Goal: Task Accomplishment & Management: Manage account settings

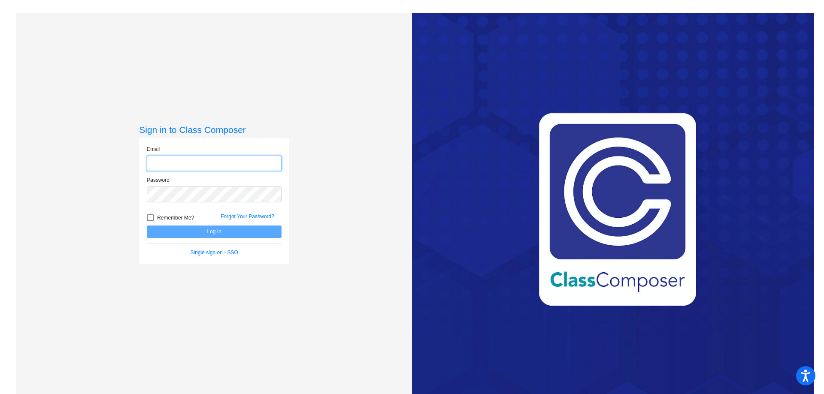
click at [177, 164] on input "email" at bounding box center [214, 164] width 135 height 16
type input "[EMAIL_ADDRESS][DOMAIN_NAME]"
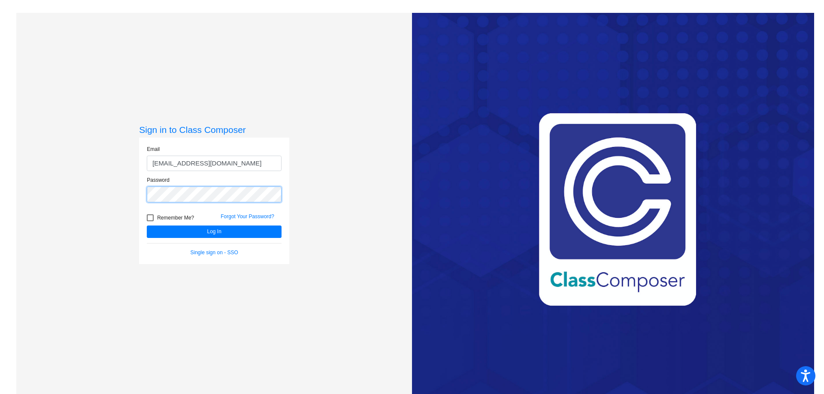
click at [147, 226] on button "Log In" at bounding box center [214, 232] width 135 height 12
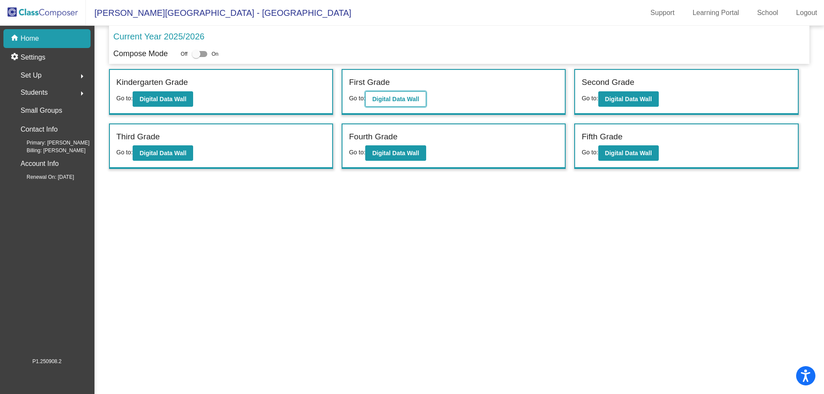
click at [404, 97] on b "Digital Data Wall" at bounding box center [395, 99] width 47 height 7
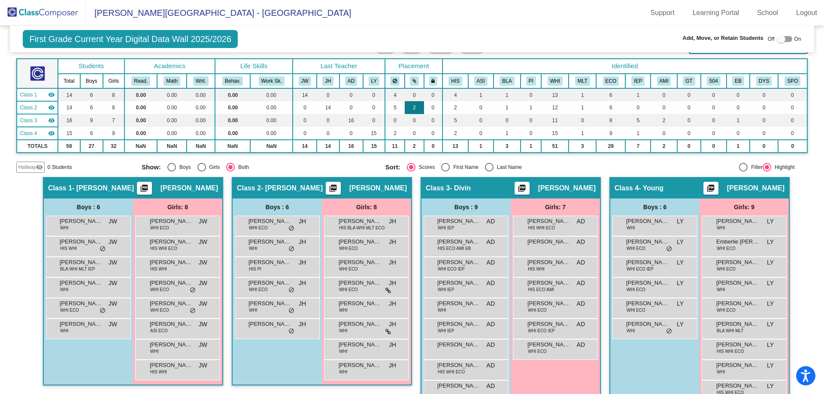
scroll to position [64, 0]
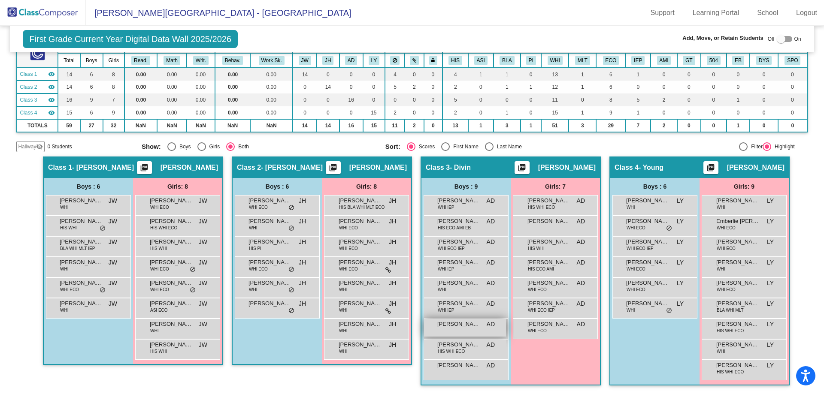
click at [467, 332] on div "[PERSON_NAME] AD lock do_not_disturb_alt" at bounding box center [465, 328] width 82 height 18
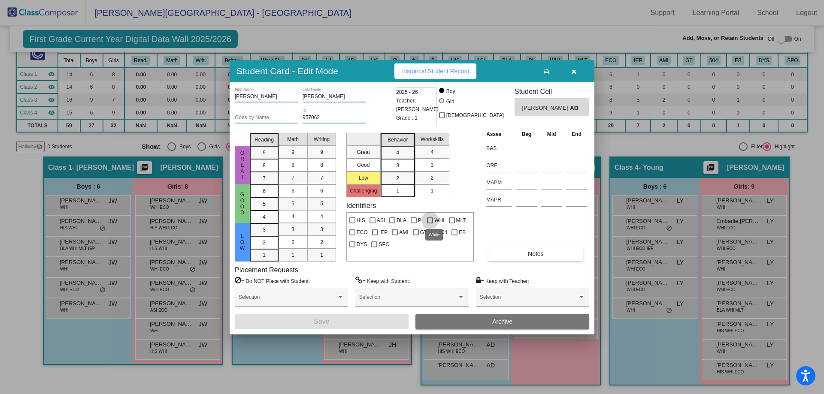
click at [430, 220] on div at bounding box center [430, 221] width 6 height 6
click at [430, 224] on input "WHI" at bounding box center [430, 224] width 0 height 0
checkbox input "true"
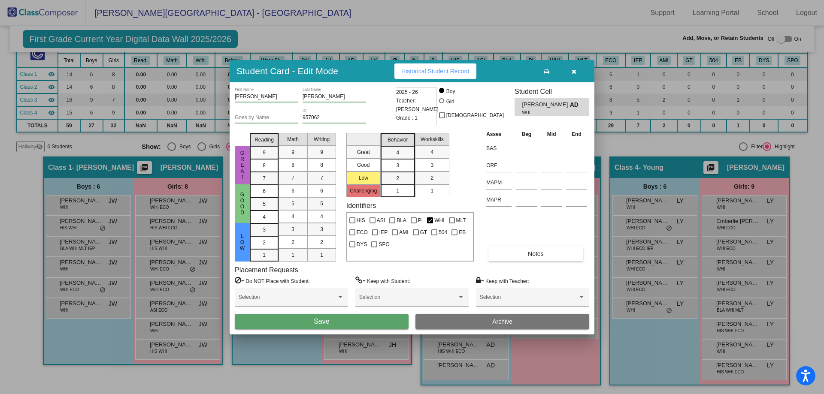
click at [352, 322] on button "Save" at bounding box center [322, 321] width 174 height 15
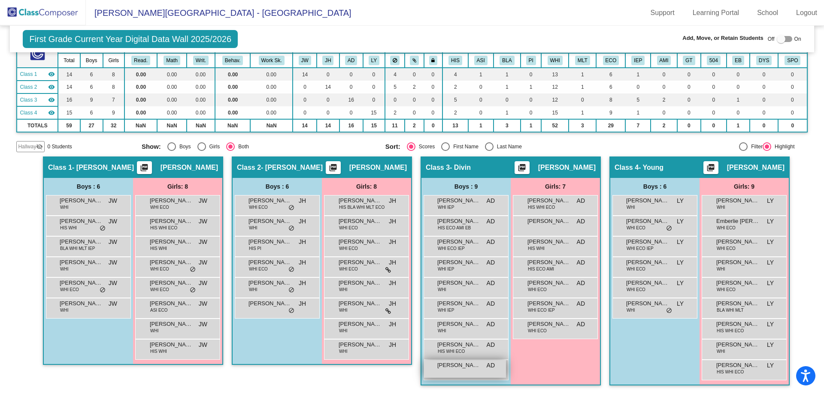
click at [463, 369] on span "[PERSON_NAME]" at bounding box center [458, 365] width 43 height 9
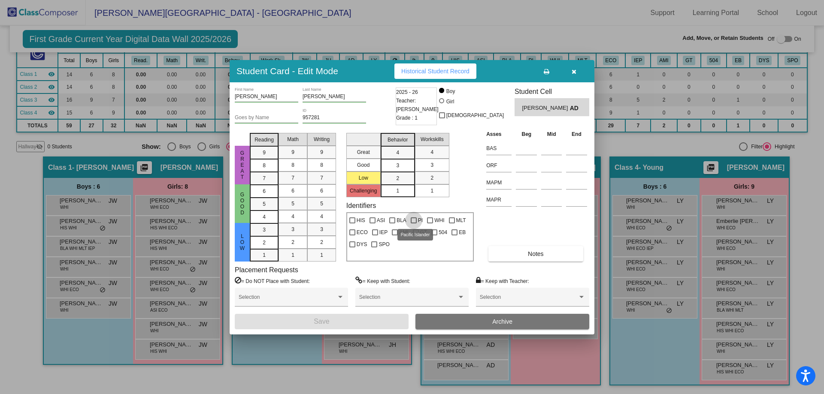
click at [413, 219] on div at bounding box center [414, 221] width 6 height 6
click at [413, 224] on input "PI" at bounding box center [413, 224] width 0 height 0
checkbox input "true"
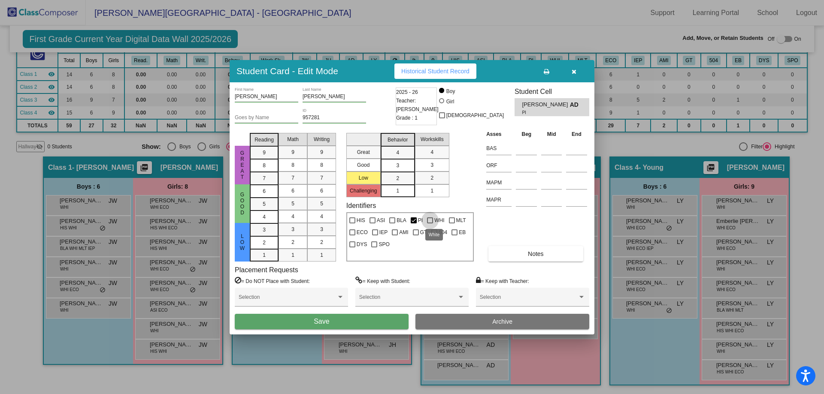
click at [429, 219] on div at bounding box center [430, 221] width 6 height 6
click at [430, 224] on input "WHI" at bounding box center [430, 224] width 0 height 0
checkbox input "true"
click at [352, 232] on div at bounding box center [352, 233] width 6 height 6
click at [352, 236] on input "ECO" at bounding box center [352, 236] width 0 height 0
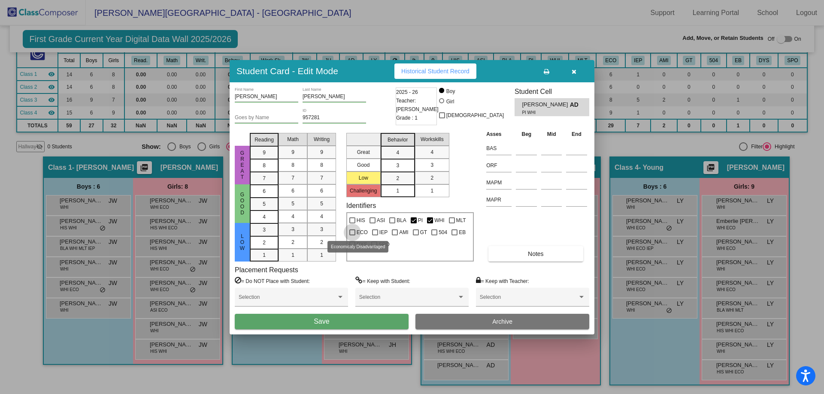
checkbox input "true"
click at [364, 319] on button "Save" at bounding box center [322, 321] width 174 height 15
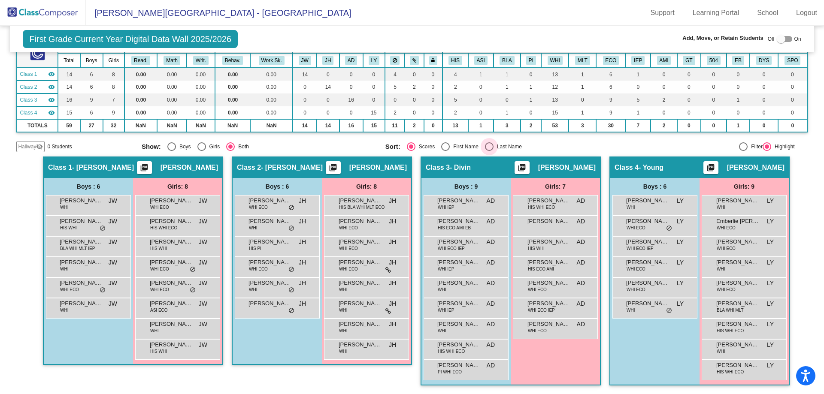
click at [486, 146] on div "Select an option" at bounding box center [489, 147] width 9 height 9
click at [489, 151] on input "Last Name" at bounding box center [489, 151] width 0 height 0
radio input "true"
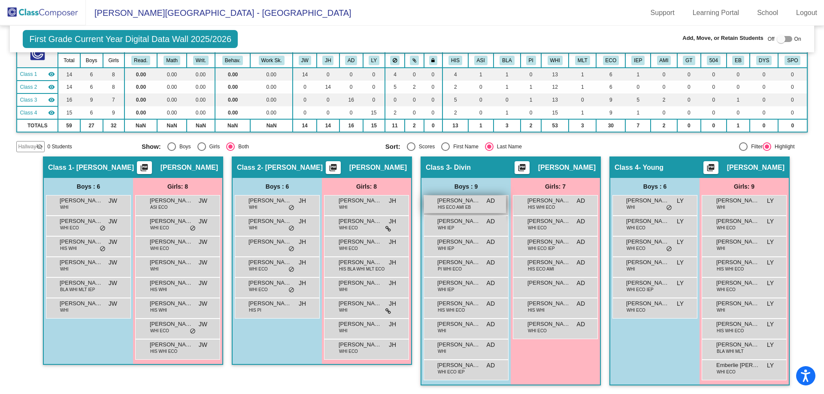
click at [455, 204] on span "[PERSON_NAME]" at bounding box center [458, 201] width 43 height 9
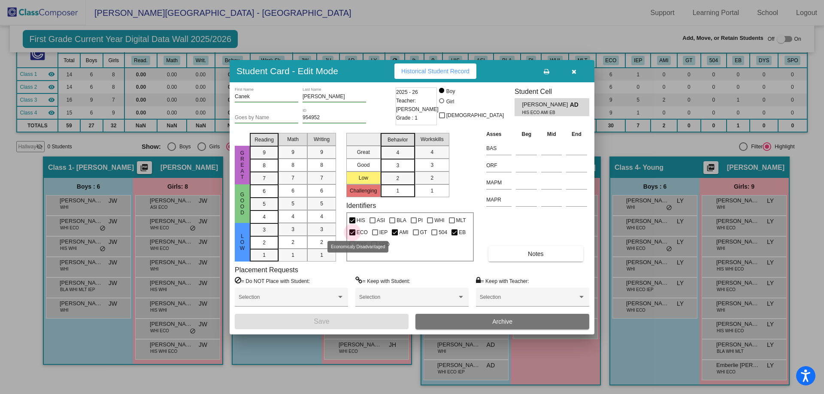
click at [353, 233] on div at bounding box center [352, 233] width 6 height 6
click at [352, 236] on input "ECO" at bounding box center [352, 236] width 0 height 0
checkbox input "false"
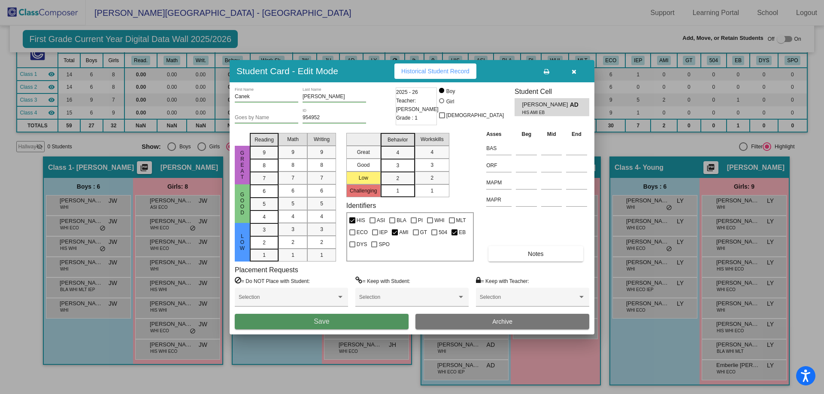
click at [370, 319] on button "Save" at bounding box center [322, 321] width 174 height 15
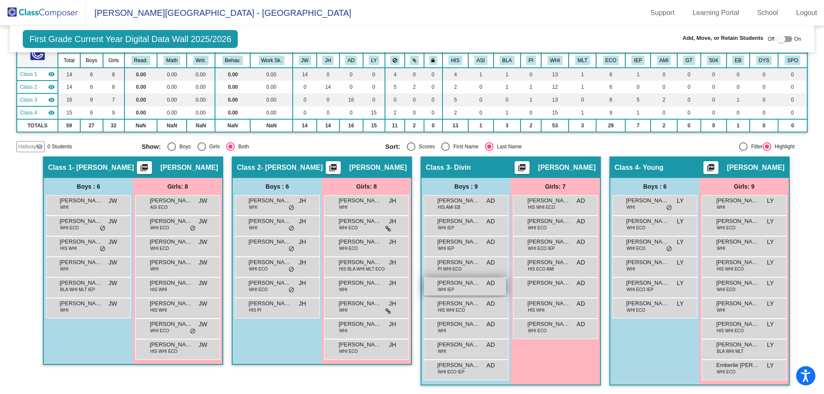
click at [466, 291] on div "[PERSON_NAME] WHI IEP AD lock do_not_disturb_alt" at bounding box center [465, 287] width 82 height 18
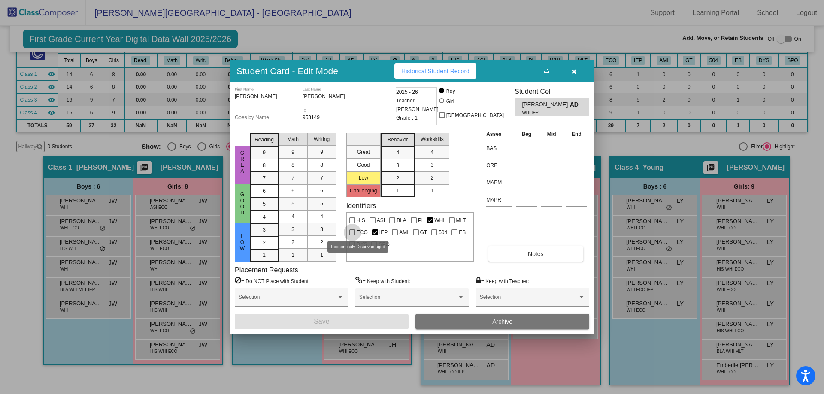
click at [353, 231] on div at bounding box center [352, 233] width 6 height 6
click at [352, 236] on input "ECO" at bounding box center [352, 236] width 0 height 0
checkbox input "true"
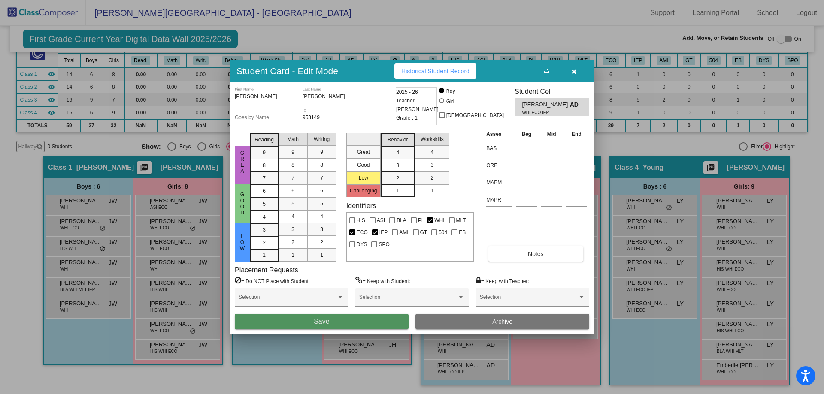
click at [385, 318] on button "Save" at bounding box center [322, 321] width 174 height 15
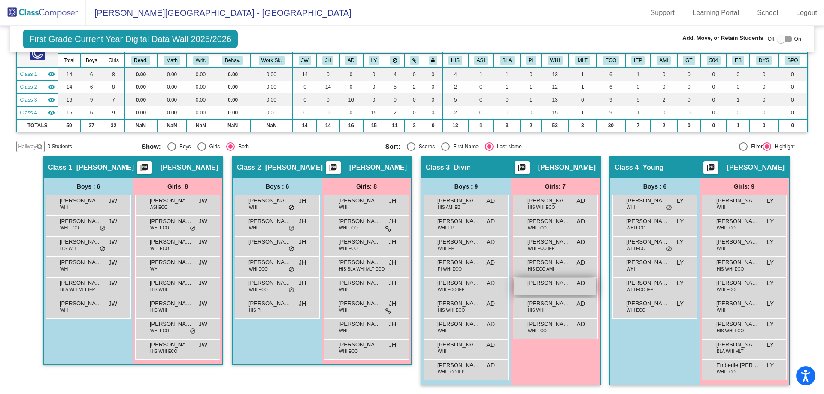
click at [549, 286] on span "[PERSON_NAME]" at bounding box center [549, 283] width 43 height 9
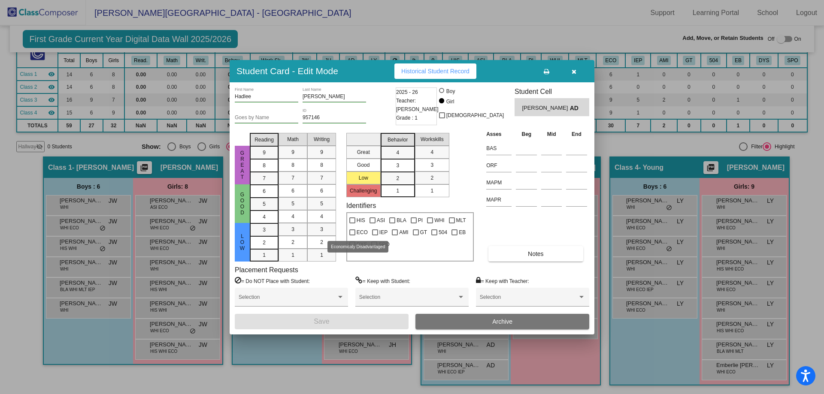
click at [352, 233] on div at bounding box center [352, 233] width 6 height 6
click at [352, 236] on input "ECO" at bounding box center [352, 236] width 0 height 0
checkbox input "true"
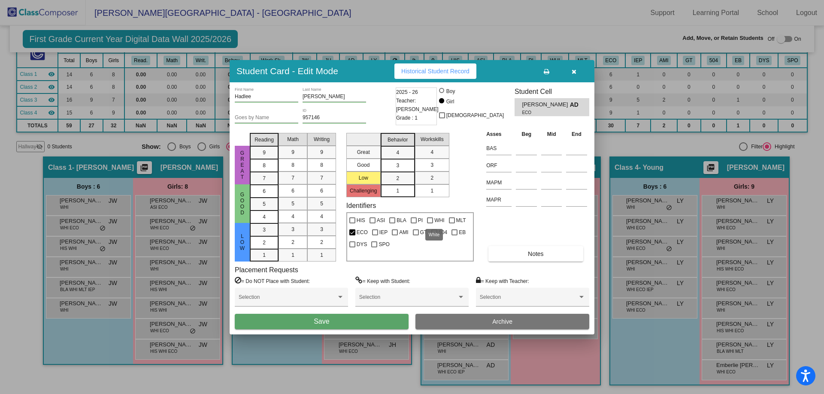
click at [429, 220] on div at bounding box center [430, 221] width 6 height 6
click at [430, 224] on input "WHI" at bounding box center [430, 224] width 0 height 0
checkbox input "true"
click at [378, 321] on button "Save" at bounding box center [322, 321] width 174 height 15
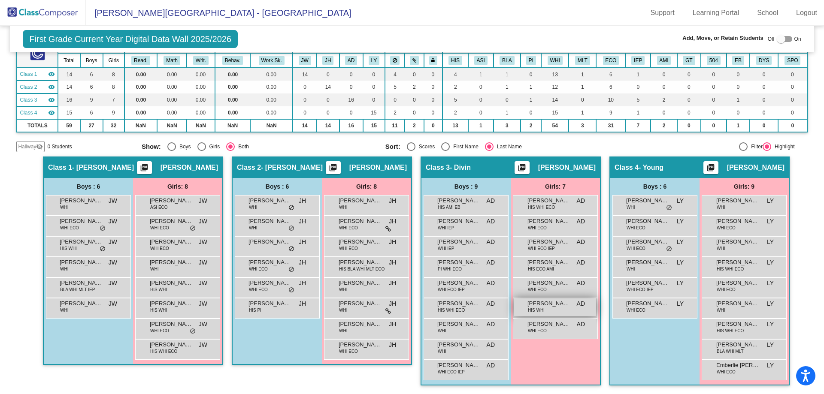
click at [558, 309] on div "[PERSON_NAME] HIS WHI AD lock do_not_disturb_alt" at bounding box center [555, 308] width 82 height 18
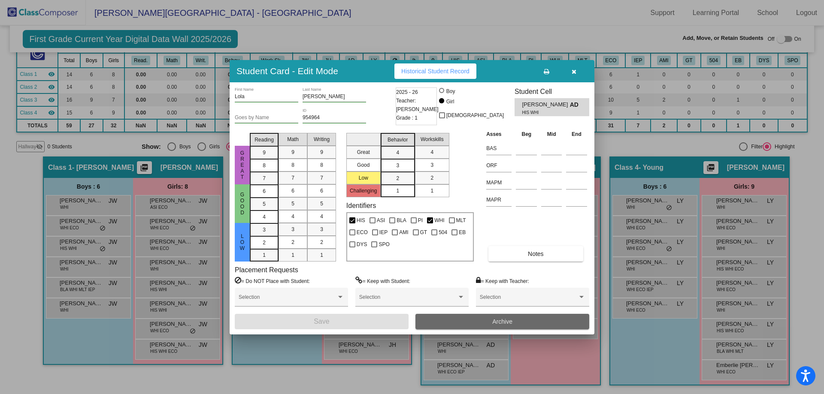
click at [464, 322] on button "Archive" at bounding box center [503, 321] width 174 height 15
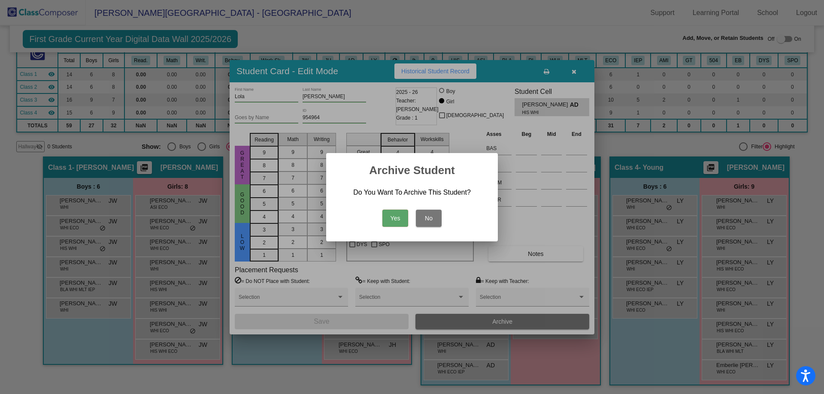
click at [392, 215] on button "Yes" at bounding box center [395, 218] width 26 height 17
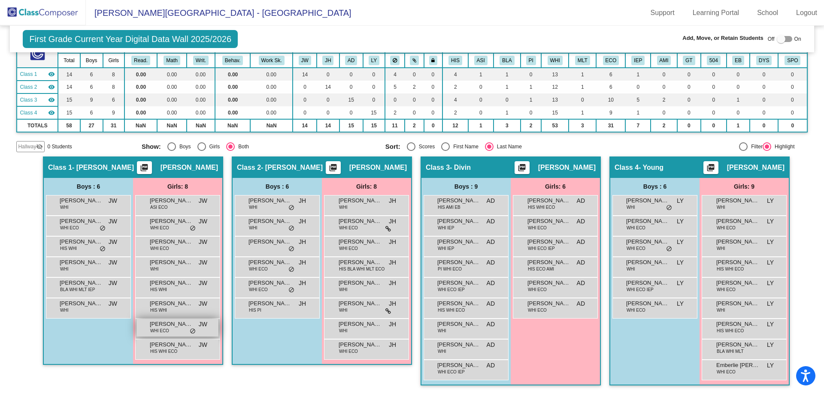
click at [166, 330] on div "[PERSON_NAME] WHI ECO JW lock do_not_disturb_alt" at bounding box center [178, 328] width 82 height 18
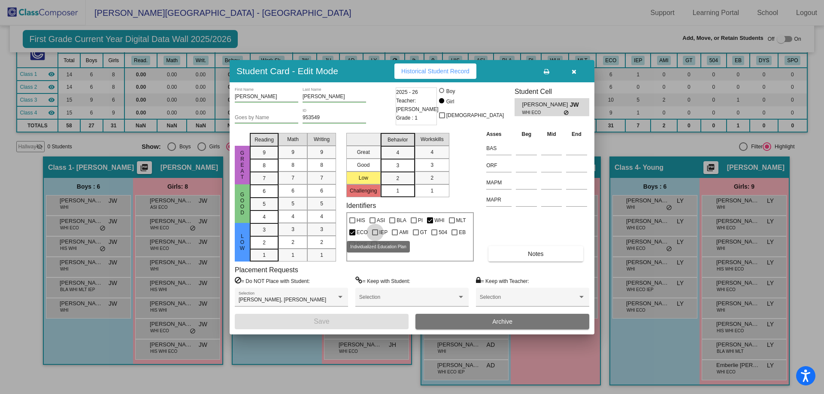
click at [373, 232] on div at bounding box center [375, 233] width 6 height 6
click at [375, 236] on input "IEP" at bounding box center [375, 236] width 0 height 0
checkbox input "true"
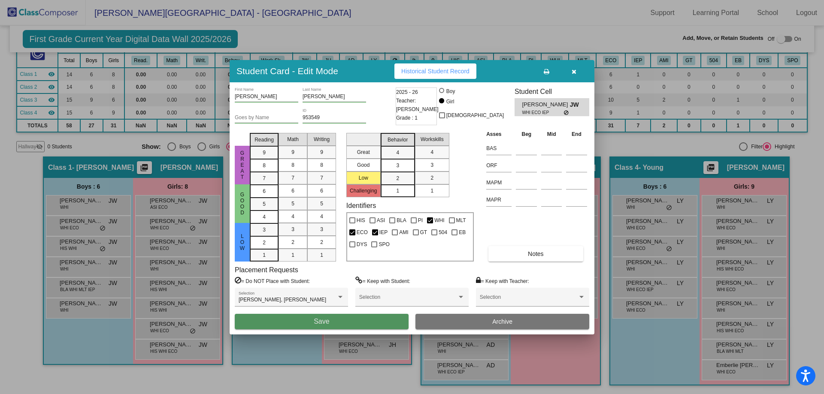
click at [365, 320] on button "Save" at bounding box center [322, 321] width 174 height 15
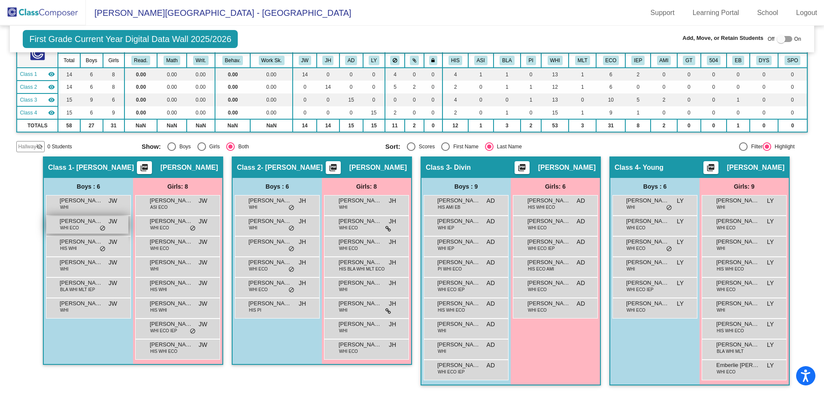
click at [72, 228] on span "WHI ECO" at bounding box center [69, 228] width 19 height 6
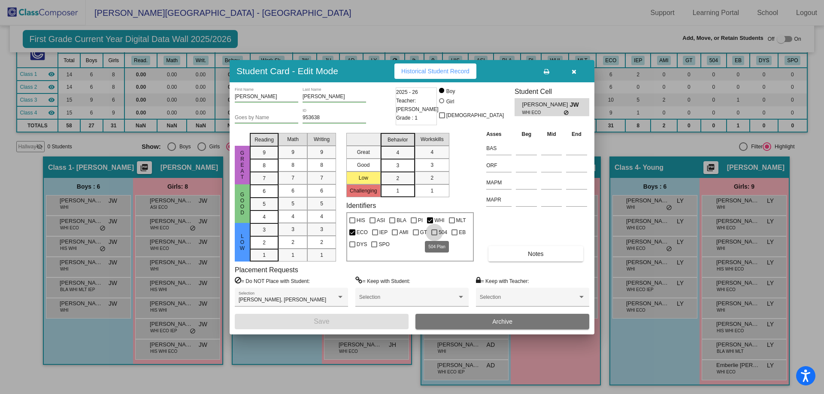
click at [432, 231] on div at bounding box center [434, 233] width 6 height 6
click at [434, 236] on input "504" at bounding box center [434, 236] width 0 height 0
checkbox input "true"
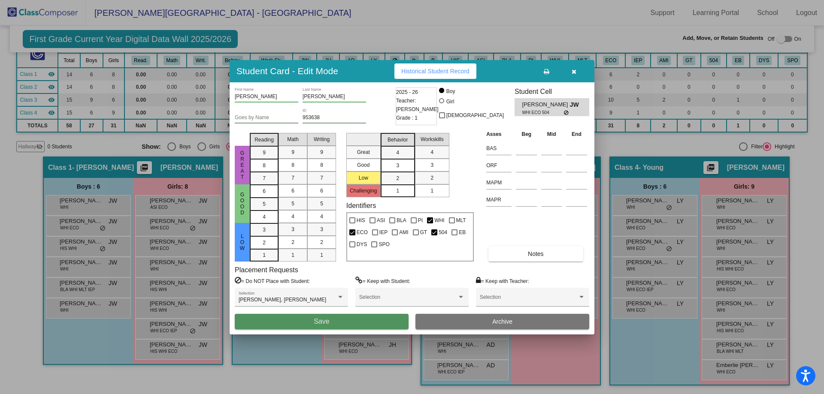
click at [340, 320] on button "Save" at bounding box center [322, 321] width 174 height 15
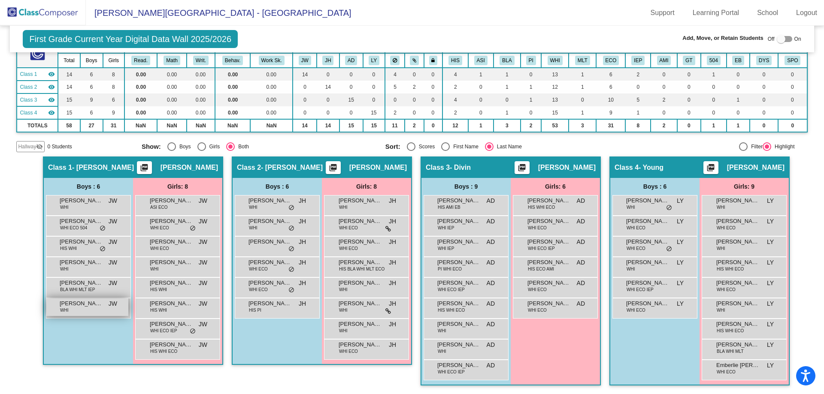
click at [86, 307] on span "[PERSON_NAME]" at bounding box center [81, 304] width 43 height 9
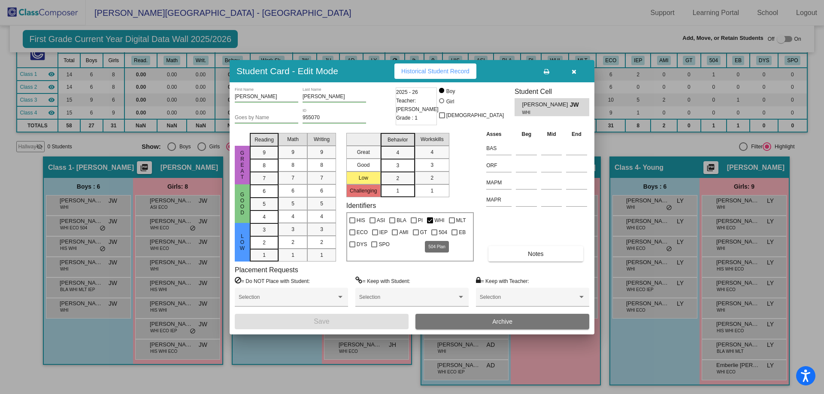
click at [431, 233] on div at bounding box center [434, 233] width 6 height 6
click at [434, 236] on input "504" at bounding box center [434, 236] width 0 height 0
checkbox input "true"
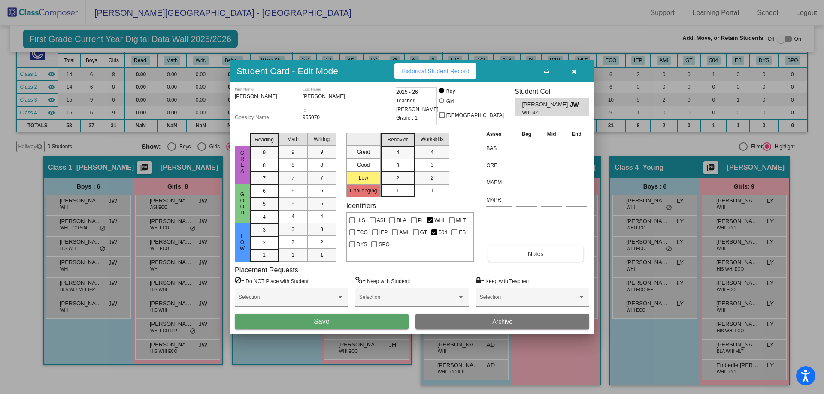
click at [355, 320] on button "Save" at bounding box center [322, 321] width 174 height 15
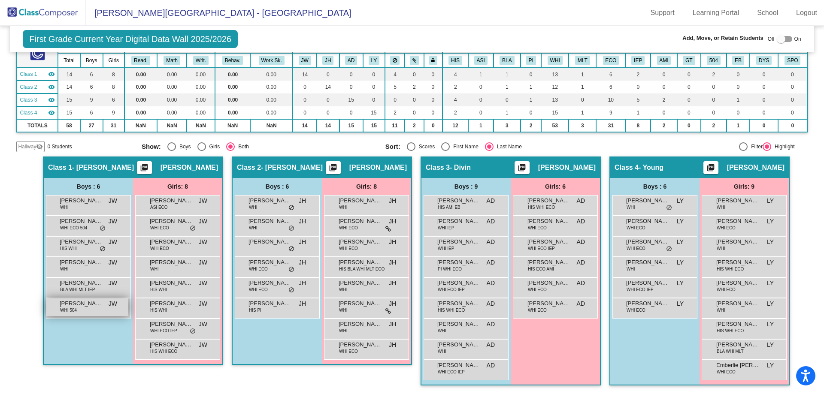
click at [80, 312] on div "[PERSON_NAME] WHI 504 JW lock do_not_disturb_alt" at bounding box center [87, 308] width 82 height 18
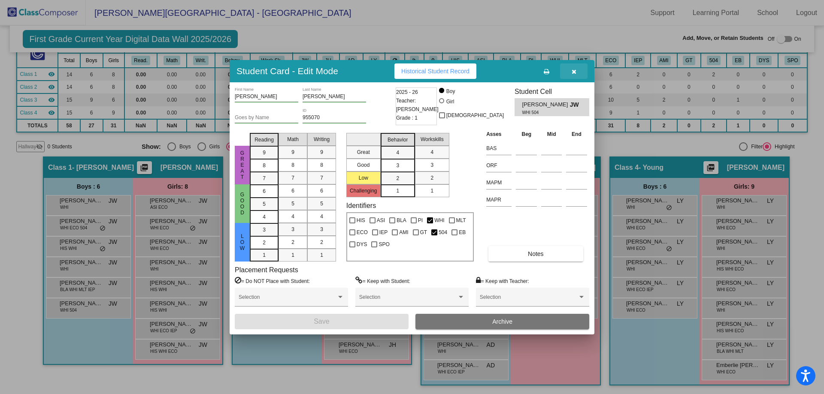
click at [574, 70] on icon "button" at bounding box center [574, 72] width 5 height 6
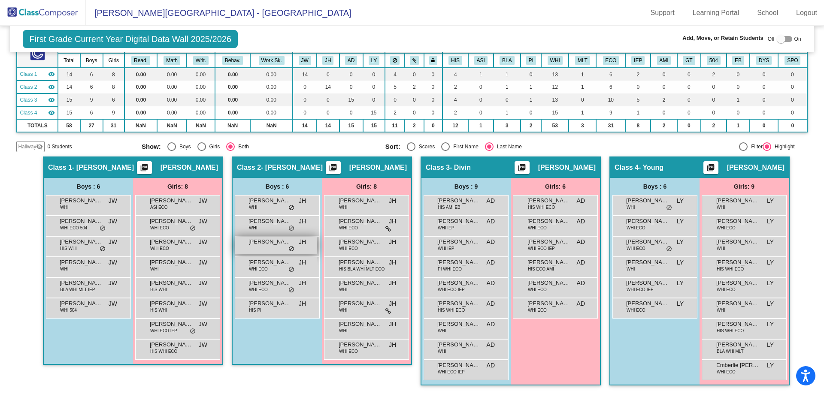
click at [255, 245] on span "[PERSON_NAME]" at bounding box center [270, 242] width 43 height 9
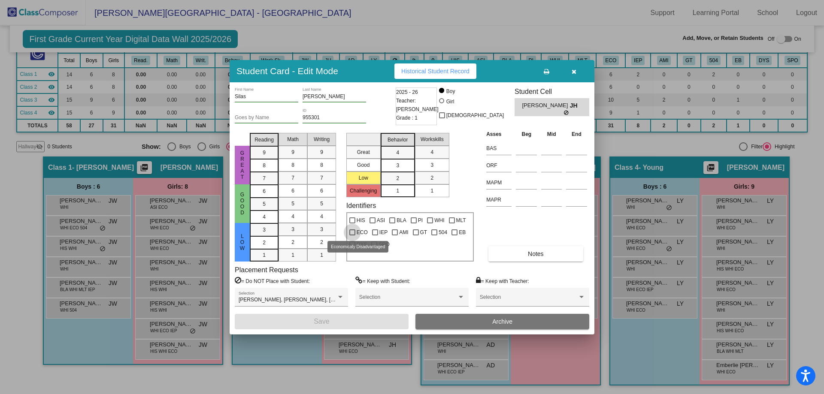
click at [355, 233] on div at bounding box center [352, 233] width 6 height 6
click at [352, 236] on input "ECO" at bounding box center [352, 236] width 0 height 0
checkbox input "true"
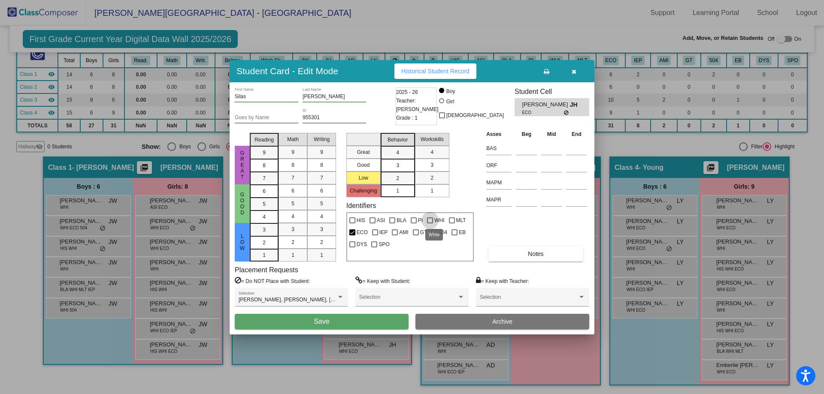
click at [429, 221] on div at bounding box center [430, 221] width 6 height 6
click at [430, 224] on input "WHI" at bounding box center [430, 224] width 0 height 0
checkbox input "true"
click at [378, 320] on button "Save" at bounding box center [322, 321] width 174 height 15
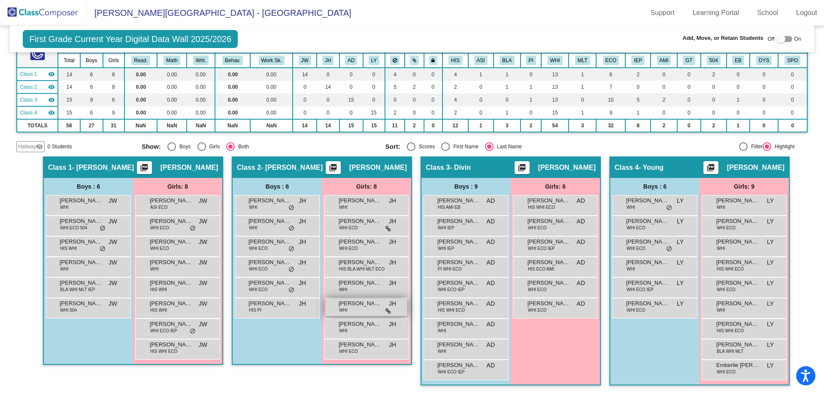
click at [349, 314] on div "[PERSON_NAME] [PERSON_NAME] WHI JH lock do_not_disturb_alt" at bounding box center [366, 308] width 82 height 18
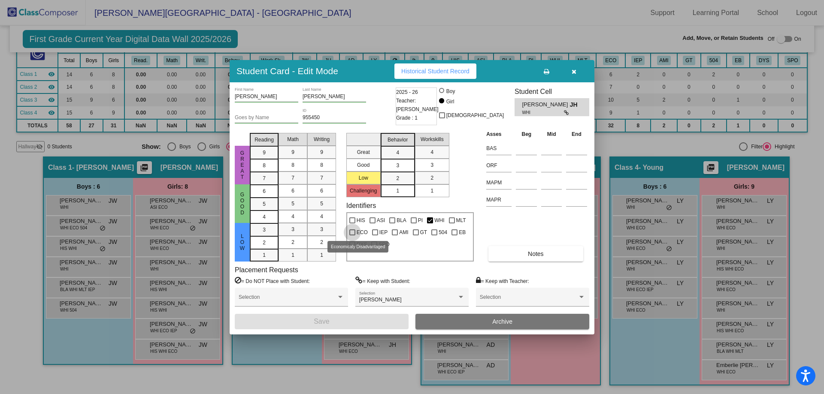
click at [352, 233] on div at bounding box center [352, 233] width 6 height 6
click at [352, 236] on input "ECO" at bounding box center [352, 236] width 0 height 0
checkbox input "true"
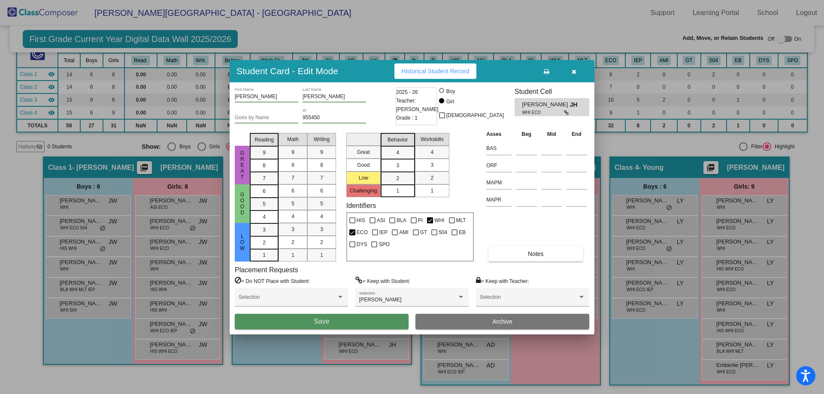
click at [369, 325] on button "Save" at bounding box center [322, 321] width 174 height 15
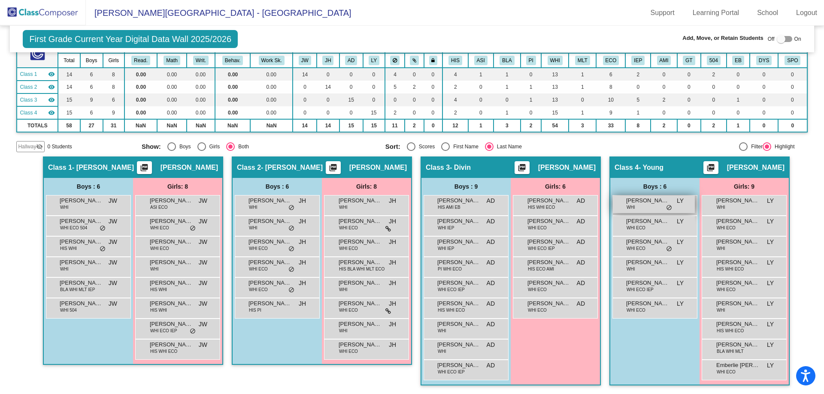
click at [640, 204] on span "[PERSON_NAME]" at bounding box center [647, 201] width 43 height 9
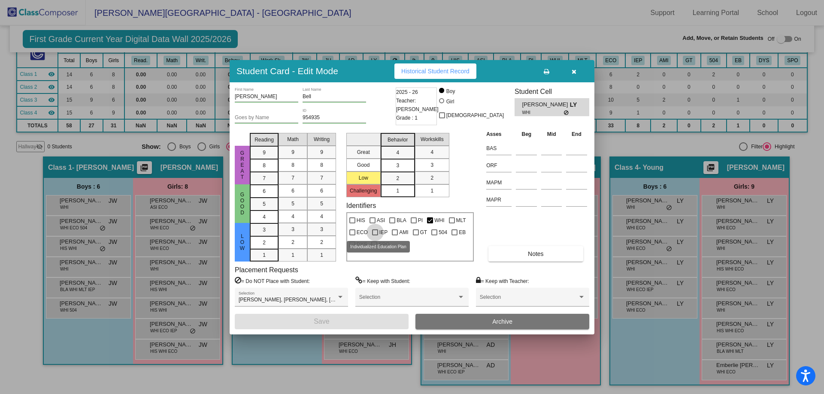
click at [376, 233] on div at bounding box center [375, 233] width 6 height 6
click at [375, 236] on input "IEP" at bounding box center [375, 236] width 0 height 0
checkbox input "true"
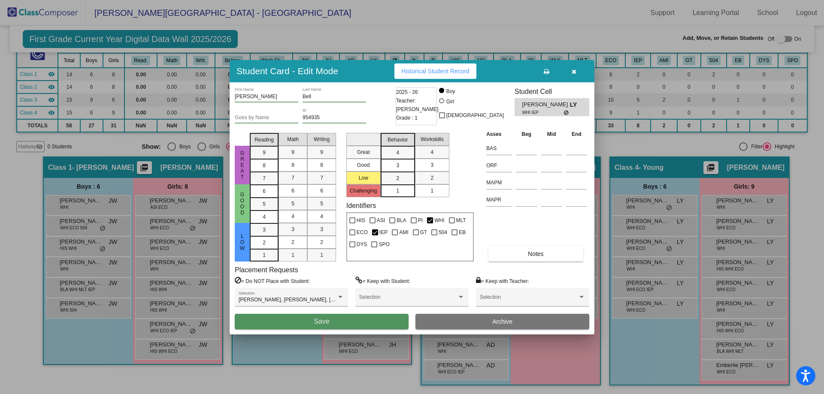
click at [389, 321] on button "Save" at bounding box center [322, 321] width 174 height 15
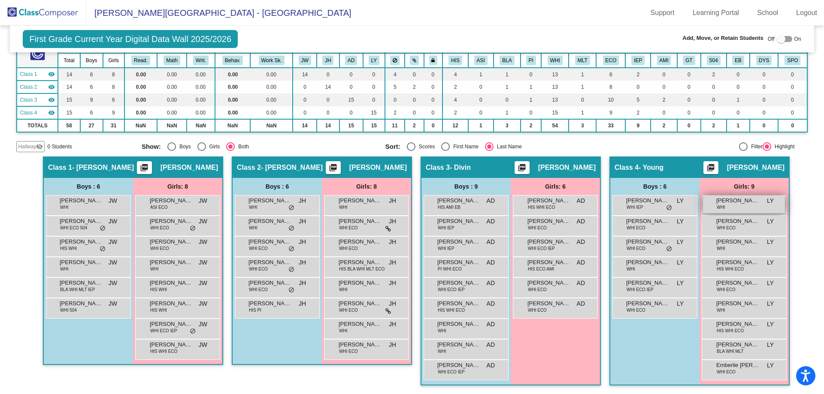
click at [733, 206] on div "[PERSON_NAME] WHI LY lock do_not_disturb_alt" at bounding box center [744, 205] width 82 height 18
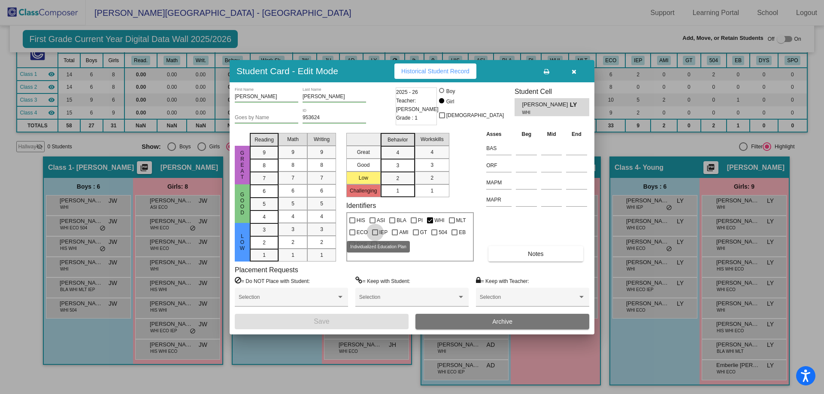
drag, startPoint x: 373, startPoint y: 232, endPoint x: 378, endPoint y: 253, distance: 21.5
click at [373, 233] on div at bounding box center [375, 233] width 6 height 6
click at [375, 236] on input "IEP" at bounding box center [375, 236] width 0 height 0
checkbox input "true"
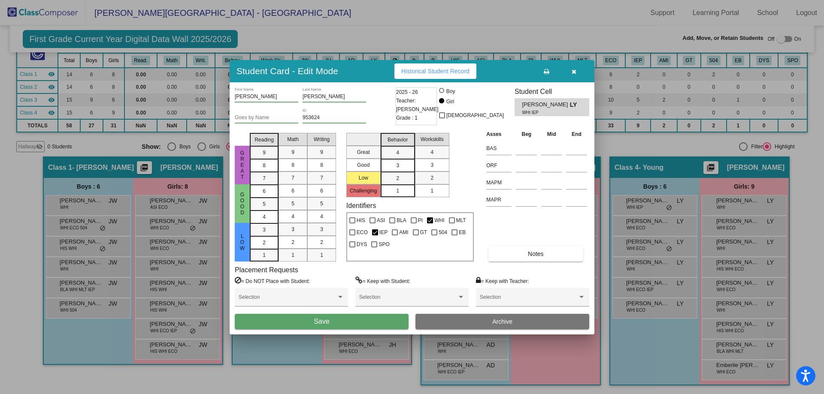
click at [379, 320] on button "Save" at bounding box center [322, 321] width 174 height 15
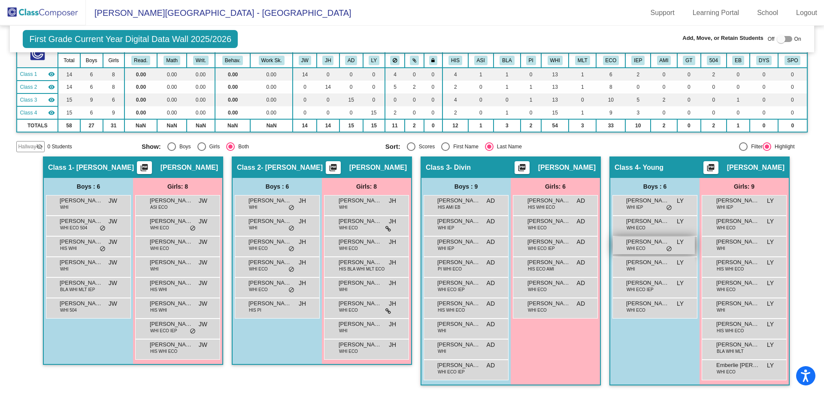
click at [651, 249] on div "[PERSON_NAME] WHI ECO LY lock do_not_disturb_alt" at bounding box center [654, 246] width 82 height 18
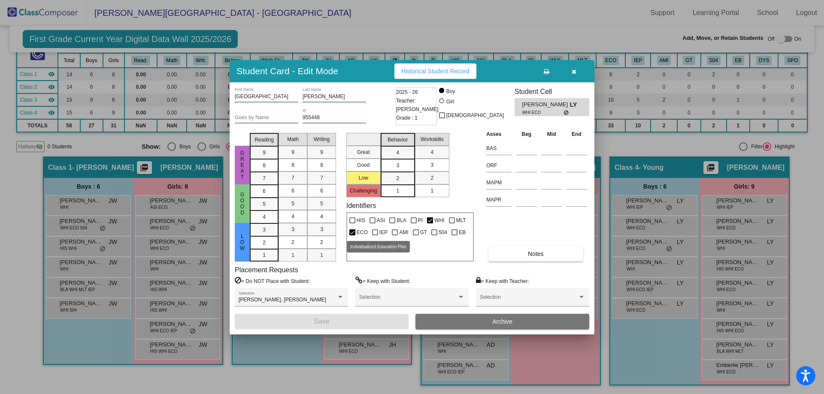
click at [373, 233] on div at bounding box center [375, 233] width 6 height 6
click at [375, 236] on input "IEP" at bounding box center [375, 236] width 0 height 0
checkbox input "true"
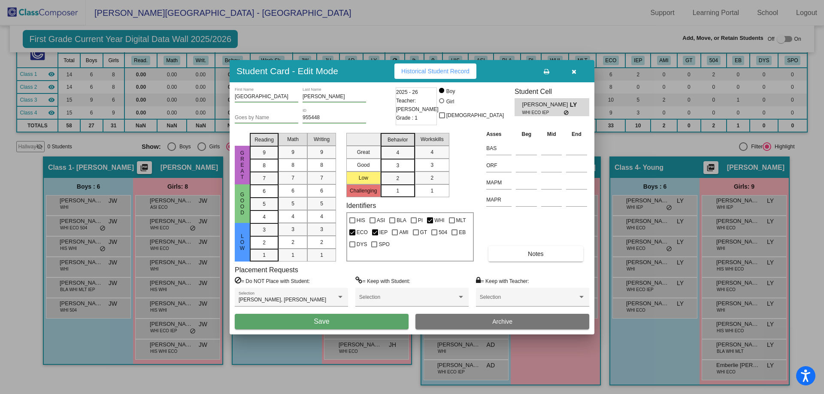
click at [388, 323] on button "Save" at bounding box center [322, 321] width 174 height 15
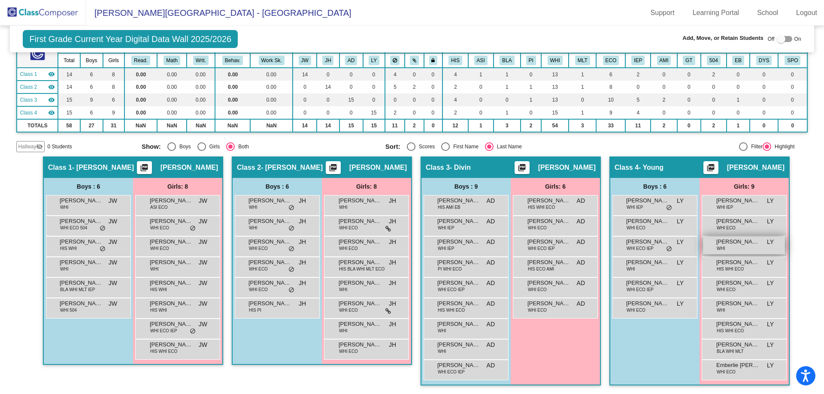
click at [743, 248] on div "[PERSON_NAME] WHI LY lock do_not_disturb_alt" at bounding box center [744, 246] width 82 height 18
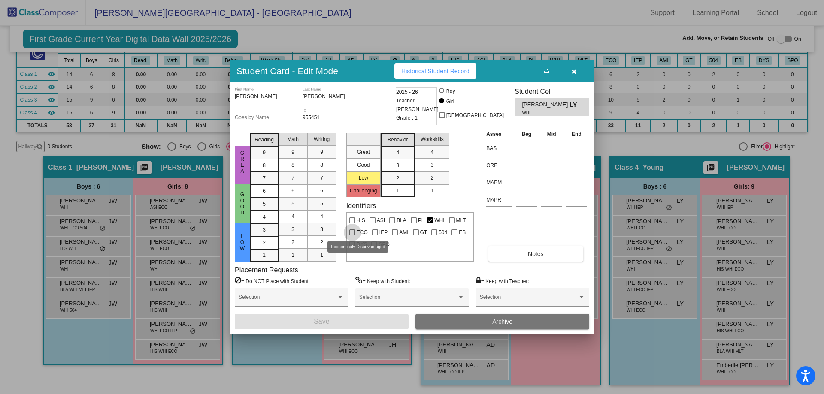
click at [350, 233] on div at bounding box center [352, 233] width 6 height 6
click at [352, 236] on input "ECO" at bounding box center [352, 236] width 0 height 0
checkbox input "true"
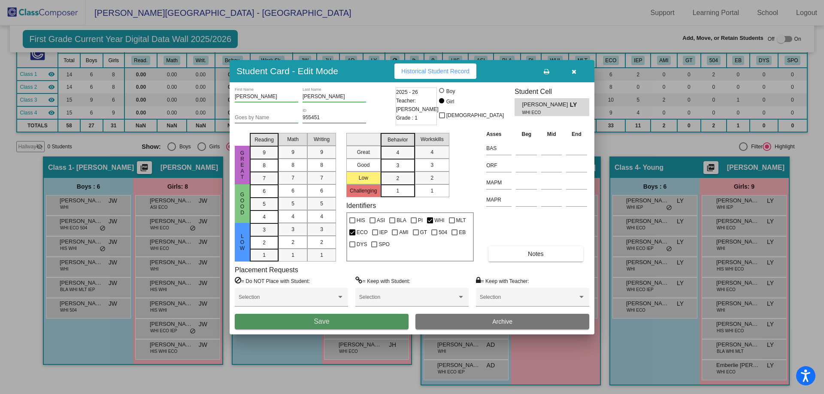
click at [383, 323] on button "Save" at bounding box center [322, 321] width 174 height 15
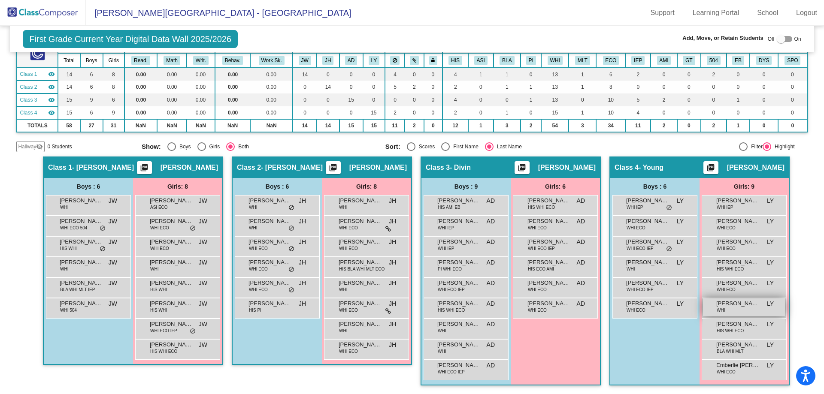
click at [749, 307] on span "[PERSON_NAME]" at bounding box center [737, 304] width 43 height 9
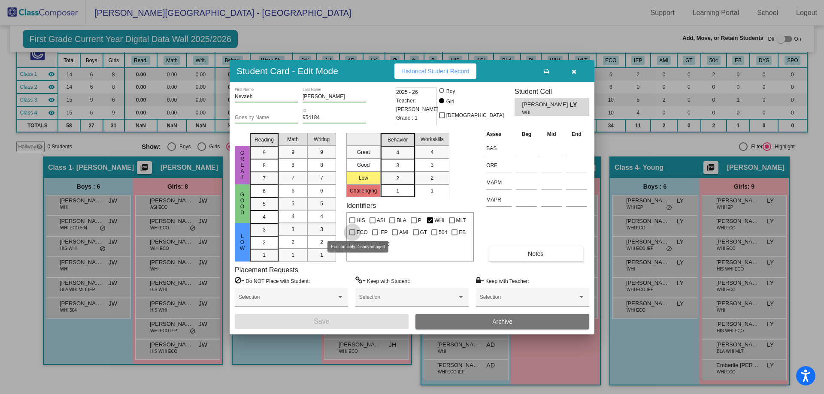
click at [355, 231] on div at bounding box center [352, 233] width 6 height 6
click at [352, 236] on input "ECO" at bounding box center [352, 236] width 0 height 0
checkbox input "true"
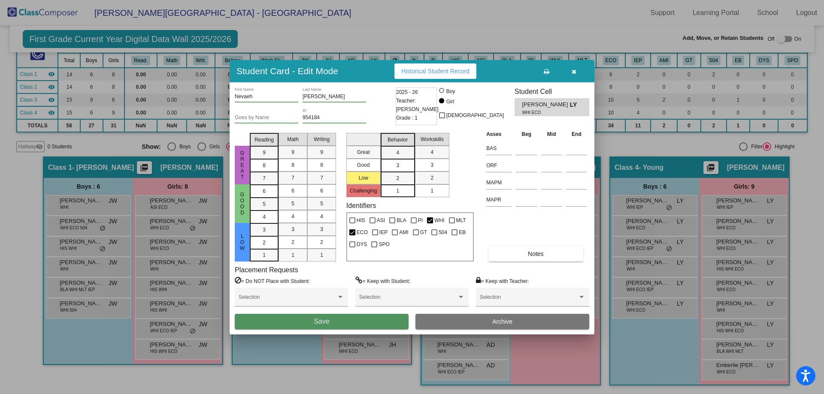
click at [394, 319] on button "Save" at bounding box center [322, 321] width 174 height 15
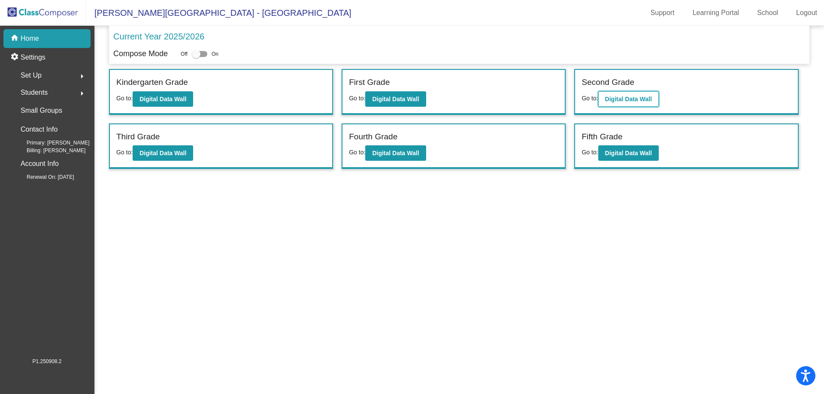
click at [616, 96] on b "Digital Data Wall" at bounding box center [628, 99] width 47 height 7
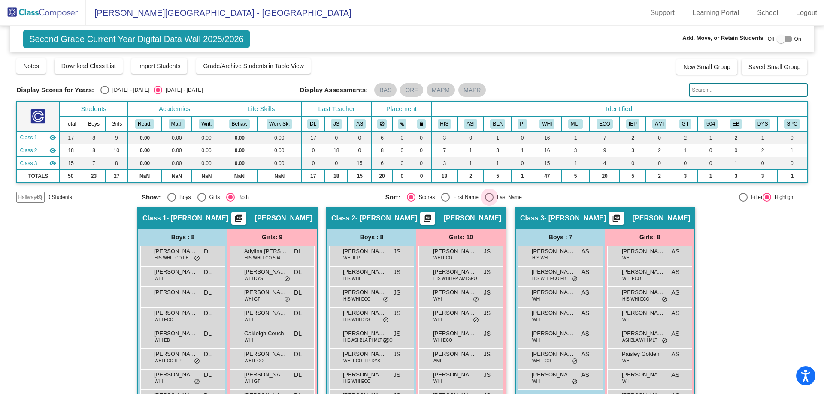
click at [487, 197] on div "Select an option" at bounding box center [489, 197] width 9 height 9
click at [489, 202] on input "Last Name" at bounding box center [489, 202] width 0 height 0
radio input "true"
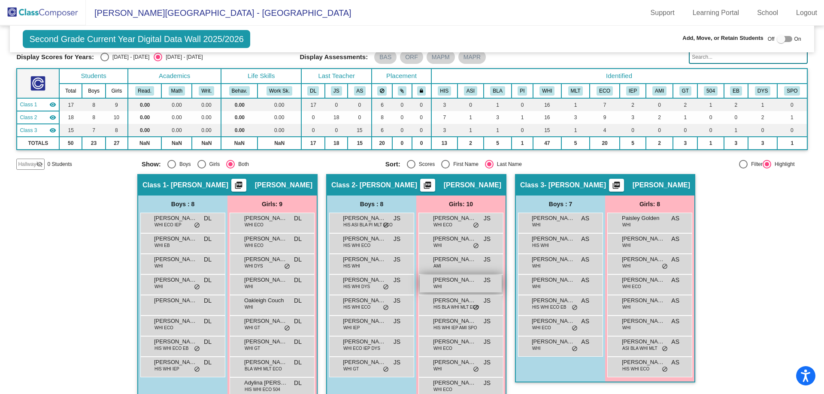
scroll to position [71, 0]
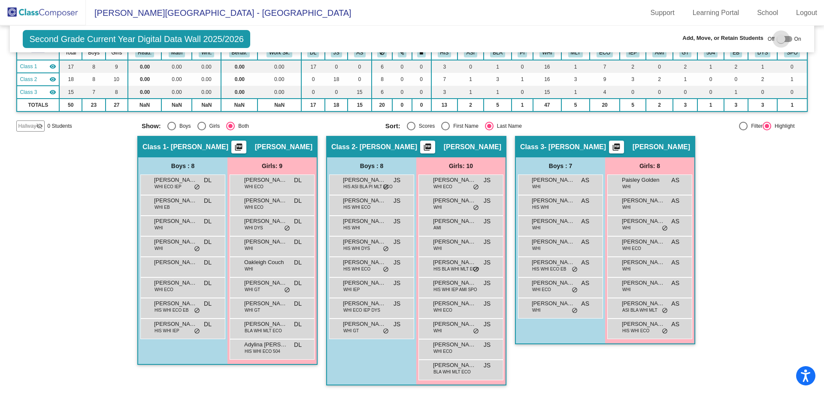
click at [779, 37] on div at bounding box center [781, 39] width 9 height 9
checkbox input "true"
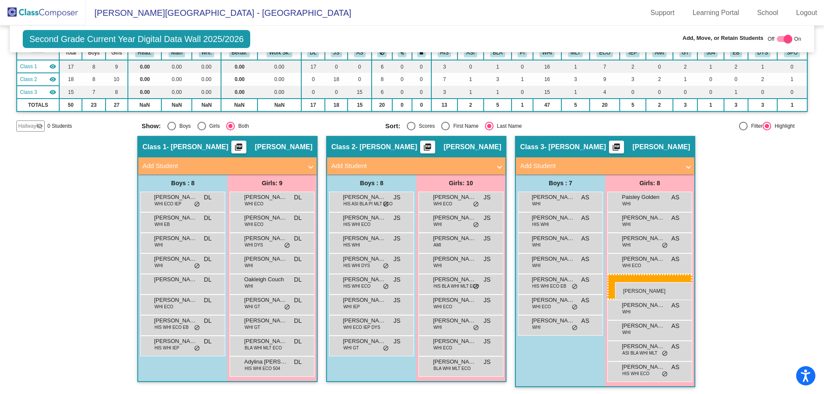
drag, startPoint x: 435, startPoint y: 304, endPoint x: 615, endPoint y: 282, distance: 181.1
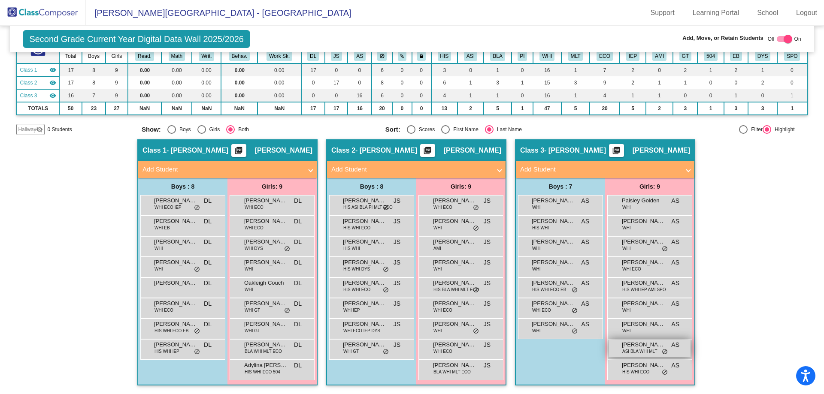
click at [636, 352] on span "ASI BLA WHI MLT" at bounding box center [639, 352] width 35 height 6
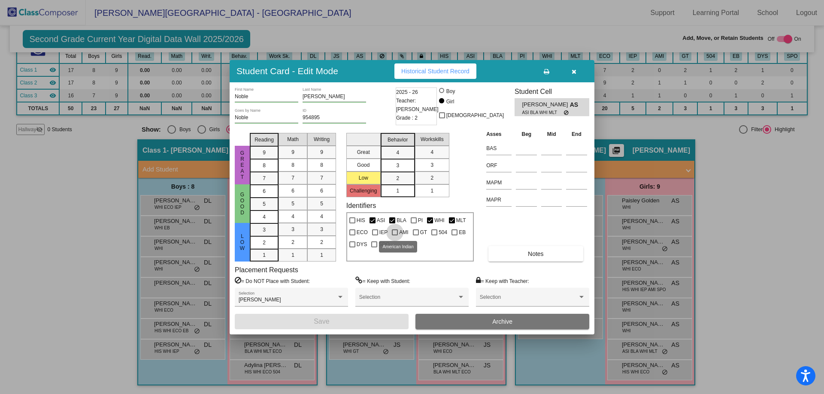
click at [393, 231] on div at bounding box center [395, 233] width 6 height 6
click at [394, 236] on input "AMI" at bounding box center [394, 236] width 0 height 0
checkbox input "true"
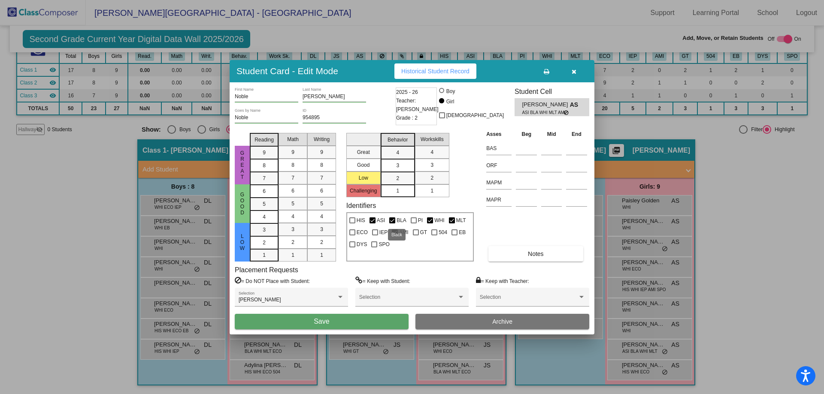
click at [391, 219] on div at bounding box center [392, 221] width 6 height 6
click at [392, 224] on input "BLA" at bounding box center [392, 224] width 0 height 0
checkbox input "false"
click at [355, 325] on button "Save" at bounding box center [322, 321] width 174 height 15
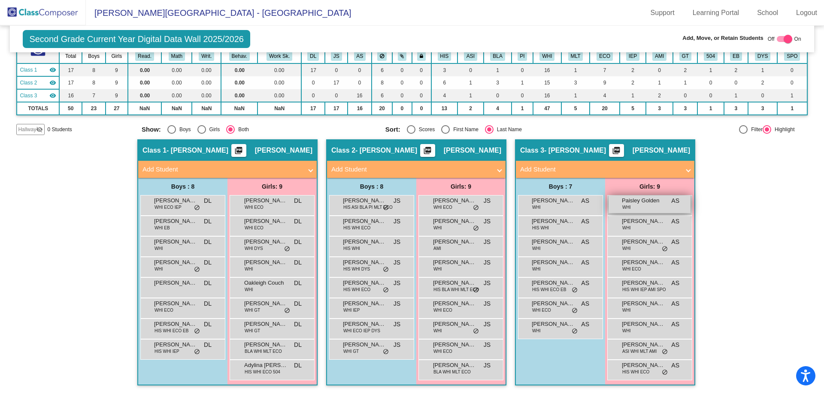
click at [635, 205] on span "Paisley Golden" at bounding box center [643, 201] width 43 height 9
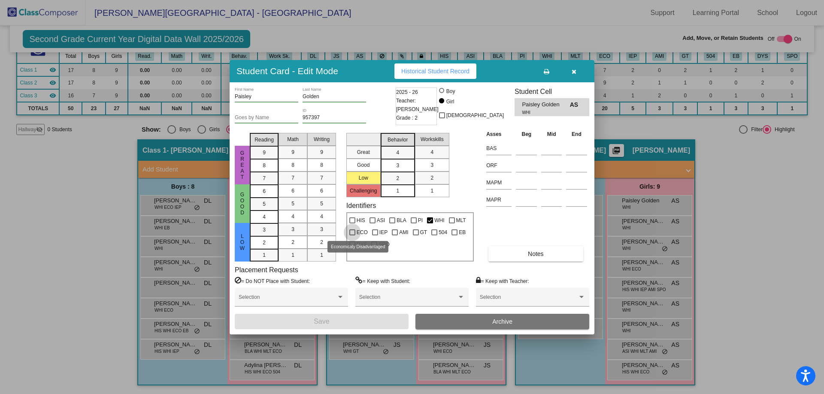
click at [352, 231] on div at bounding box center [352, 233] width 6 height 6
click at [352, 236] on input "ECO" at bounding box center [352, 236] width 0 height 0
checkbox input "true"
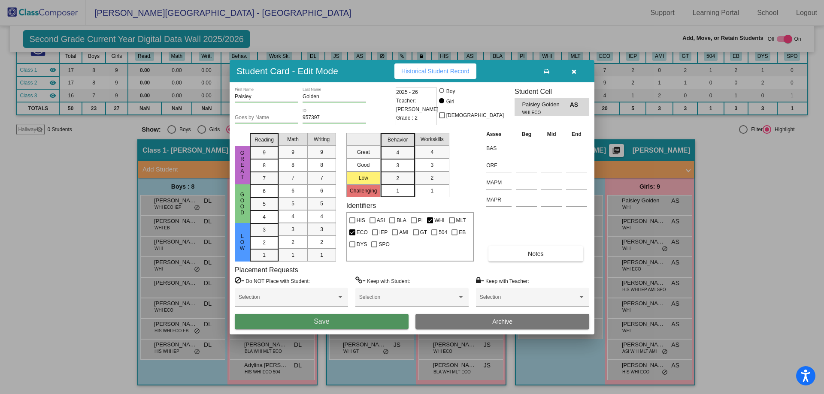
click at [363, 321] on button "Save" at bounding box center [322, 321] width 174 height 15
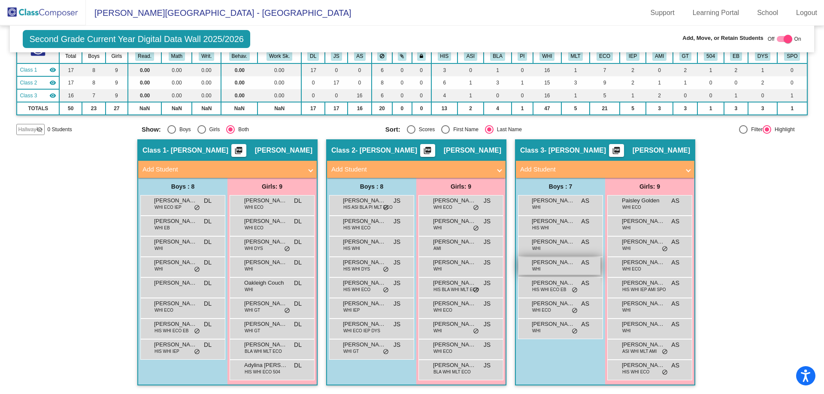
click at [542, 263] on span "[PERSON_NAME]" at bounding box center [553, 262] width 43 height 9
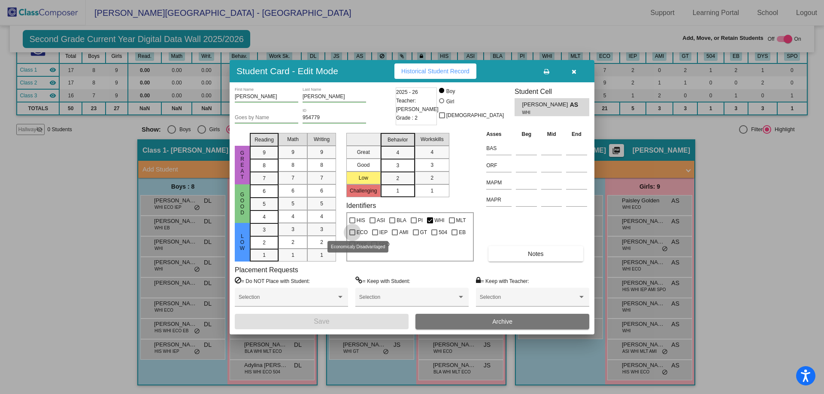
click at [354, 232] on div at bounding box center [352, 233] width 6 height 6
click at [352, 236] on input "ECO" at bounding box center [352, 236] width 0 height 0
checkbox input "true"
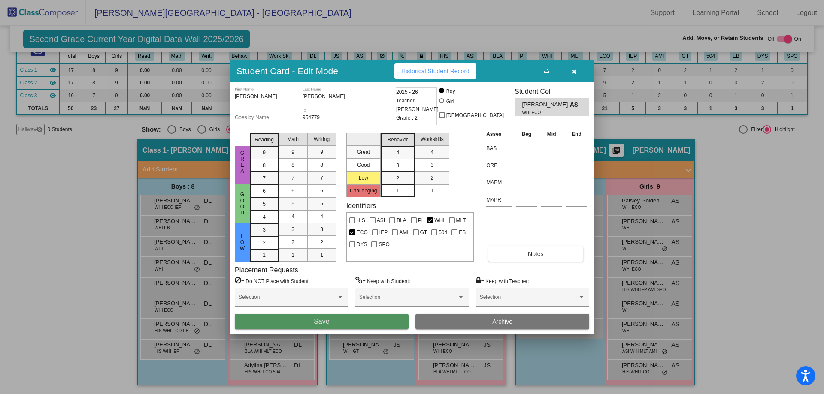
click at [380, 318] on button "Save" at bounding box center [322, 321] width 174 height 15
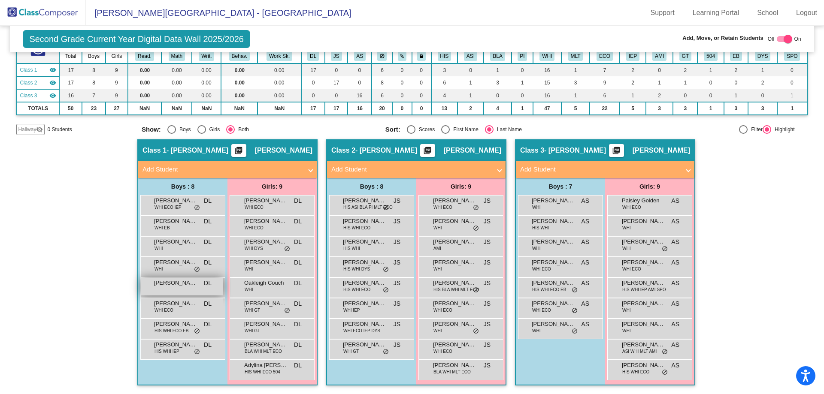
click at [158, 288] on div "[PERSON_NAME] DL lock do_not_disturb_alt" at bounding box center [182, 287] width 82 height 18
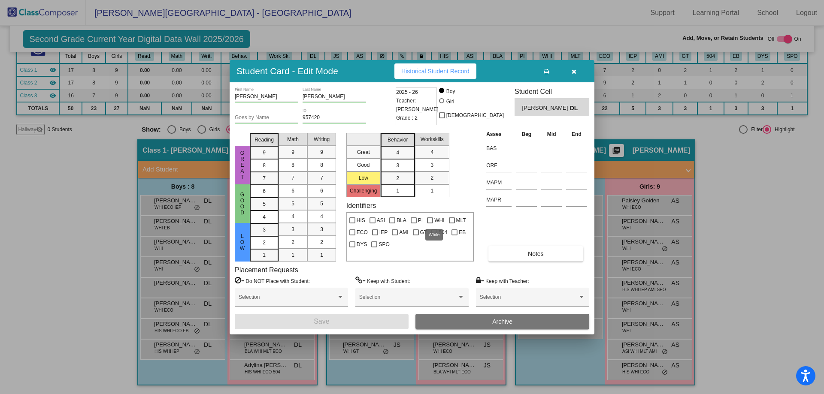
click at [428, 218] on div at bounding box center [430, 221] width 6 height 6
click at [430, 224] on input "WHI" at bounding box center [430, 224] width 0 height 0
checkbox input "true"
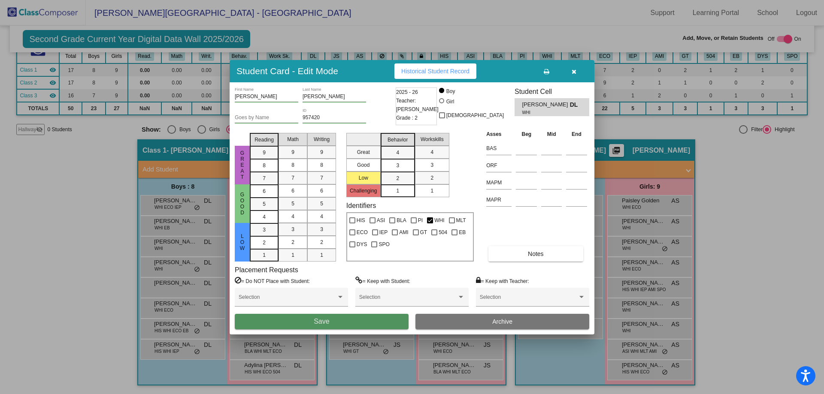
click at [376, 320] on button "Save" at bounding box center [322, 321] width 174 height 15
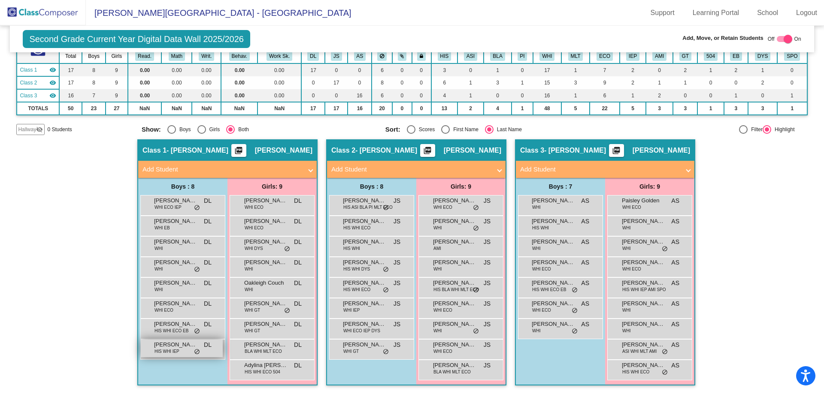
click at [179, 354] on div "[PERSON_NAME] HIS WHI IEP DL lock do_not_disturb_alt" at bounding box center [182, 349] width 82 height 18
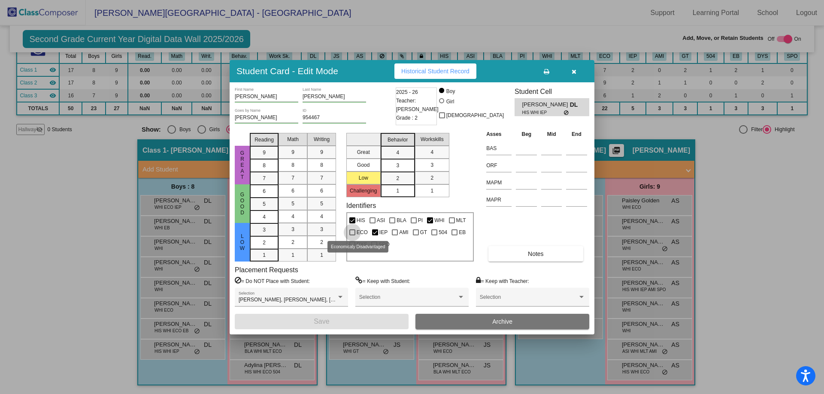
drag, startPoint x: 350, startPoint y: 233, endPoint x: 357, endPoint y: 253, distance: 21.3
click at [350, 234] on div at bounding box center [352, 233] width 6 height 6
click at [352, 236] on input "ECO" at bounding box center [352, 236] width 0 height 0
checkbox input "true"
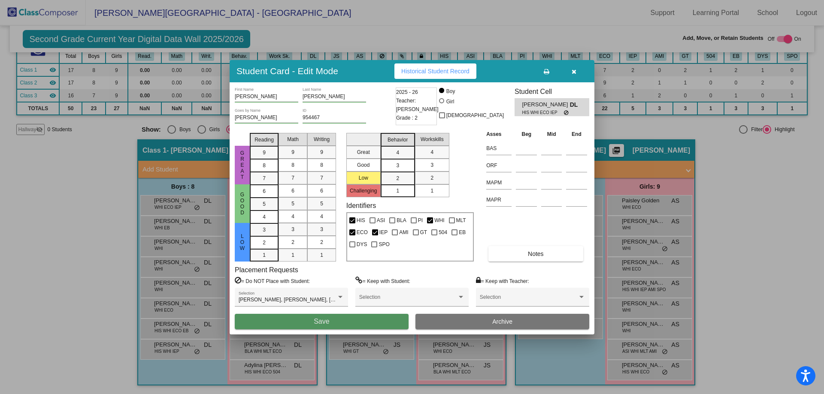
click at [367, 323] on button "Save" at bounding box center [322, 321] width 174 height 15
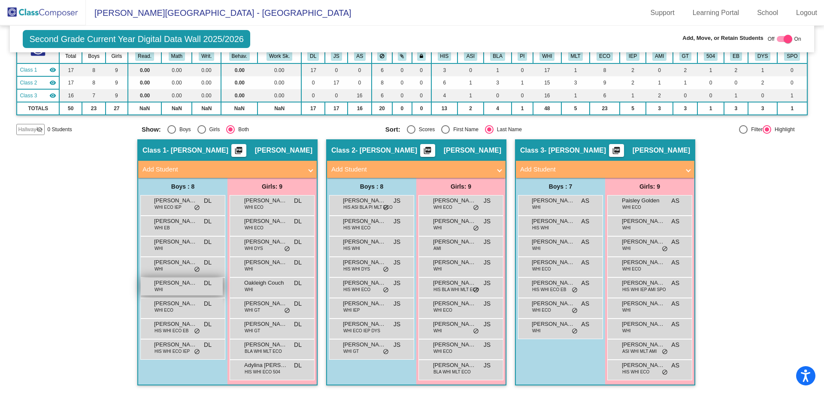
click at [168, 288] on div "[PERSON_NAME] WHI DL lock do_not_disturb_alt" at bounding box center [182, 287] width 82 height 18
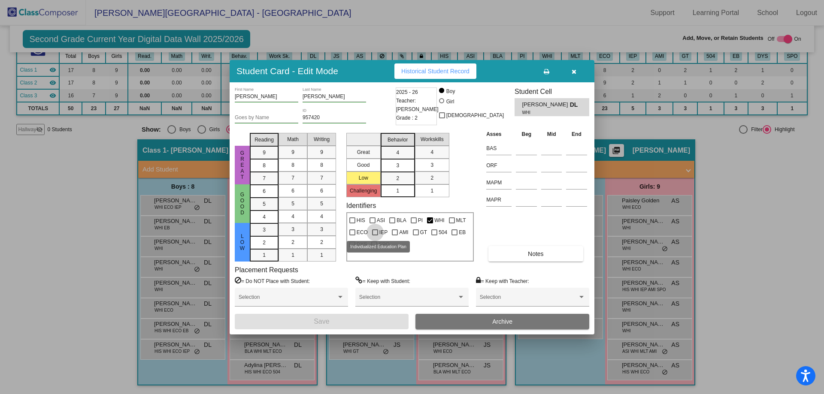
click at [373, 232] on div at bounding box center [375, 233] width 6 height 6
click at [375, 236] on input "IEP" at bounding box center [375, 236] width 0 height 0
checkbox input "true"
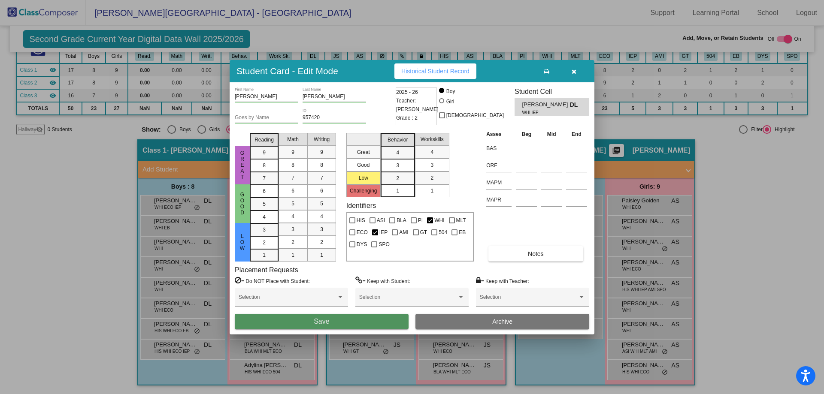
click at [364, 320] on button "Save" at bounding box center [322, 321] width 174 height 15
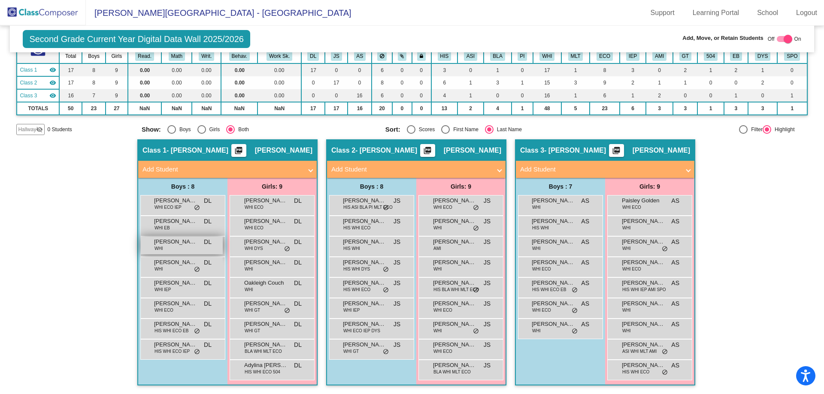
click at [167, 247] on div "[PERSON_NAME] WHI DL lock do_not_disturb_alt" at bounding box center [182, 246] width 82 height 18
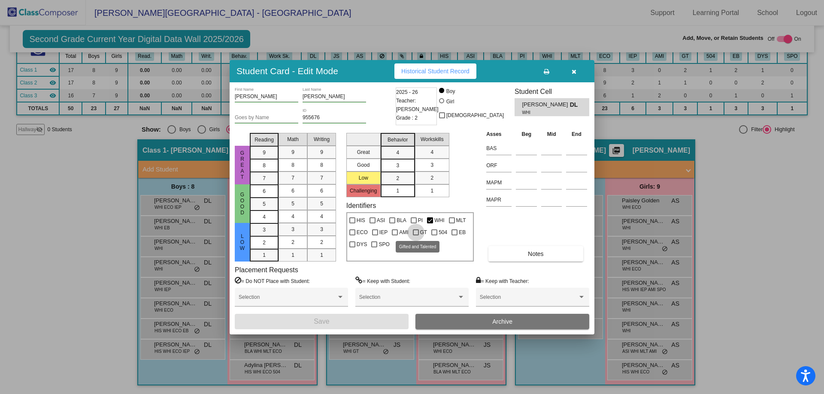
click at [416, 231] on div at bounding box center [416, 233] width 6 height 6
click at [416, 236] on input "GT" at bounding box center [416, 236] width 0 height 0
checkbox input "true"
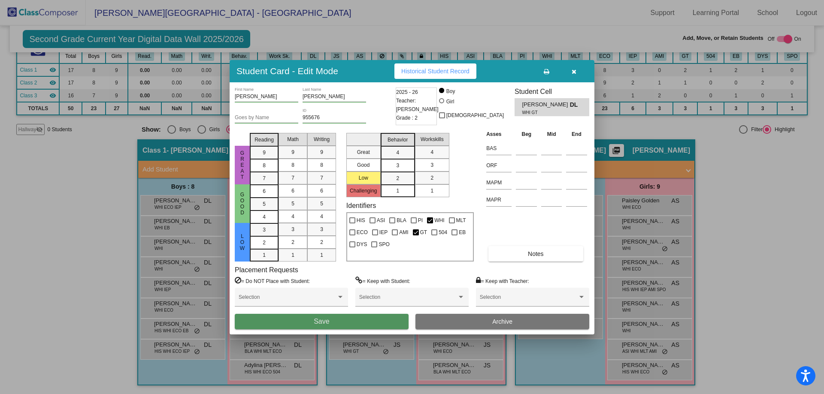
click at [386, 320] on button "Save" at bounding box center [322, 321] width 174 height 15
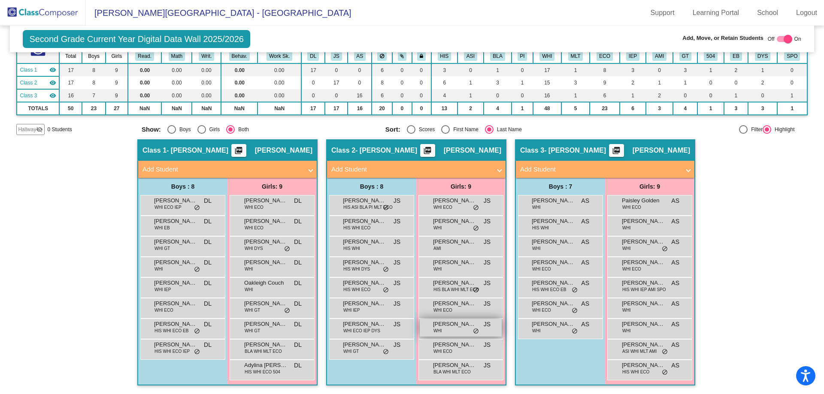
click at [445, 332] on div "[PERSON_NAME] WHI JS lock do_not_disturb_alt" at bounding box center [461, 328] width 82 height 18
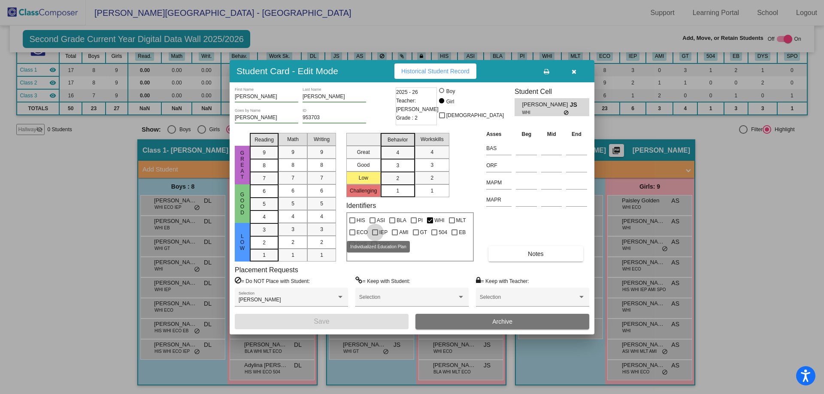
click at [374, 233] on div at bounding box center [375, 233] width 6 height 6
click at [375, 236] on input "IEP" at bounding box center [375, 236] width 0 height 0
checkbox input "true"
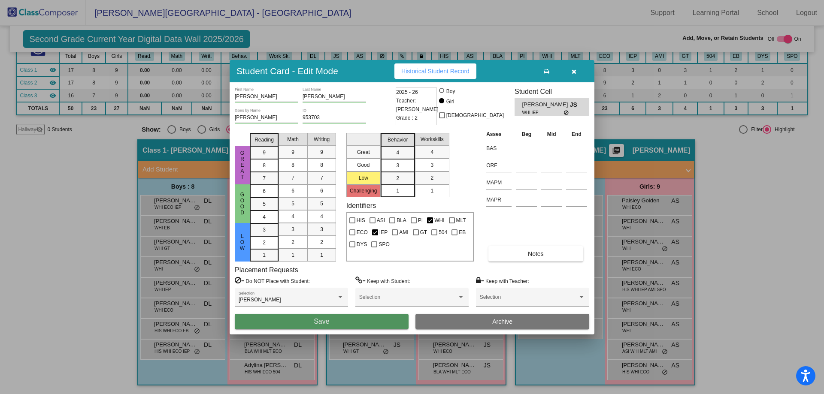
click at [377, 316] on button "Save" at bounding box center [322, 321] width 174 height 15
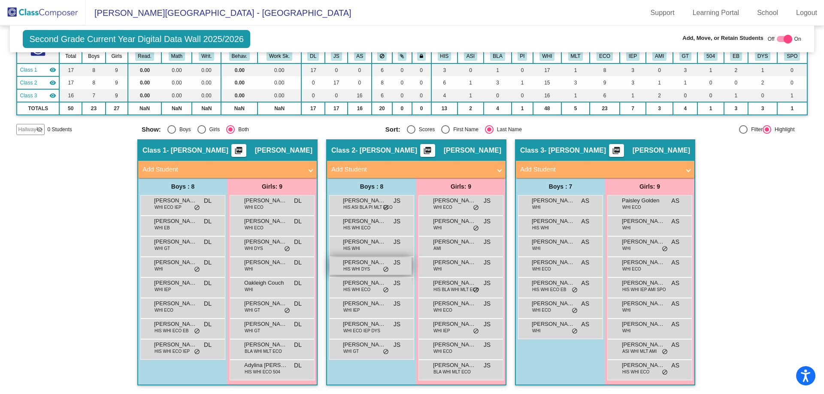
click at [355, 263] on span "[PERSON_NAME]" at bounding box center [364, 262] width 43 height 9
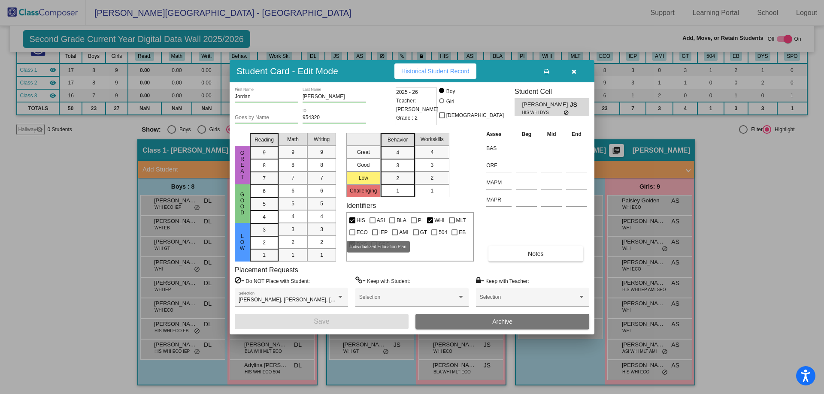
click at [373, 231] on div at bounding box center [375, 233] width 6 height 6
click at [375, 236] on input "IEP" at bounding box center [375, 236] width 0 height 0
checkbox input "true"
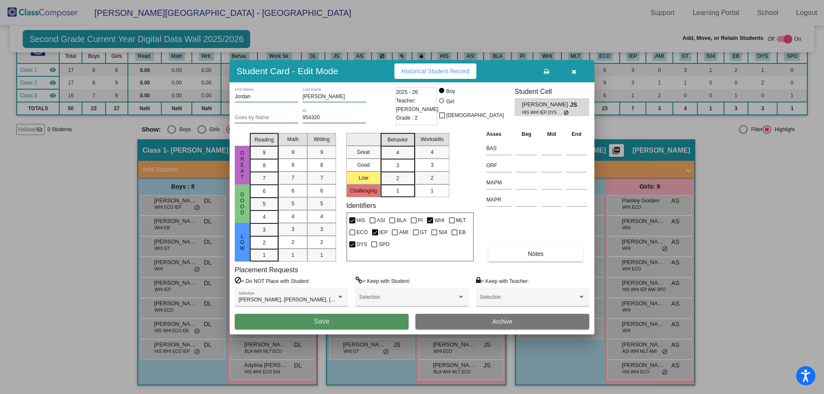
click at [396, 320] on button "Save" at bounding box center [322, 321] width 174 height 15
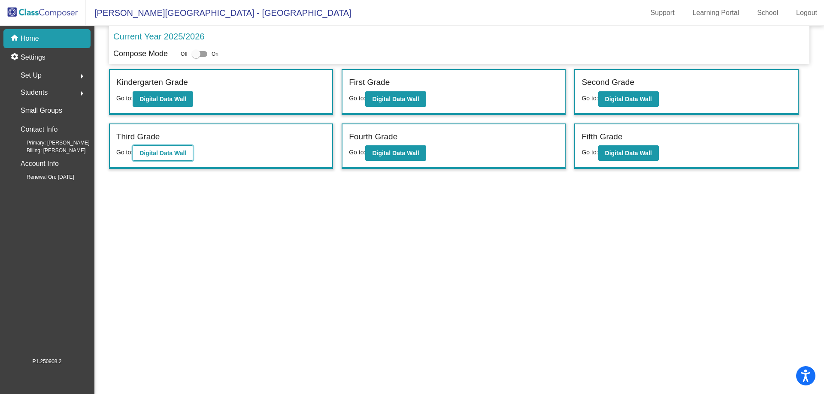
click at [181, 150] on b "Digital Data Wall" at bounding box center [163, 153] width 47 height 7
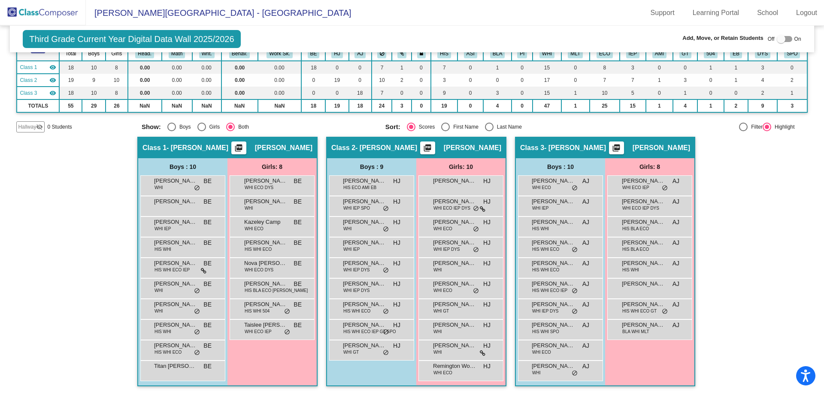
scroll to position [71, 0]
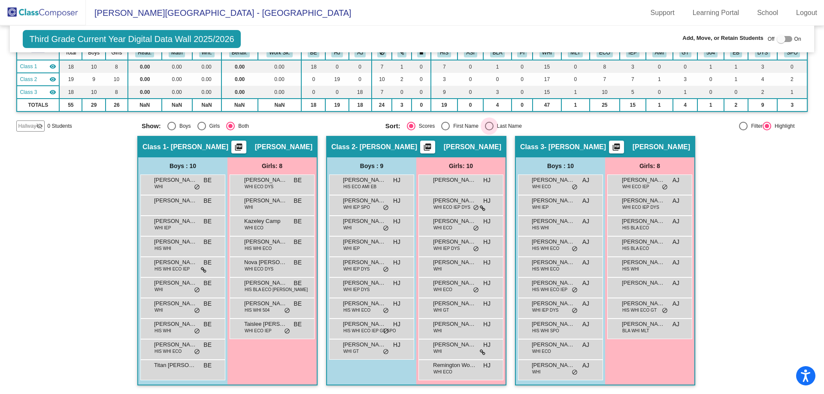
click at [485, 125] on div "Select an option" at bounding box center [489, 126] width 9 height 9
click at [489, 130] on input "Last Name" at bounding box center [489, 130] width 0 height 0
radio input "true"
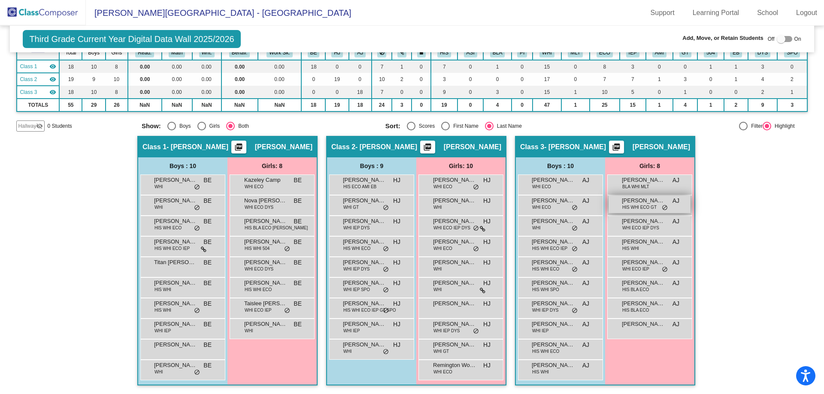
click at [636, 206] on span "HIS WHI ECO GT" at bounding box center [639, 207] width 34 height 6
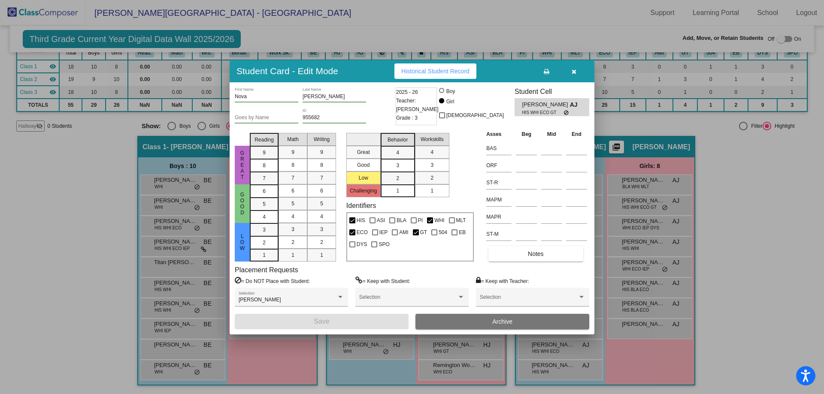
click at [452, 320] on button "Archive" at bounding box center [503, 321] width 174 height 15
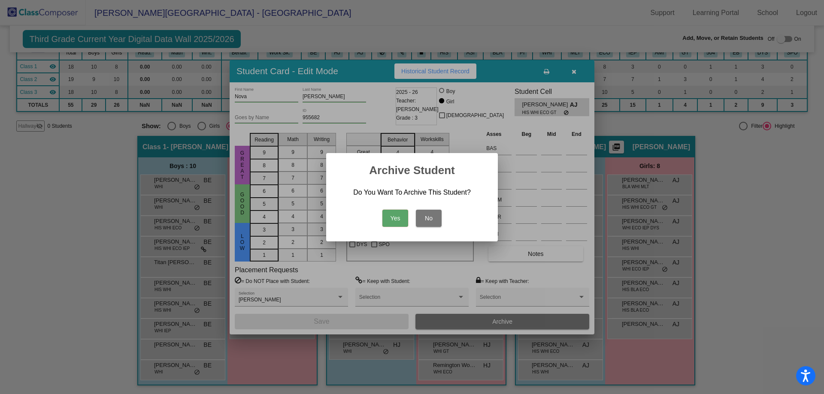
click at [396, 217] on button "Yes" at bounding box center [395, 218] width 26 height 17
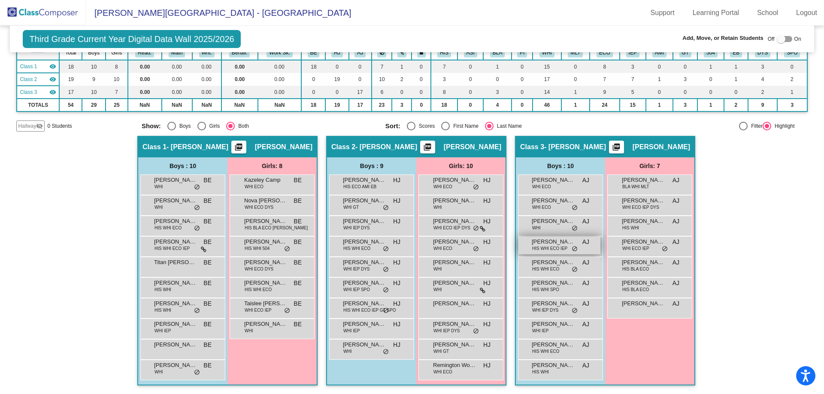
click at [542, 243] on span "[PERSON_NAME]" at bounding box center [553, 242] width 43 height 9
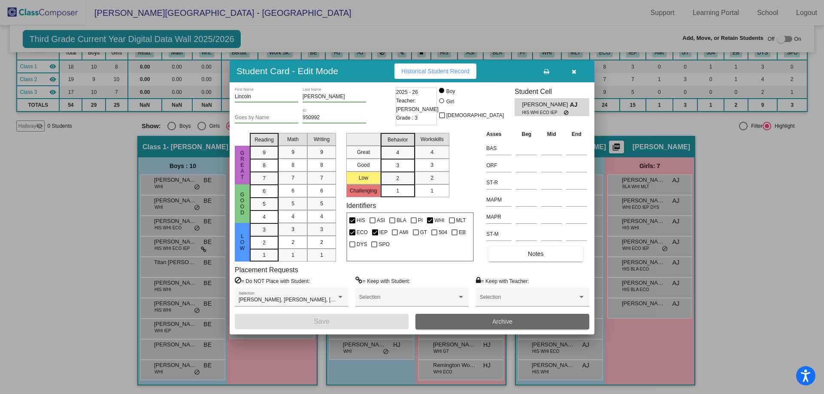
click at [457, 322] on button "Archive" at bounding box center [503, 321] width 174 height 15
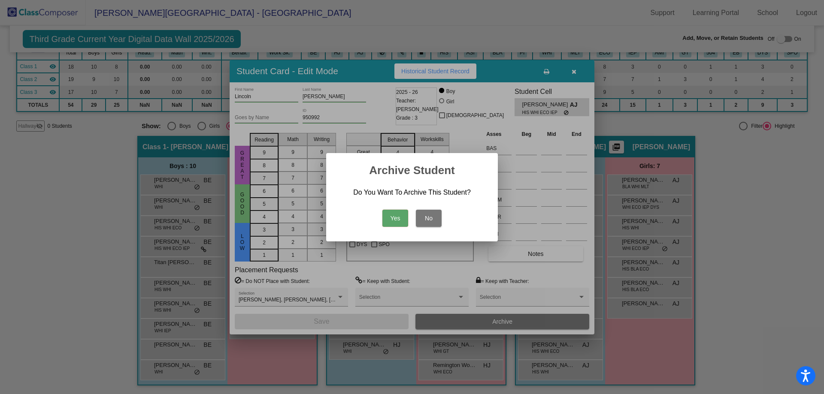
click at [396, 214] on button "Yes" at bounding box center [395, 218] width 26 height 17
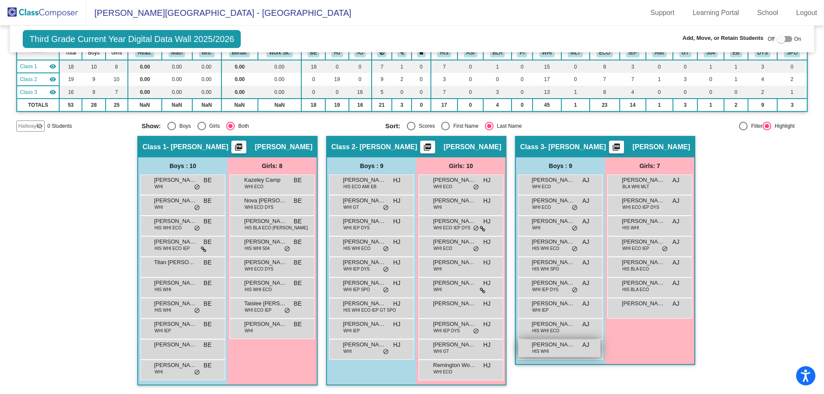
click at [551, 354] on div "[PERSON_NAME] [PERSON_NAME] HIS WHI AJ lock do_not_disturb_alt" at bounding box center [560, 349] width 82 height 18
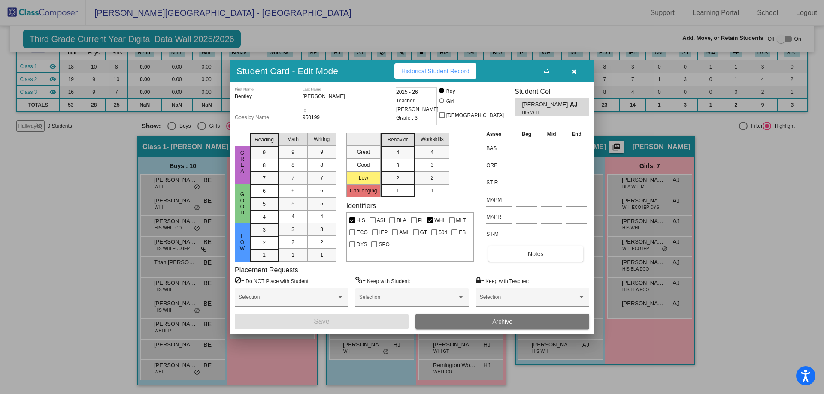
click at [774, 296] on div at bounding box center [412, 197] width 824 height 394
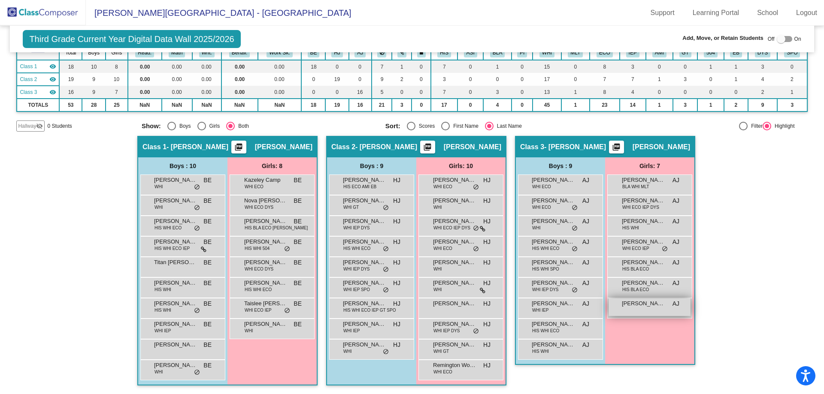
click at [642, 313] on div "[PERSON_NAME] lock do_not_disturb_alt" at bounding box center [650, 308] width 82 height 18
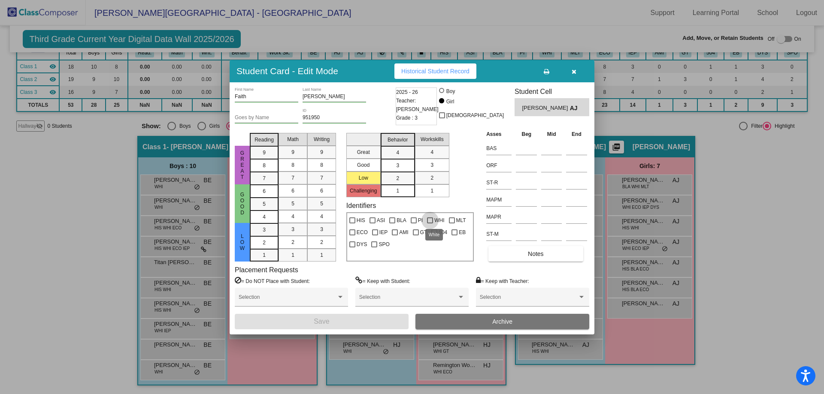
click at [430, 221] on div at bounding box center [430, 221] width 6 height 6
click at [430, 224] on input "WHI" at bounding box center [430, 224] width 0 height 0
checkbox input "true"
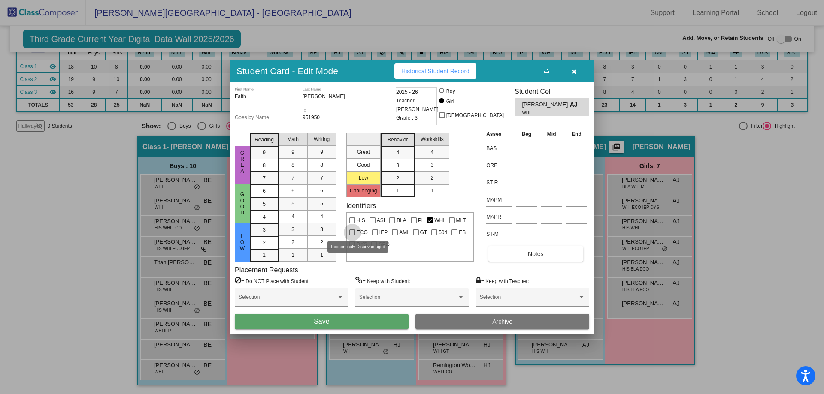
click at [353, 233] on div at bounding box center [352, 233] width 6 height 6
click at [352, 236] on input "ECO" at bounding box center [352, 236] width 0 height 0
checkbox input "true"
click at [373, 231] on div at bounding box center [375, 233] width 6 height 6
click at [375, 236] on input "IEP" at bounding box center [375, 236] width 0 height 0
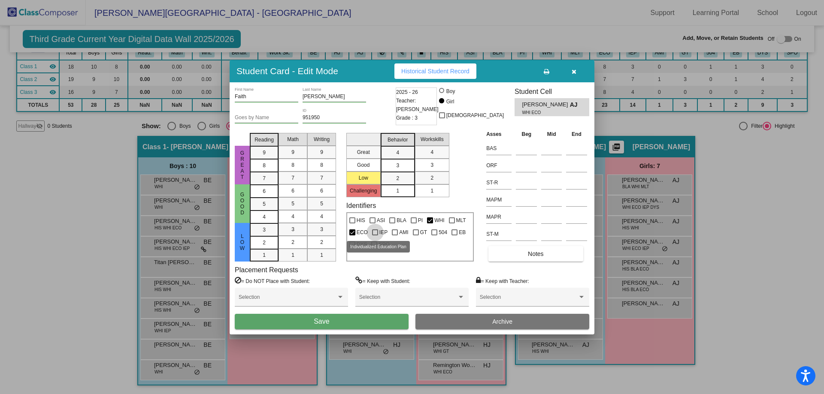
checkbox input "true"
click at [398, 319] on button "Save" at bounding box center [322, 321] width 174 height 15
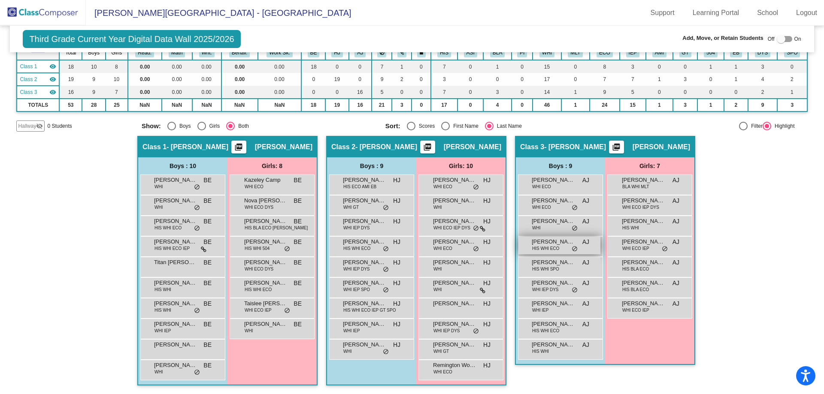
click at [543, 246] on span "HIS WHI ECO" at bounding box center [545, 249] width 27 height 6
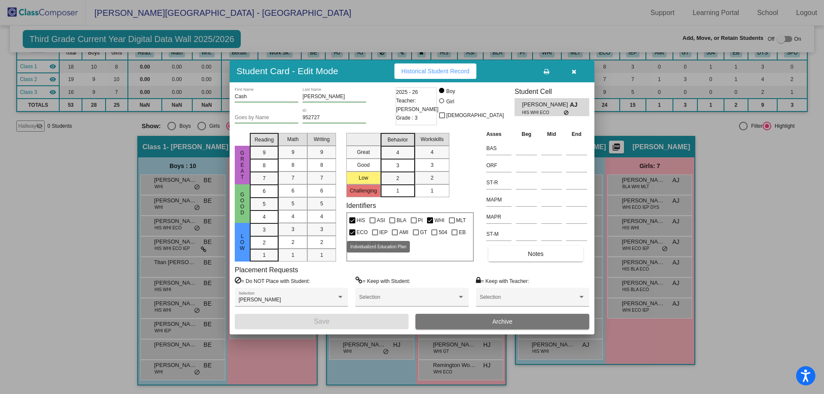
click at [373, 232] on div at bounding box center [375, 233] width 6 height 6
click at [375, 236] on input "IEP" at bounding box center [375, 236] width 0 height 0
checkbox input "true"
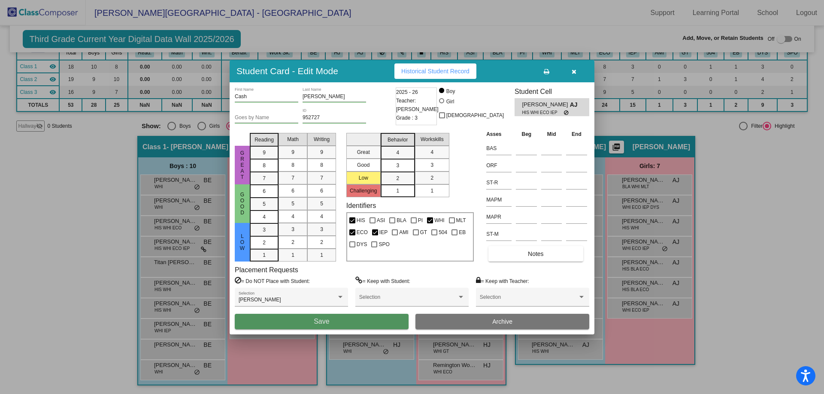
click at [371, 321] on button "Save" at bounding box center [322, 321] width 174 height 15
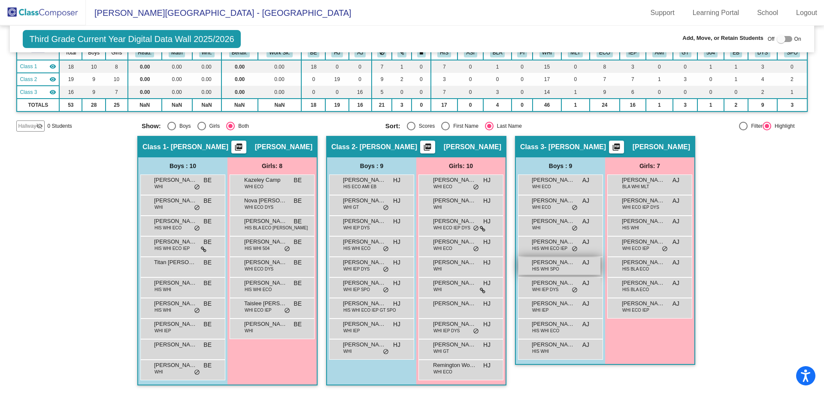
click at [545, 268] on span "HIS WHI SPO" at bounding box center [545, 269] width 27 height 6
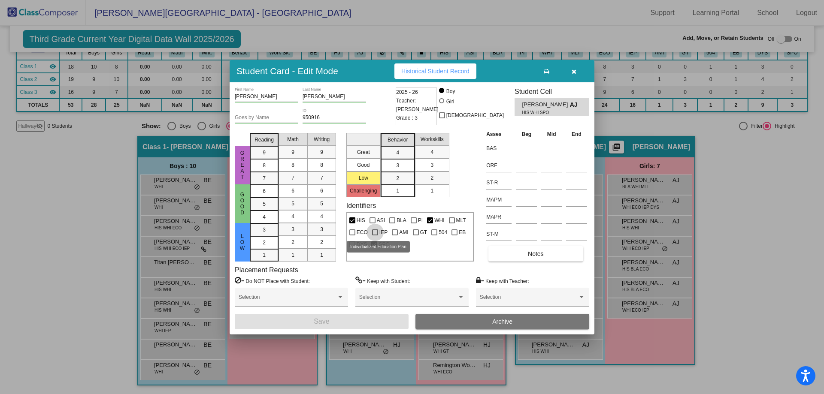
click at [374, 233] on div at bounding box center [375, 233] width 6 height 6
click at [375, 236] on input "IEP" at bounding box center [375, 236] width 0 height 0
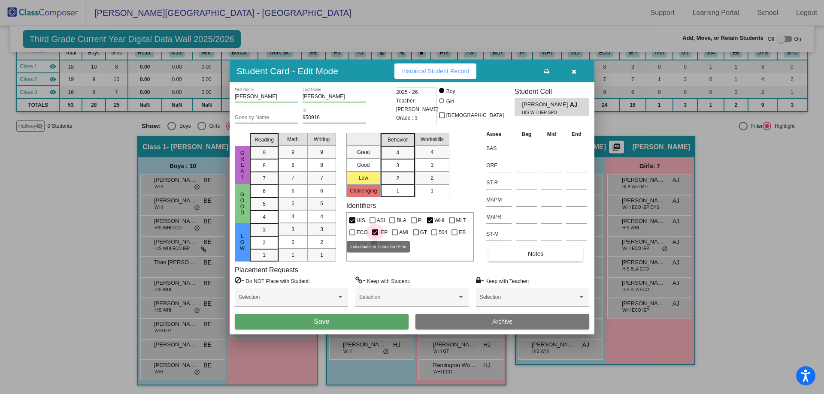
click at [374, 231] on div at bounding box center [375, 233] width 6 height 6
click at [375, 236] on input "IEP" at bounding box center [375, 236] width 0 height 0
checkbox input "false"
click at [378, 319] on button "Save" at bounding box center [322, 321] width 174 height 15
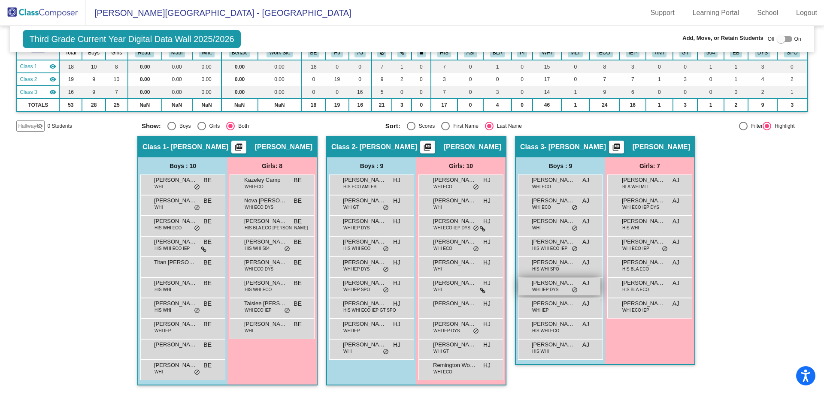
click at [544, 285] on span "[PERSON_NAME]" at bounding box center [553, 283] width 43 height 9
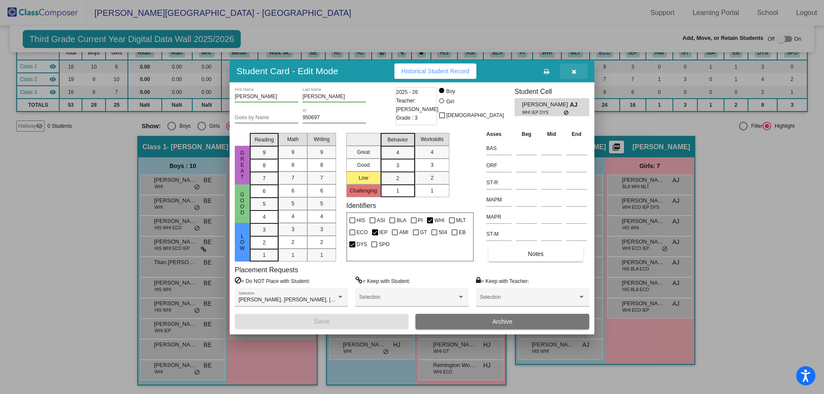
click at [573, 71] on icon "button" at bounding box center [574, 72] width 5 height 6
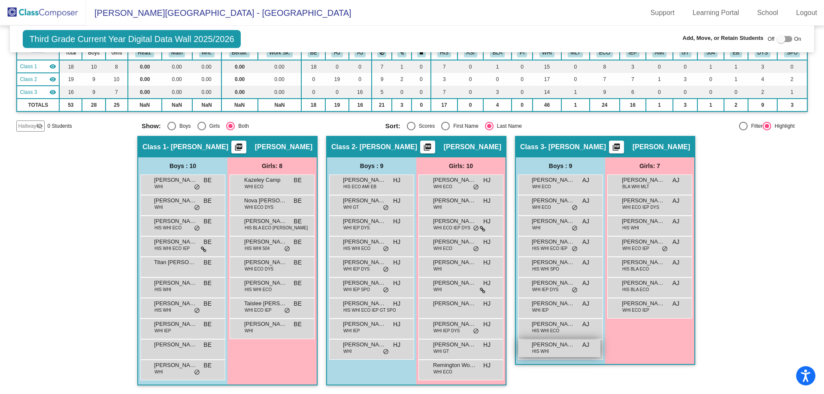
click at [547, 350] on div "[PERSON_NAME] [PERSON_NAME] HIS WHI AJ lock do_not_disturb_alt" at bounding box center [560, 349] width 82 height 18
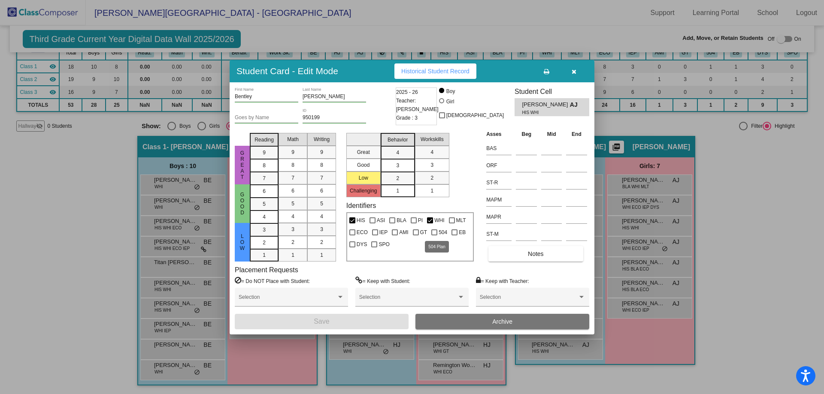
click at [432, 231] on div at bounding box center [434, 233] width 6 height 6
click at [434, 236] on input "504" at bounding box center [434, 236] width 0 height 0
checkbox input "true"
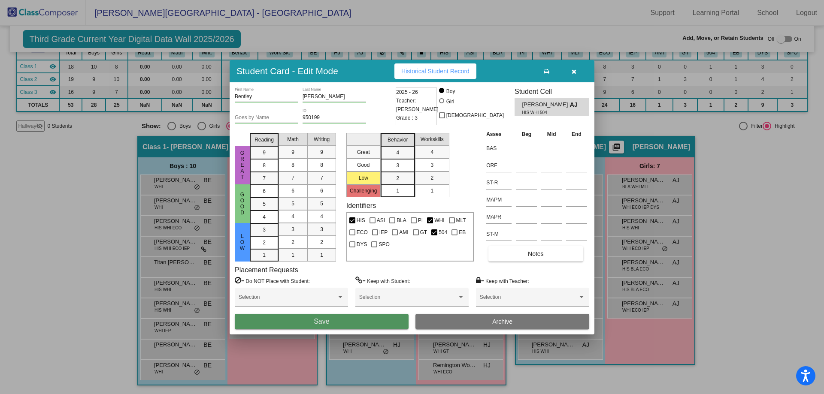
click at [387, 323] on button "Save" at bounding box center [322, 321] width 174 height 15
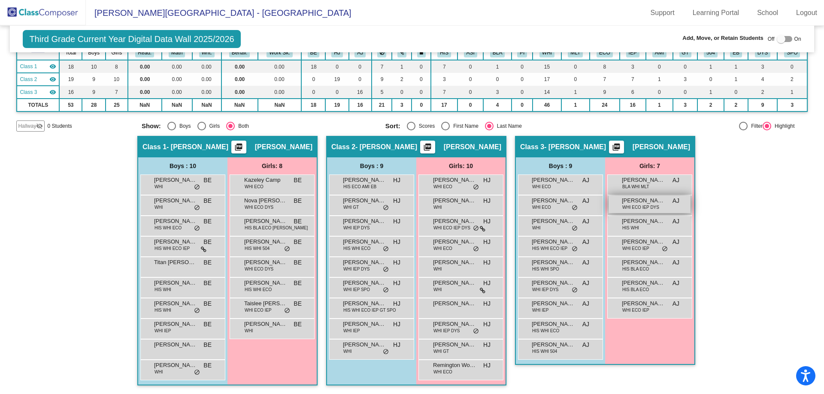
click at [631, 203] on span "[PERSON_NAME]" at bounding box center [643, 201] width 43 height 9
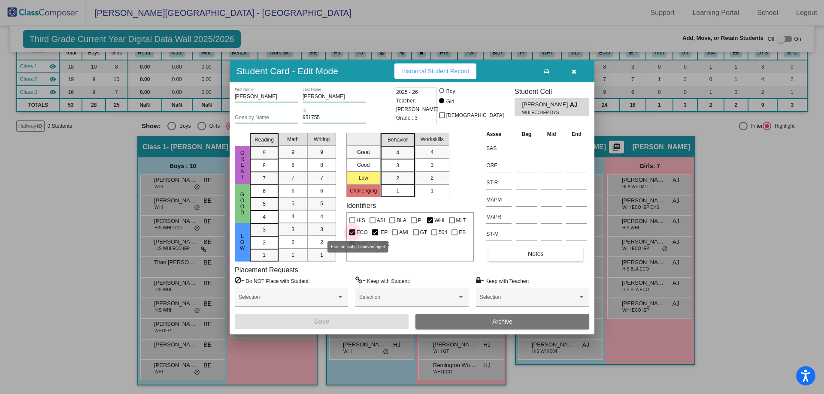
click at [352, 232] on div at bounding box center [352, 233] width 6 height 6
click at [352, 236] on input "ECO" at bounding box center [352, 236] width 0 height 0
checkbox input "false"
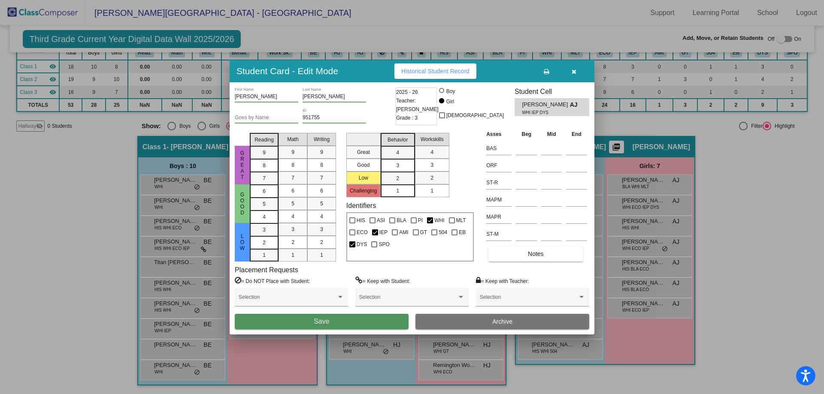
click at [369, 324] on button "Save" at bounding box center [322, 321] width 174 height 15
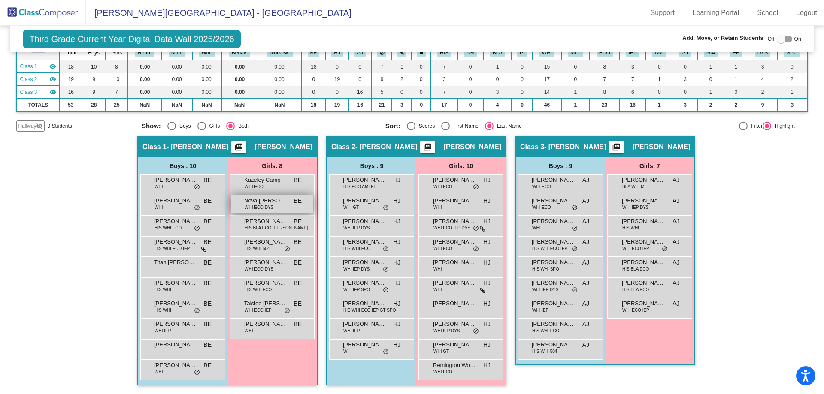
click at [250, 204] on span "WHI ECO DYS" at bounding box center [259, 207] width 29 height 6
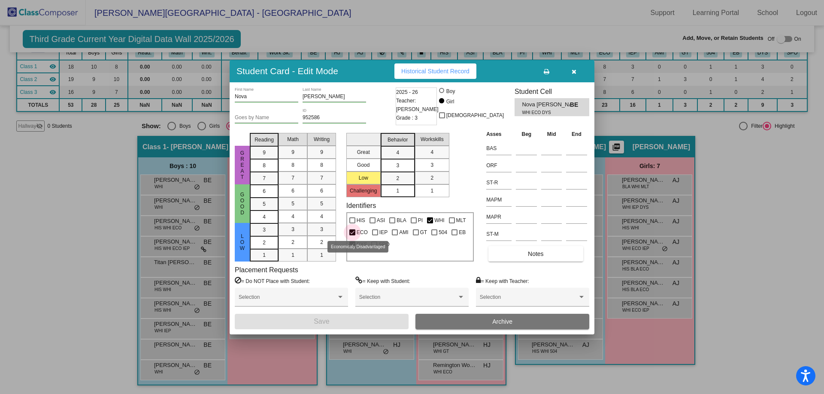
drag, startPoint x: 349, startPoint y: 232, endPoint x: 352, endPoint y: 235, distance: 4.6
click at [350, 233] on div at bounding box center [352, 233] width 6 height 6
click at [352, 236] on input "ECO" at bounding box center [352, 236] width 0 height 0
checkbox input "false"
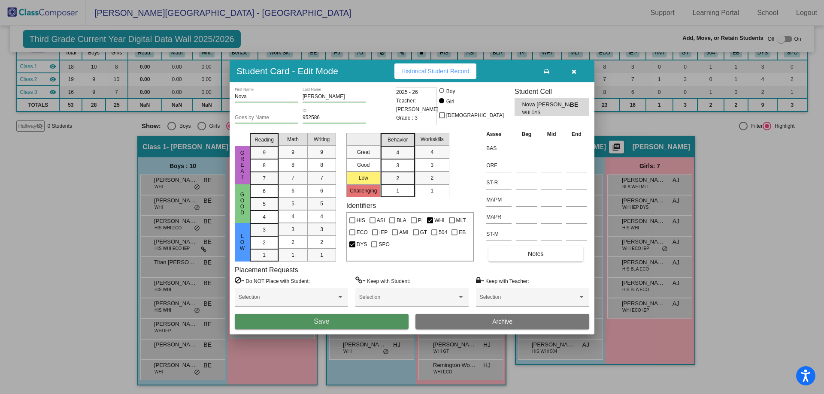
click at [369, 322] on button "Save" at bounding box center [322, 321] width 174 height 15
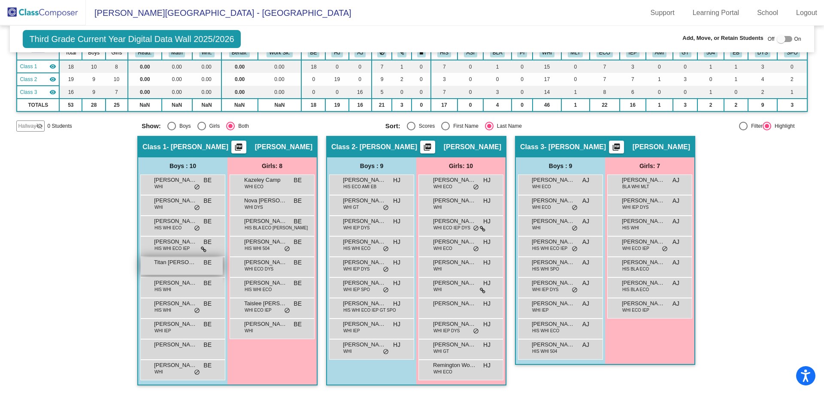
click at [175, 269] on div "Titan [PERSON_NAME] BE lock do_not_disturb_alt" at bounding box center [182, 267] width 82 height 18
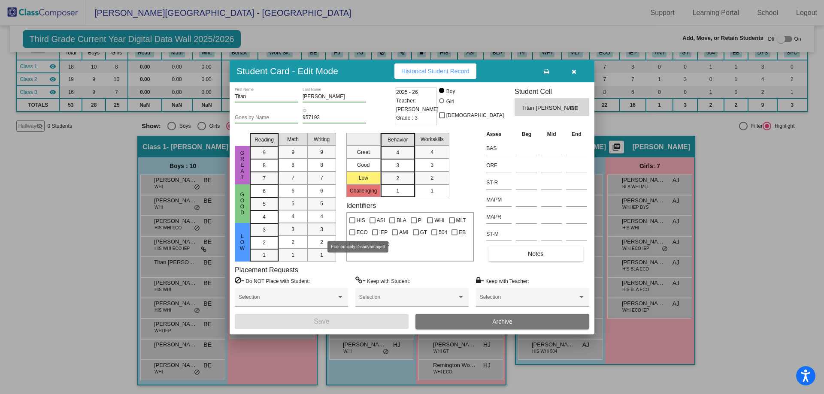
click at [353, 232] on div at bounding box center [352, 233] width 6 height 6
click at [352, 236] on input "ECO" at bounding box center [352, 236] width 0 height 0
checkbox input "true"
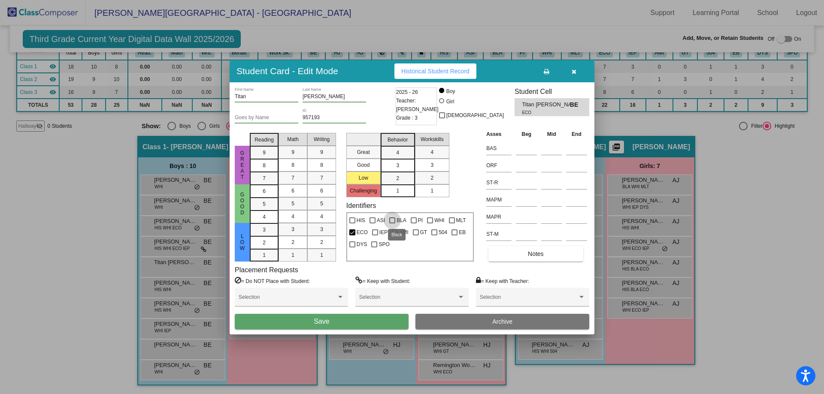
click at [392, 220] on div at bounding box center [392, 221] width 6 height 6
click at [392, 224] on input "BLA" at bounding box center [392, 224] width 0 height 0
checkbox input "true"
click at [427, 219] on div at bounding box center [430, 221] width 6 height 6
click at [430, 224] on input "WHI" at bounding box center [430, 224] width 0 height 0
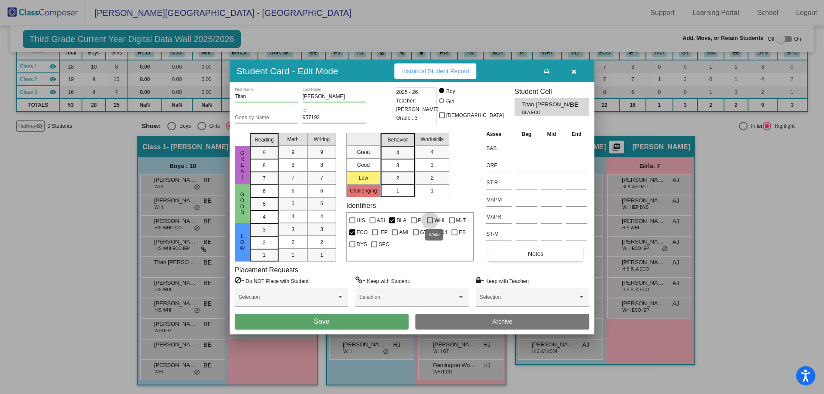
checkbox input "true"
click at [449, 219] on div at bounding box center [452, 221] width 6 height 6
click at [452, 224] on input "MLT" at bounding box center [452, 224] width 0 height 0
checkbox input "true"
click at [374, 232] on div at bounding box center [375, 233] width 6 height 6
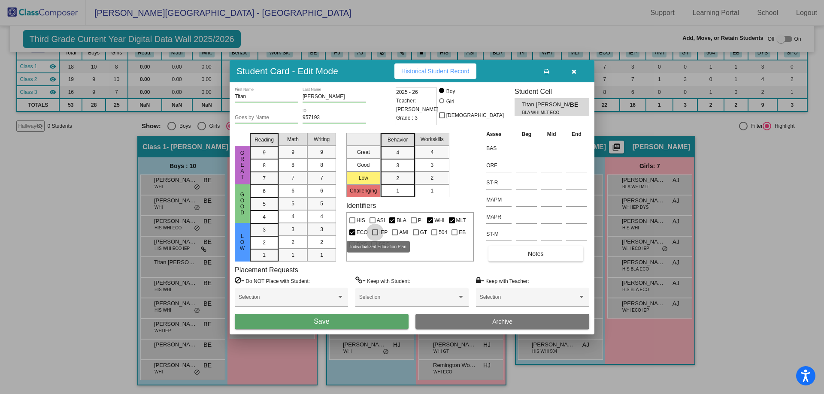
click at [375, 236] on input "IEP" at bounding box center [375, 236] width 0 height 0
checkbox input "true"
click at [335, 322] on button "Save" at bounding box center [322, 321] width 174 height 15
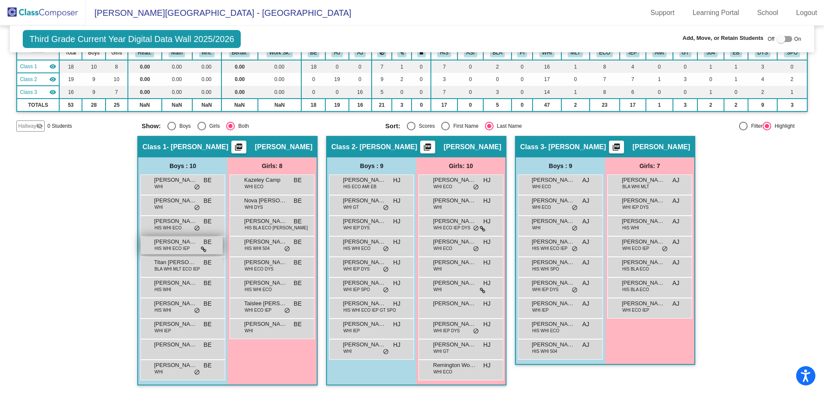
click at [170, 246] on span "HIS WHI ECO IEP" at bounding box center [172, 249] width 35 height 6
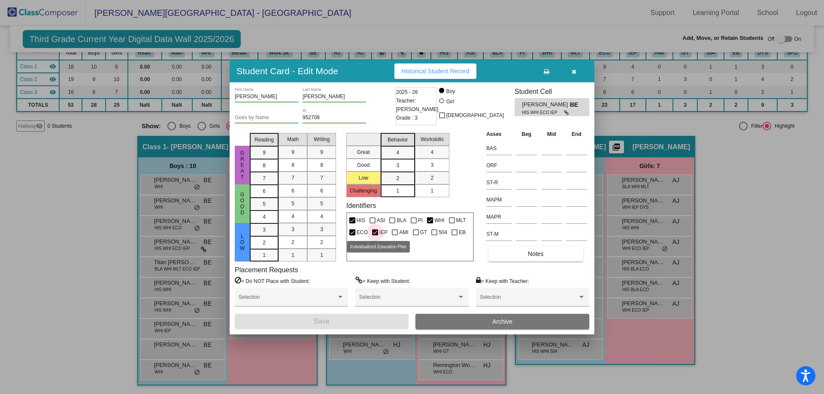
click at [374, 231] on div at bounding box center [375, 233] width 6 height 6
click at [375, 236] on input "IEP" at bounding box center [375, 236] width 0 height 0
checkbox input "false"
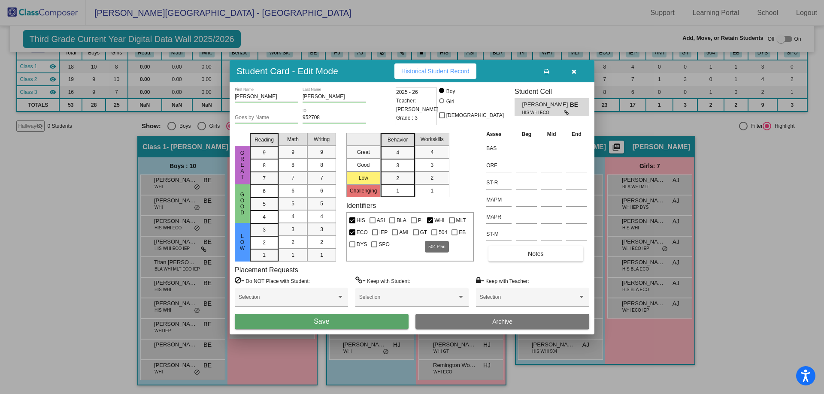
click at [433, 230] on div at bounding box center [434, 233] width 6 height 6
click at [434, 236] on input "504" at bounding box center [434, 236] width 0 height 0
checkbox input "true"
click at [370, 322] on button "Save" at bounding box center [322, 321] width 174 height 15
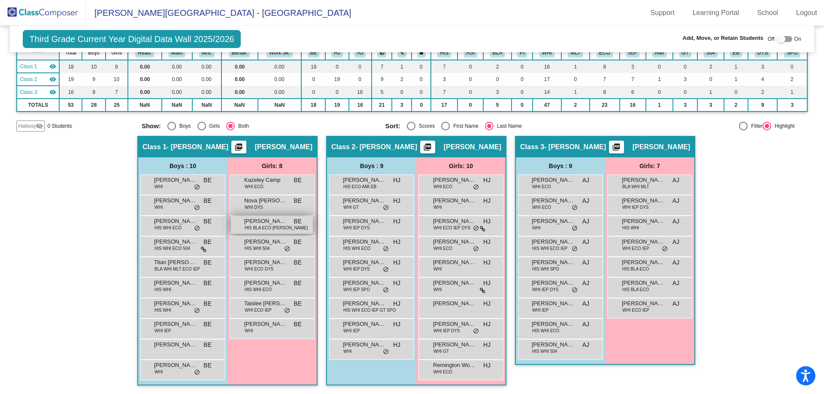
click at [262, 225] on span "HIS BLA ECO [PERSON_NAME]" at bounding box center [276, 228] width 63 height 6
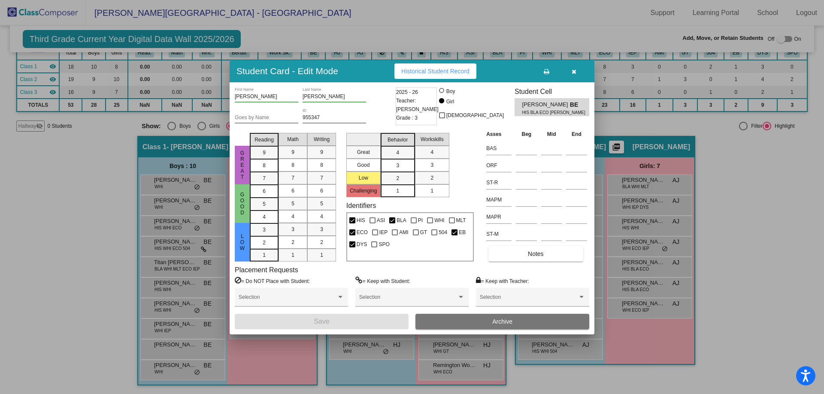
click at [572, 71] on icon "button" at bounding box center [574, 72] width 5 height 6
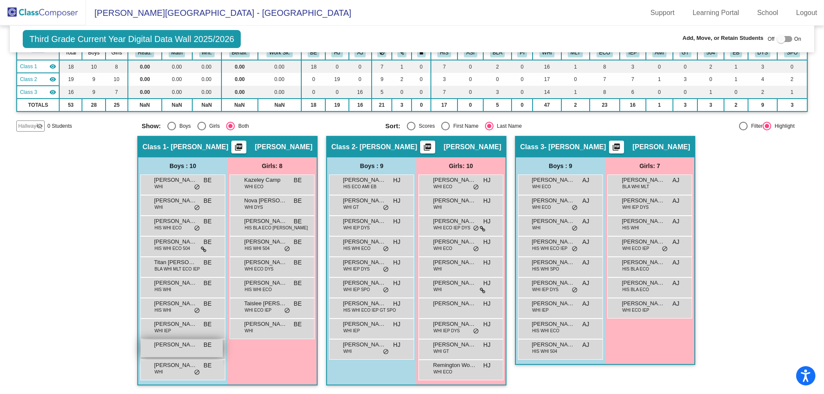
click at [164, 348] on span "[PERSON_NAME]" at bounding box center [175, 345] width 43 height 9
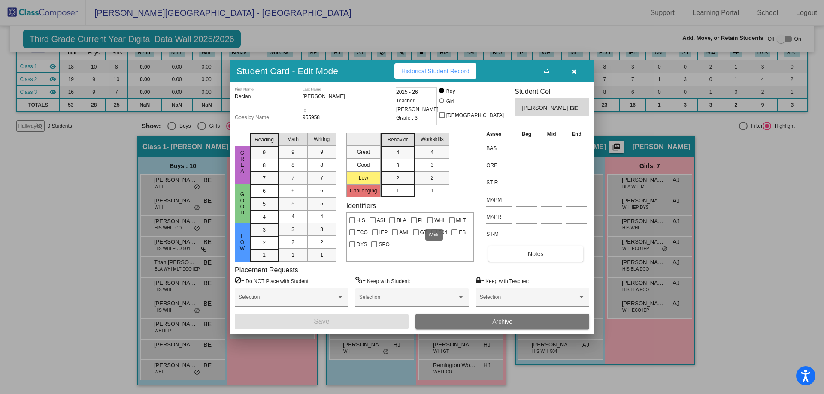
click at [428, 220] on div at bounding box center [430, 221] width 6 height 6
click at [430, 224] on input "WHI" at bounding box center [430, 224] width 0 height 0
checkbox input "true"
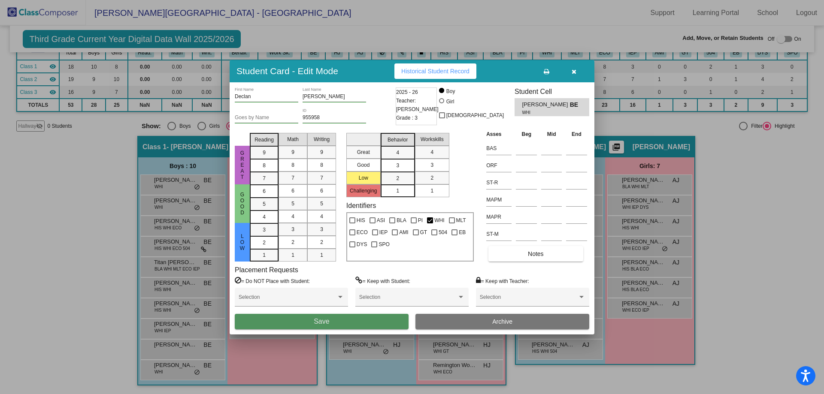
click at [349, 320] on button "Save" at bounding box center [322, 321] width 174 height 15
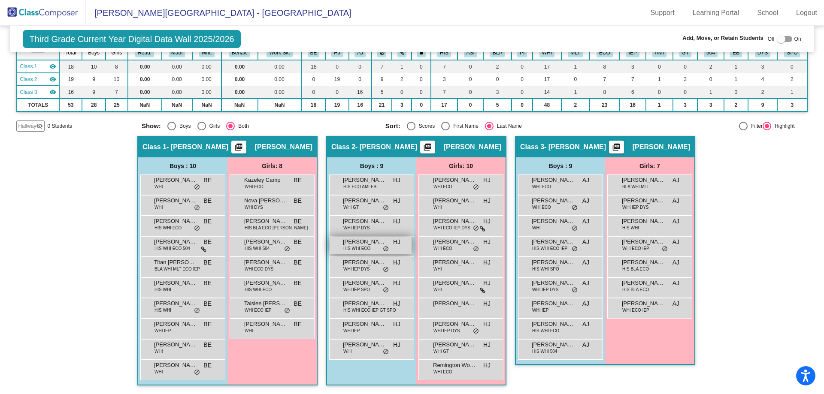
click at [358, 247] on span "HIS WHI ECO" at bounding box center [356, 249] width 27 height 6
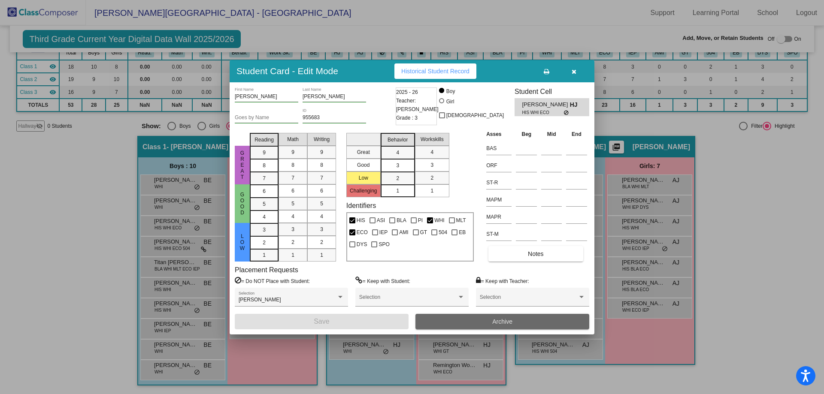
click at [456, 321] on button "Archive" at bounding box center [503, 321] width 174 height 15
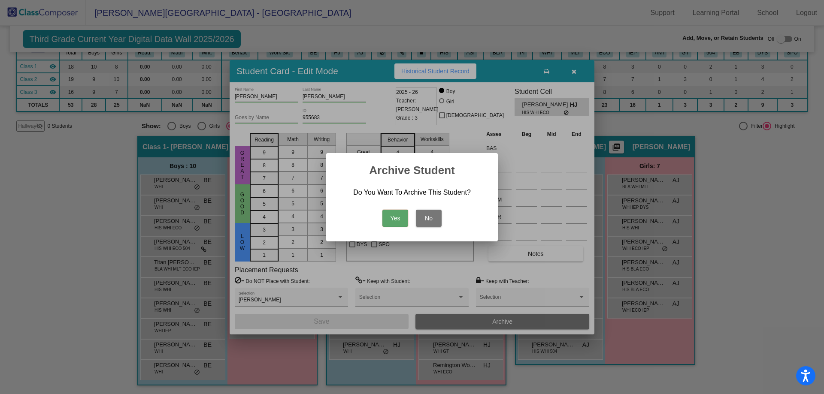
click at [393, 218] on button "Yes" at bounding box center [395, 218] width 26 height 17
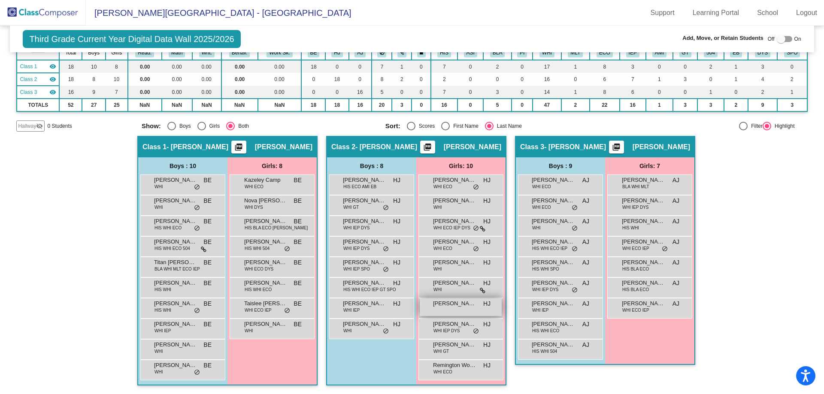
click at [444, 305] on span "[PERSON_NAME]" at bounding box center [454, 304] width 43 height 9
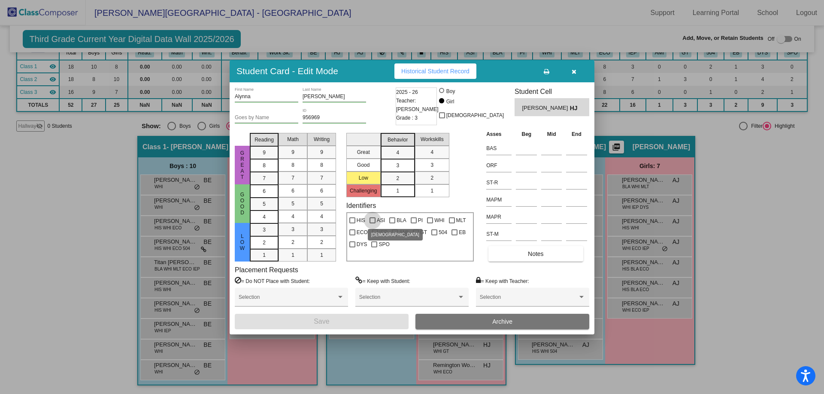
click at [372, 219] on div at bounding box center [373, 221] width 6 height 6
click at [372, 224] on input "ASI" at bounding box center [372, 224] width 0 height 0
checkbox input "true"
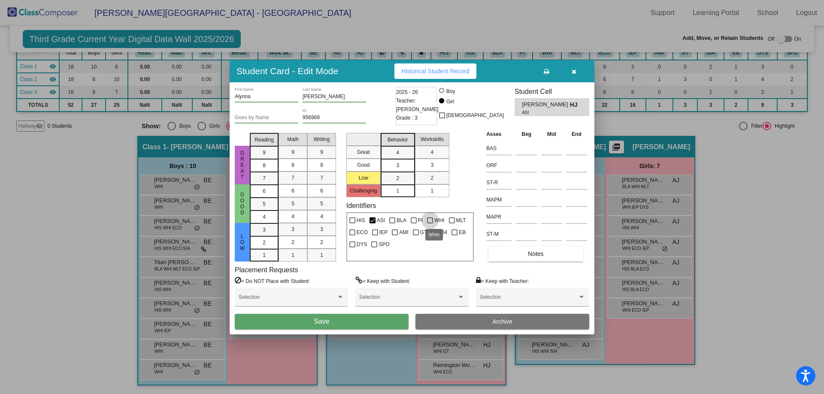
click at [428, 221] on div at bounding box center [430, 221] width 6 height 6
click at [430, 224] on input "WHI" at bounding box center [430, 224] width 0 height 0
checkbox input "true"
click at [451, 221] on div at bounding box center [452, 221] width 6 height 6
click at [452, 224] on input "MLT" at bounding box center [452, 224] width 0 height 0
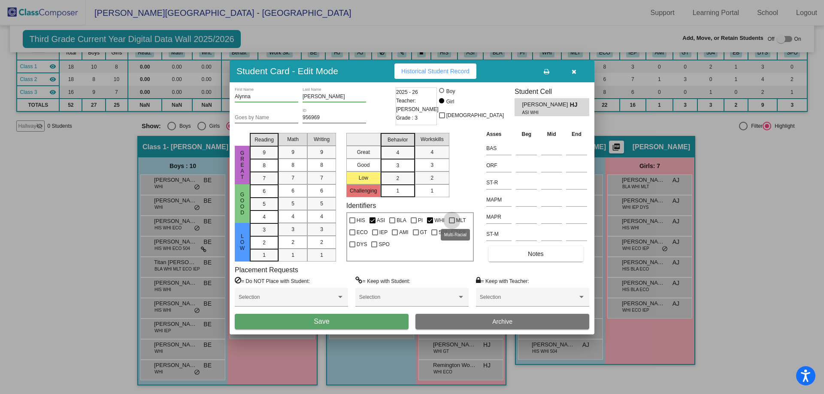
checkbox input "true"
click at [352, 234] on div at bounding box center [352, 233] width 6 height 6
click at [352, 236] on input "ECO" at bounding box center [352, 236] width 0 height 0
checkbox input "true"
click at [360, 320] on button "Save" at bounding box center [322, 321] width 174 height 15
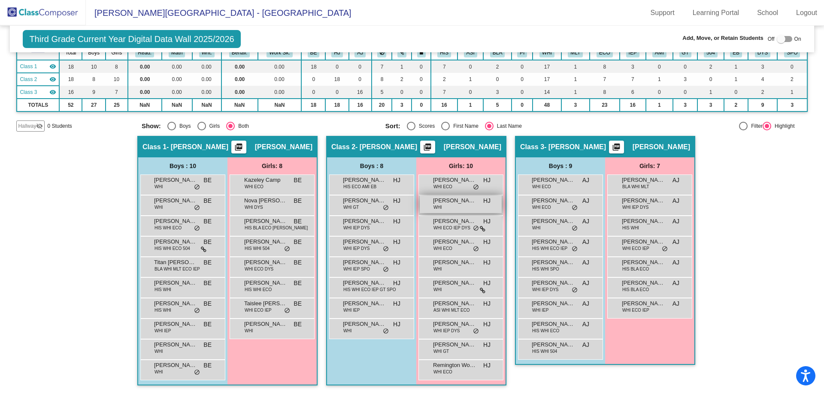
click at [439, 203] on span "[PERSON_NAME]" at bounding box center [454, 201] width 43 height 9
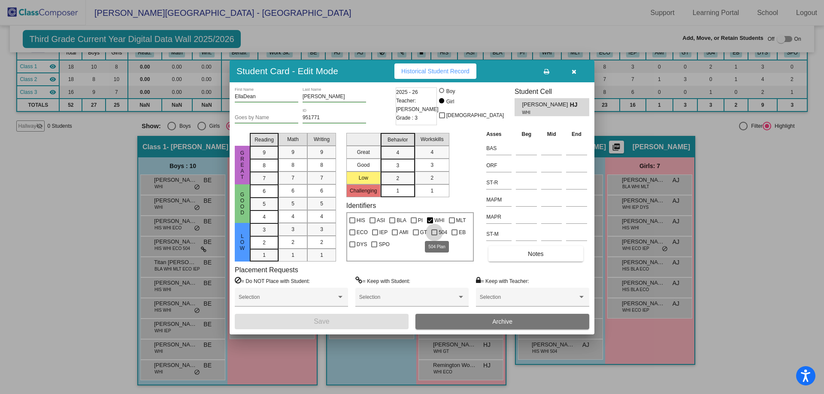
click at [434, 231] on div at bounding box center [434, 233] width 6 height 6
click at [434, 236] on input "504" at bounding box center [434, 236] width 0 height 0
checkbox input "true"
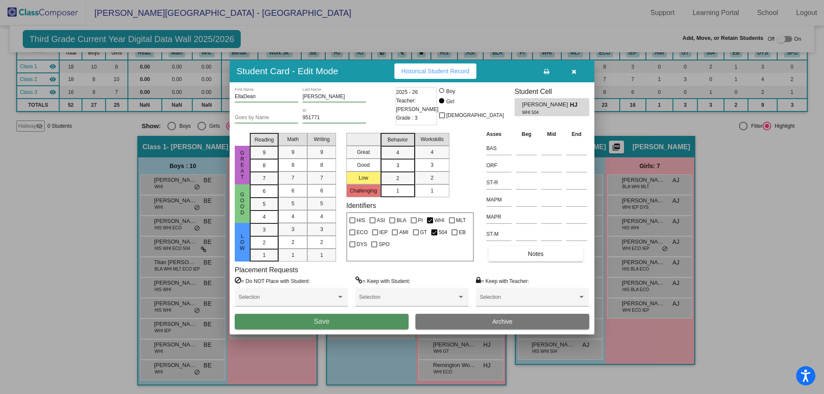
click at [400, 324] on button "Save" at bounding box center [322, 321] width 174 height 15
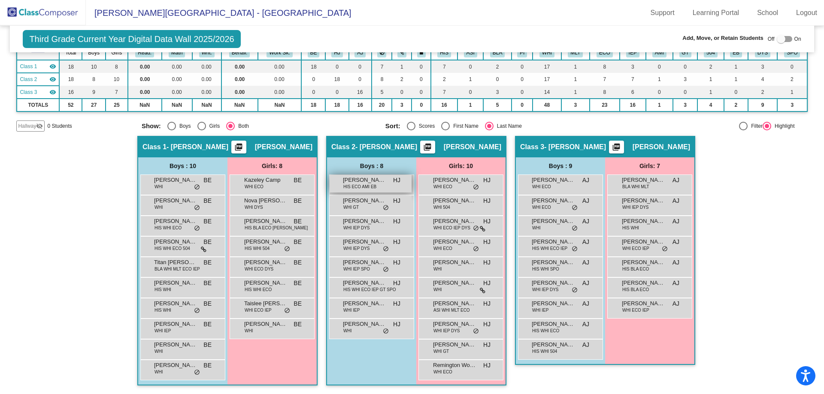
click at [373, 182] on span "[PERSON_NAME]" at bounding box center [364, 180] width 43 height 9
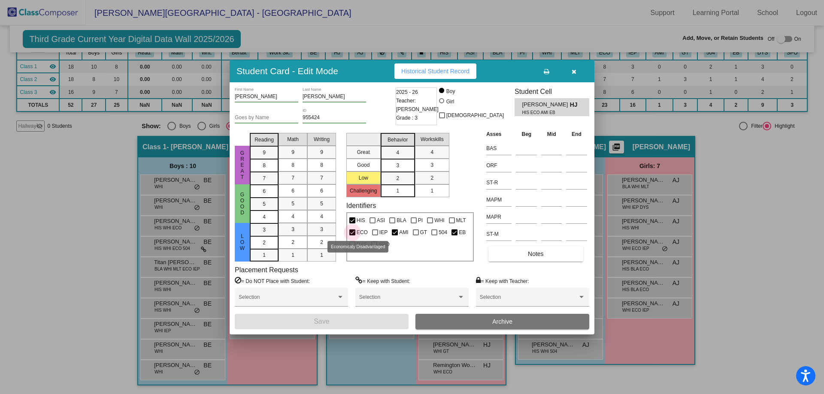
click at [354, 231] on div at bounding box center [352, 233] width 6 height 6
click at [352, 236] on input "ECO" at bounding box center [352, 236] width 0 height 0
checkbox input "false"
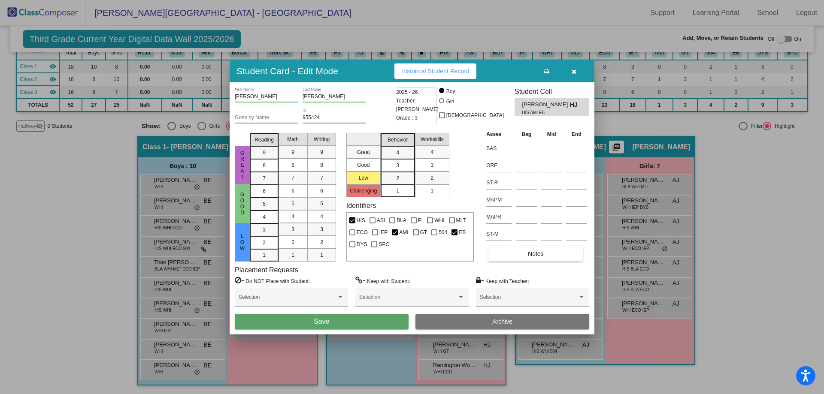
click at [376, 323] on button "Save" at bounding box center [322, 321] width 174 height 15
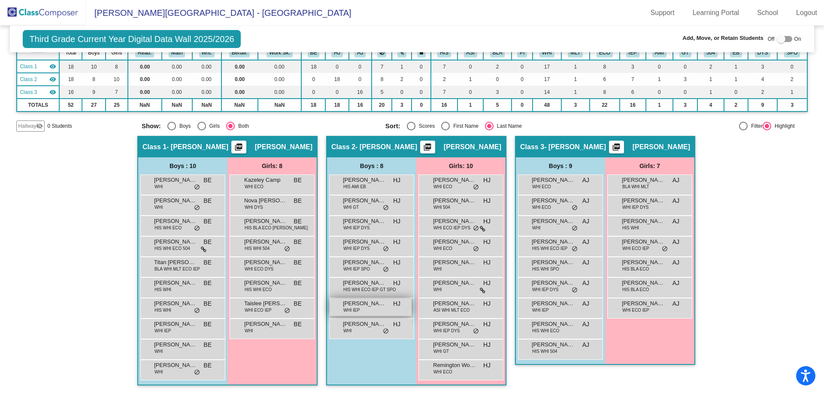
click at [348, 310] on span "WHI IEP" at bounding box center [351, 310] width 16 height 6
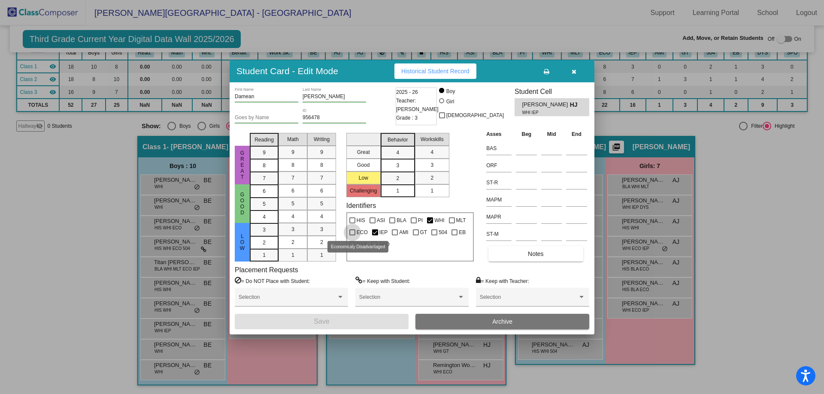
click at [352, 233] on div at bounding box center [352, 233] width 6 height 6
click at [352, 236] on input "ECO" at bounding box center [352, 236] width 0 height 0
checkbox input "true"
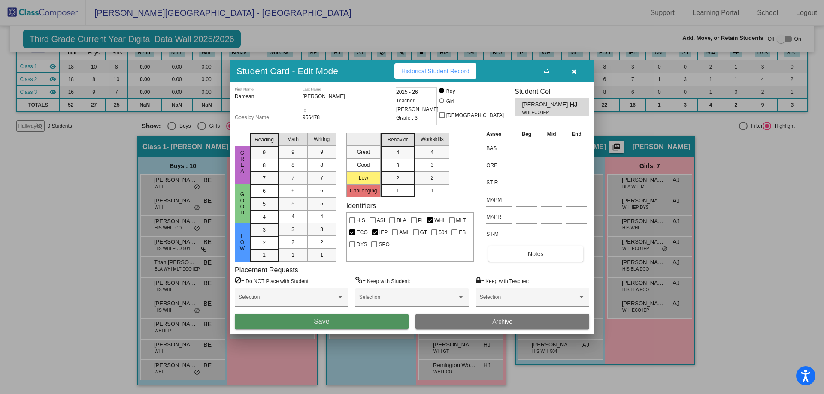
click at [377, 320] on button "Save" at bounding box center [322, 321] width 174 height 15
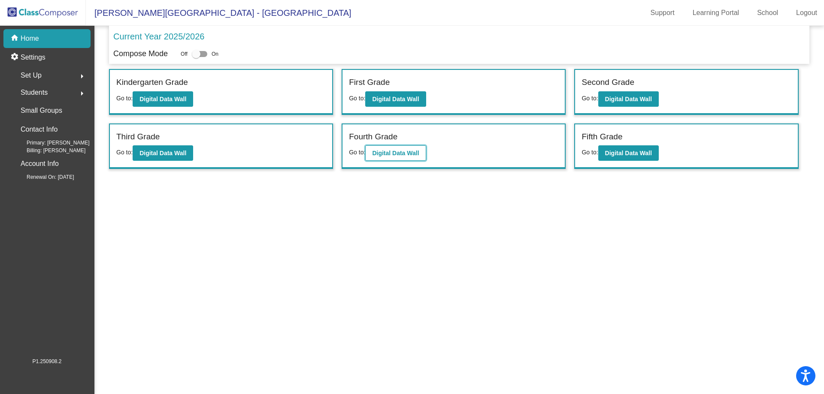
click at [396, 153] on b "Digital Data Wall" at bounding box center [395, 153] width 47 height 7
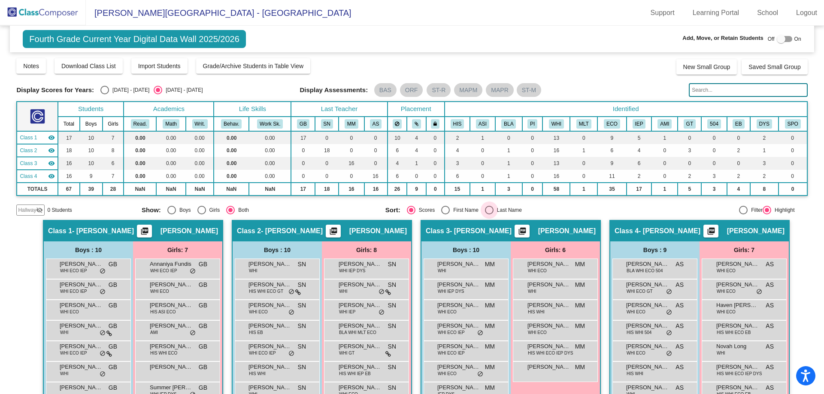
click at [485, 209] on div "Select an option" at bounding box center [489, 210] width 9 height 9
click at [489, 215] on input "Last Name" at bounding box center [489, 215] width 0 height 0
radio input "true"
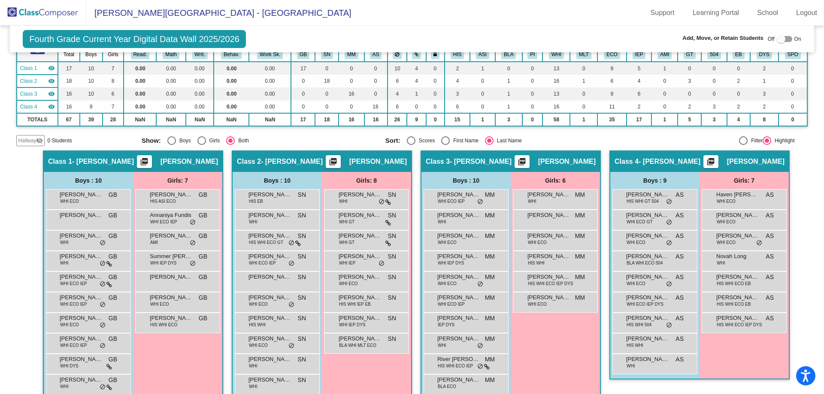
scroll to position [84, 0]
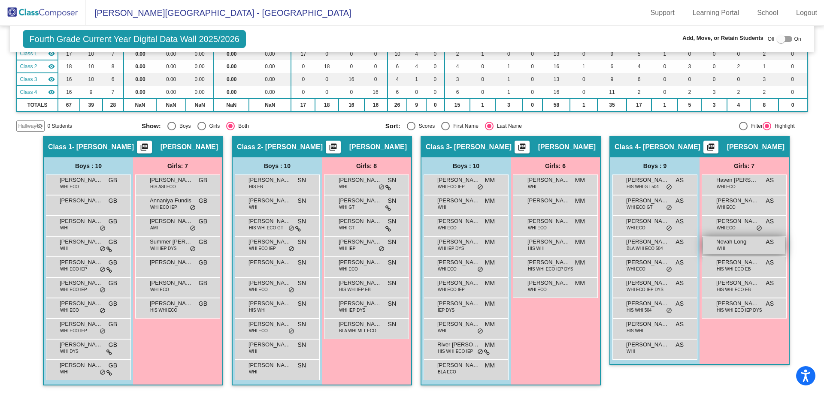
click at [738, 245] on span "Novah Long" at bounding box center [737, 242] width 43 height 9
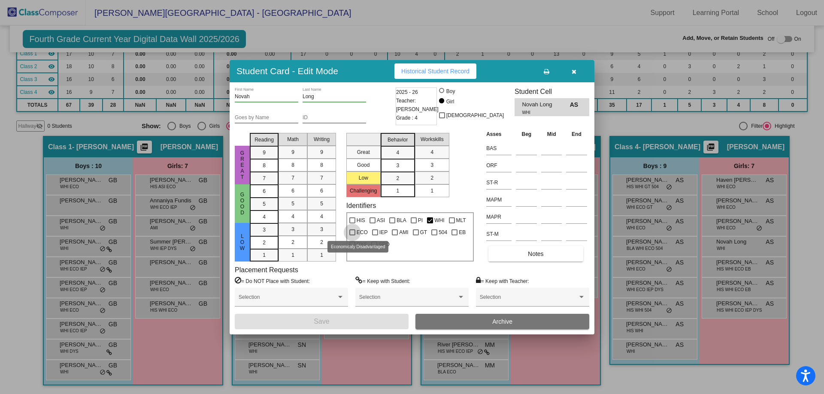
click at [354, 232] on div at bounding box center [352, 233] width 6 height 6
click at [352, 236] on input "ECO" at bounding box center [352, 236] width 0 height 0
checkbox input "true"
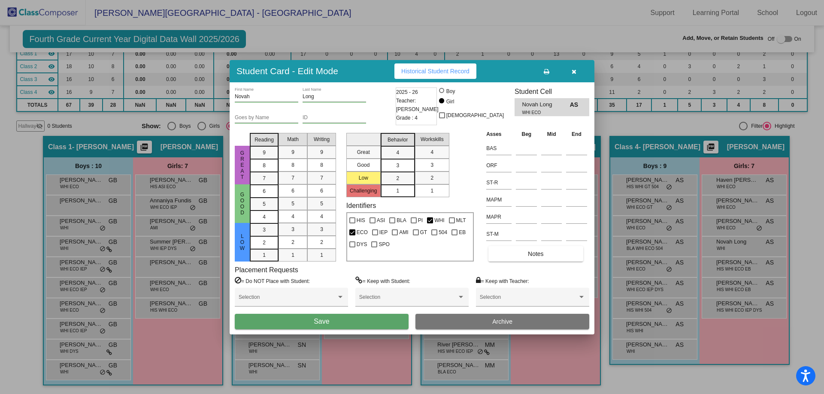
click at [384, 320] on button "Save" at bounding box center [322, 321] width 174 height 15
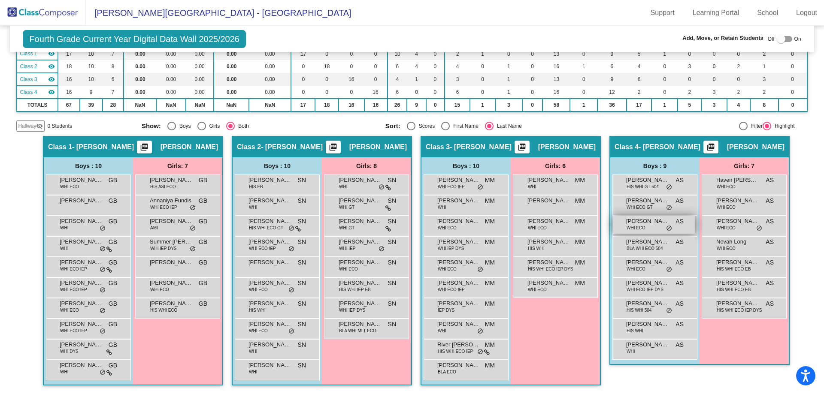
click at [646, 225] on span "[PERSON_NAME]" at bounding box center [647, 221] width 43 height 9
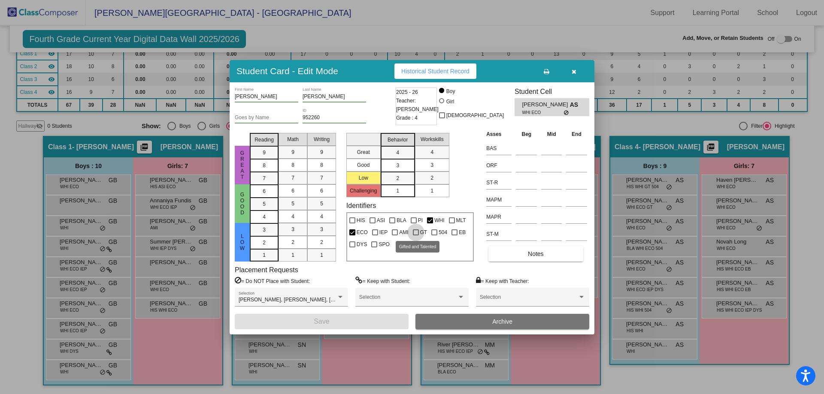
click at [413, 233] on div at bounding box center [416, 233] width 6 height 6
click at [416, 236] on input "GT" at bounding box center [416, 236] width 0 height 0
checkbox input "true"
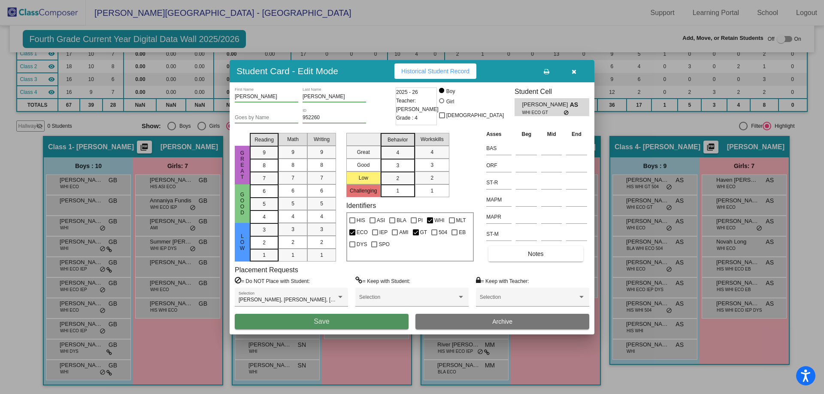
click at [388, 321] on button "Save" at bounding box center [322, 321] width 174 height 15
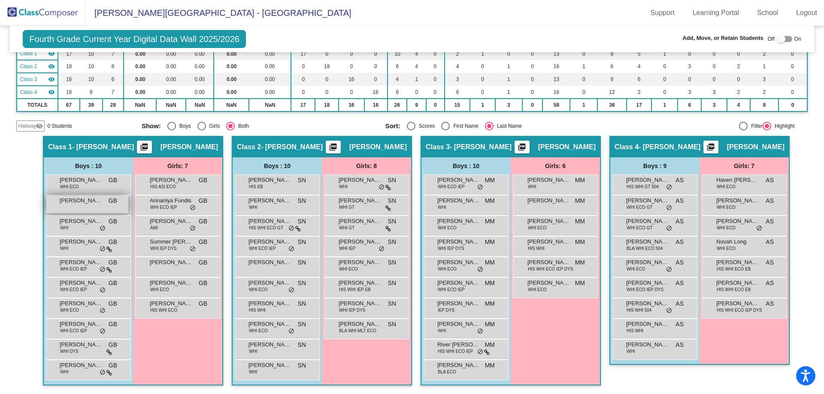
click at [62, 205] on span "[PERSON_NAME]" at bounding box center [81, 201] width 43 height 9
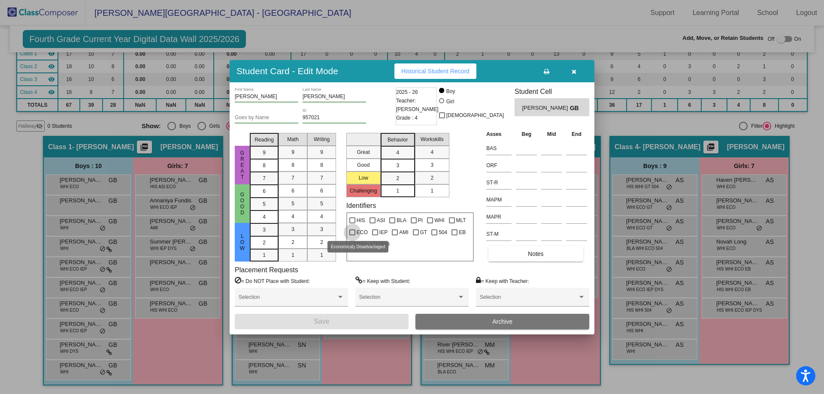
click at [353, 233] on div at bounding box center [352, 233] width 6 height 6
click at [352, 236] on input "ECO" at bounding box center [352, 236] width 0 height 0
checkbox input "true"
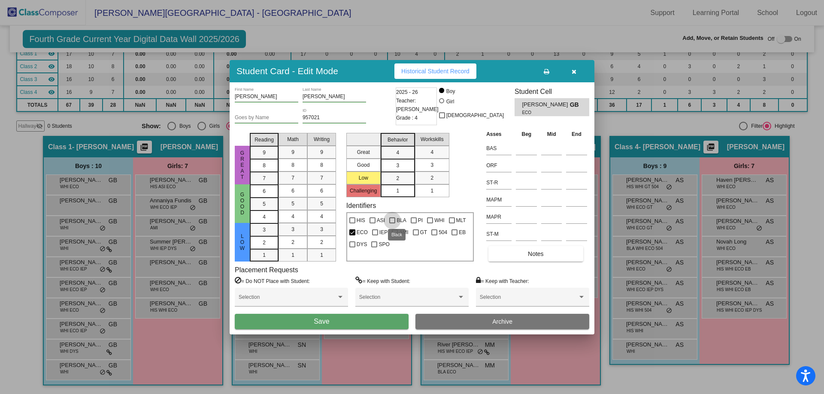
click at [392, 221] on div at bounding box center [392, 221] width 6 height 6
click at [392, 224] on input "BLA" at bounding box center [392, 224] width 0 height 0
checkbox input "true"
click at [348, 321] on button "Save" at bounding box center [322, 321] width 174 height 15
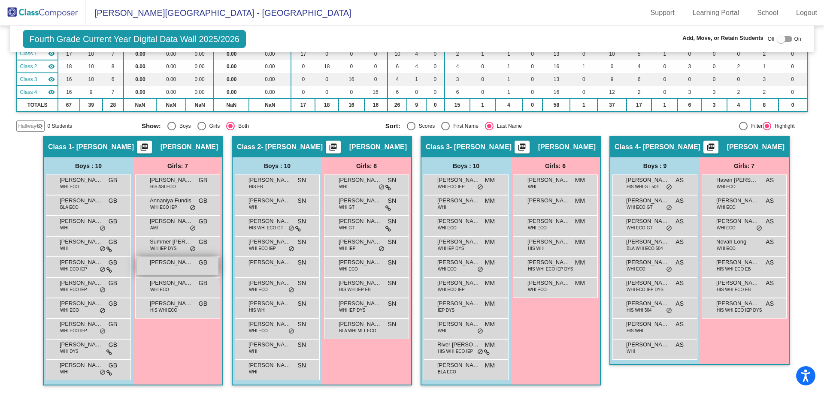
click at [164, 265] on span "[PERSON_NAME]" at bounding box center [171, 262] width 43 height 9
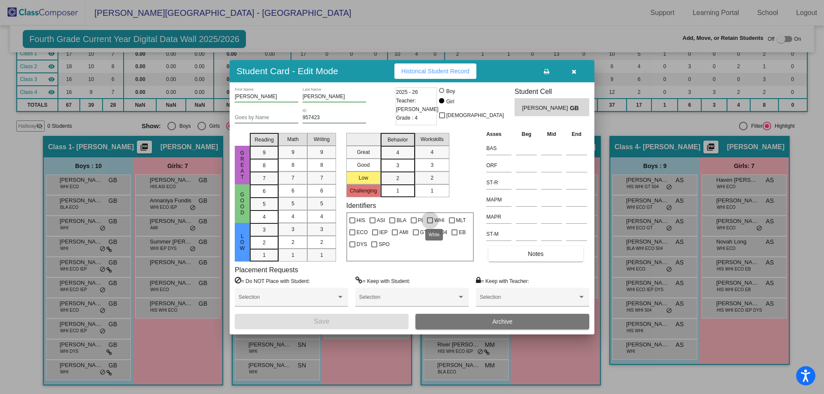
click at [428, 219] on div at bounding box center [430, 221] width 6 height 6
click at [430, 224] on input "WHI" at bounding box center [430, 224] width 0 height 0
checkbox input "true"
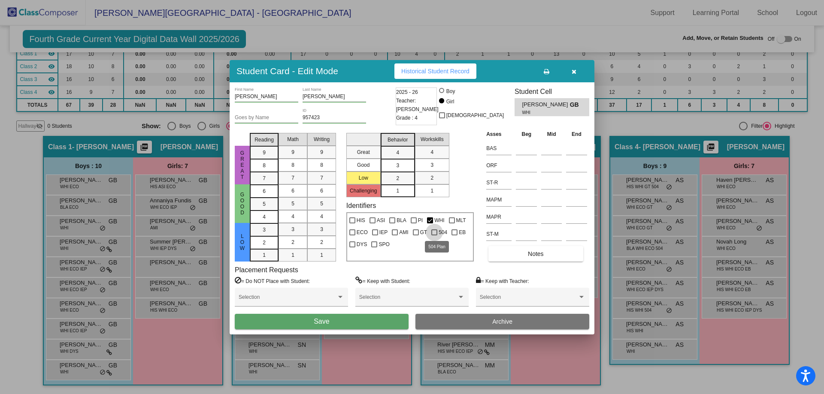
click at [434, 232] on div at bounding box center [434, 233] width 6 height 6
click at [434, 236] on input "504" at bounding box center [434, 236] width 0 height 0
checkbox input "true"
click at [379, 319] on button "Save" at bounding box center [322, 321] width 174 height 15
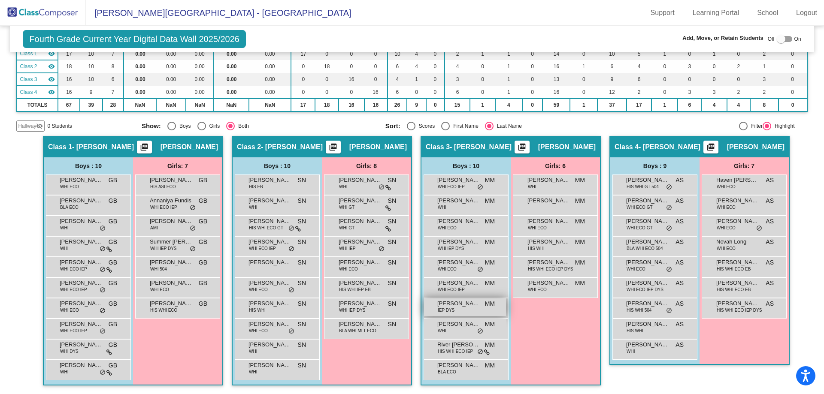
click at [457, 311] on div "[PERSON_NAME] [PERSON_NAME] IEP DYS MM lock do_not_disturb_alt" at bounding box center [465, 308] width 82 height 18
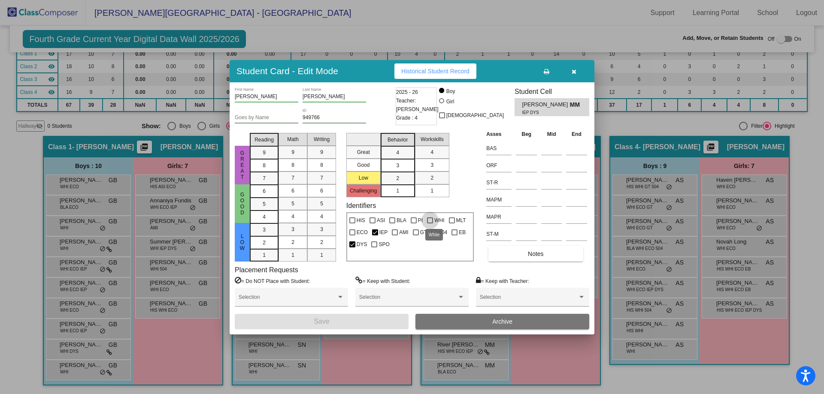
click at [428, 220] on div at bounding box center [430, 221] width 6 height 6
click at [430, 224] on input "WHI" at bounding box center [430, 224] width 0 height 0
checkbox input "true"
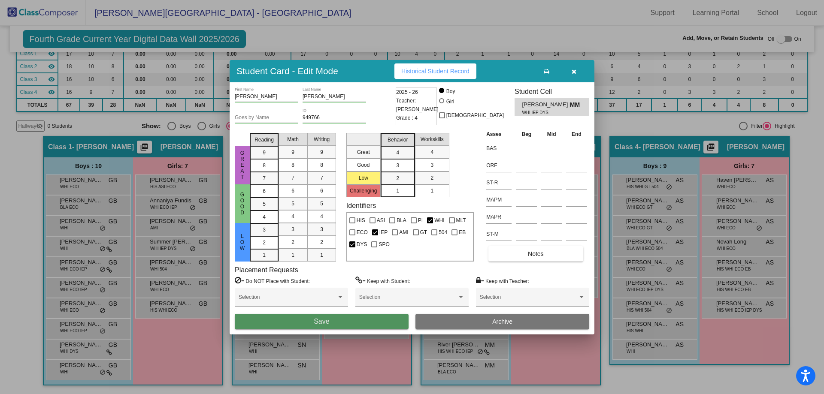
click at [389, 320] on button "Save" at bounding box center [322, 321] width 174 height 15
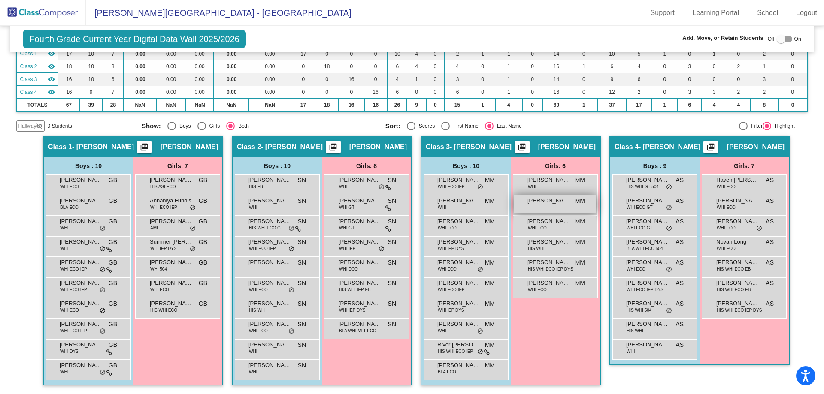
click at [546, 204] on span "[PERSON_NAME]" at bounding box center [549, 201] width 43 height 9
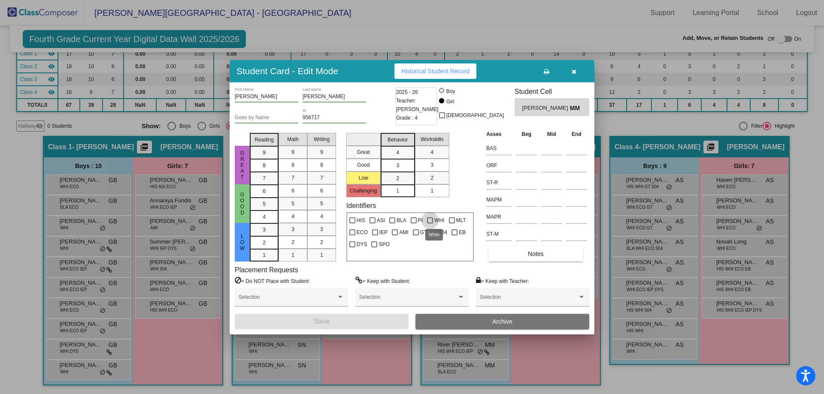
click at [429, 220] on div at bounding box center [430, 221] width 6 height 6
click at [430, 224] on input "WHI" at bounding box center [430, 224] width 0 height 0
checkbox input "true"
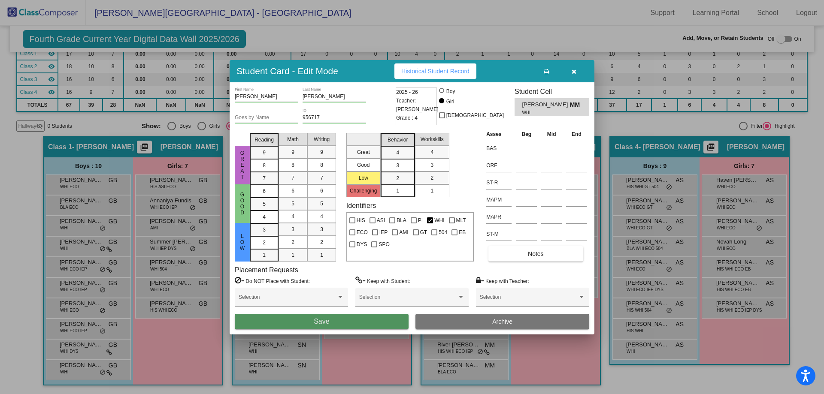
click at [394, 322] on button "Save" at bounding box center [322, 321] width 174 height 15
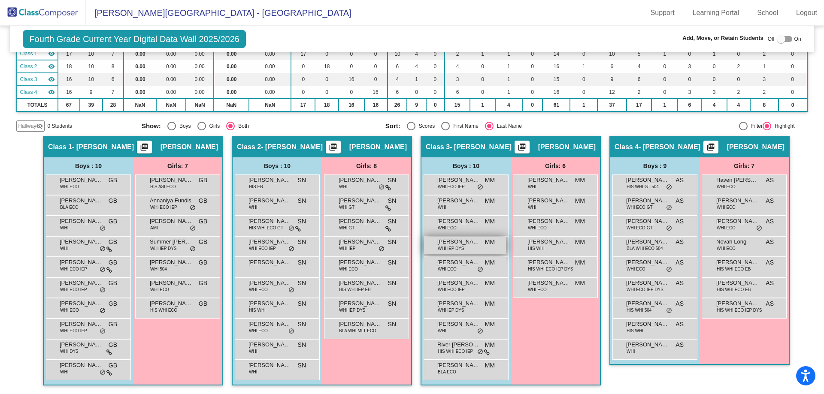
click at [456, 248] on span "WHI IEP DYS" at bounding box center [451, 249] width 27 height 6
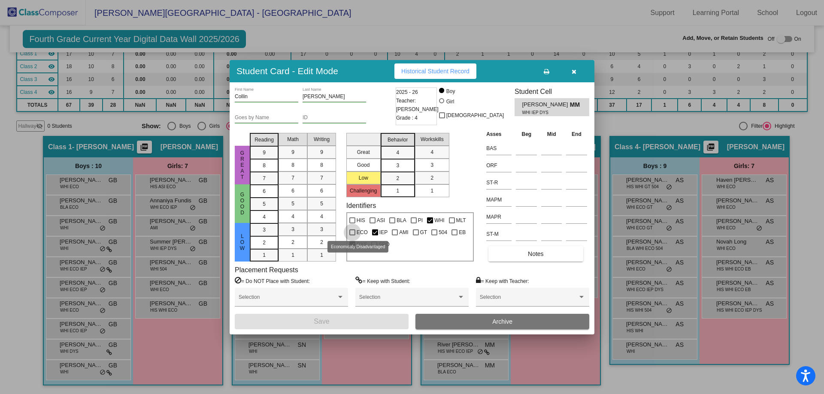
drag, startPoint x: 351, startPoint y: 232, endPoint x: 352, endPoint y: 236, distance: 4.5
click at [351, 232] on div at bounding box center [352, 233] width 6 height 6
click at [352, 236] on input "ECO" at bounding box center [352, 236] width 0 height 0
checkbox input "true"
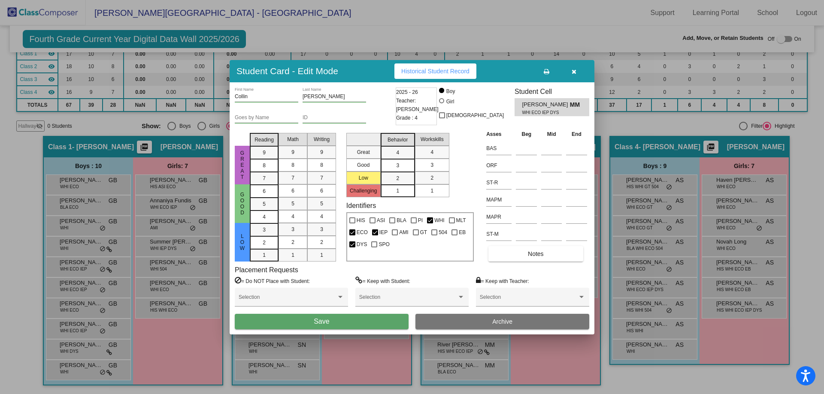
click at [349, 320] on button "Save" at bounding box center [322, 321] width 174 height 15
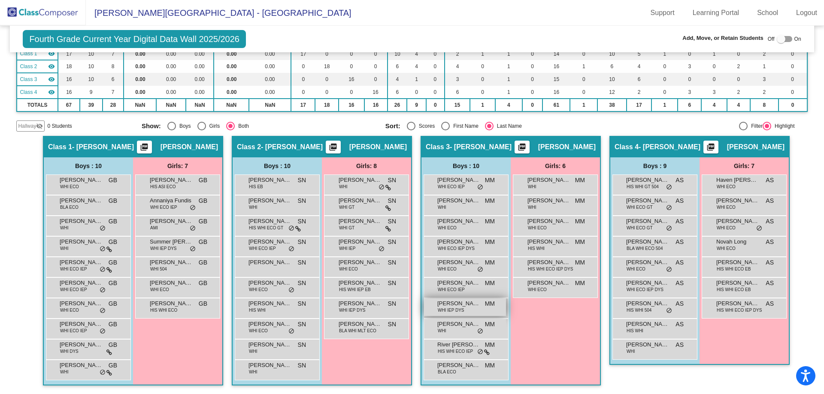
click at [458, 307] on span "WHI IEP DYS" at bounding box center [451, 310] width 27 height 6
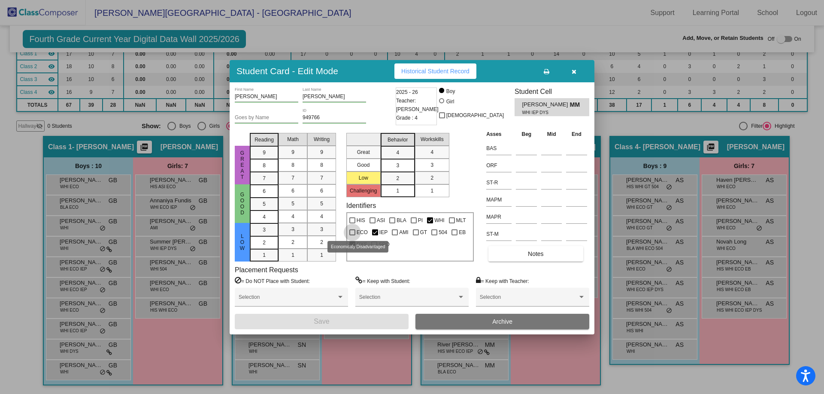
click at [353, 231] on div at bounding box center [352, 233] width 6 height 6
click at [352, 236] on input "ECO" at bounding box center [352, 236] width 0 height 0
checkbox input "true"
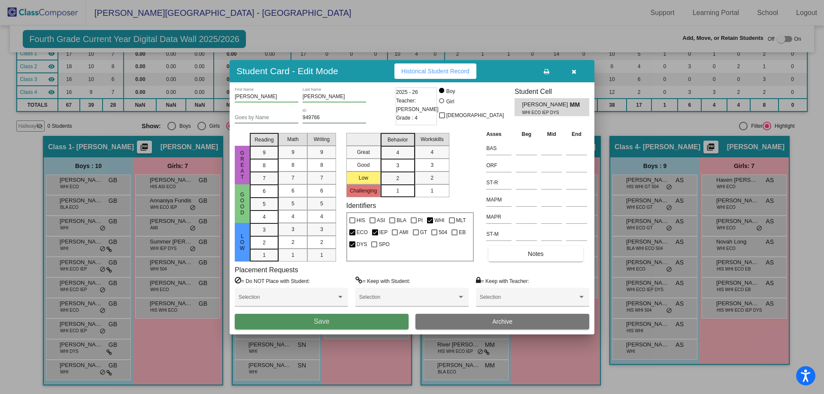
click at [377, 324] on button "Save" at bounding box center [322, 321] width 174 height 15
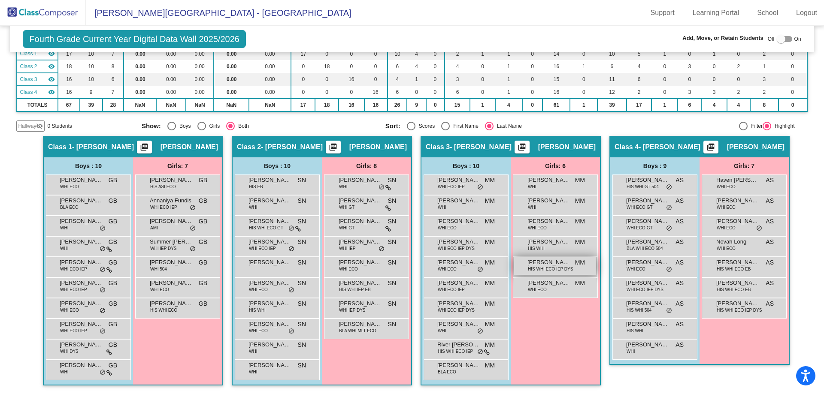
click at [541, 269] on span "HIS WHI ECO IEP DYS" at bounding box center [550, 269] width 45 height 6
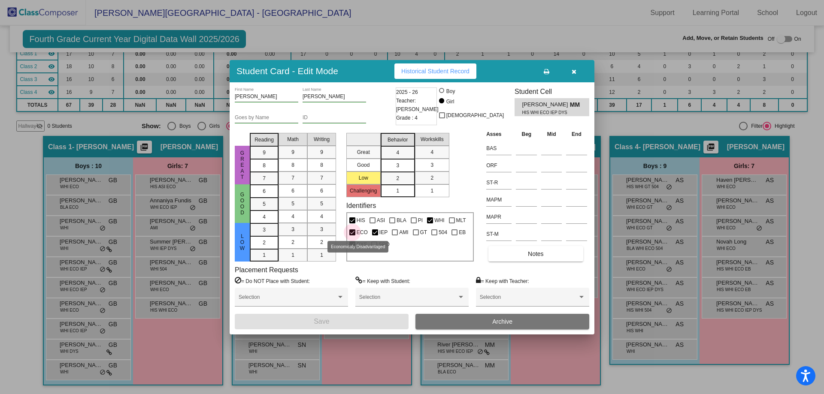
click at [352, 230] on div at bounding box center [352, 233] width 6 height 6
click at [352, 236] on input "ECO" at bounding box center [352, 236] width 0 height 0
checkbox input "false"
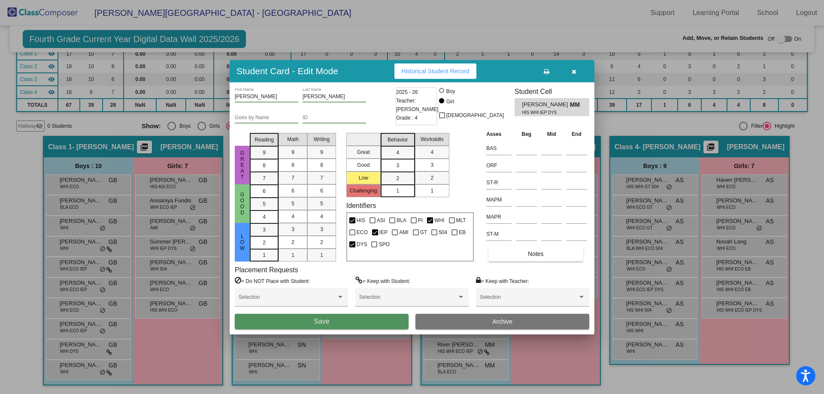
click at [378, 320] on button "Save" at bounding box center [322, 321] width 174 height 15
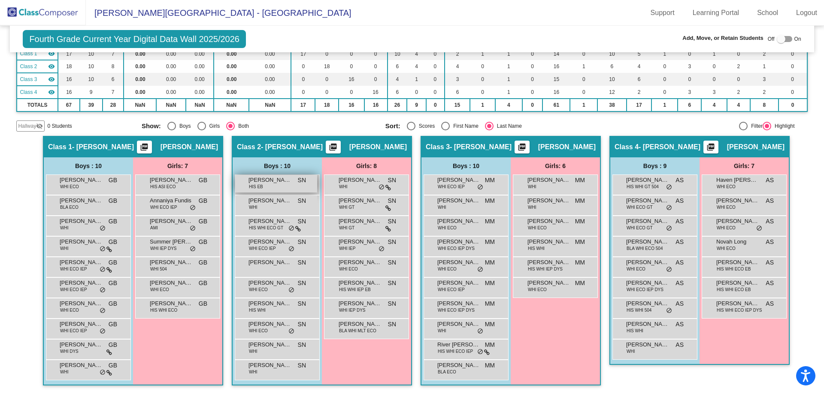
click at [264, 187] on div "[PERSON_NAME] HIS EB SN lock do_not_disturb_alt" at bounding box center [276, 184] width 82 height 18
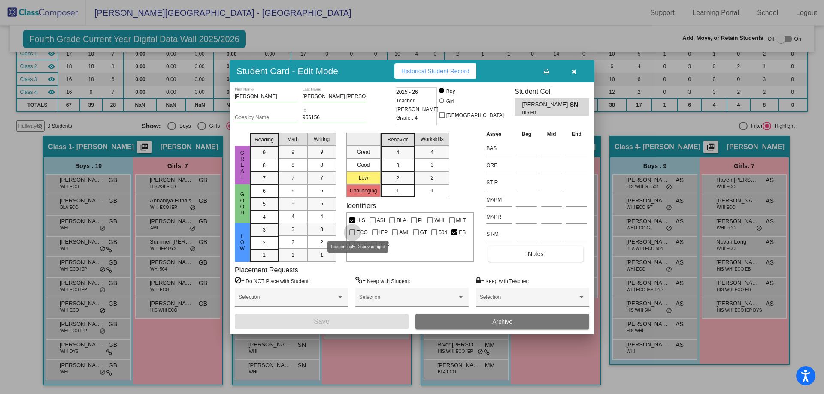
click at [353, 231] on div at bounding box center [352, 233] width 6 height 6
click at [352, 236] on input "ECO" at bounding box center [352, 236] width 0 height 0
checkbox input "true"
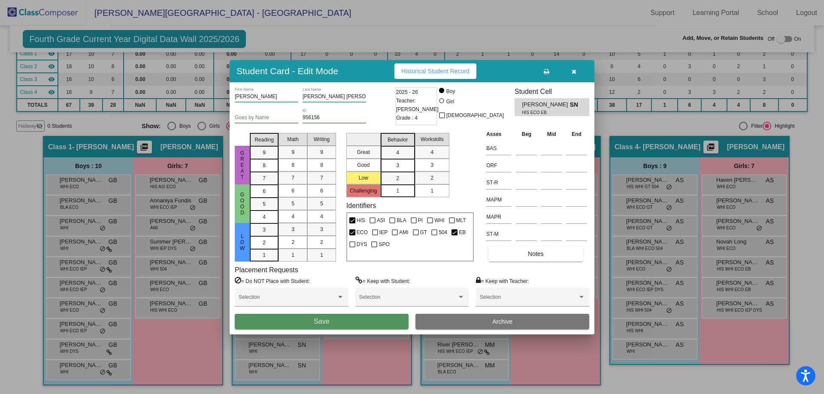
click at [358, 322] on button "Save" at bounding box center [322, 321] width 174 height 15
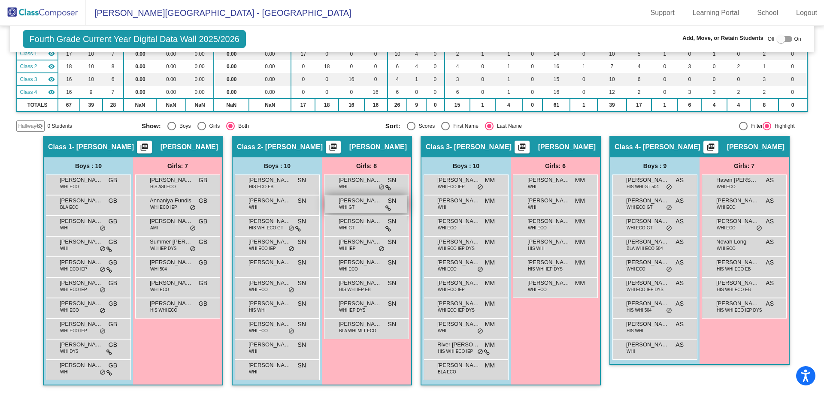
click at [358, 205] on div "[PERSON_NAME] WHI GT SN lock do_not_disturb_alt" at bounding box center [366, 205] width 82 height 18
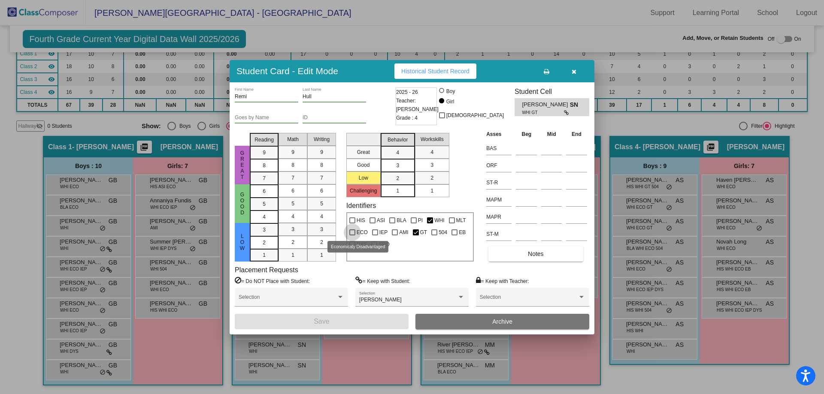
click at [352, 232] on div at bounding box center [352, 233] width 6 height 6
click at [352, 236] on input "ECO" at bounding box center [352, 236] width 0 height 0
checkbox input "true"
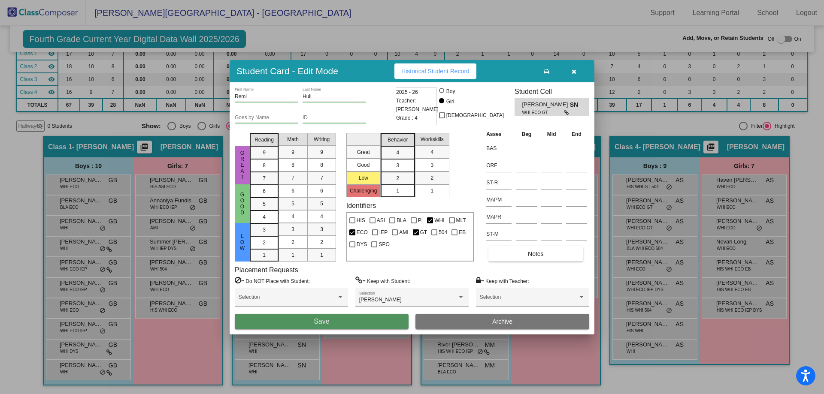
click at [347, 320] on button "Save" at bounding box center [322, 321] width 174 height 15
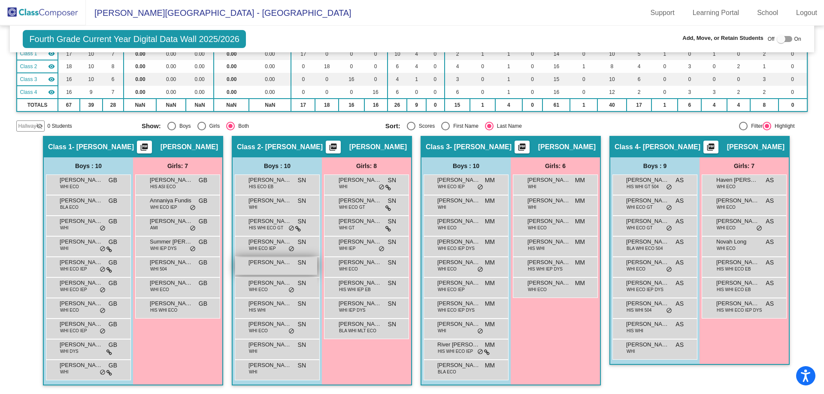
click at [275, 269] on div "[PERSON_NAME] SN lock do_not_disturb_alt" at bounding box center [276, 267] width 82 height 18
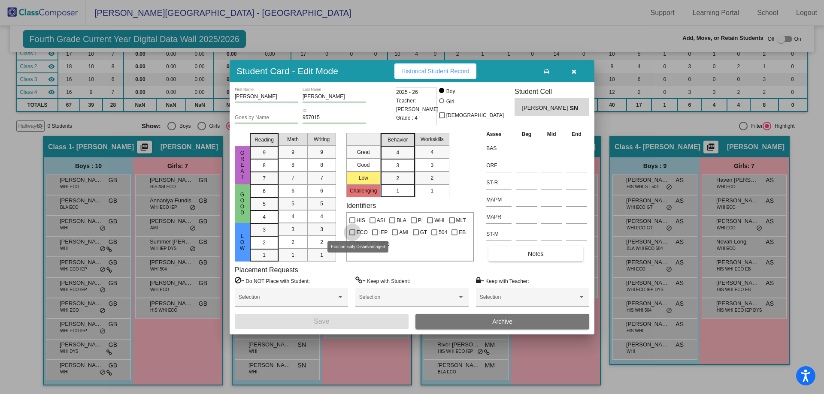
click at [353, 232] on div at bounding box center [352, 233] width 6 height 6
click at [352, 236] on input "ECO" at bounding box center [352, 236] width 0 height 0
checkbox input "true"
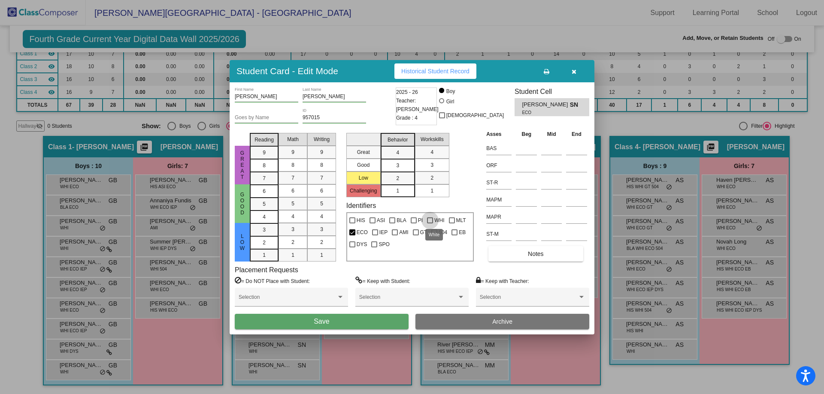
click at [429, 218] on div at bounding box center [430, 221] width 6 height 6
click at [430, 224] on input "WHI" at bounding box center [430, 224] width 0 height 0
checkbox input "true"
click at [386, 322] on button "Save" at bounding box center [322, 321] width 174 height 15
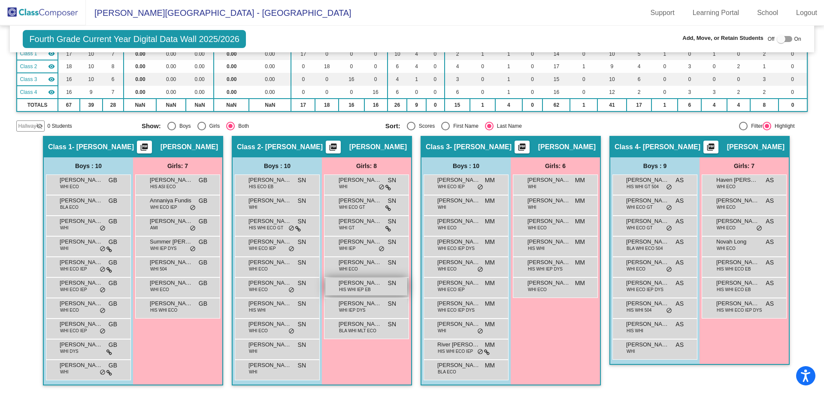
click at [343, 288] on span "HIS WHI IEP EB" at bounding box center [355, 290] width 32 height 6
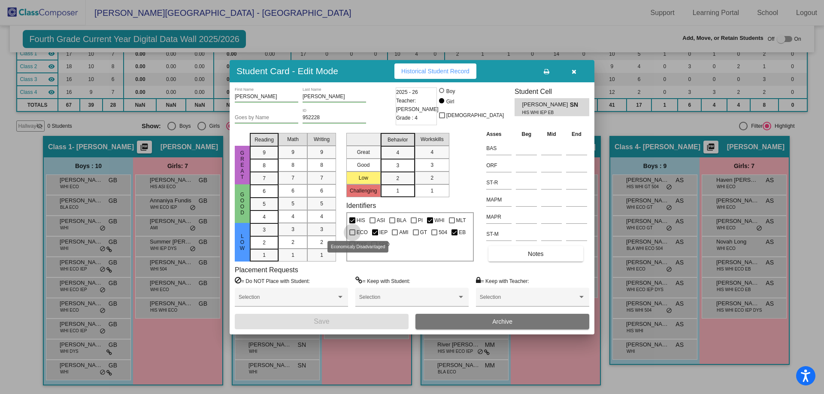
click at [356, 231] on label "ECO" at bounding box center [358, 233] width 18 height 10
click at [352, 236] on input "ECO" at bounding box center [352, 236] width 0 height 0
checkbox input "true"
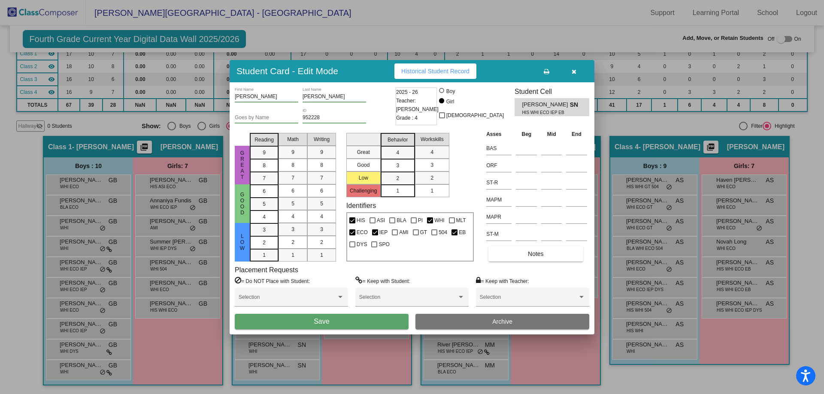
click at [363, 319] on button "Save" at bounding box center [322, 321] width 174 height 15
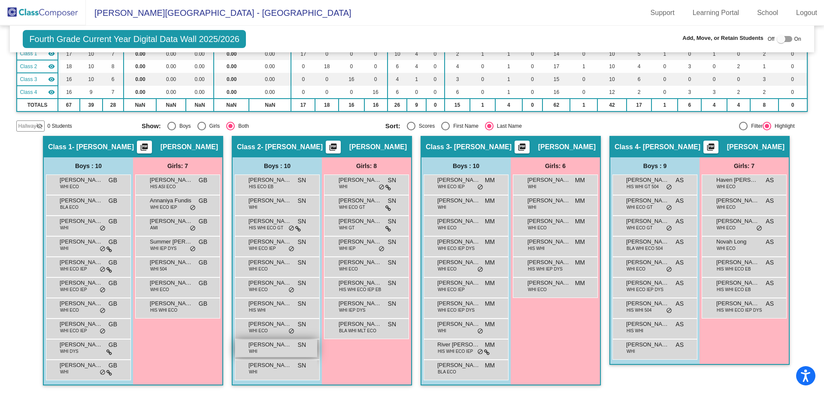
click at [255, 352] on span "WHI" at bounding box center [253, 352] width 8 height 6
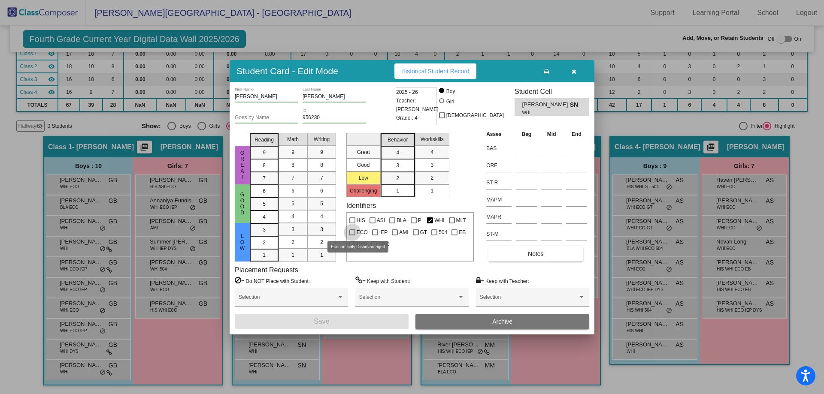
click at [352, 231] on div at bounding box center [352, 233] width 6 height 6
click at [352, 236] on input "ECO" at bounding box center [352, 236] width 0 height 0
checkbox input "true"
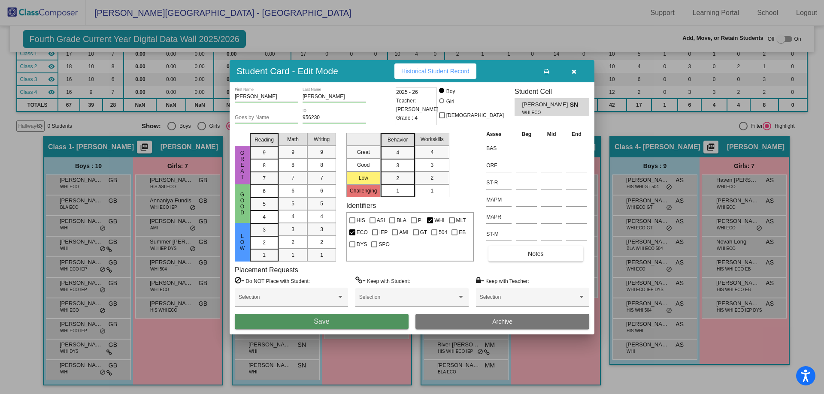
click at [364, 322] on button "Save" at bounding box center [322, 321] width 174 height 15
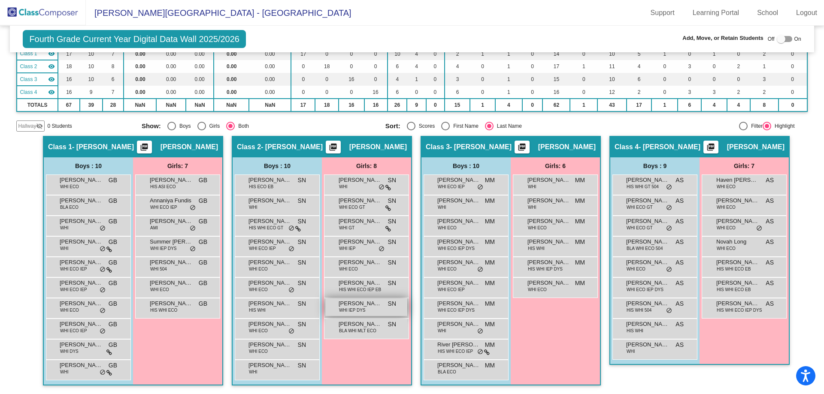
click at [356, 306] on span "[PERSON_NAME]" at bounding box center [360, 304] width 43 height 9
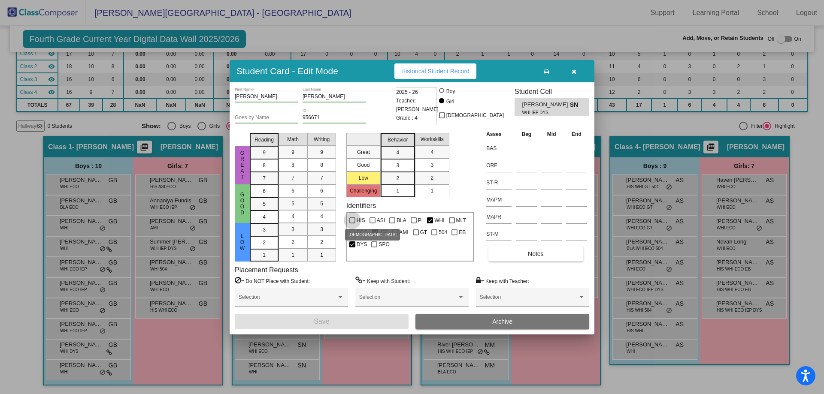
click at [352, 219] on div at bounding box center [352, 221] width 6 height 6
click at [352, 224] on input "HIS" at bounding box center [352, 224] width 0 height 0
checkbox input "true"
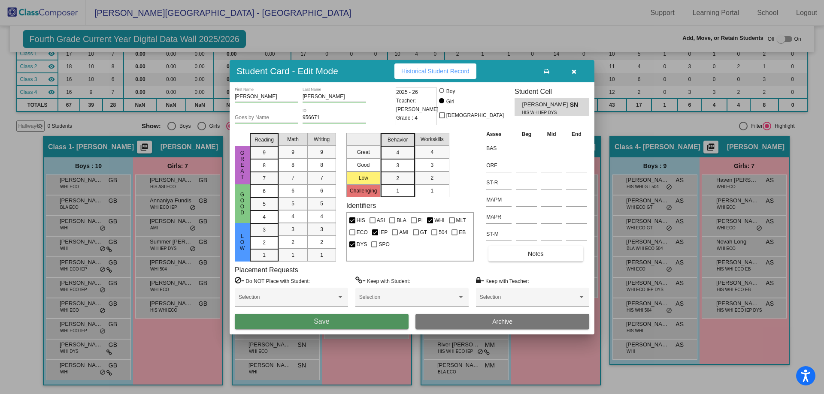
click at [370, 319] on button "Save" at bounding box center [322, 321] width 174 height 15
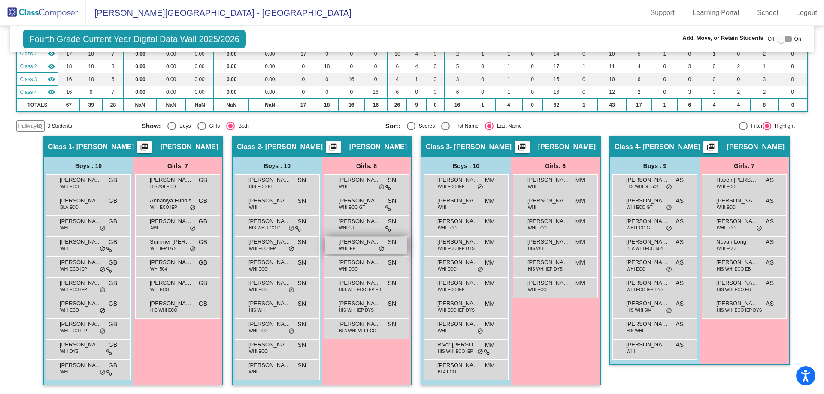
click at [357, 246] on span "[PERSON_NAME]" at bounding box center [360, 242] width 43 height 9
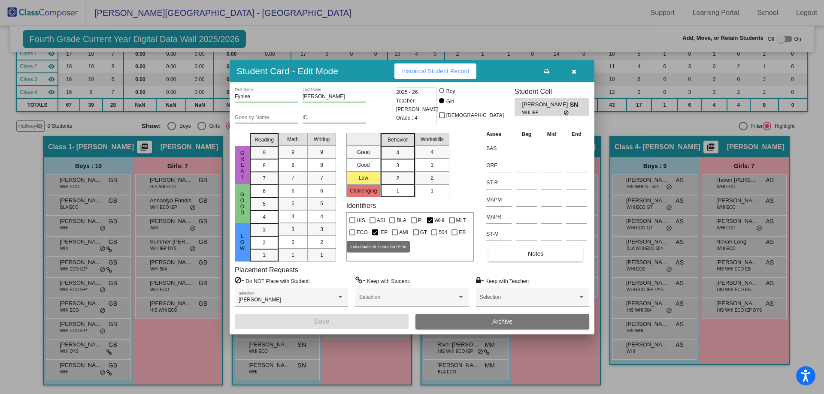
click at [374, 233] on div at bounding box center [375, 233] width 6 height 6
click at [375, 236] on input "IEP" at bounding box center [375, 236] width 0 height 0
checkbox input "false"
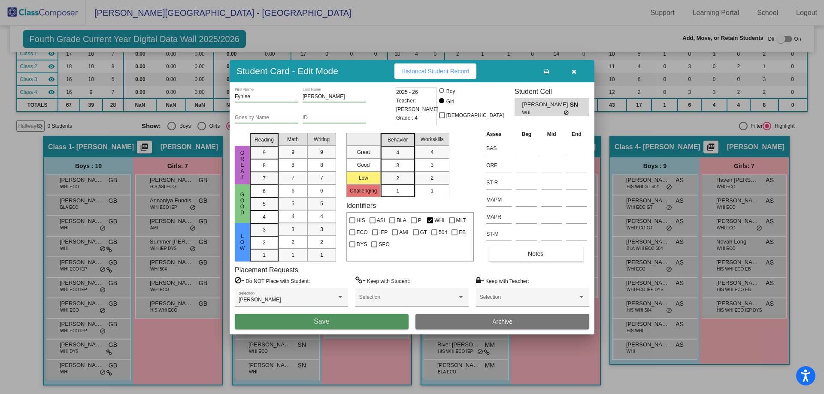
click at [374, 320] on button "Save" at bounding box center [322, 321] width 174 height 15
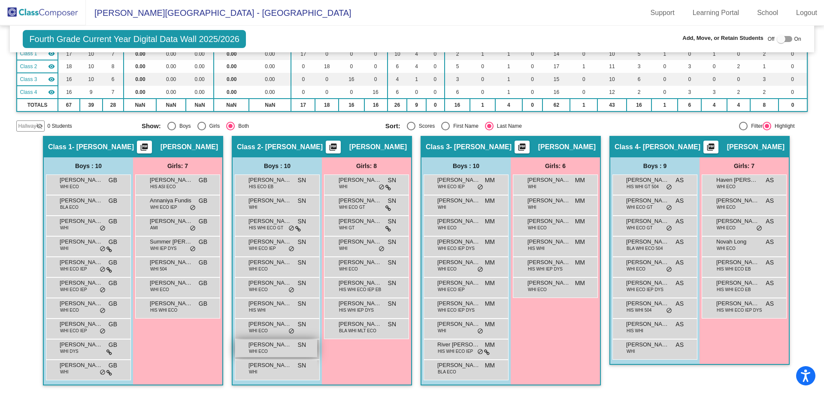
click at [291, 351] on div "[PERSON_NAME] WHI ECO SN lock do_not_disturb_alt" at bounding box center [276, 349] width 82 height 18
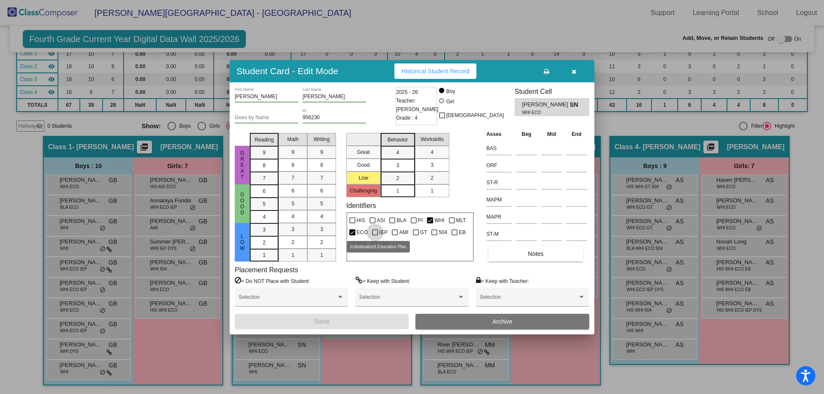
click at [373, 234] on div at bounding box center [375, 233] width 6 height 6
click at [375, 236] on input "IEP" at bounding box center [375, 236] width 0 height 0
checkbox input "true"
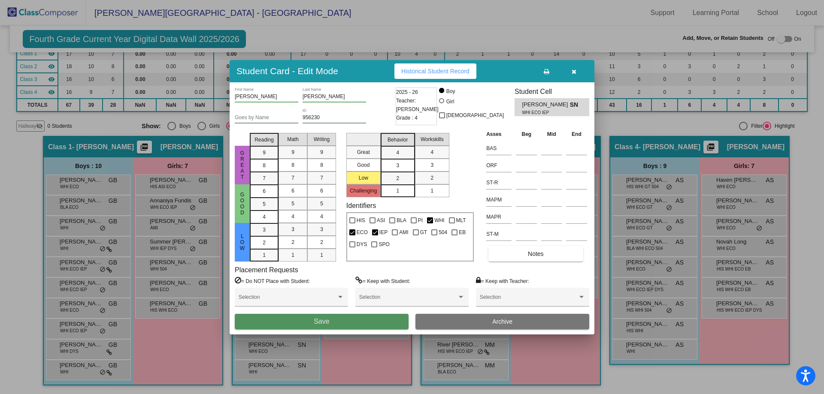
click at [382, 323] on button "Save" at bounding box center [322, 321] width 174 height 15
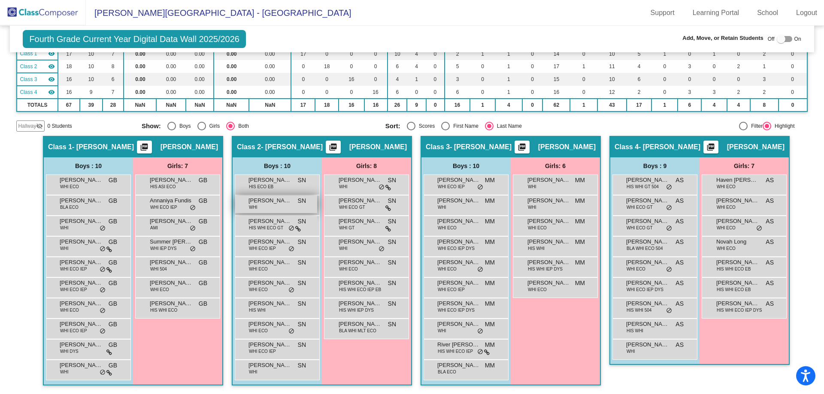
click at [283, 205] on div "[PERSON_NAME] WHI SN lock do_not_disturb_alt" at bounding box center [276, 205] width 82 height 18
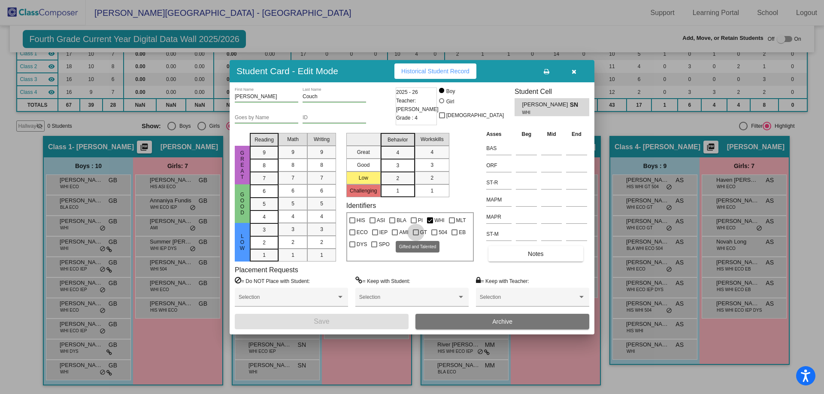
click at [416, 231] on div at bounding box center [416, 233] width 6 height 6
click at [416, 236] on input "GT" at bounding box center [416, 236] width 0 height 0
checkbox input "true"
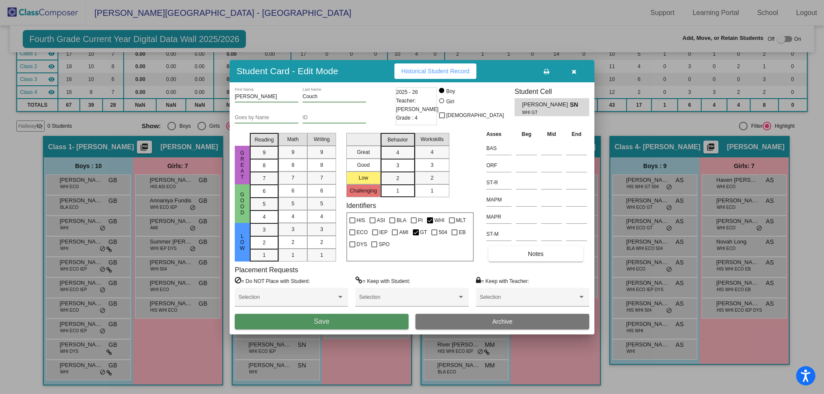
click at [394, 320] on button "Save" at bounding box center [322, 321] width 174 height 15
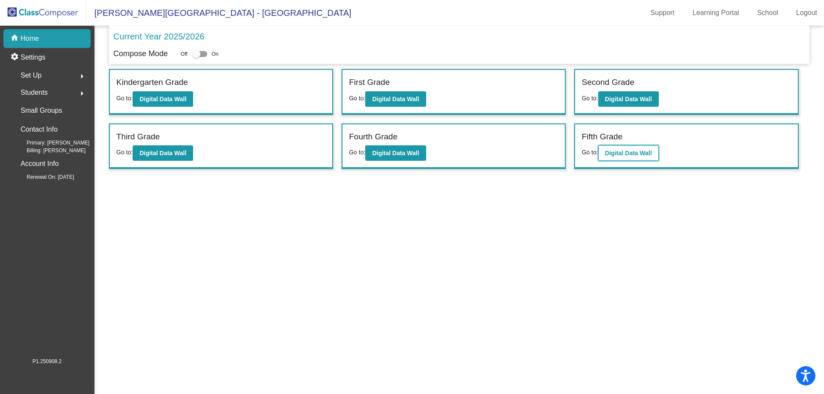
click at [644, 151] on b "Digital Data Wall" at bounding box center [628, 153] width 47 height 7
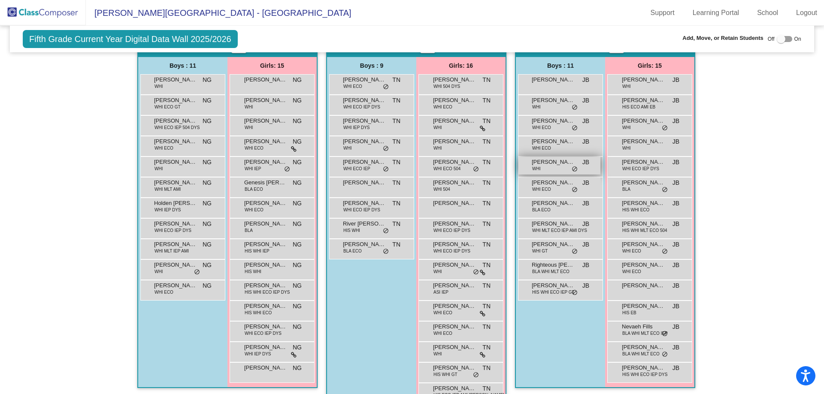
scroll to position [129, 0]
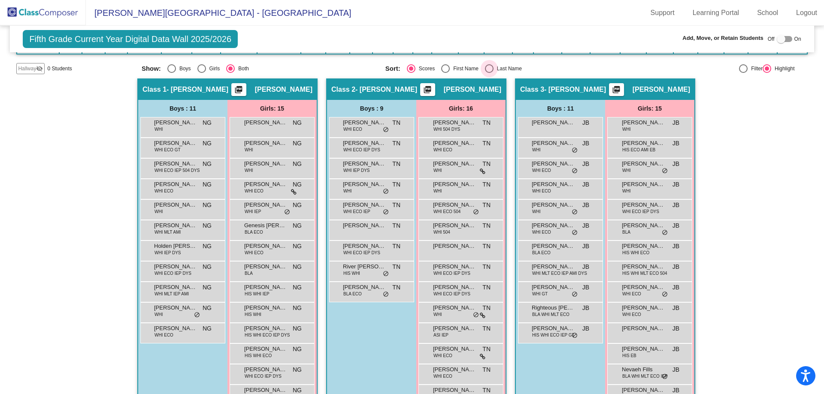
click at [487, 67] on div "Select an option" at bounding box center [489, 68] width 9 height 9
click at [489, 73] on input "Last Name" at bounding box center [489, 73] width 0 height 0
radio input "true"
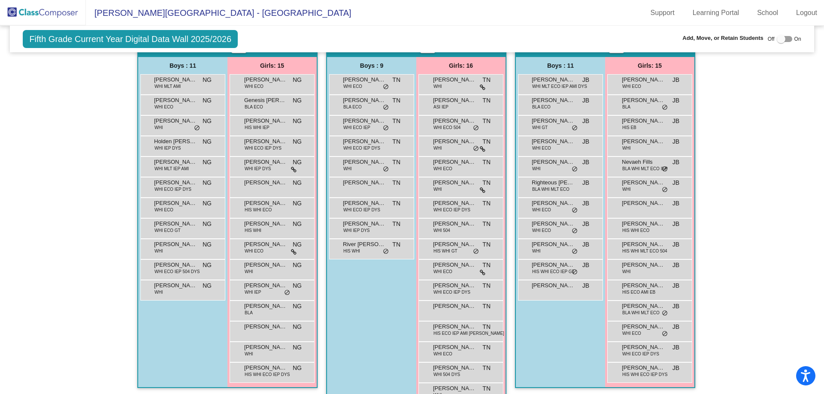
scroll to position [195, 0]
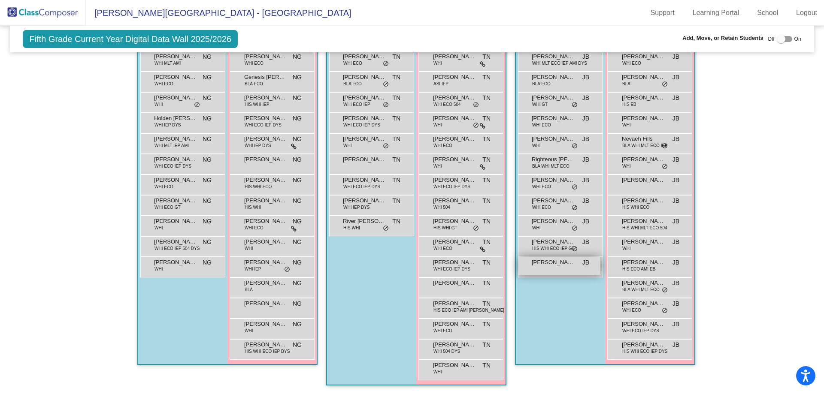
click at [535, 268] on div "[PERSON_NAME] lock do_not_disturb_alt" at bounding box center [560, 267] width 82 height 18
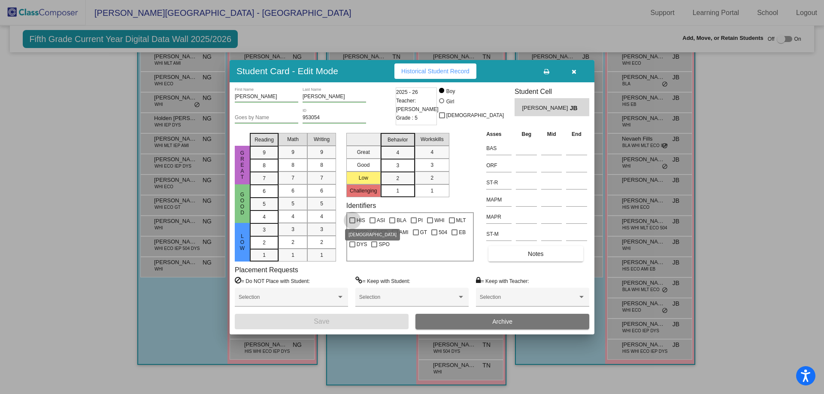
click at [351, 219] on div at bounding box center [352, 221] width 6 height 6
click at [352, 224] on input "HIS" at bounding box center [352, 224] width 0 height 0
checkbox input "true"
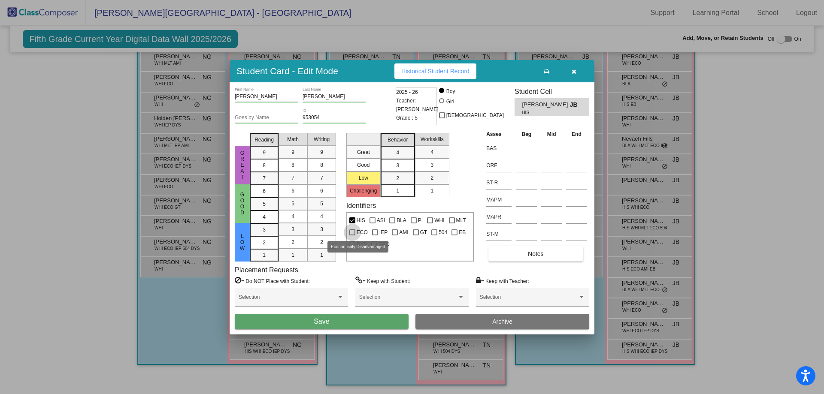
click at [351, 233] on div at bounding box center [352, 233] width 6 height 6
click at [352, 236] on input "ECO" at bounding box center [352, 236] width 0 height 0
checkbox input "true"
click at [374, 231] on div at bounding box center [375, 233] width 6 height 6
click at [375, 236] on input "IEP" at bounding box center [375, 236] width 0 height 0
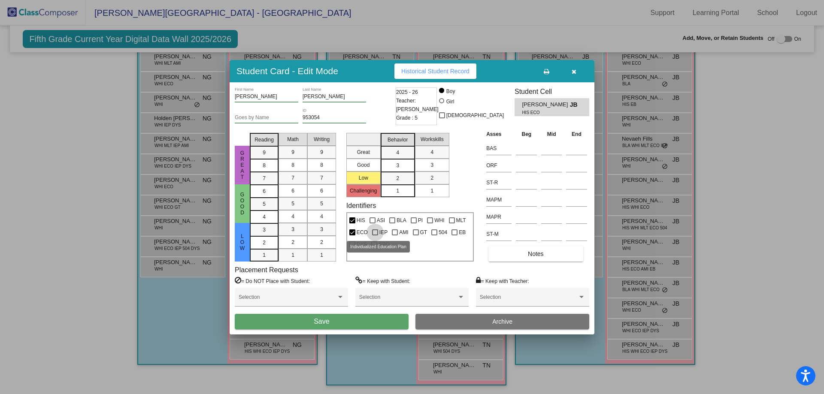
checkbox input "true"
click at [387, 322] on button "Save" at bounding box center [322, 321] width 174 height 15
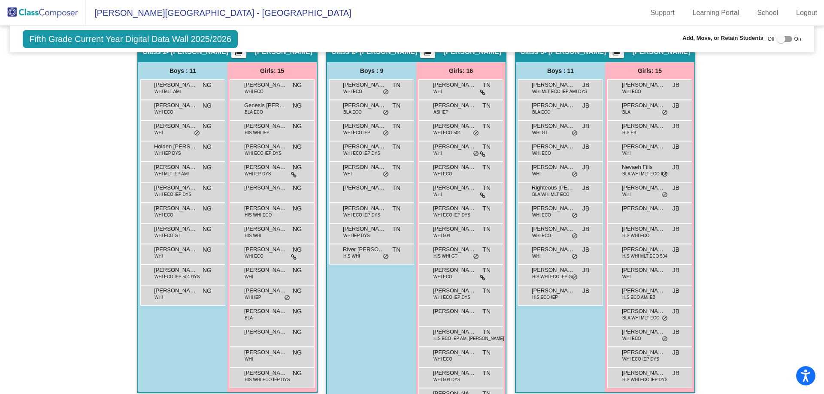
scroll to position [152, 0]
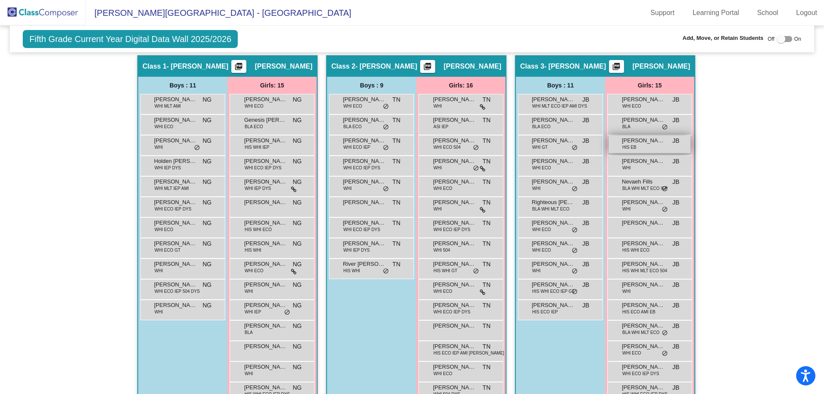
click at [632, 148] on span "HIS EB" at bounding box center [629, 147] width 14 height 6
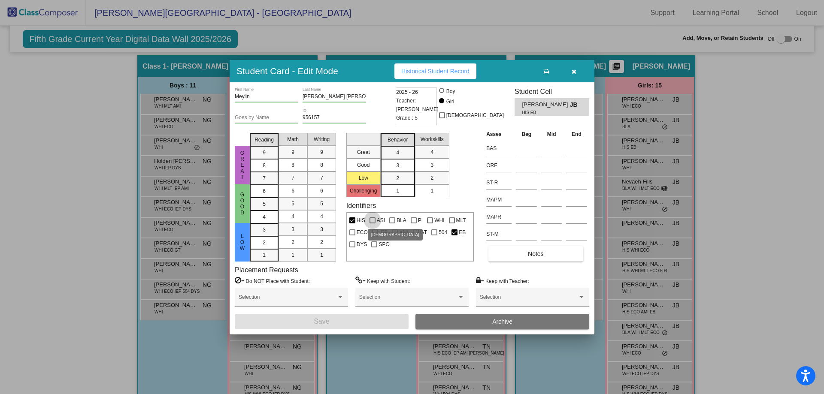
click at [373, 221] on div at bounding box center [373, 221] width 6 height 6
click at [373, 224] on input "ASI" at bounding box center [372, 224] width 0 height 0
checkbox input "true"
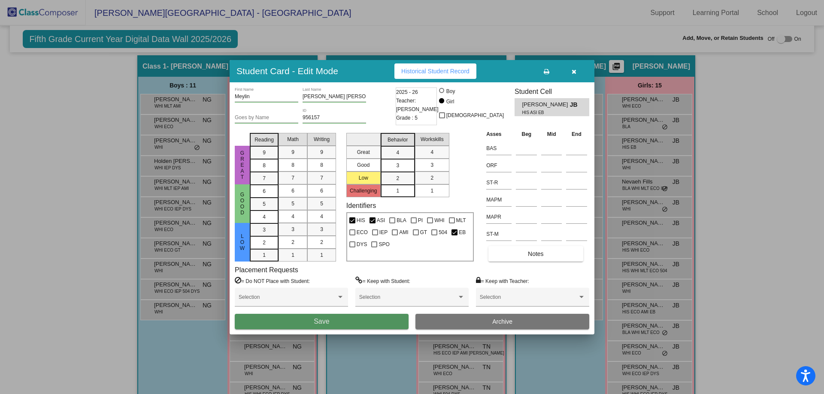
click at [396, 319] on button "Save" at bounding box center [322, 321] width 174 height 15
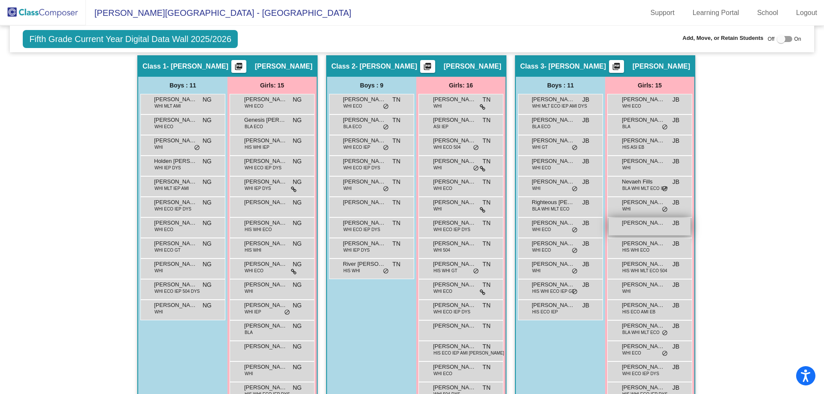
click at [643, 230] on div "[PERSON_NAME] JB lock do_not_disturb_alt" at bounding box center [650, 227] width 82 height 18
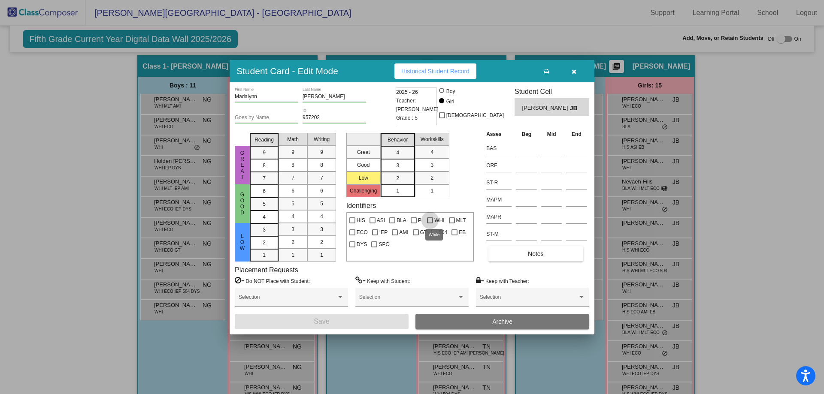
click at [429, 221] on div at bounding box center [430, 221] width 6 height 6
click at [430, 224] on input "WHI" at bounding box center [430, 224] width 0 height 0
checkbox input "true"
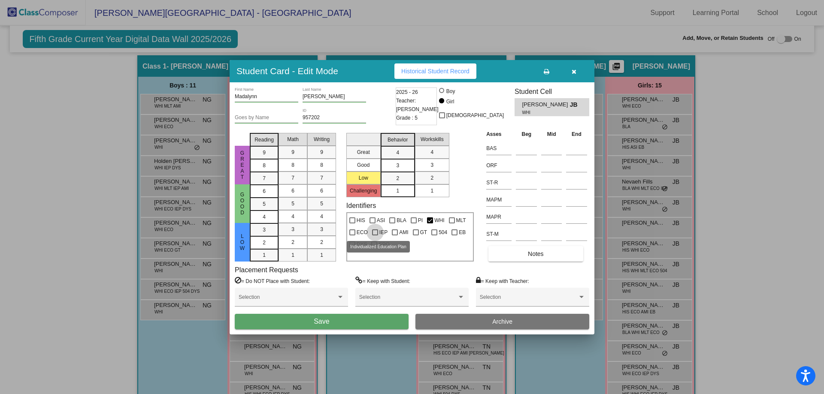
click at [373, 233] on div at bounding box center [375, 233] width 6 height 6
click at [375, 236] on input "IEP" at bounding box center [375, 236] width 0 height 0
checkbox input "true"
click at [352, 233] on div at bounding box center [352, 233] width 6 height 6
click at [352, 236] on input "ECO" at bounding box center [352, 236] width 0 height 0
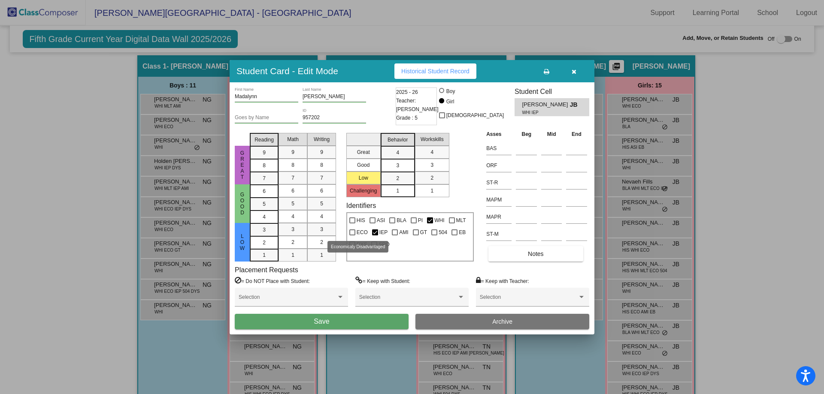
checkbox input "true"
click at [382, 319] on button "Save" at bounding box center [322, 321] width 174 height 15
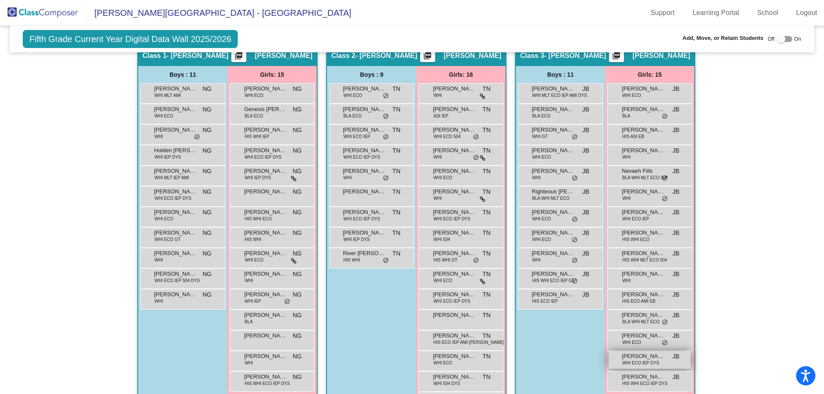
scroll to position [195, 0]
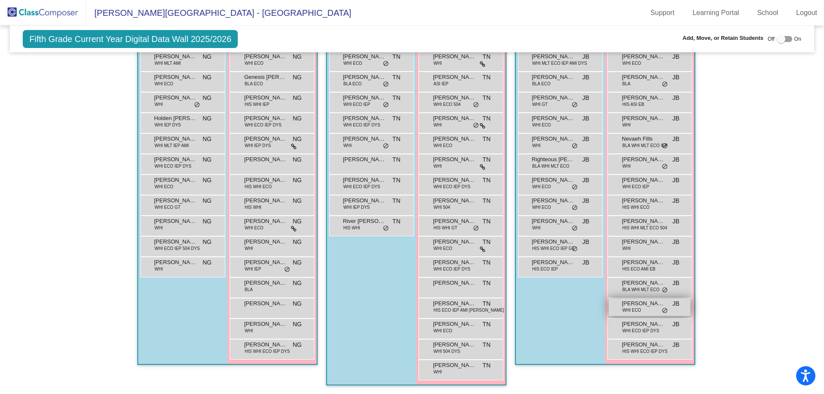
click at [635, 310] on span "WHI ECO" at bounding box center [631, 310] width 19 height 6
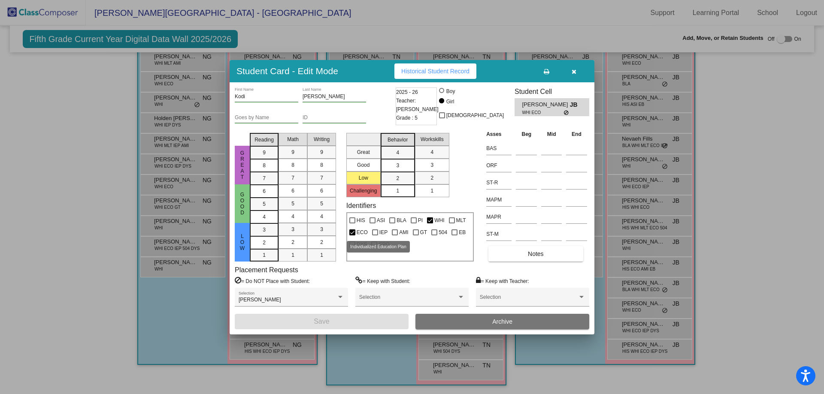
click at [372, 234] on div at bounding box center [375, 233] width 6 height 6
click at [375, 236] on input "IEP" at bounding box center [375, 236] width 0 height 0
checkbox input "true"
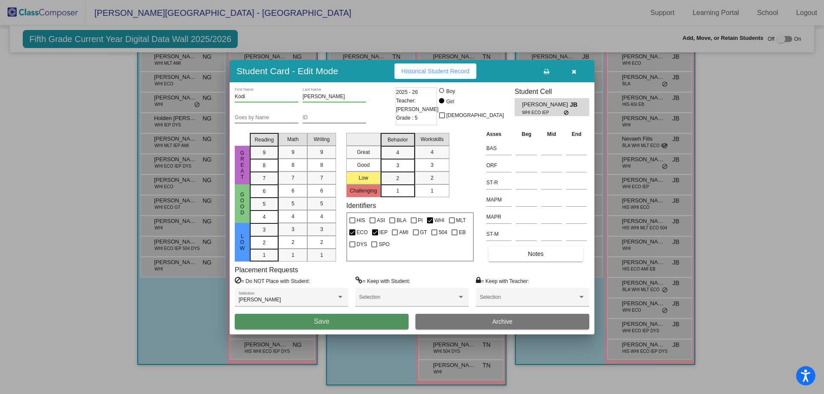
click at [388, 320] on button "Save" at bounding box center [322, 321] width 174 height 15
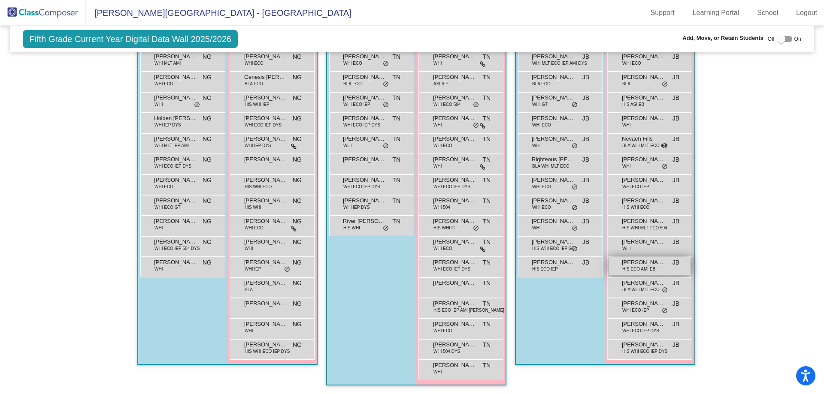
click at [655, 269] on div "[PERSON_NAME] HIS ECO AMI EB JB lock do_not_disturb_alt" at bounding box center [650, 267] width 82 height 18
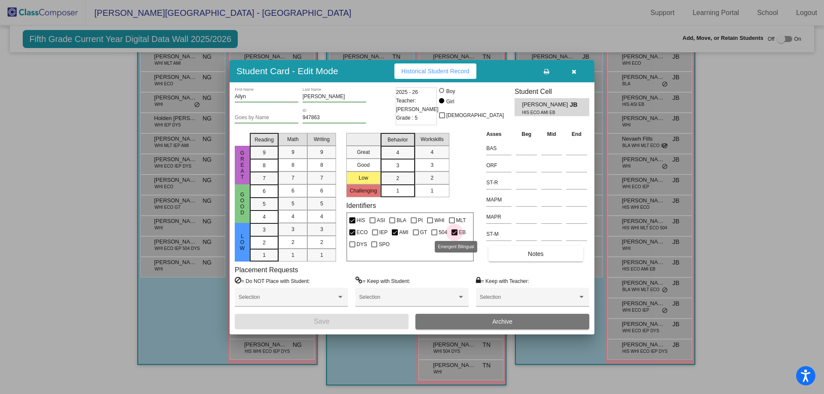
click at [454, 235] on div at bounding box center [455, 233] width 6 height 6
click at [454, 236] on input "EB" at bounding box center [454, 236] width 0 height 0
checkbox input "false"
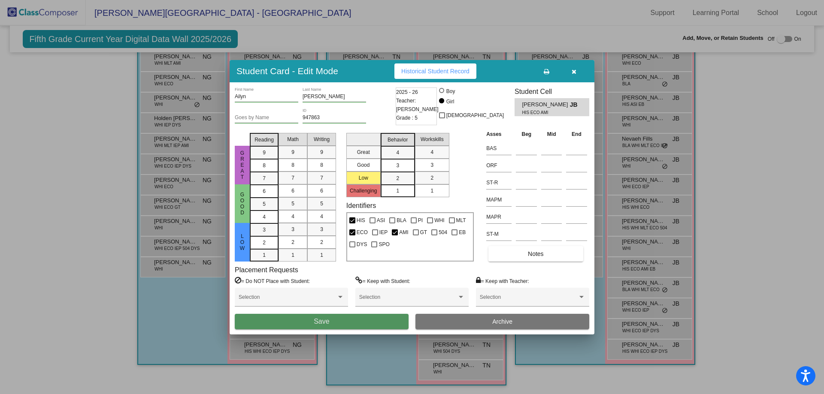
click at [386, 322] on button "Save" at bounding box center [322, 321] width 174 height 15
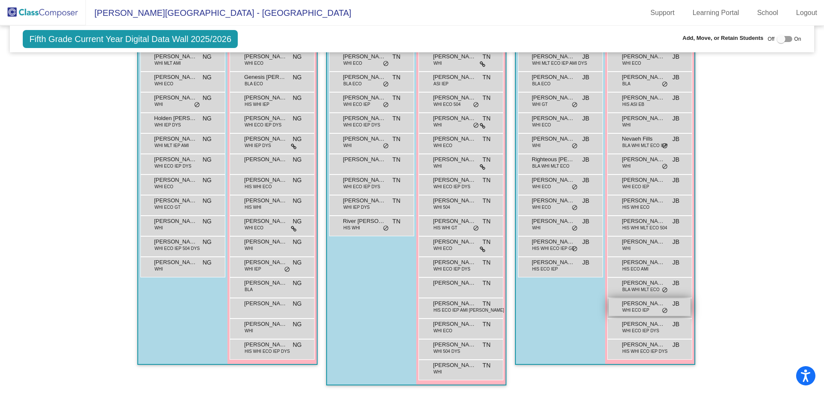
click at [632, 306] on span "[PERSON_NAME]" at bounding box center [643, 304] width 43 height 9
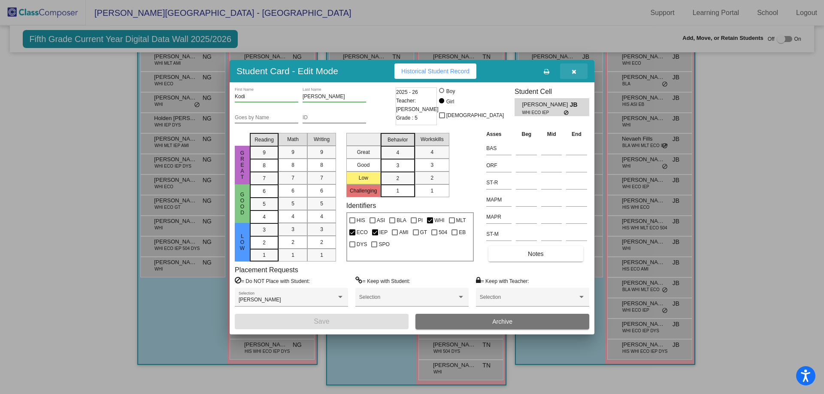
click at [576, 71] on button "button" at bounding box center [573, 71] width 27 height 15
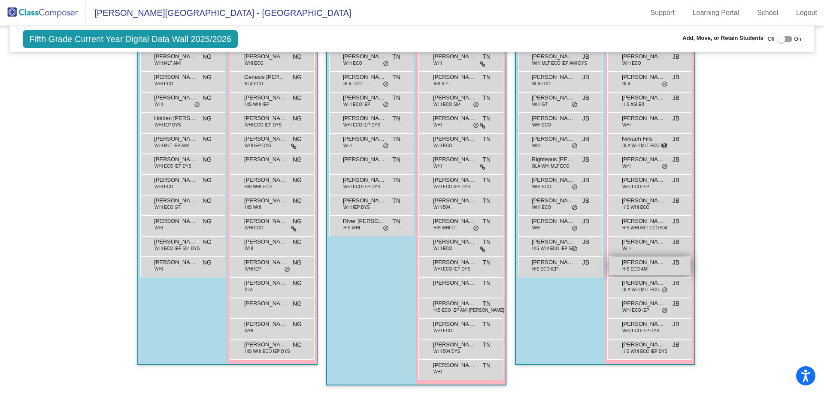
click at [654, 264] on span "[PERSON_NAME]" at bounding box center [643, 262] width 43 height 9
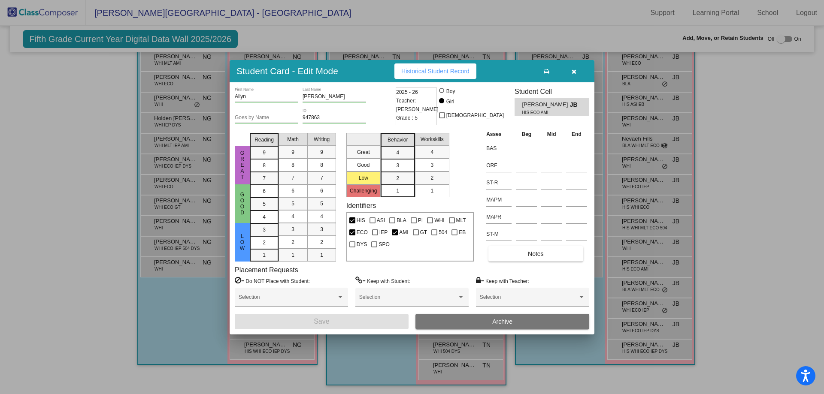
click at [579, 68] on button "button" at bounding box center [573, 71] width 27 height 15
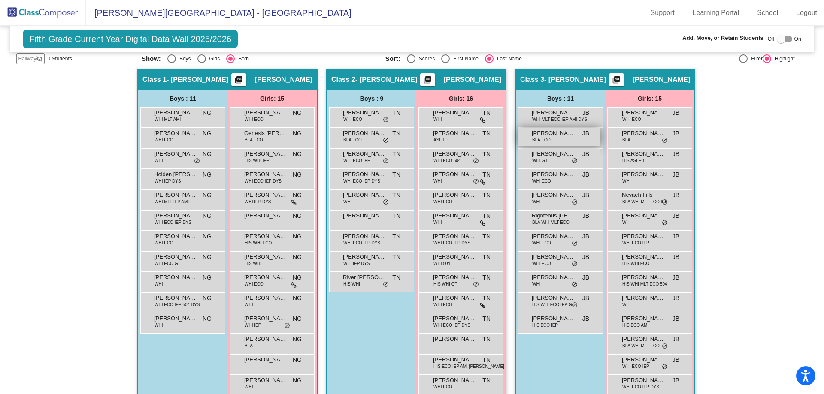
scroll to position [152, 0]
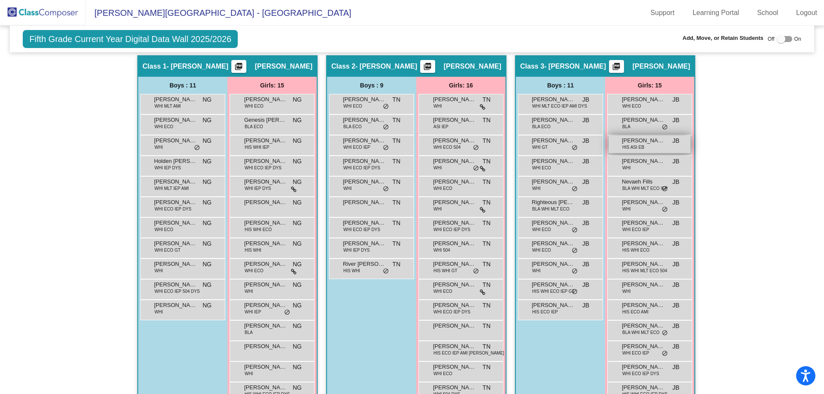
click at [632, 149] on span "HIS ASI EB" at bounding box center [633, 147] width 22 height 6
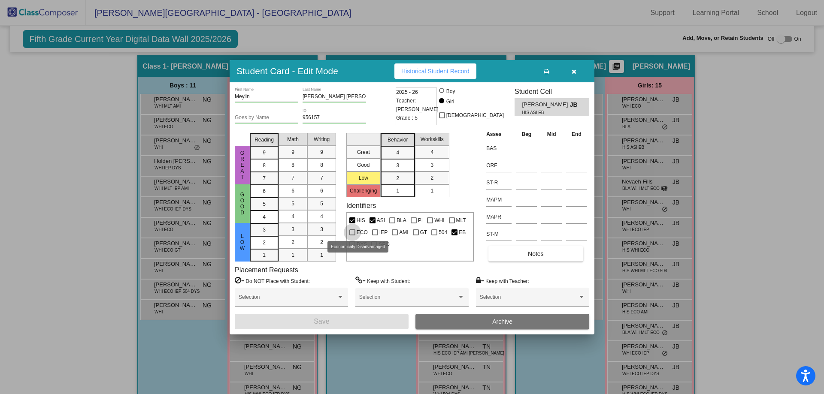
click at [353, 231] on div at bounding box center [352, 233] width 6 height 6
click at [352, 236] on input "ECO" at bounding box center [352, 236] width 0 height 0
checkbox input "true"
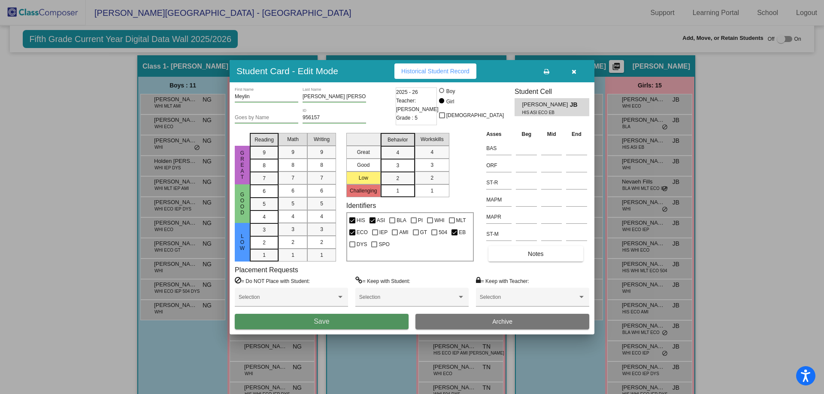
click at [385, 322] on button "Save" at bounding box center [322, 321] width 174 height 15
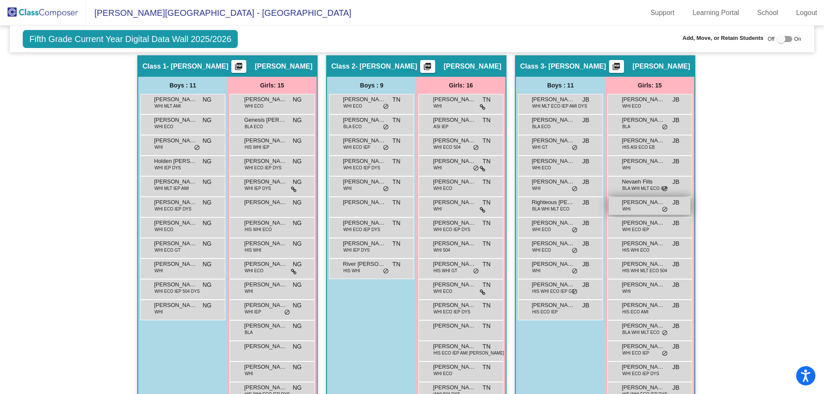
click at [625, 211] on span "WHI" at bounding box center [626, 209] width 8 height 6
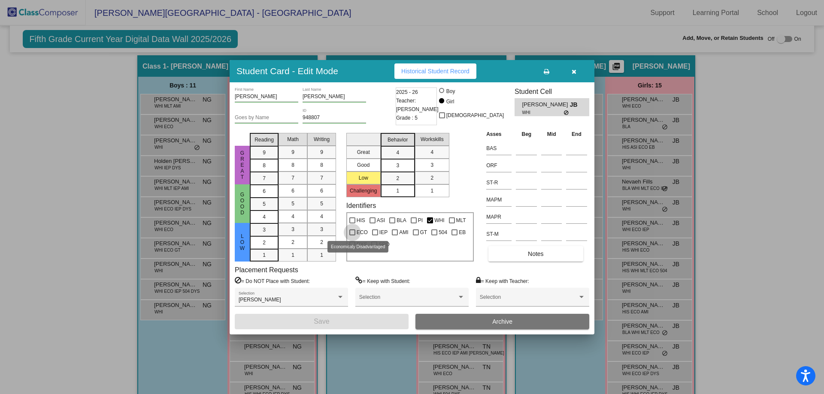
click at [352, 232] on div at bounding box center [352, 233] width 6 height 6
click at [352, 236] on input "ECO" at bounding box center [352, 236] width 0 height 0
checkbox input "true"
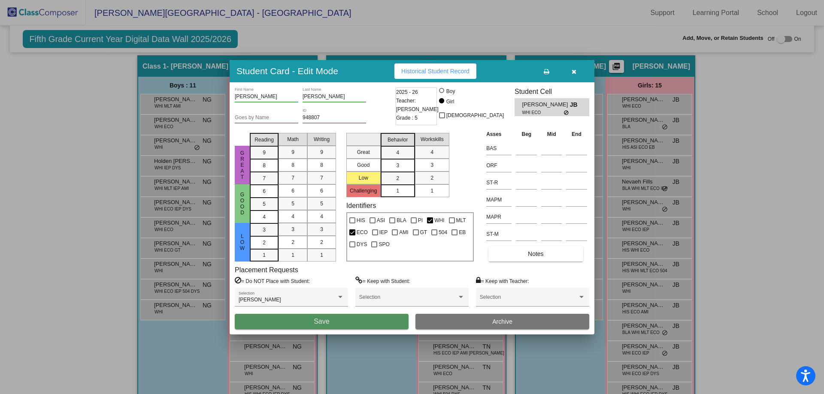
click at [370, 320] on button "Save" at bounding box center [322, 321] width 174 height 15
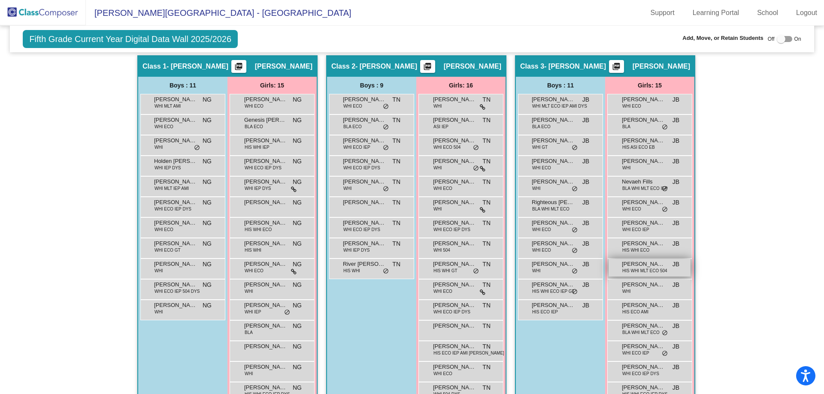
click at [635, 268] on span "HIS WHI MLT ECO 504" at bounding box center [644, 271] width 45 height 6
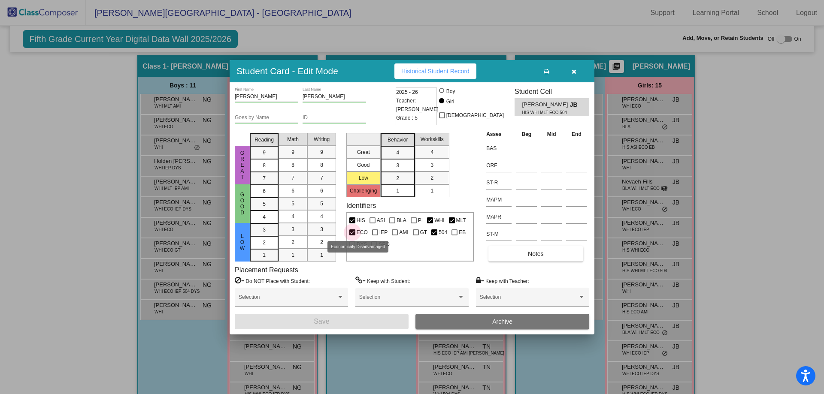
click at [352, 232] on div at bounding box center [352, 233] width 6 height 6
click at [352, 236] on input "ECO" at bounding box center [352, 236] width 0 height 0
checkbox input "false"
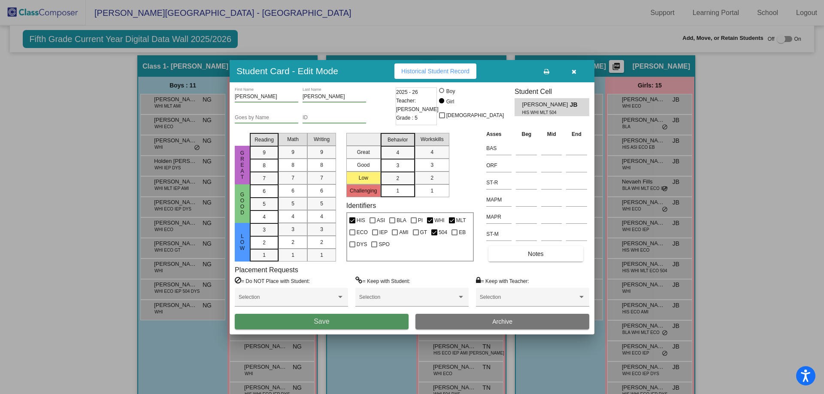
click at [391, 321] on button "Save" at bounding box center [322, 321] width 174 height 15
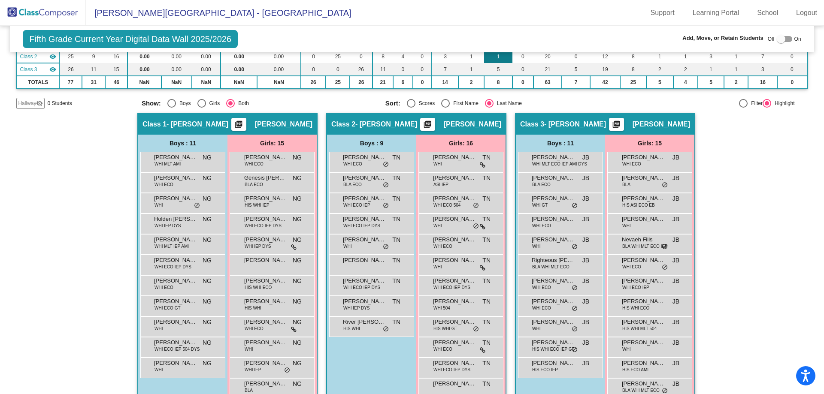
scroll to position [109, 0]
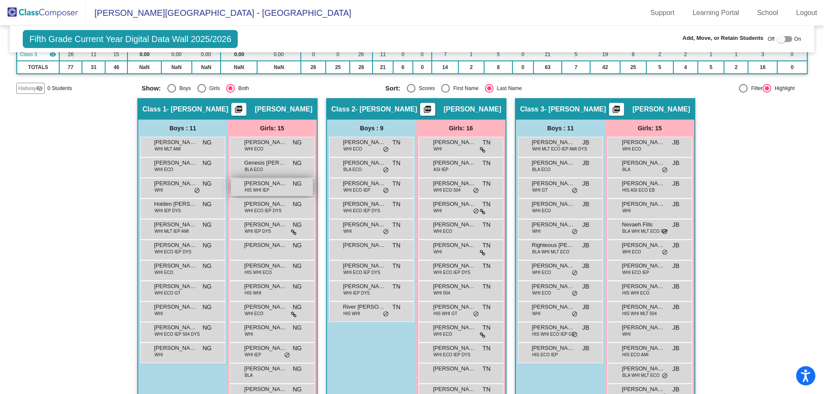
click at [270, 188] on div "[PERSON_NAME] HIS WHI IEP NG lock do_not_disturb_alt" at bounding box center [272, 188] width 82 height 18
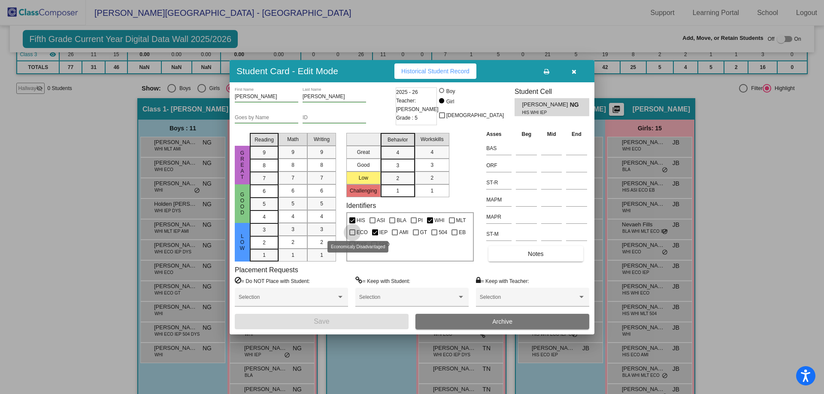
click at [352, 231] on div at bounding box center [352, 233] width 6 height 6
click at [352, 236] on input "ECO" at bounding box center [352, 236] width 0 height 0
checkbox input "true"
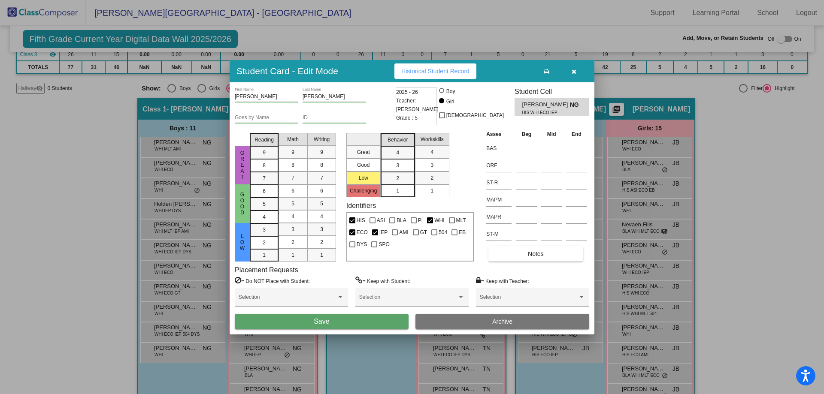
click at [367, 320] on button "Save" at bounding box center [322, 321] width 174 height 15
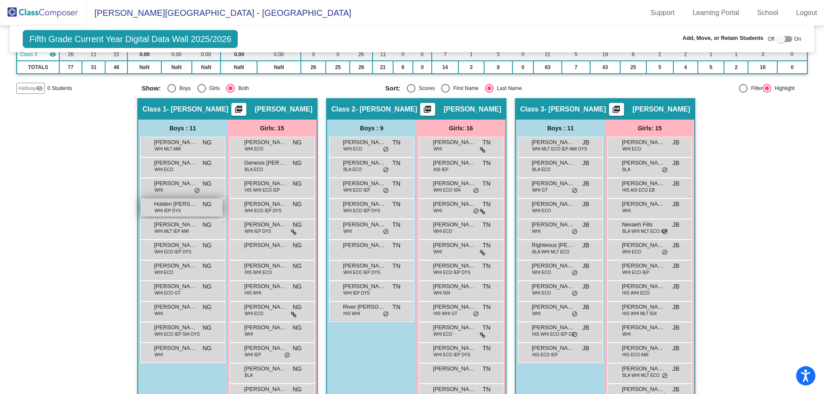
click at [162, 210] on span "WHI IEP DYS" at bounding box center [168, 211] width 27 height 6
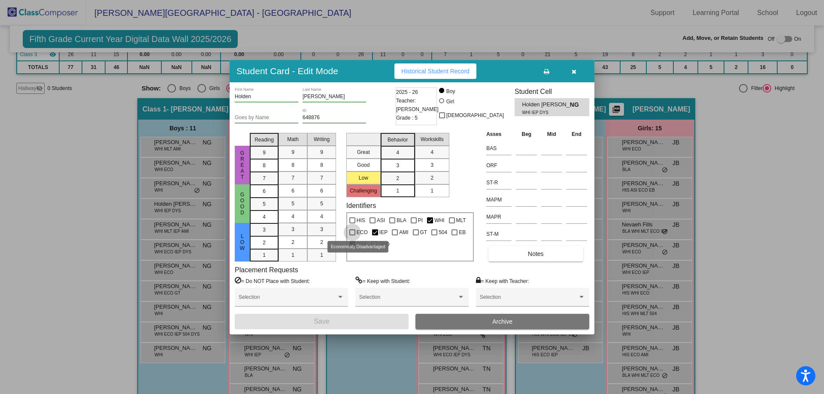
click at [354, 232] on div at bounding box center [352, 233] width 6 height 6
click at [352, 236] on input "ECO" at bounding box center [352, 236] width 0 height 0
checkbox input "true"
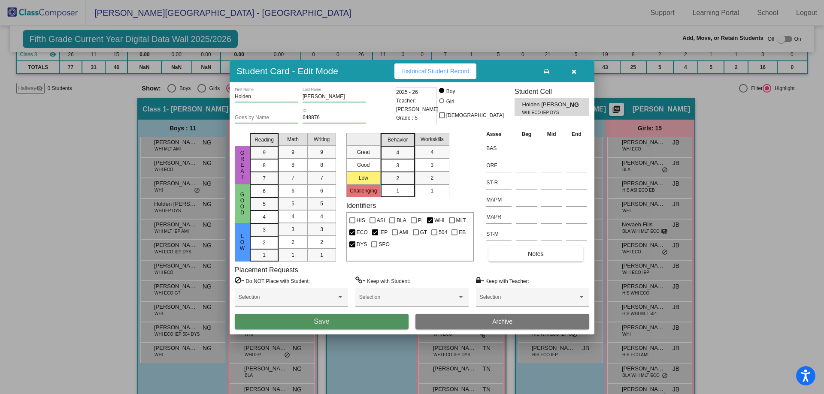
click at [383, 319] on button "Save" at bounding box center [322, 321] width 174 height 15
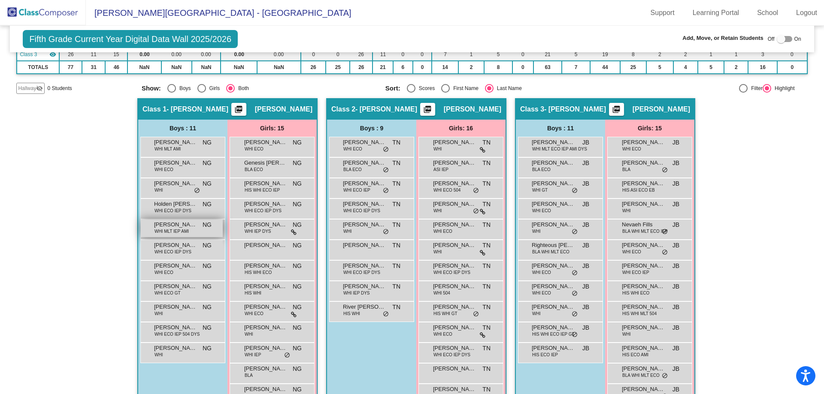
click at [194, 231] on div "[PERSON_NAME] WHI MLT IEP [PERSON_NAME] lock do_not_disturb_alt" at bounding box center [182, 229] width 82 height 18
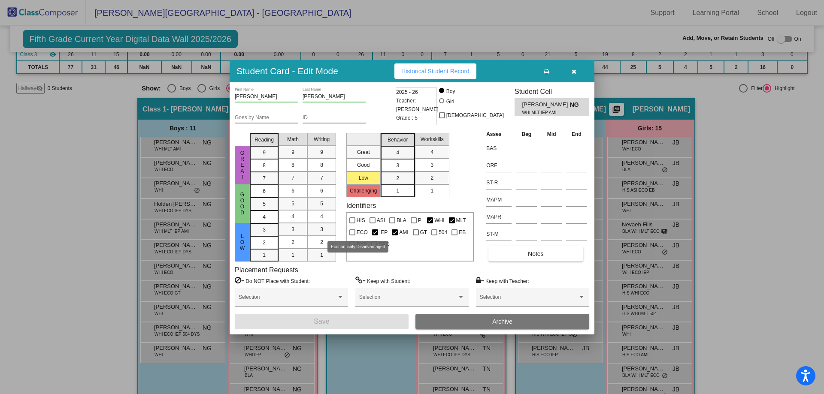
click at [351, 232] on div at bounding box center [352, 233] width 6 height 6
click at [352, 236] on input "ECO" at bounding box center [352, 236] width 0 height 0
checkbox input "true"
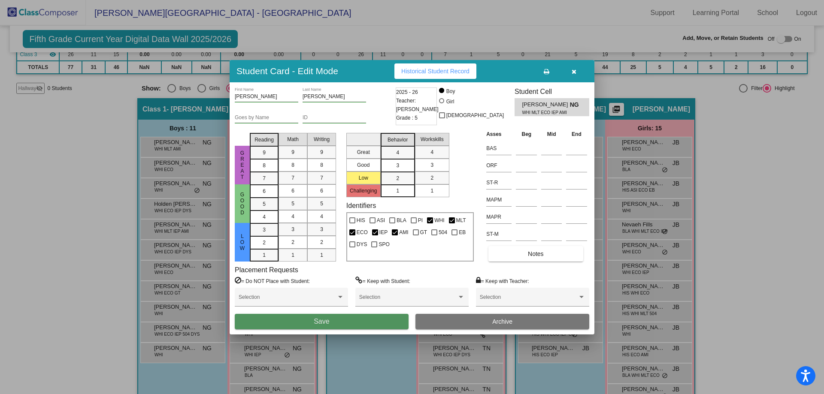
click at [360, 318] on button "Save" at bounding box center [322, 321] width 174 height 15
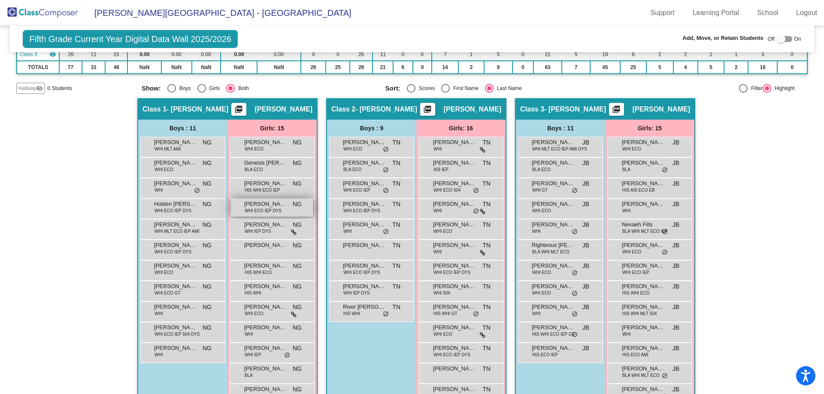
click at [272, 212] on span "WHI ECO IEP DYS" at bounding box center [263, 211] width 37 height 6
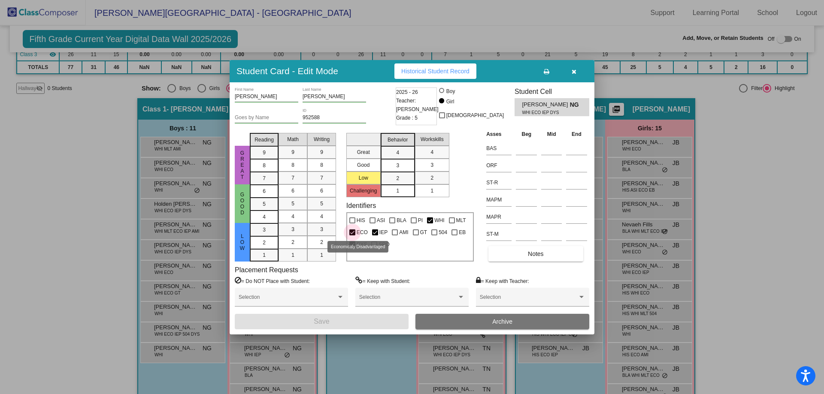
click at [354, 232] on div at bounding box center [352, 233] width 6 height 6
click at [352, 236] on input "ECO" at bounding box center [352, 236] width 0 height 0
checkbox input "false"
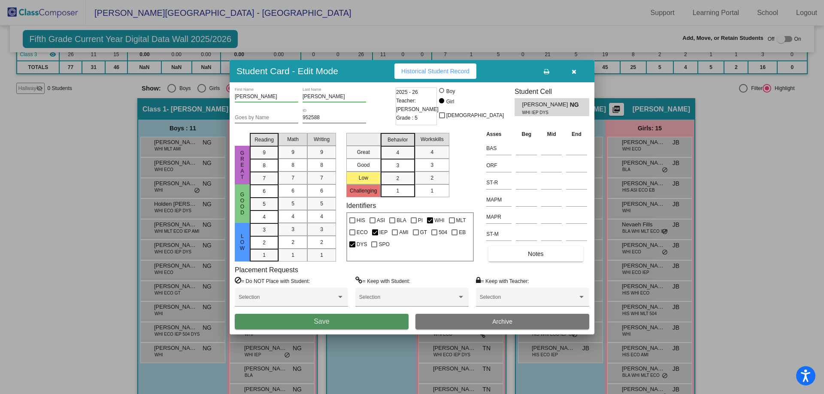
click at [377, 322] on button "Save" at bounding box center [322, 321] width 174 height 15
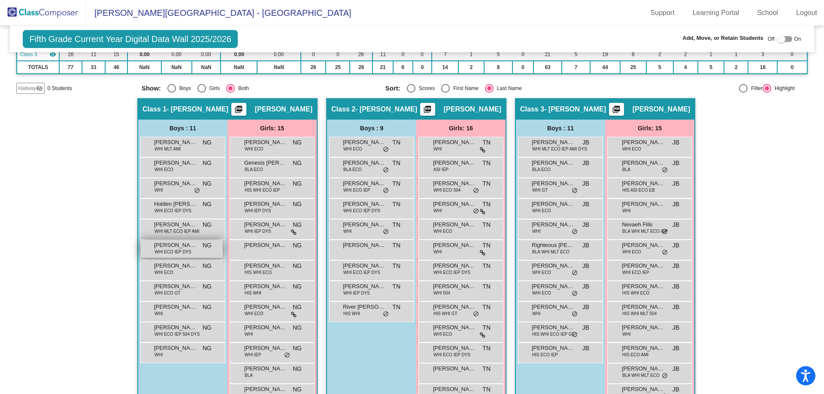
click at [172, 250] on span "WHI ECO IEP DYS" at bounding box center [173, 252] width 37 height 6
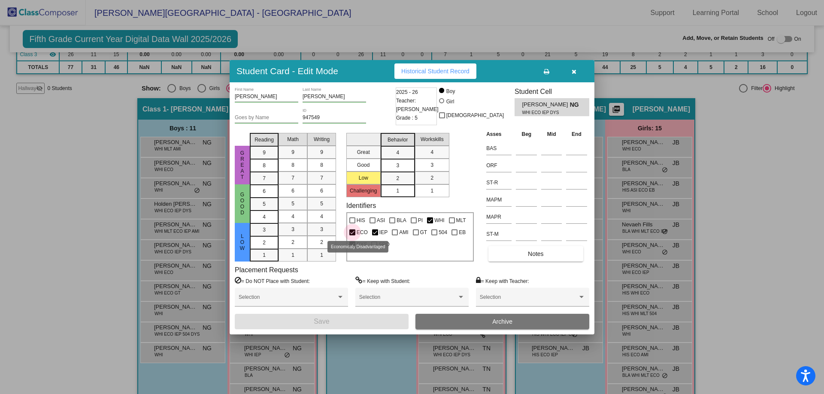
click at [355, 231] on div at bounding box center [352, 233] width 6 height 6
click at [352, 236] on input "ECO" at bounding box center [352, 236] width 0 height 0
checkbox input "false"
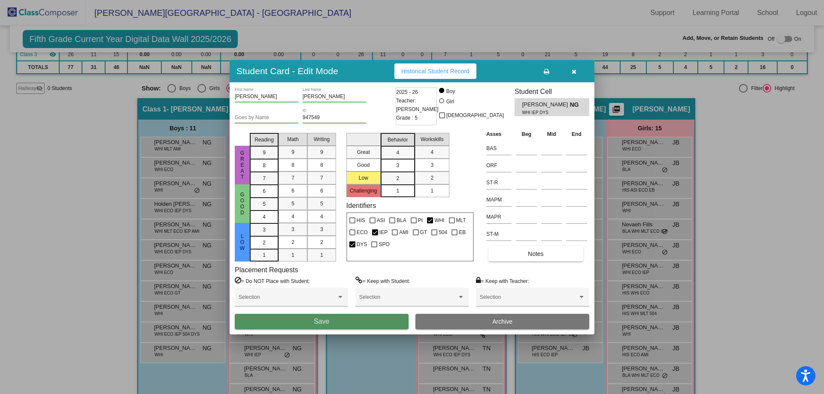
click at [383, 320] on button "Save" at bounding box center [322, 321] width 174 height 15
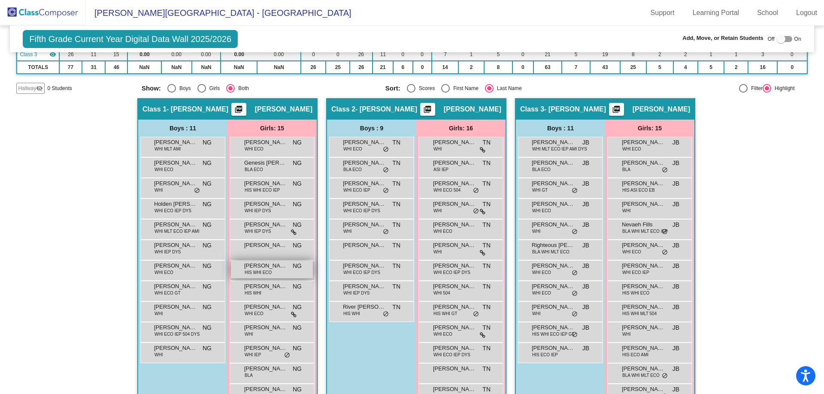
click at [261, 268] on span "[PERSON_NAME]" at bounding box center [265, 266] width 43 height 9
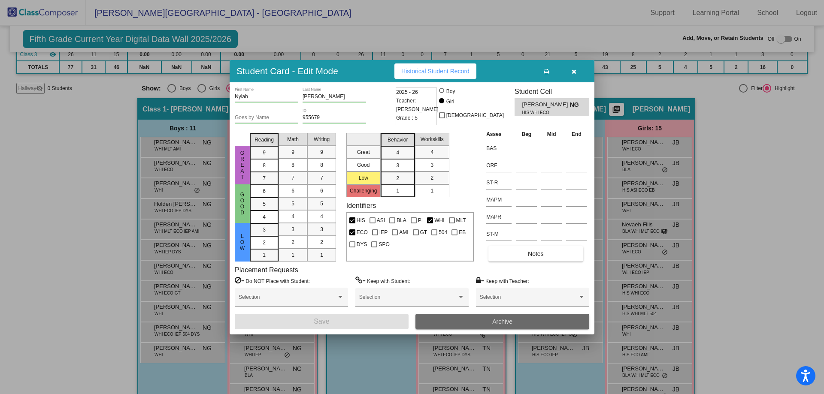
click at [476, 320] on button "Archive" at bounding box center [503, 321] width 174 height 15
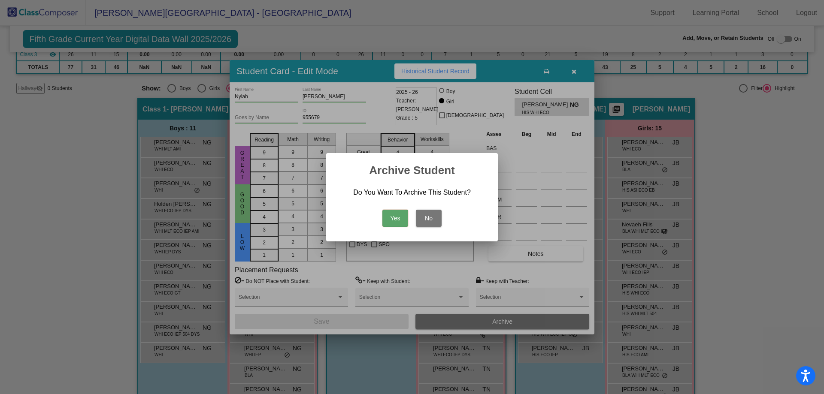
click at [392, 215] on button "Yes" at bounding box center [395, 218] width 26 height 17
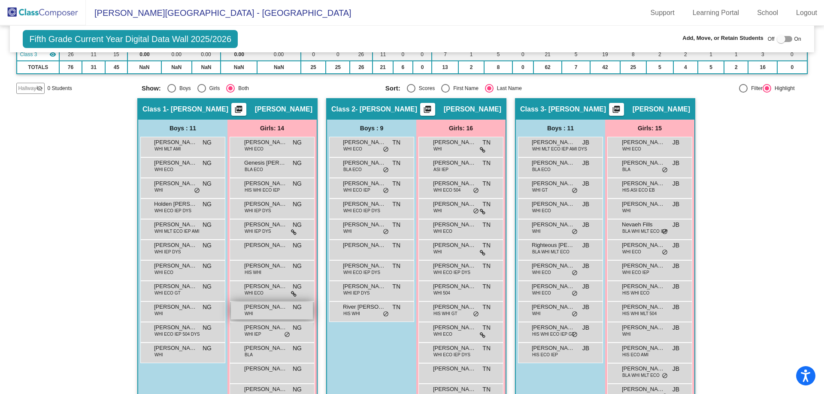
click at [267, 313] on div "[PERSON_NAME] WHI NG lock do_not_disturb_alt" at bounding box center [272, 311] width 82 height 18
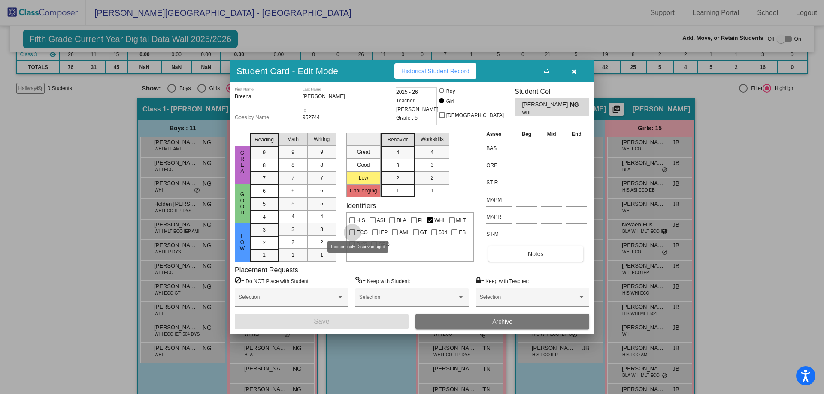
click at [350, 232] on div at bounding box center [352, 233] width 6 height 6
click at [352, 236] on input "ECO" at bounding box center [352, 236] width 0 height 0
checkbox input "true"
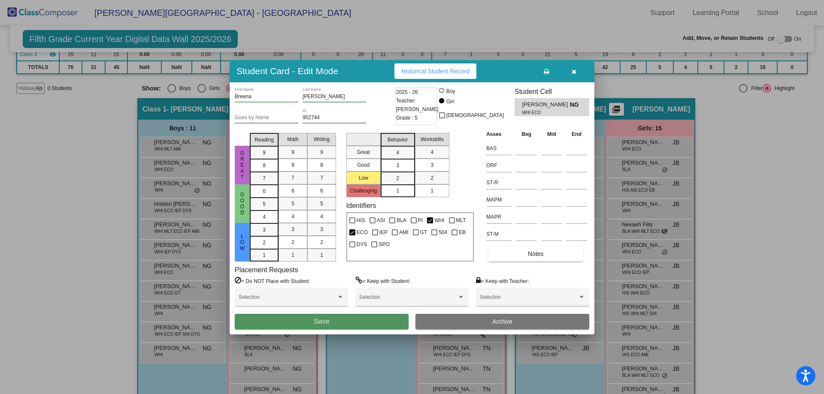
click at [358, 322] on button "Save" at bounding box center [322, 321] width 174 height 15
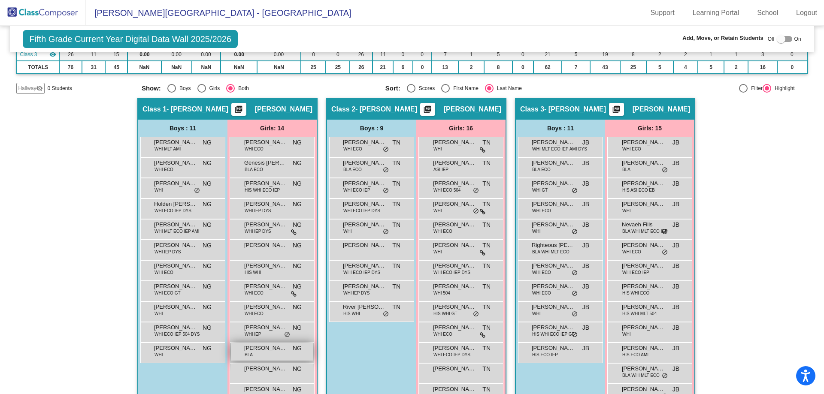
click at [277, 356] on div "[PERSON_NAME] BLA NG lock do_not_disturb_alt" at bounding box center [272, 352] width 82 height 18
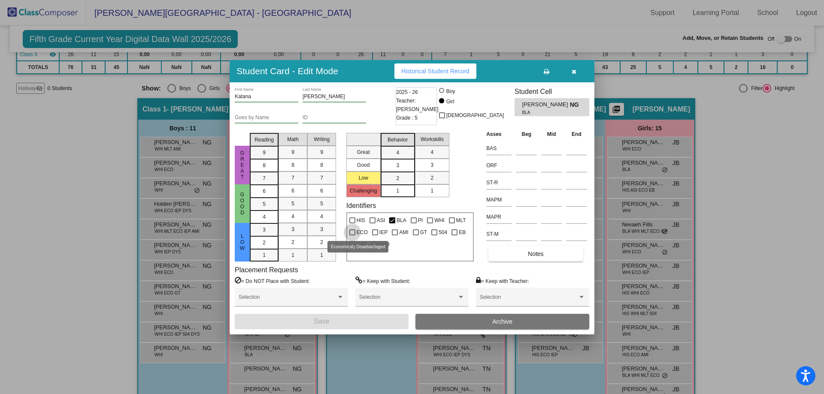
click at [353, 230] on div at bounding box center [352, 233] width 6 height 6
click at [352, 236] on input "ECO" at bounding box center [352, 236] width 0 height 0
checkbox input "true"
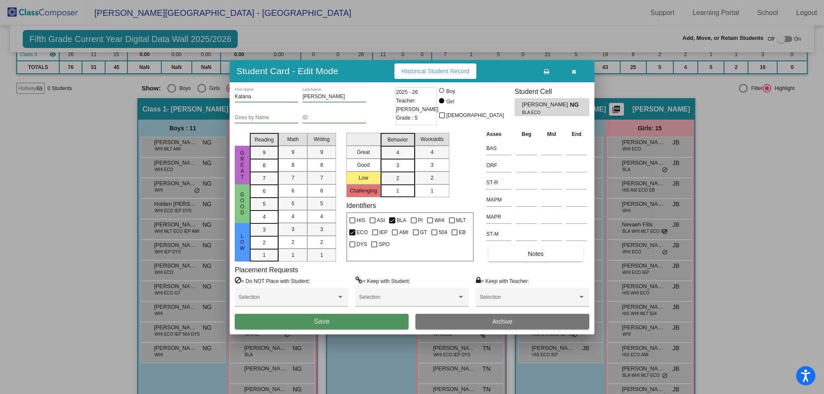
click at [373, 324] on button "Save" at bounding box center [322, 321] width 174 height 15
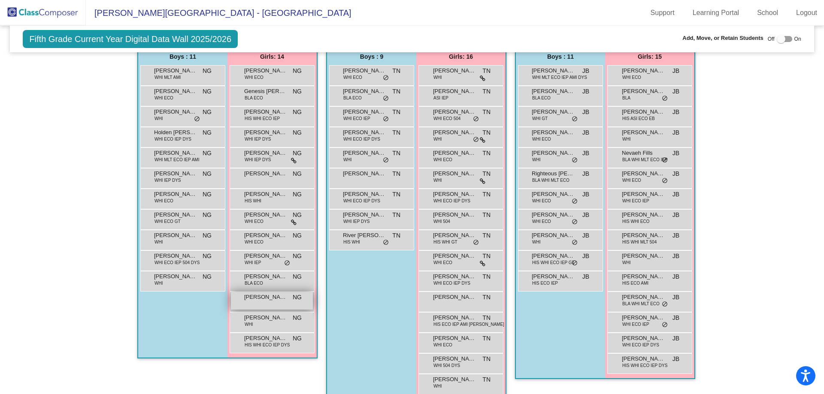
scroll to position [195, 0]
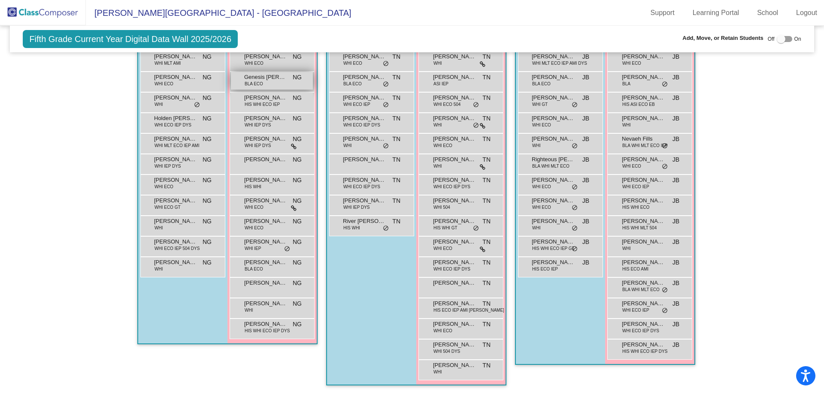
click at [264, 82] on div "Genesis [PERSON_NAME] BLA ECO NG lock do_not_disturb_alt" at bounding box center [272, 81] width 82 height 18
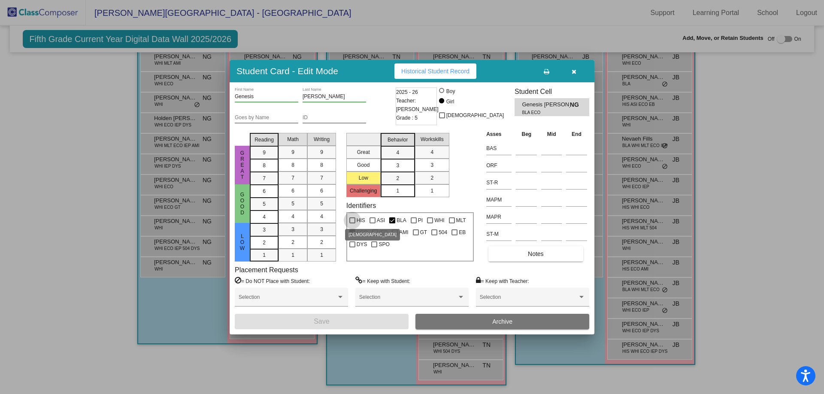
click at [351, 218] on div at bounding box center [352, 221] width 6 height 6
click at [352, 224] on input "HIS" at bounding box center [352, 224] width 0 height 0
checkbox input "true"
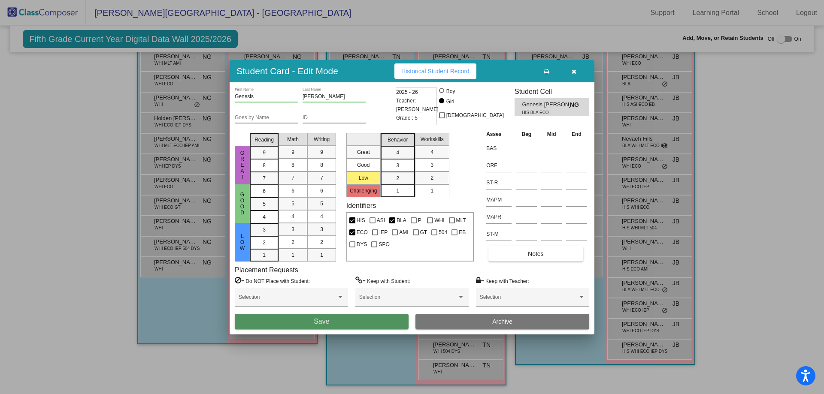
click at [338, 320] on button "Save" at bounding box center [322, 321] width 174 height 15
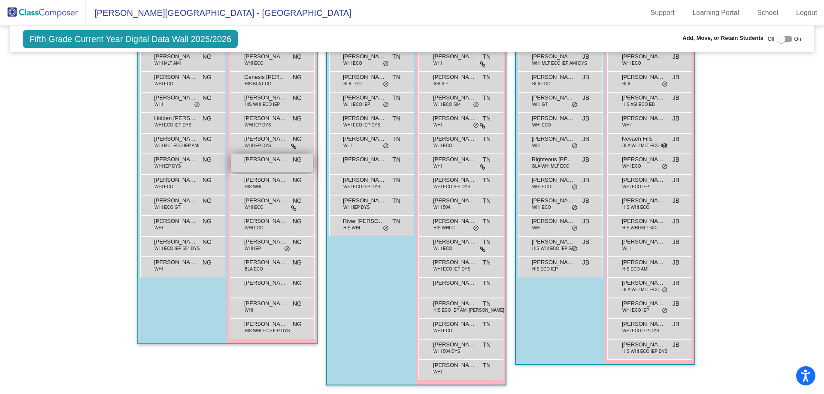
click at [255, 166] on div "[PERSON_NAME] NG lock do_not_disturb_alt" at bounding box center [272, 164] width 82 height 18
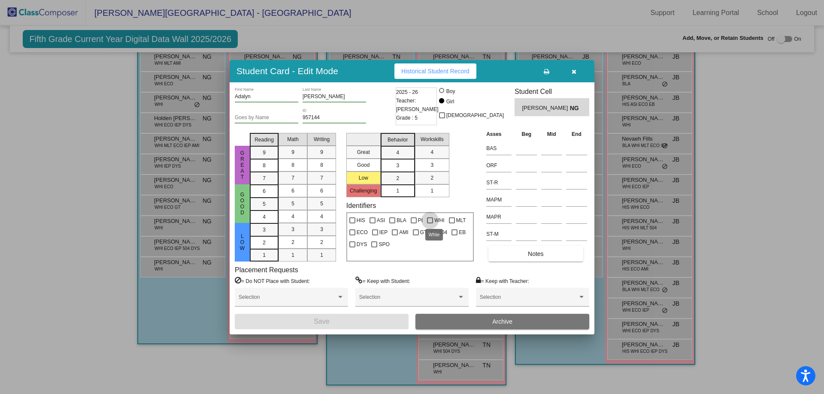
click at [429, 219] on div at bounding box center [430, 221] width 6 height 6
click at [430, 224] on input "WHI" at bounding box center [430, 224] width 0 height 0
checkbox input "true"
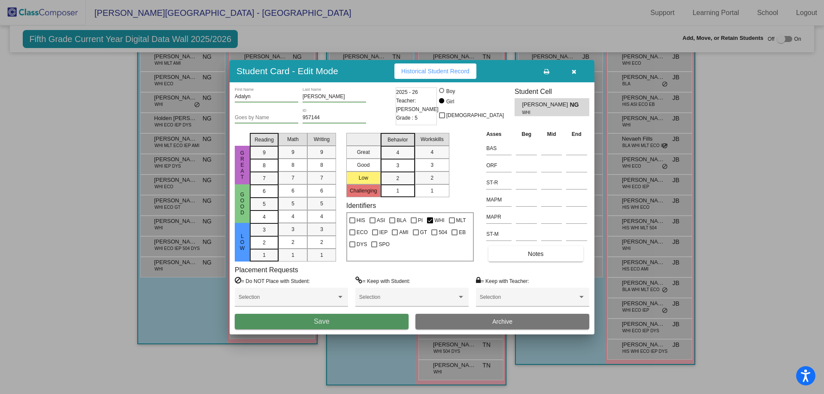
click at [354, 324] on button "Save" at bounding box center [322, 321] width 174 height 15
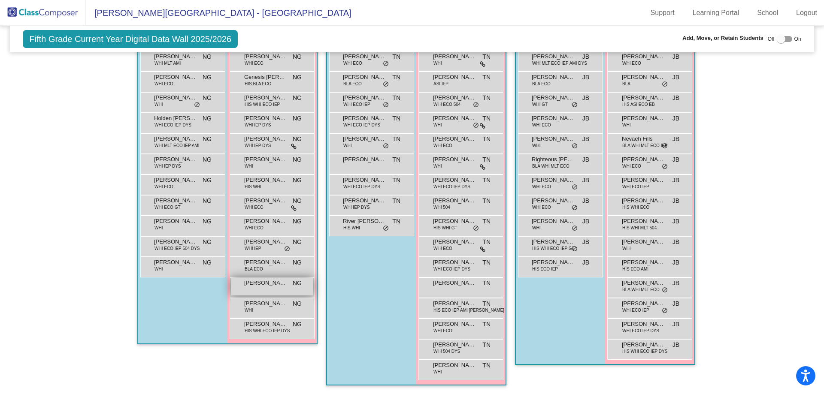
click at [255, 288] on div "[PERSON_NAME] NG lock do_not_disturb_alt" at bounding box center [272, 287] width 82 height 18
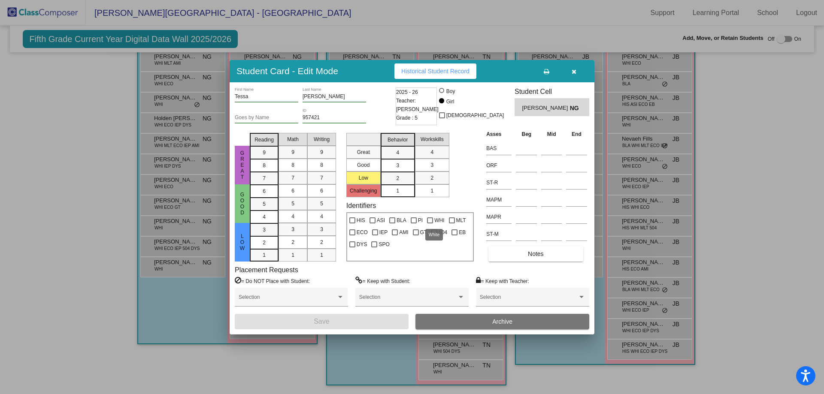
click at [429, 220] on div at bounding box center [430, 221] width 6 height 6
click at [430, 224] on input "WHI" at bounding box center [430, 224] width 0 height 0
checkbox input "true"
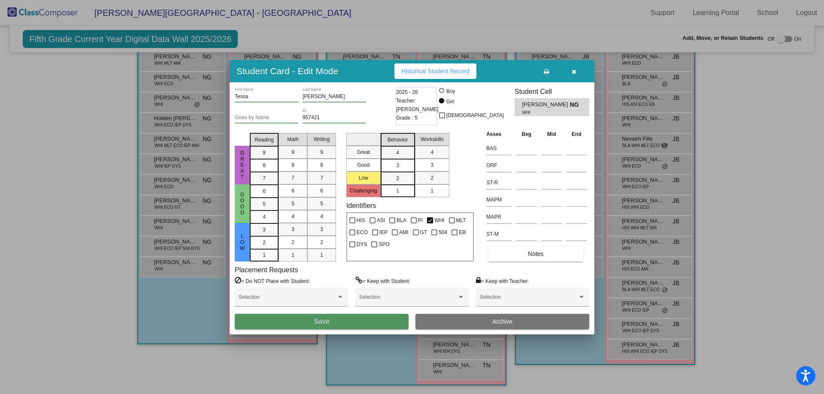
click at [370, 320] on button "Save" at bounding box center [322, 321] width 174 height 15
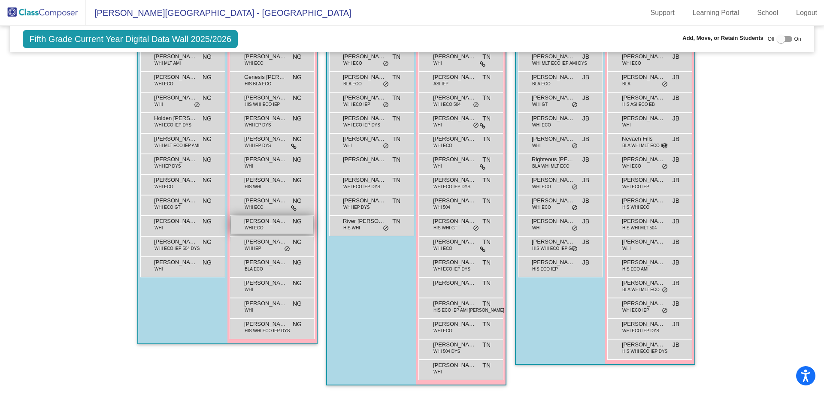
click at [255, 229] on span "WHI ECO" at bounding box center [254, 228] width 19 height 6
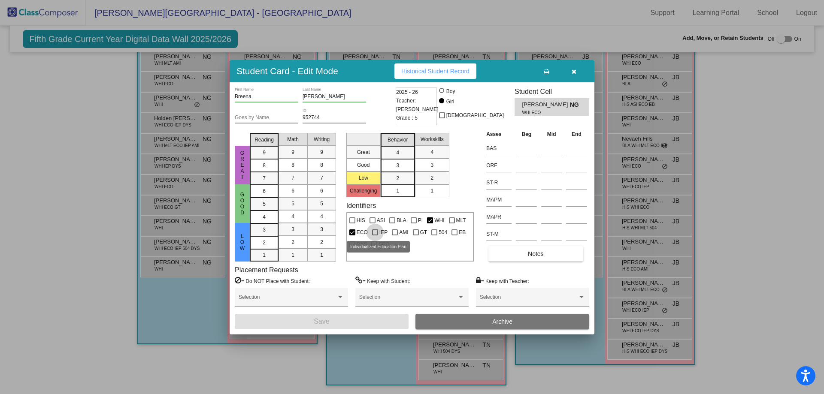
click at [374, 231] on div at bounding box center [375, 233] width 6 height 6
click at [375, 236] on input "IEP" at bounding box center [375, 236] width 0 height 0
checkbox input "true"
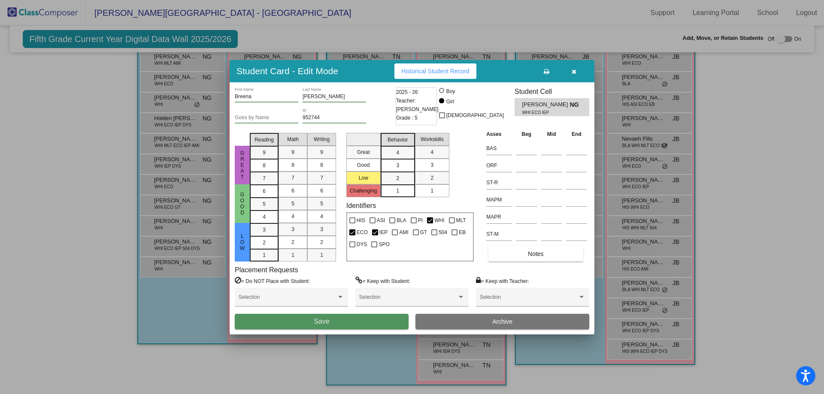
click at [394, 322] on button "Save" at bounding box center [322, 321] width 174 height 15
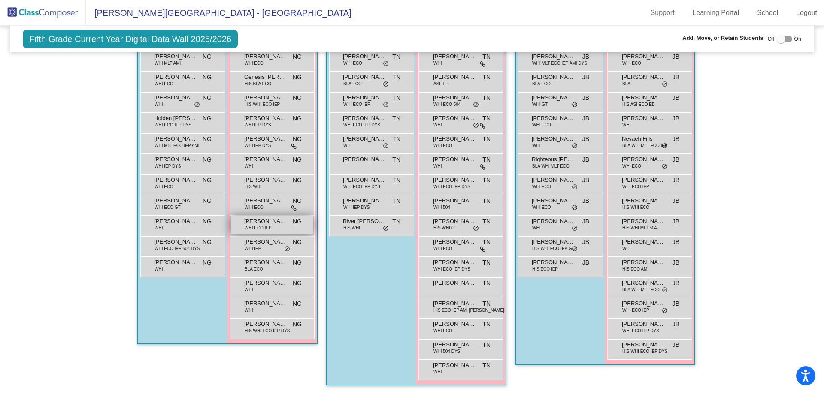
click at [281, 227] on div "[PERSON_NAME] WHI ECO IEP NG lock do_not_disturb_alt" at bounding box center [272, 225] width 82 height 18
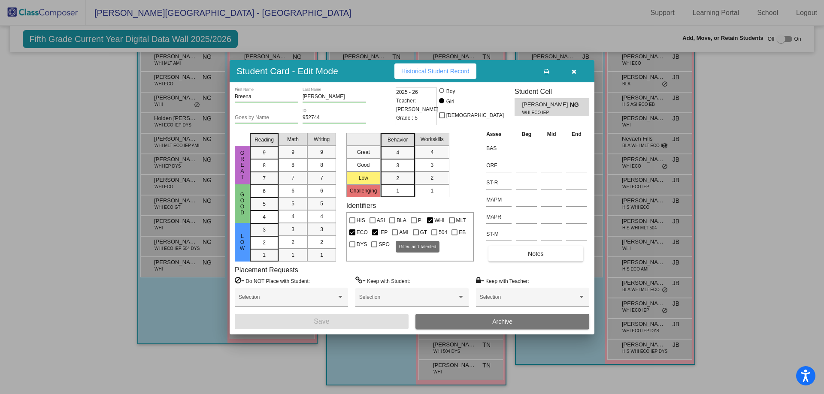
click at [413, 232] on div at bounding box center [416, 233] width 6 height 6
click at [416, 236] on input "GT" at bounding box center [416, 236] width 0 height 0
checkbox input "true"
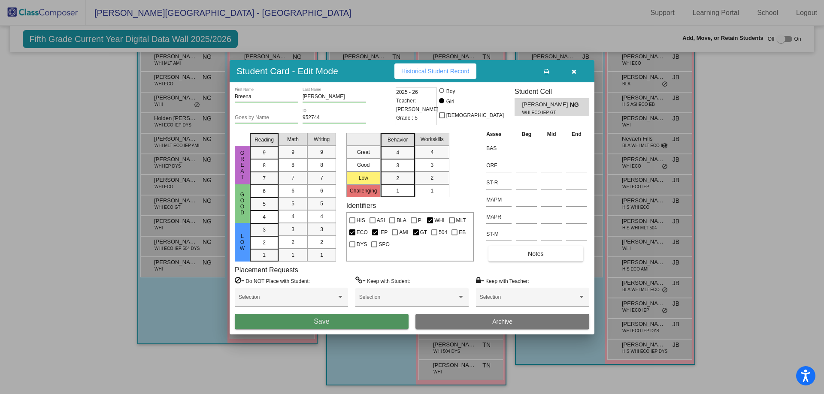
click at [370, 321] on button "Save" at bounding box center [322, 321] width 174 height 15
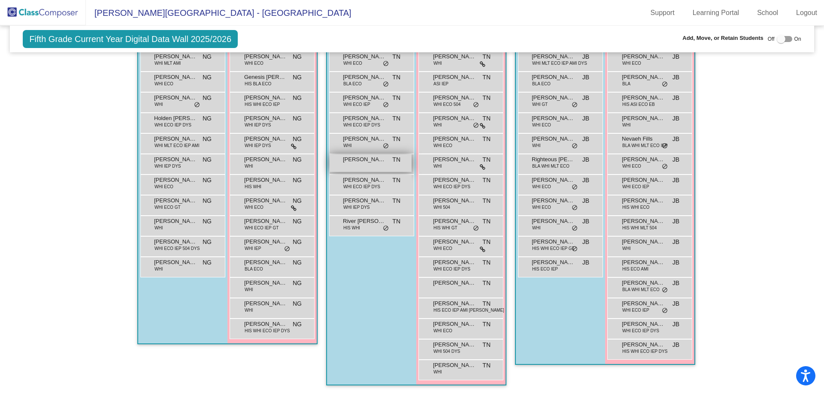
click at [373, 162] on span "[PERSON_NAME]" at bounding box center [364, 159] width 43 height 9
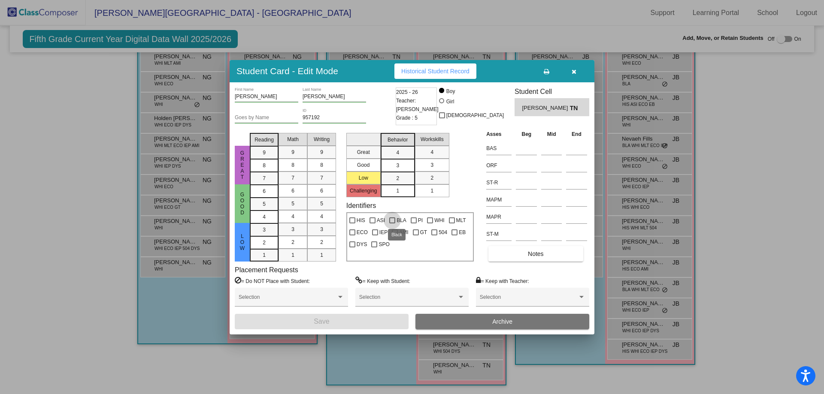
click at [393, 220] on div at bounding box center [392, 221] width 6 height 6
click at [392, 224] on input "BLA" at bounding box center [392, 224] width 0 height 0
checkbox input "true"
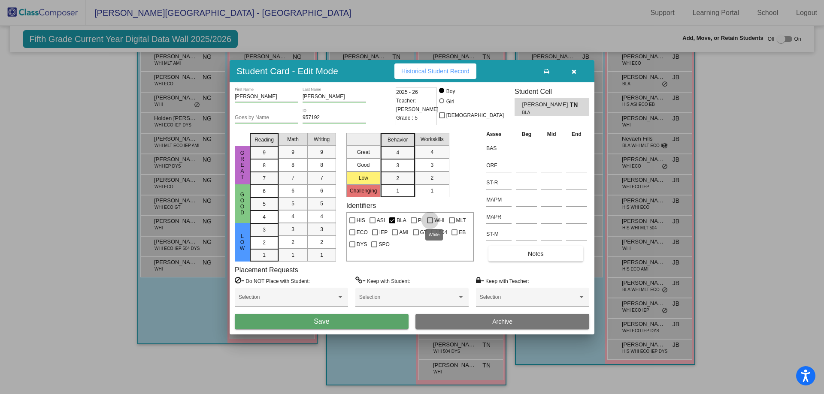
click at [430, 219] on div at bounding box center [430, 221] width 6 height 6
click at [430, 224] on input "WHI" at bounding box center [430, 224] width 0 height 0
checkbox input "true"
click at [353, 231] on div at bounding box center [352, 233] width 6 height 6
click at [352, 236] on input "ECO" at bounding box center [352, 236] width 0 height 0
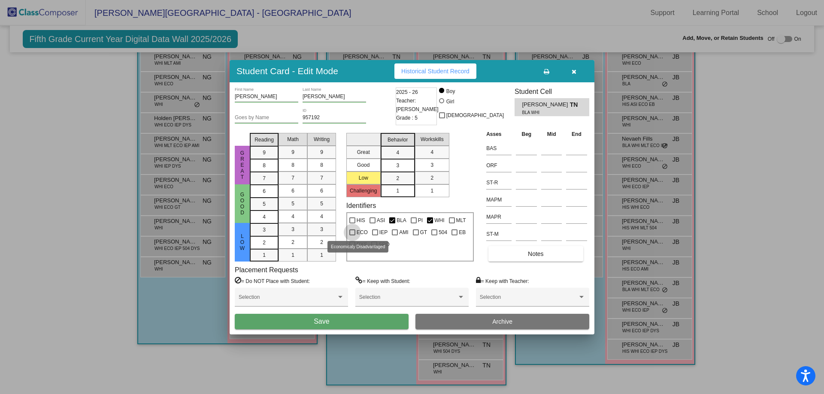
checkbox input "true"
click at [353, 322] on button "Save" at bounding box center [322, 321] width 174 height 15
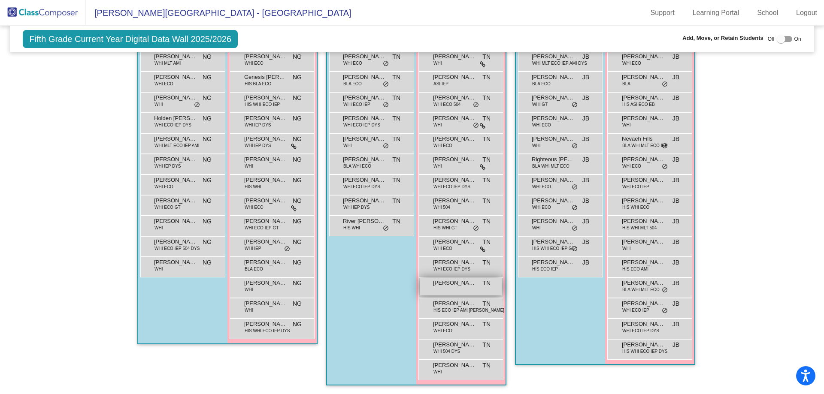
click at [451, 286] on span "[PERSON_NAME]" at bounding box center [454, 283] width 43 height 9
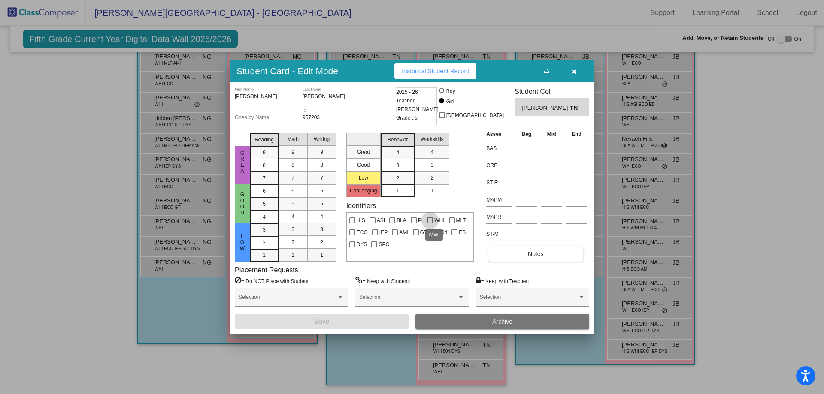
click at [428, 220] on div at bounding box center [430, 221] width 6 height 6
click at [430, 224] on input "WHI" at bounding box center [430, 224] width 0 height 0
checkbox input "true"
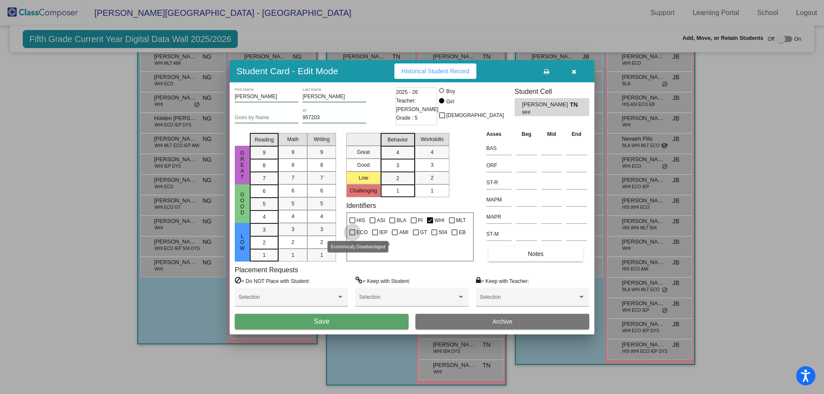
click at [353, 231] on div at bounding box center [352, 233] width 6 height 6
click at [352, 236] on input "ECO" at bounding box center [352, 236] width 0 height 0
checkbox input "true"
click at [352, 325] on button "Save" at bounding box center [322, 321] width 174 height 15
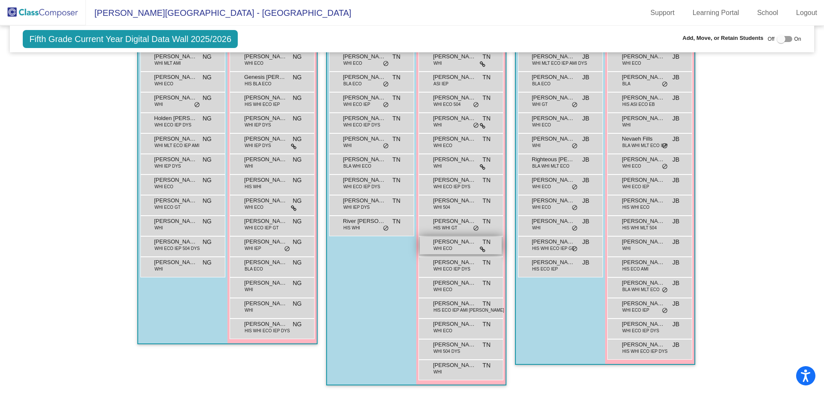
click at [450, 248] on div "[PERSON_NAME] WHI ECO TN lock do_not_disturb_alt" at bounding box center [461, 246] width 82 height 18
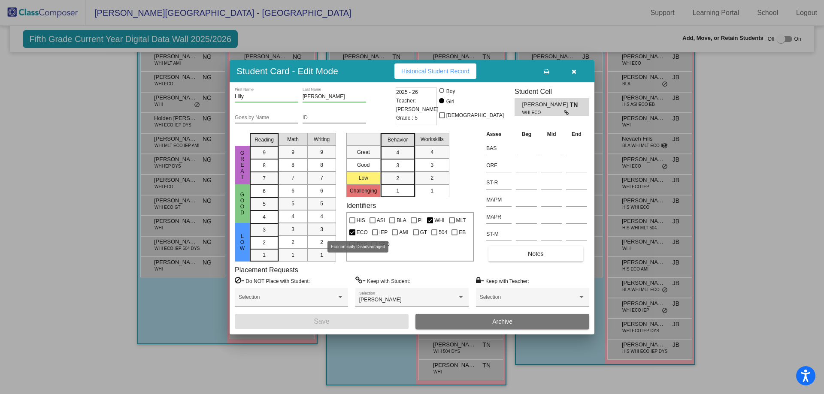
click at [354, 232] on div at bounding box center [352, 233] width 6 height 6
click at [352, 236] on input "ECO" at bounding box center [352, 236] width 0 height 0
checkbox input "false"
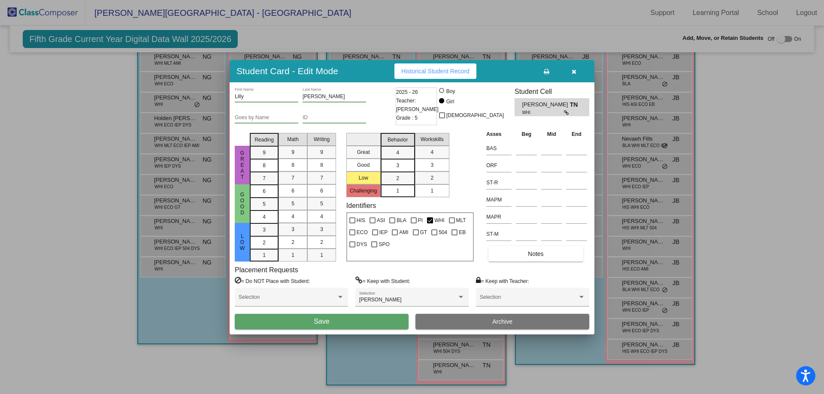
click at [357, 319] on button "Save" at bounding box center [322, 321] width 174 height 15
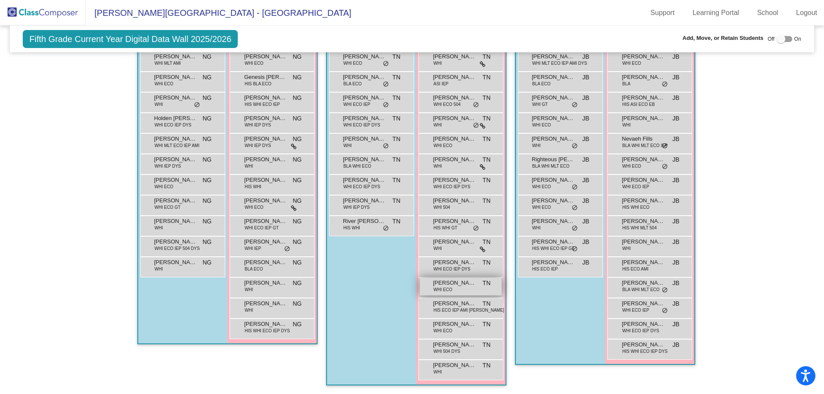
click at [450, 285] on span "[PERSON_NAME]" at bounding box center [454, 283] width 43 height 9
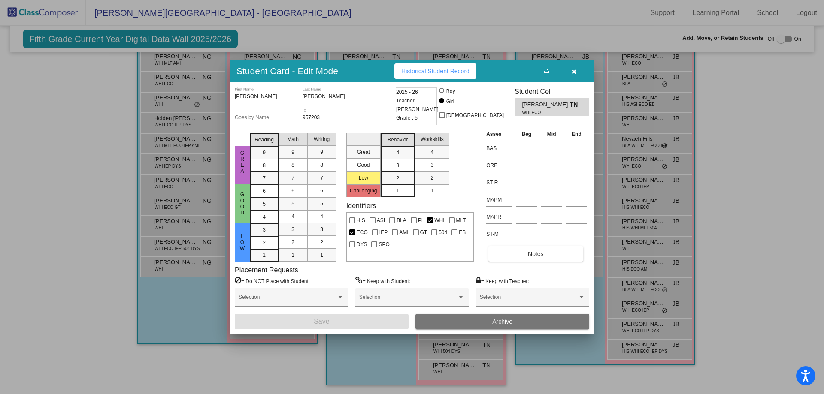
click at [250, 95] on input "[PERSON_NAME]" at bounding box center [267, 97] width 64 height 6
type input "[PERSON_NAME]"
click at [319, 320] on span "Save" at bounding box center [321, 321] width 15 height 7
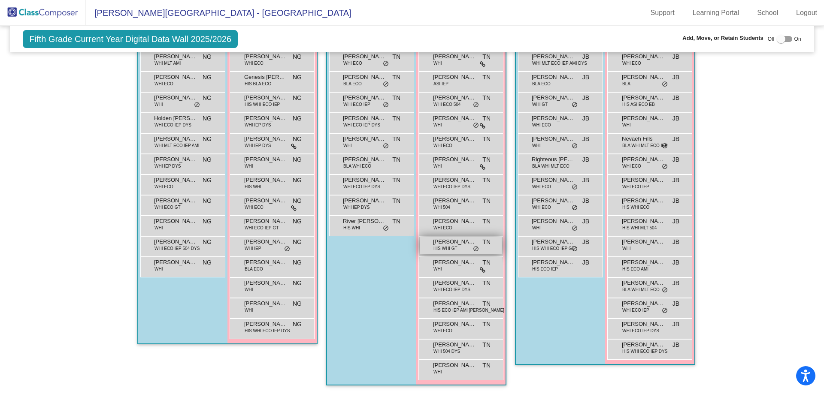
click at [459, 248] on div "[PERSON_NAME] [PERSON_NAME] HIS WHI GT TN lock do_not_disturb_alt" at bounding box center [461, 246] width 82 height 18
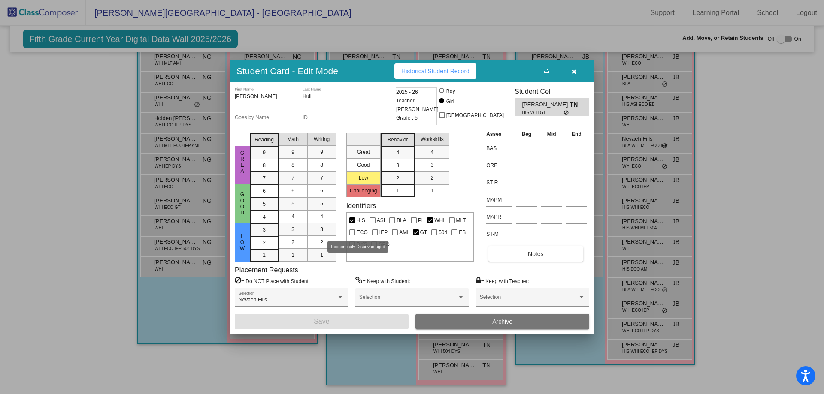
click at [352, 231] on div at bounding box center [352, 233] width 6 height 6
click at [352, 236] on input "ECO" at bounding box center [352, 236] width 0 height 0
checkbox input "true"
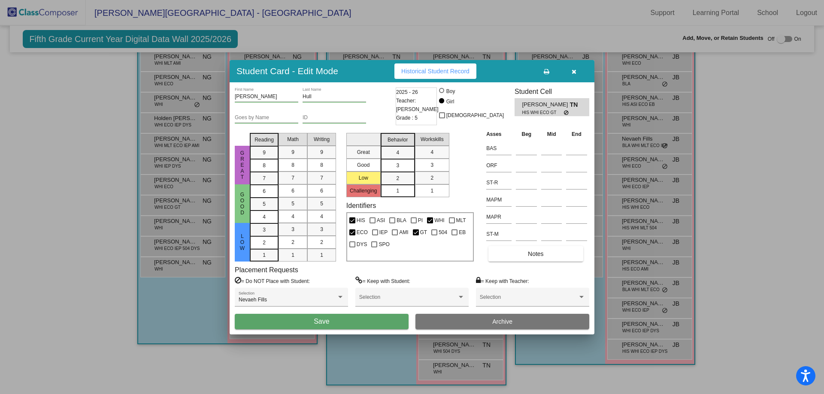
click at [368, 322] on button "Save" at bounding box center [322, 321] width 174 height 15
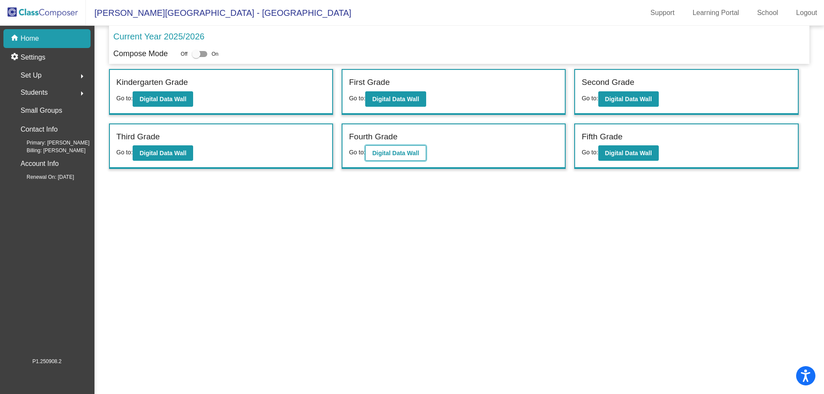
click at [393, 155] on b "Digital Data Wall" at bounding box center [395, 153] width 47 height 7
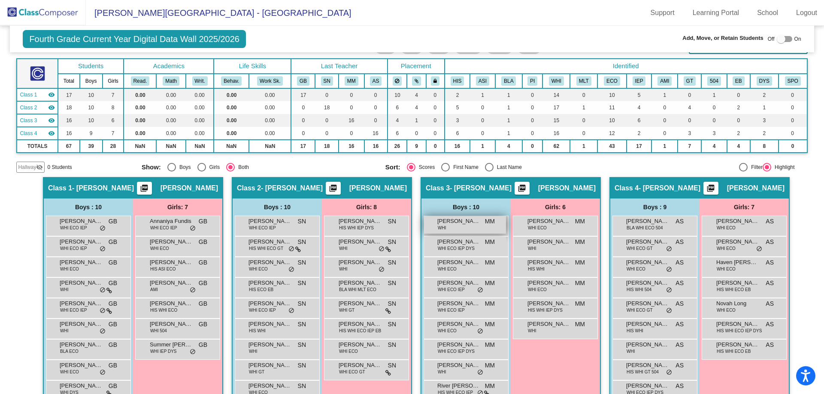
scroll to position [84, 0]
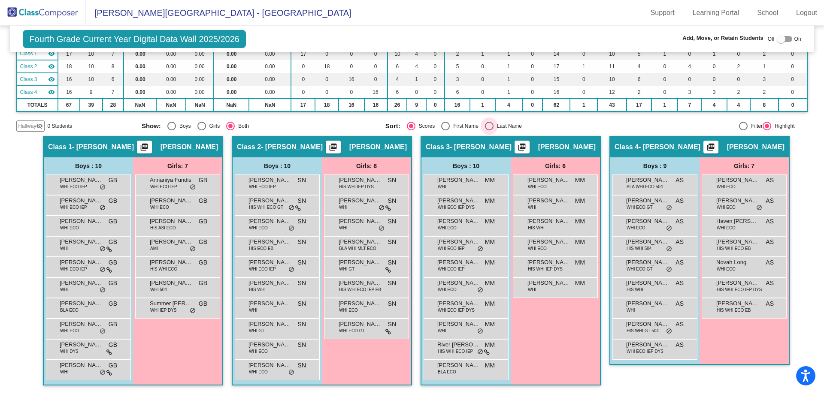
click at [488, 124] on div "Select an option" at bounding box center [489, 126] width 9 height 9
click at [489, 130] on input "Last Name" at bounding box center [489, 130] width 0 height 0
radio input "true"
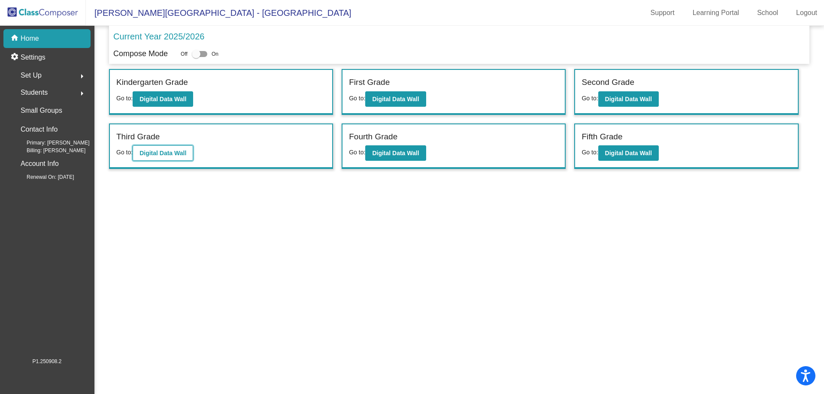
click at [181, 150] on b "Digital Data Wall" at bounding box center [163, 153] width 47 height 7
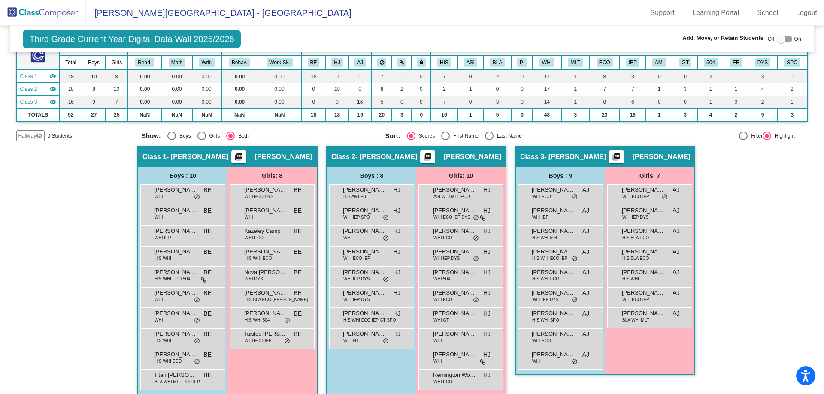
scroll to position [71, 0]
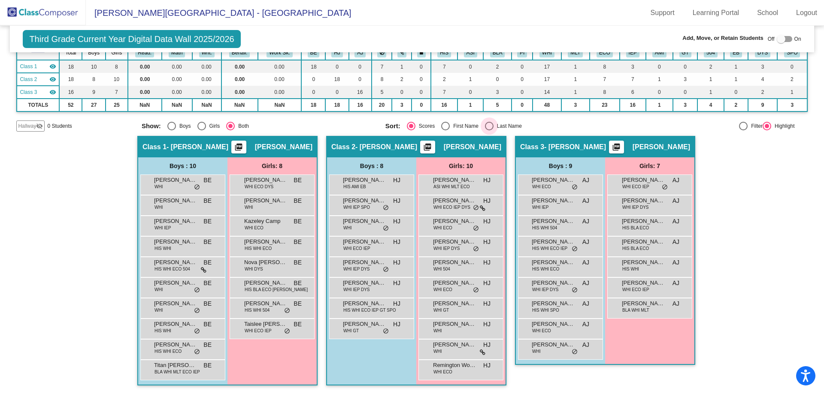
click at [485, 124] on div "Select an option" at bounding box center [489, 126] width 9 height 9
click at [489, 130] on input "Last Name" at bounding box center [489, 130] width 0 height 0
radio input "true"
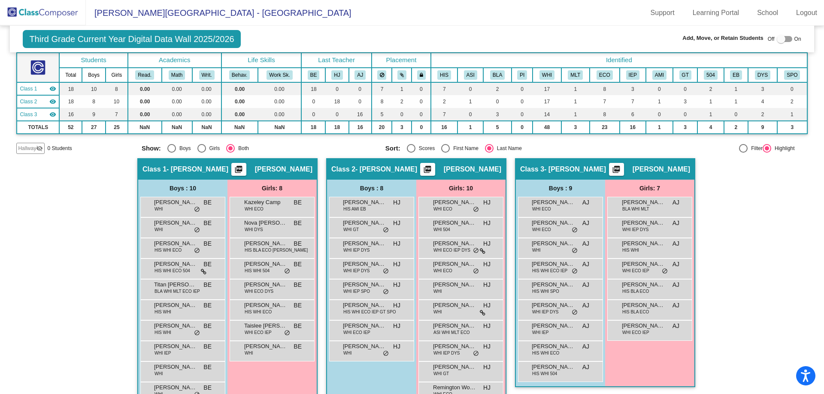
scroll to position [28, 0]
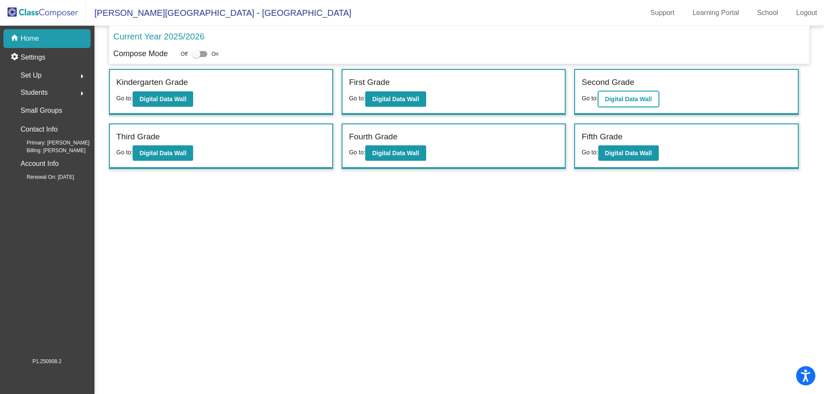
click at [631, 99] on b "Digital Data Wall" at bounding box center [628, 99] width 47 height 7
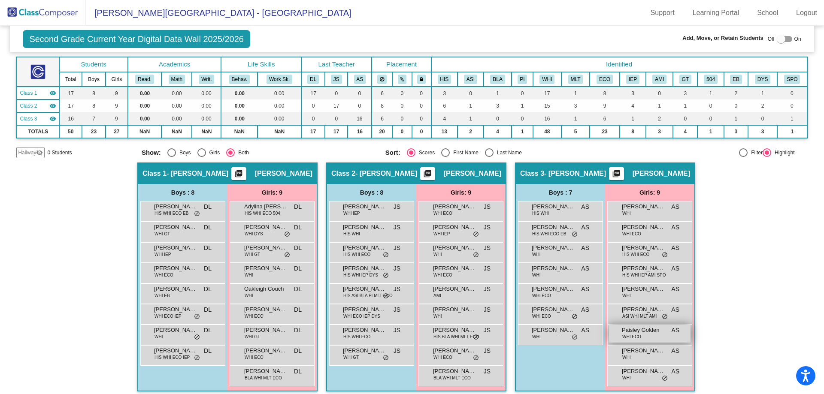
scroll to position [51, 0]
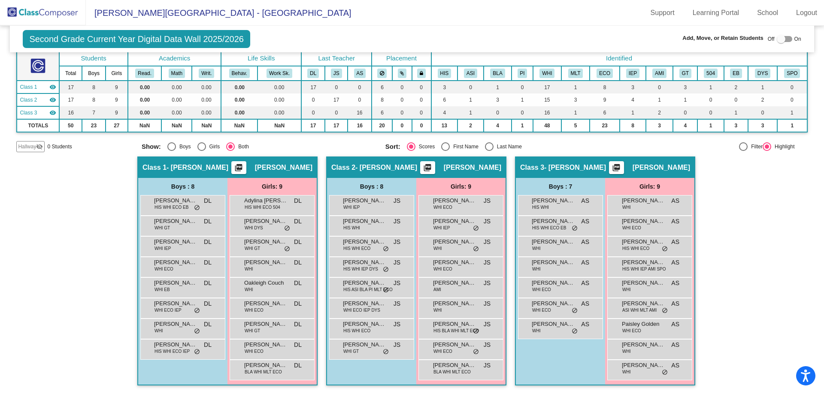
click at [489, 147] on div "Select an option" at bounding box center [489, 147] width 0 height 0
click at [489, 151] on input "Last Name" at bounding box center [489, 151] width 0 height 0
radio input "true"
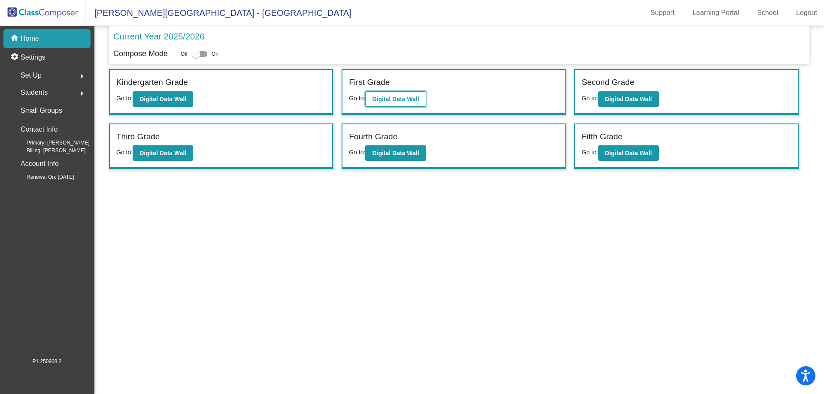
click at [407, 99] on b "Digital Data Wall" at bounding box center [395, 99] width 47 height 7
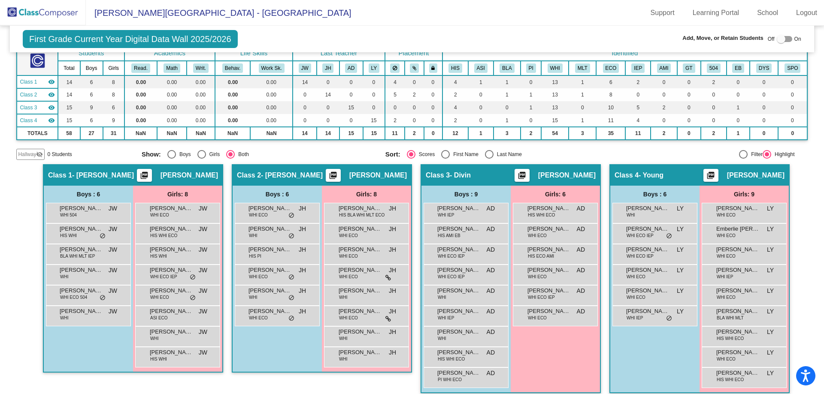
scroll to position [64, 0]
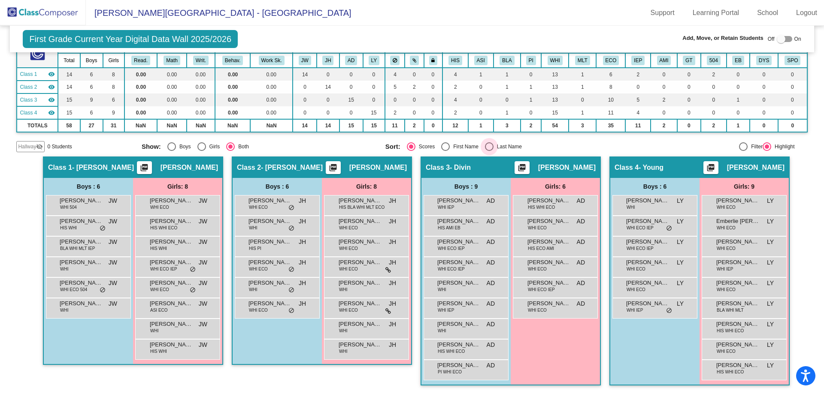
click at [486, 145] on div "Select an option" at bounding box center [489, 147] width 9 height 9
click at [489, 151] on input "Last Name" at bounding box center [489, 151] width 0 height 0
radio input "true"
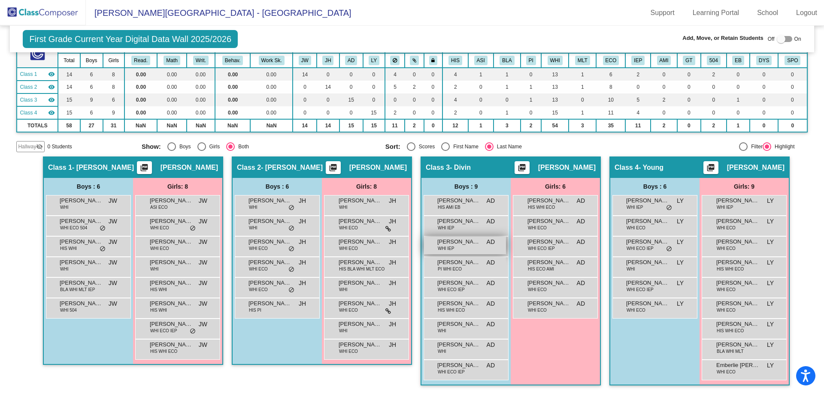
click at [461, 248] on div "[PERSON_NAME] WHI IEP AD lock do_not_disturb_alt" at bounding box center [465, 246] width 82 height 18
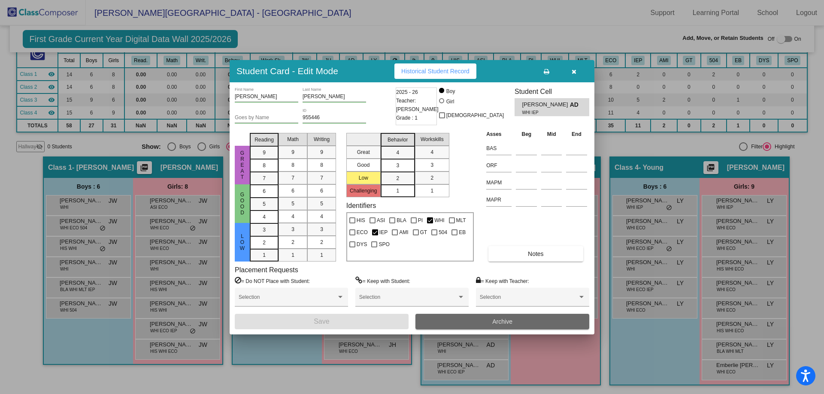
click at [475, 325] on button "Archive" at bounding box center [503, 321] width 174 height 15
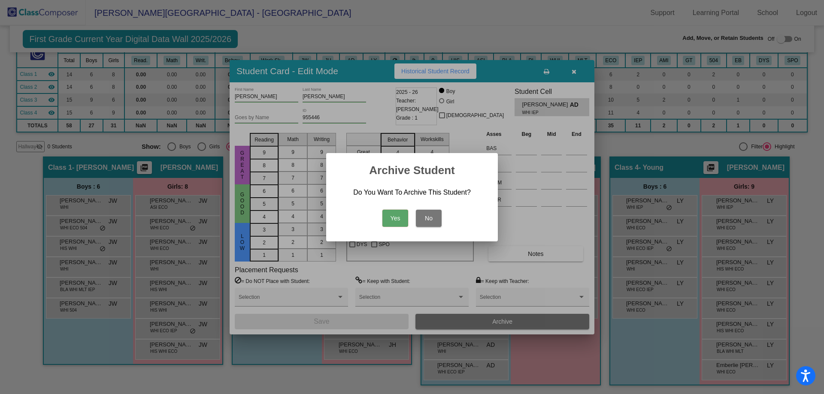
click at [399, 221] on button "Yes" at bounding box center [395, 218] width 26 height 17
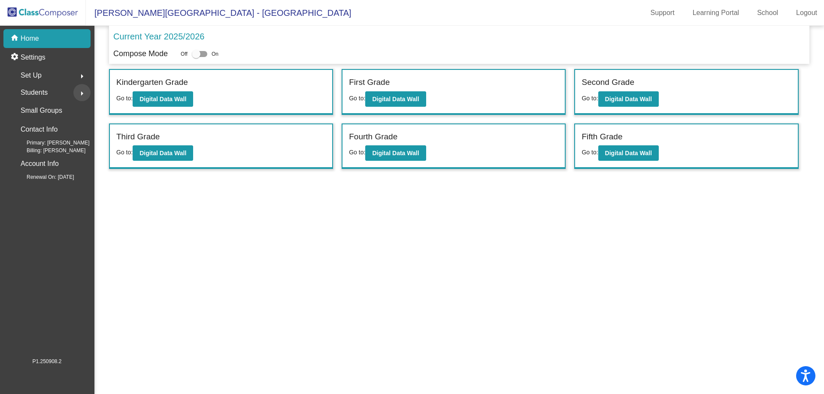
click at [81, 92] on mat-icon "arrow_right" at bounding box center [82, 93] width 10 height 10
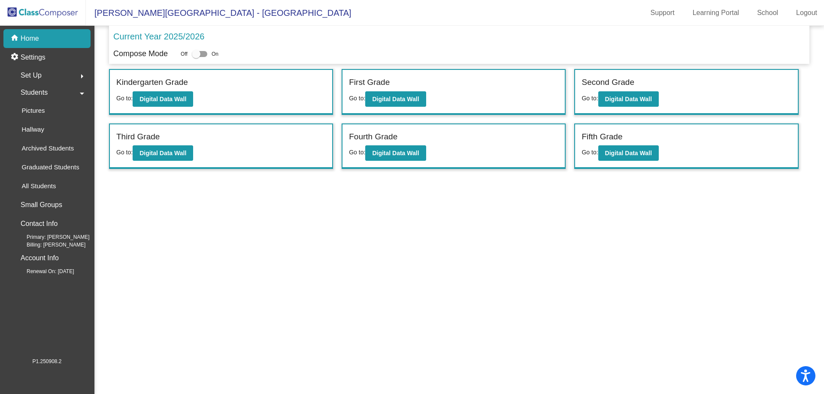
click at [82, 93] on mat-icon "arrow_drop_down" at bounding box center [82, 93] width 10 height 10
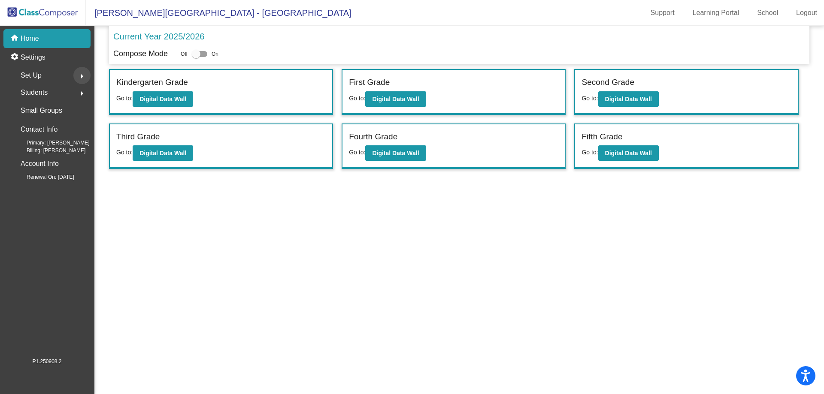
click at [82, 72] on mat-icon "arrow_right" at bounding box center [82, 76] width 10 height 10
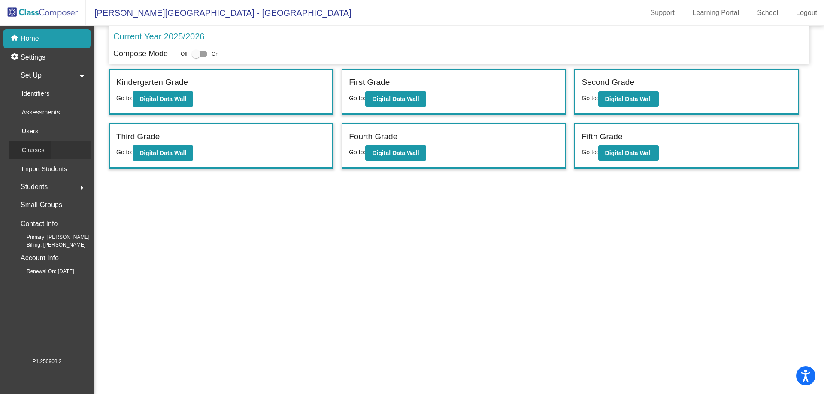
click at [33, 146] on p "Classes" at bounding box center [32, 150] width 23 height 10
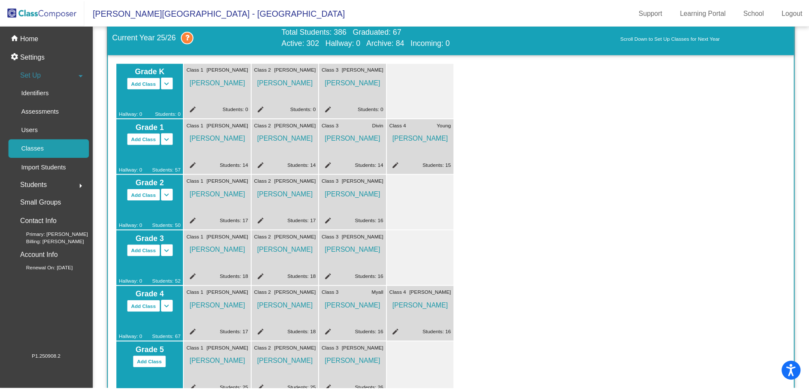
scroll to position [86, 0]
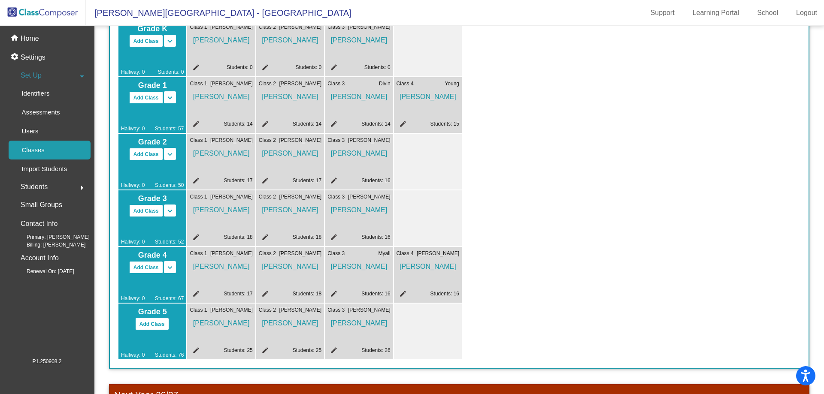
click at [366, 102] on span "[PERSON_NAME]" at bounding box center [359, 95] width 63 height 15
click at [332, 123] on mat-icon "edit" at bounding box center [333, 125] width 10 height 10
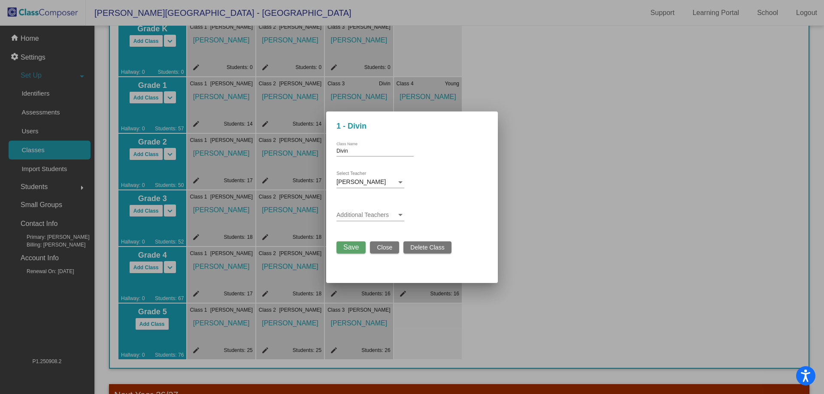
click at [359, 96] on div at bounding box center [412, 197] width 824 height 394
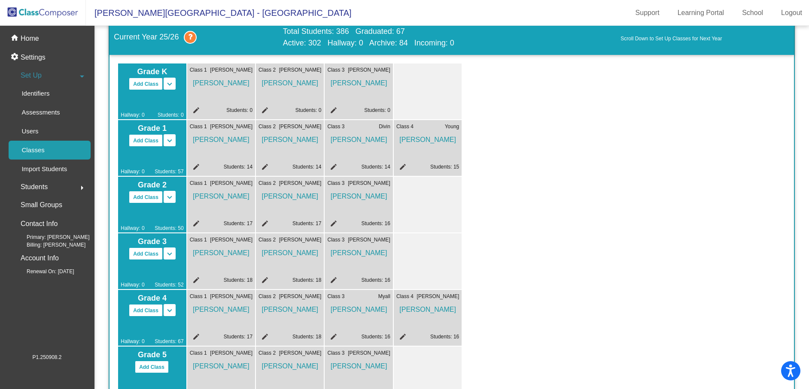
scroll to position [0, 0]
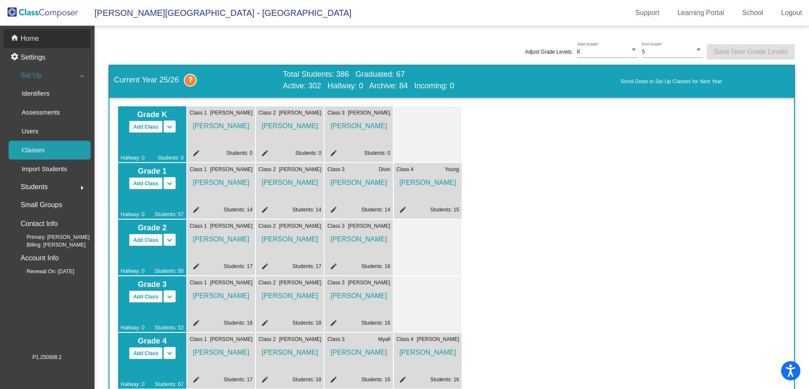
click at [27, 35] on div "home Home" at bounding box center [46, 38] width 87 height 19
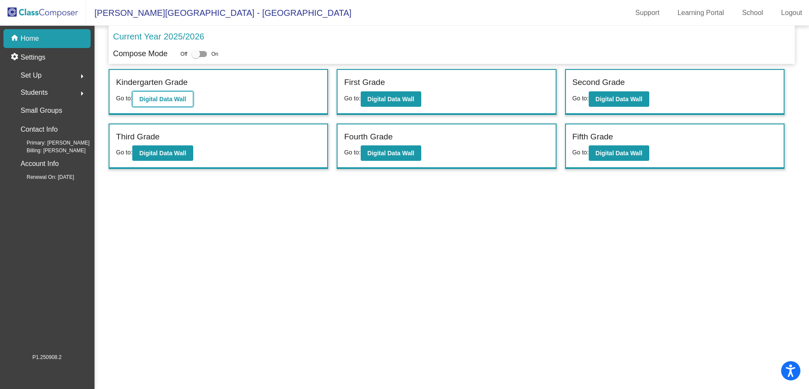
click at [150, 100] on b "Digital Data Wall" at bounding box center [162, 99] width 47 height 7
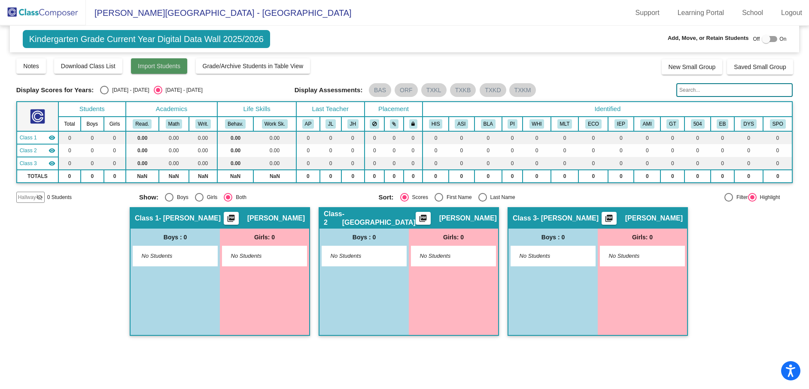
click at [168, 62] on button "Import Students" at bounding box center [159, 65] width 56 height 15
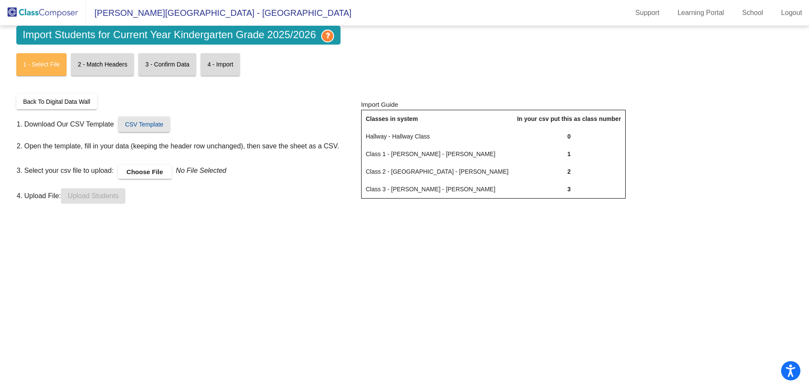
click at [147, 124] on span "CSV Template" at bounding box center [144, 124] width 38 height 7
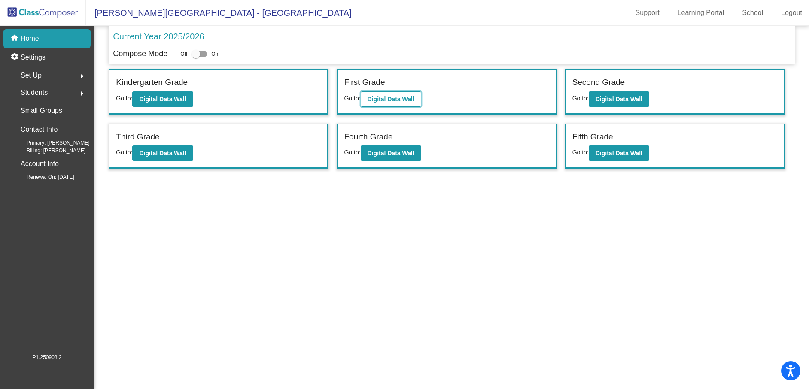
click at [385, 101] on b "Digital Data Wall" at bounding box center [390, 99] width 47 height 7
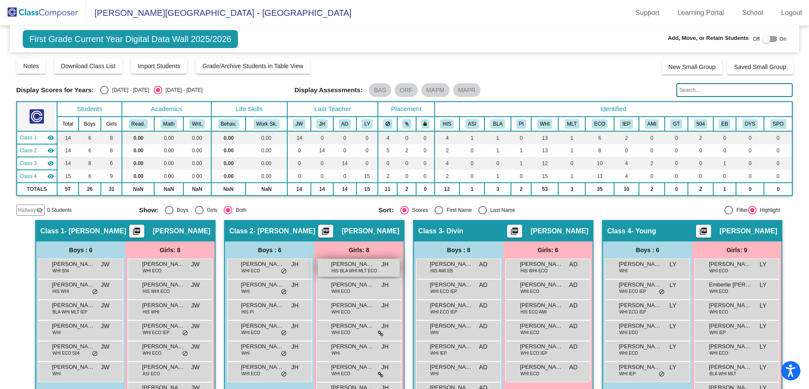
click at [336, 269] on span "HIS BLA WHI MLT ECO" at bounding box center [354, 271] width 46 height 6
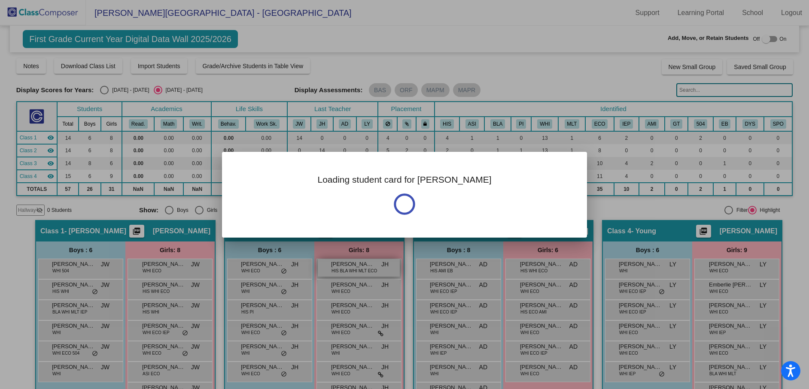
click at [336, 269] on div at bounding box center [404, 194] width 809 height 389
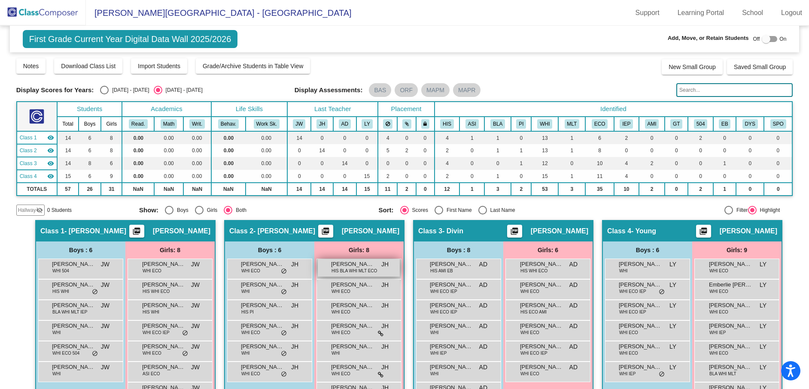
click at [337, 268] on span "HIS BLA WHI MLT ECO" at bounding box center [354, 271] width 46 height 6
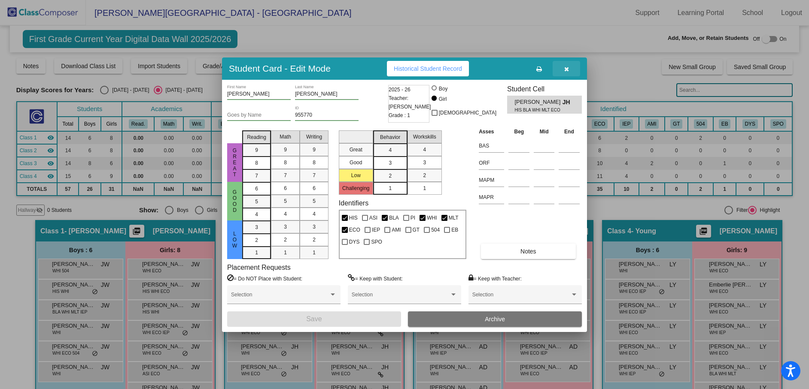
click at [564, 67] on icon "button" at bounding box center [566, 69] width 5 height 6
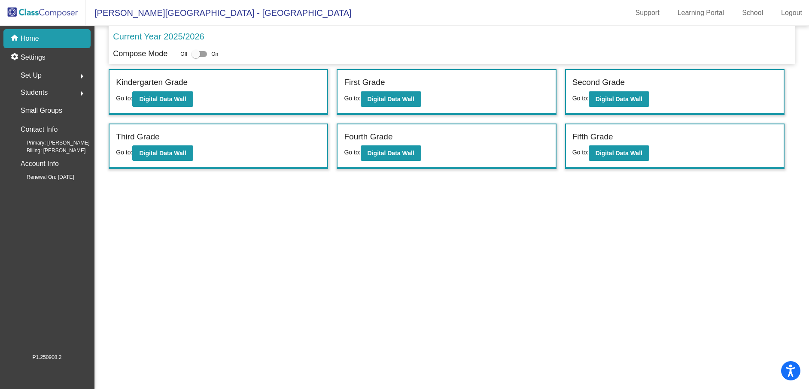
click at [42, 74] on div "Set Up arrow_right" at bounding box center [50, 75] width 82 height 17
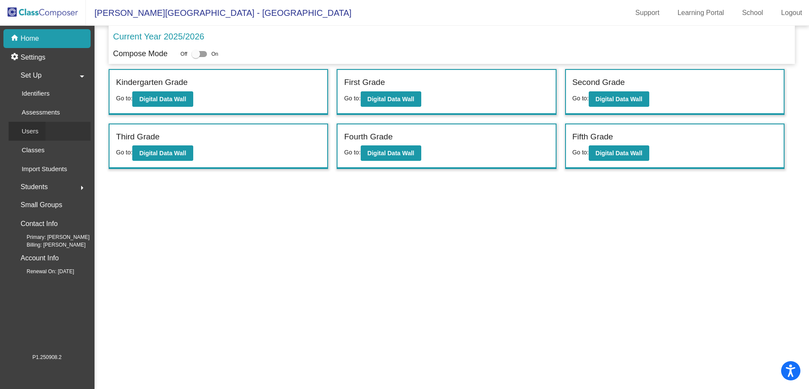
click at [36, 132] on p "Users" at bounding box center [29, 131] width 17 height 10
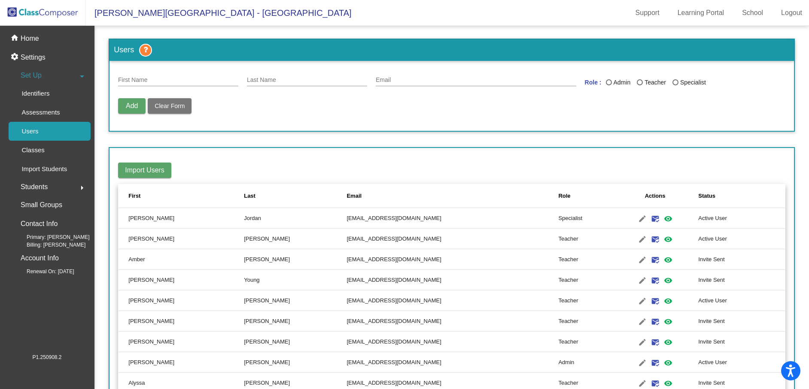
click at [140, 80] on input "First Name" at bounding box center [178, 80] width 120 height 7
type input "[PERSON_NAME]"
type input "Austin"
click at [408, 81] on input "Email" at bounding box center [476, 80] width 200 height 7
type input "[EMAIL_ADDRESS][DOMAIN_NAME]"
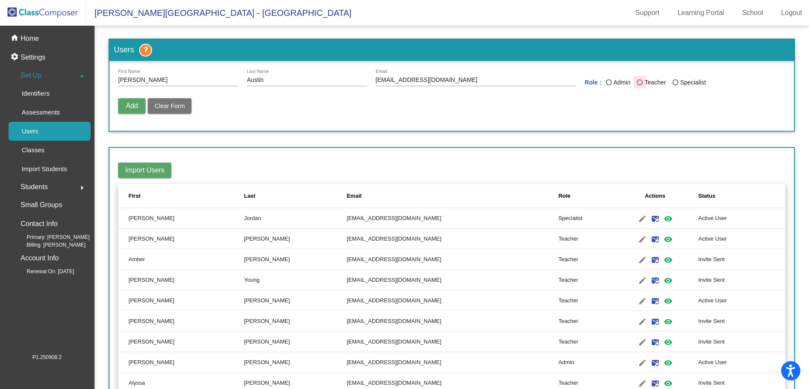
click at [637, 80] on div "Last Name" at bounding box center [640, 82] width 6 height 6
click at [639, 85] on input "Teacher" at bounding box center [639, 85] width 0 height 0
radio input "true"
click at [132, 104] on span "Add" at bounding box center [132, 105] width 12 height 7
radio input "false"
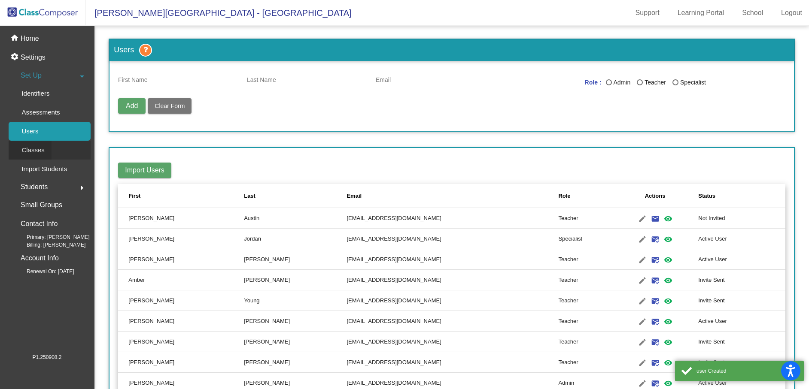
click at [32, 150] on p "Classes" at bounding box center [32, 150] width 23 height 10
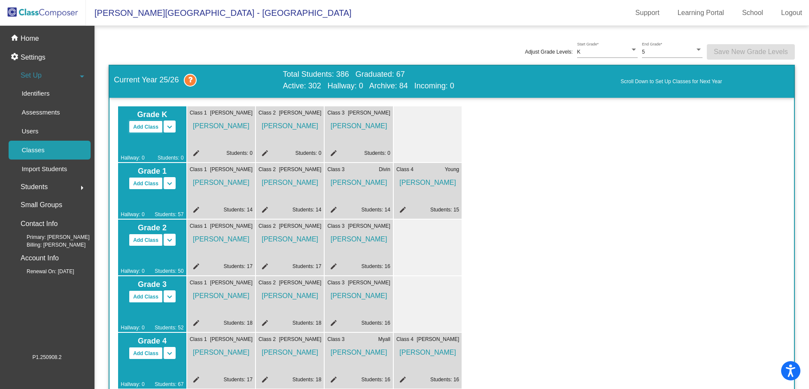
click at [141, 124] on button "Add Class" at bounding box center [146, 127] width 34 height 12
click at [400, 153] on mat-icon "edit" at bounding box center [401, 154] width 10 height 10
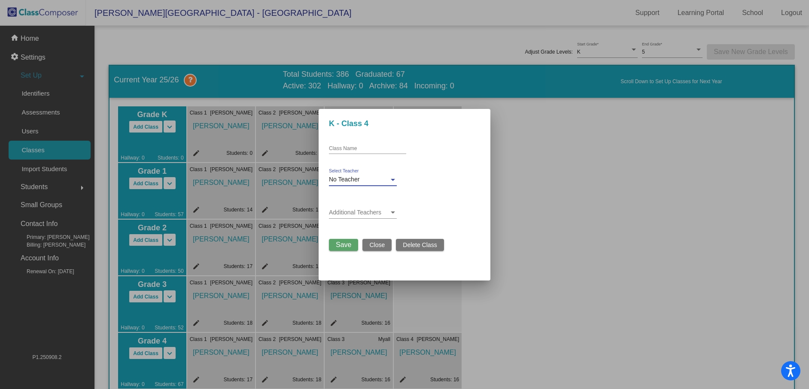
click at [392, 179] on div at bounding box center [393, 179] width 8 height 7
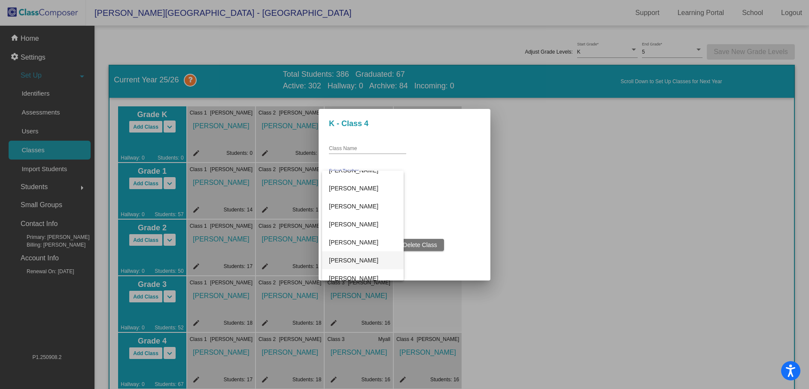
scroll to position [129, 0]
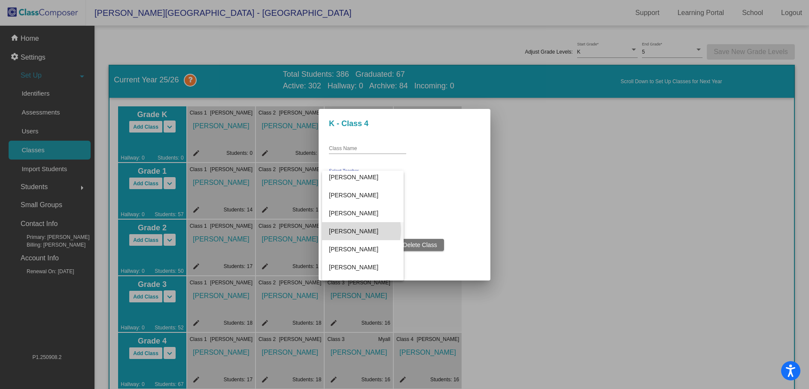
click at [352, 231] on span "[PERSON_NAME]" at bounding box center [363, 231] width 68 height 18
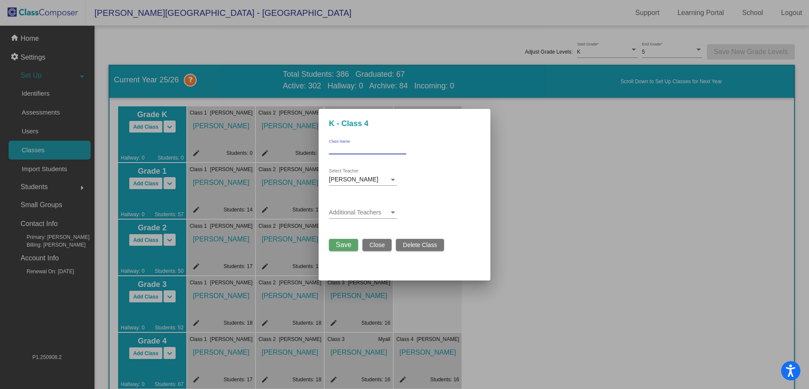
click at [364, 149] on input "Class Name" at bounding box center [367, 149] width 77 height 6
type input "KG-[PERSON_NAME]"
click at [338, 241] on span "Save" at bounding box center [343, 244] width 15 height 7
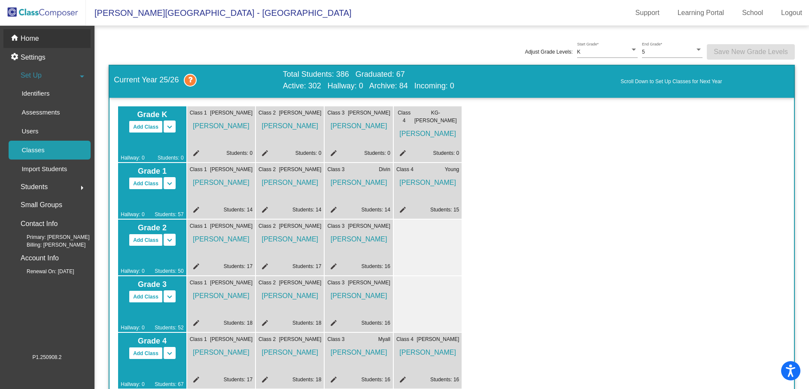
click at [24, 37] on p "Home" at bounding box center [30, 38] width 18 height 10
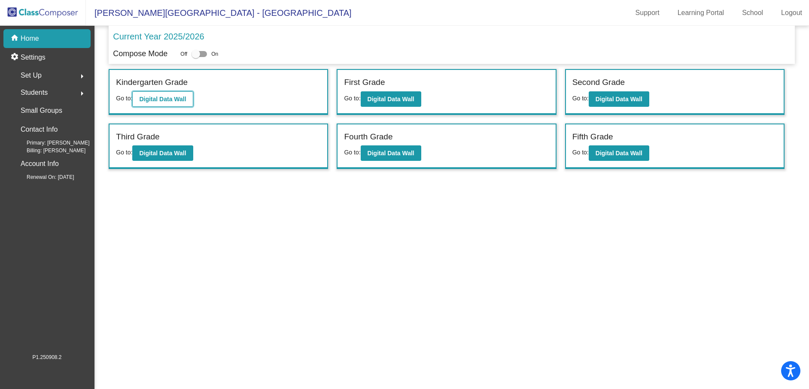
click at [160, 98] on b "Digital Data Wall" at bounding box center [162, 99] width 47 height 7
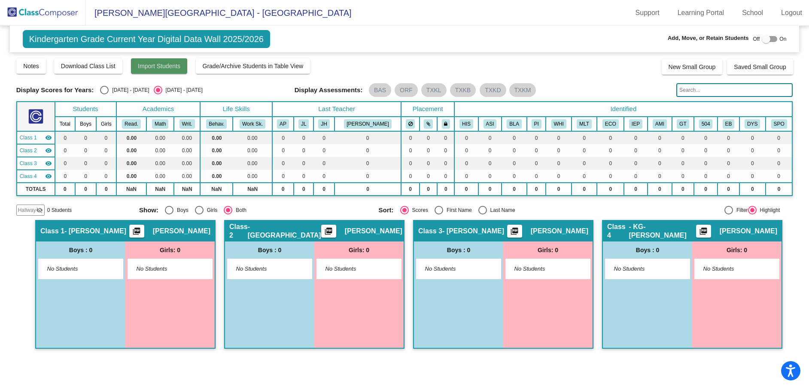
click at [166, 61] on button "Import Students" at bounding box center [159, 65] width 56 height 15
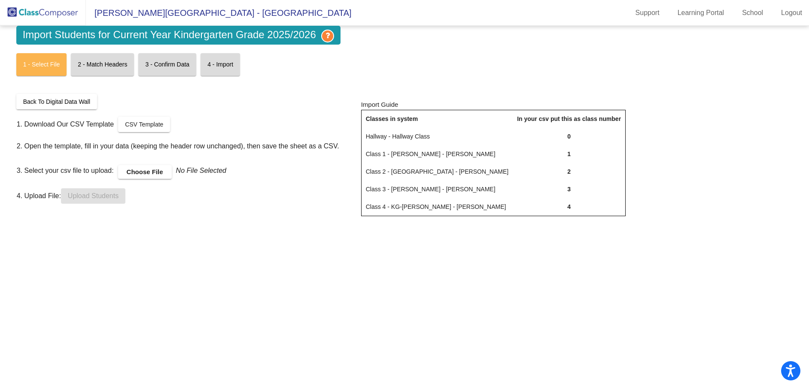
click at [140, 170] on label "Choose File" at bounding box center [145, 172] width 54 height 14
click at [0, 0] on input "Choose File" at bounding box center [0, 0] width 0 height 0
click at [109, 193] on span "Upload Students" at bounding box center [93, 195] width 51 height 7
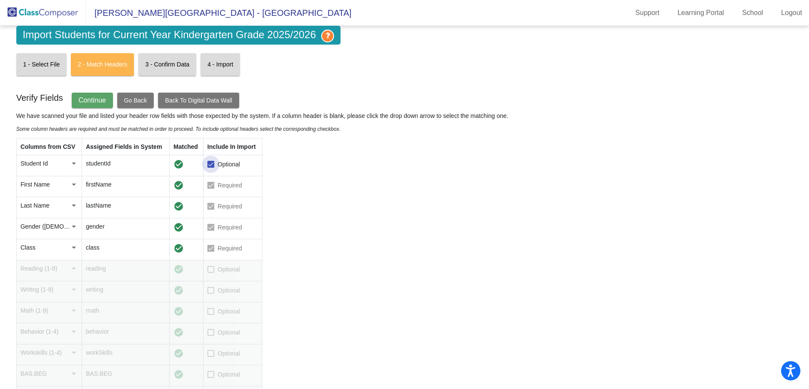
click at [209, 163] on div at bounding box center [210, 164] width 7 height 7
click at [210, 168] on input "Optional" at bounding box center [210, 168] width 0 height 0
click at [208, 164] on div at bounding box center [210, 164] width 7 height 7
click at [210, 168] on input "Optional" at bounding box center [210, 168] width 0 height 0
checkbox input "true"
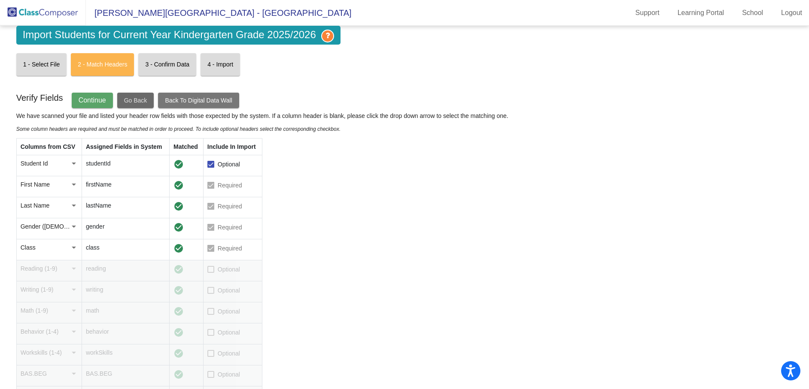
click at [134, 97] on span "Go Back" at bounding box center [135, 100] width 23 height 7
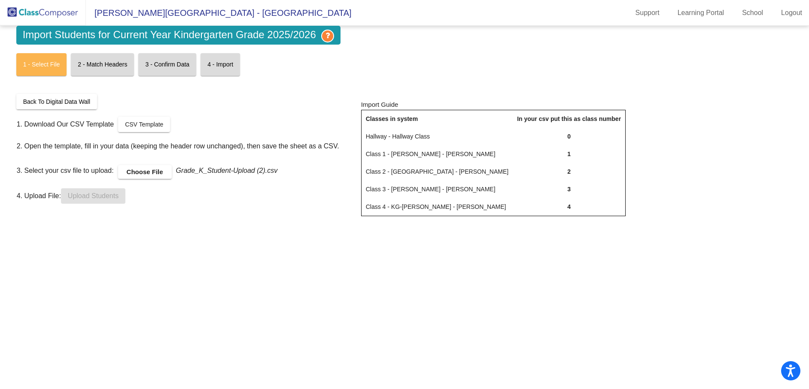
click at [141, 170] on label "Choose File" at bounding box center [145, 172] width 54 height 14
click at [0, 0] on input "Choose File" at bounding box center [0, 0] width 0 height 0
click at [112, 195] on span "Upload Students" at bounding box center [93, 195] width 51 height 7
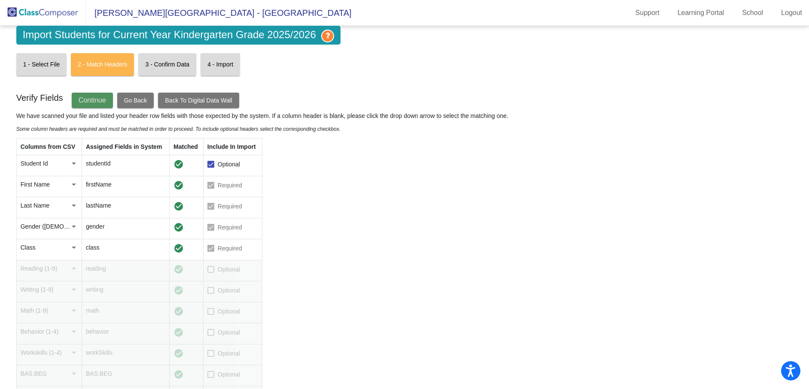
click at [96, 98] on span "Continue" at bounding box center [92, 100] width 27 height 7
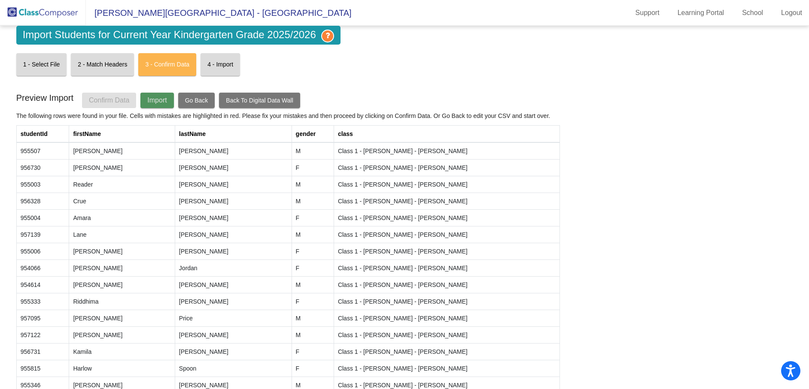
click at [160, 97] on span "Import" at bounding box center [156, 100] width 19 height 7
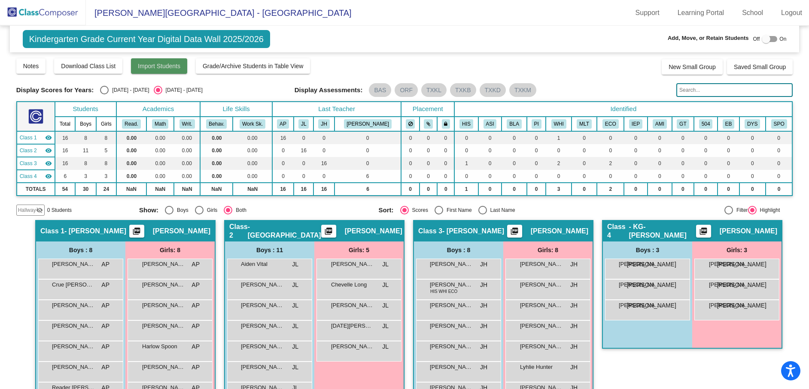
click at [147, 64] on span "Import Students" at bounding box center [159, 66] width 42 height 7
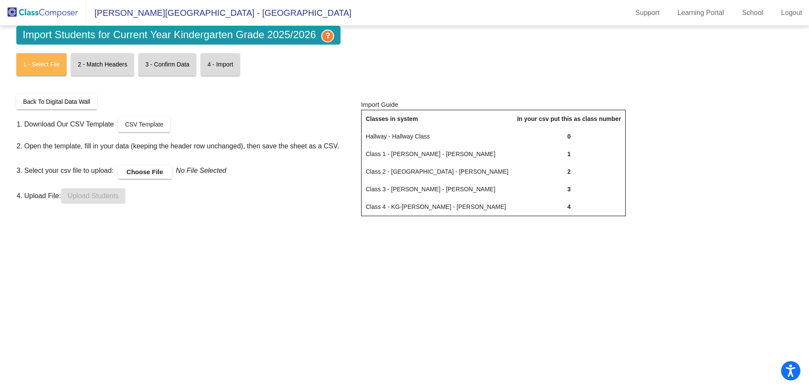
click at [136, 169] on label "Choose File" at bounding box center [145, 172] width 54 height 14
click at [0, 0] on input "Choose File" at bounding box center [0, 0] width 0 height 0
click at [109, 196] on span "Upload Students" at bounding box center [93, 195] width 51 height 7
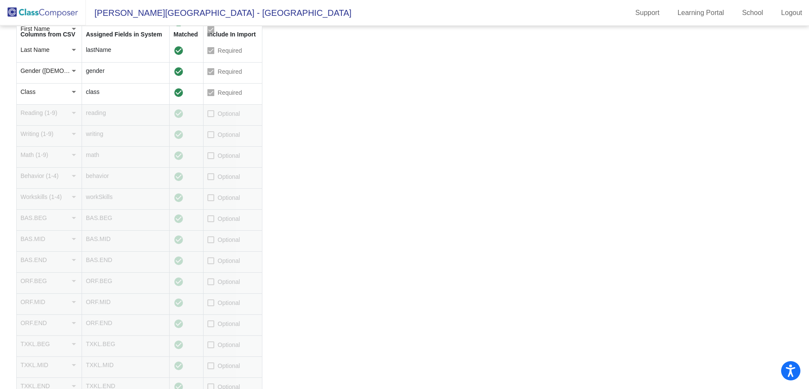
scroll to position [172, 0]
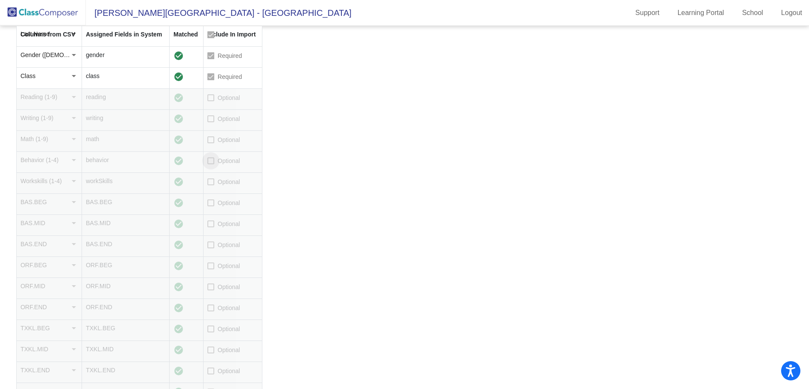
click at [207, 161] on div at bounding box center [210, 161] width 7 height 7
click at [210, 164] on input "Optional" at bounding box center [210, 164] width 0 height 0
click at [209, 160] on div at bounding box center [210, 161] width 7 height 7
click at [210, 164] on input "Optional" at bounding box center [210, 164] width 0 height 0
checkbox input "false"
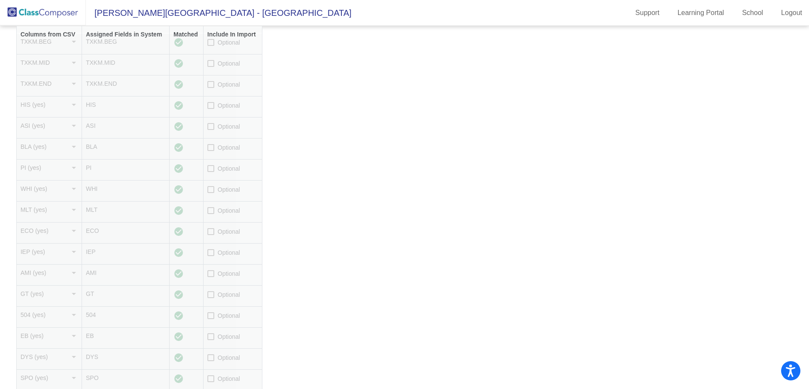
scroll to position [655, 0]
click at [211, 97] on div at bounding box center [210, 98] width 7 height 7
click at [211, 102] on input "Optional" at bounding box center [210, 102] width 0 height 0
checkbox input "true"
drag, startPoint x: 209, startPoint y: 120, endPoint x: 209, endPoint y: 124, distance: 4.3
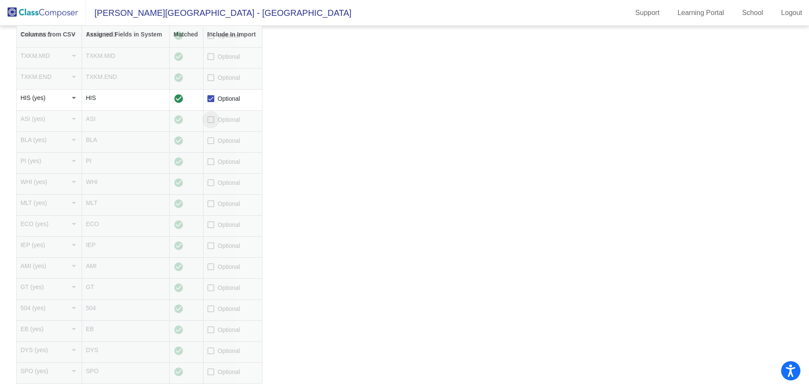
click at [209, 121] on div at bounding box center [210, 119] width 7 height 7
click at [210, 123] on input "Optional" at bounding box center [210, 123] width 0 height 0
checkbox input "true"
click at [209, 140] on div at bounding box center [210, 140] width 7 height 7
click at [210, 144] on input "Optional" at bounding box center [210, 144] width 0 height 0
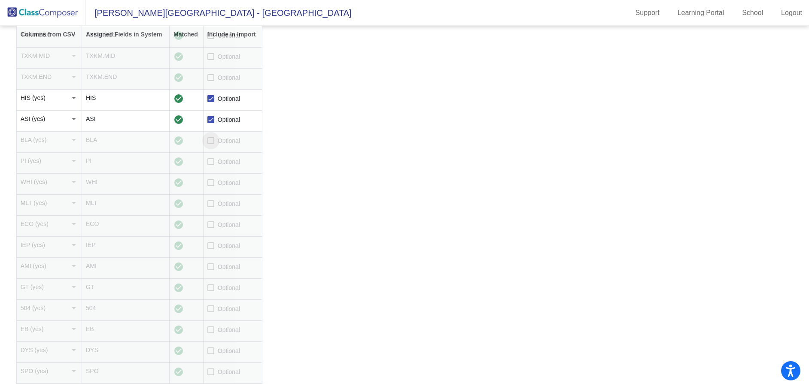
checkbox input "true"
click at [209, 163] on div at bounding box center [210, 161] width 7 height 7
click at [210, 165] on input "Optional" at bounding box center [210, 165] width 0 height 0
checkbox input "true"
click at [210, 184] on div at bounding box center [210, 182] width 7 height 7
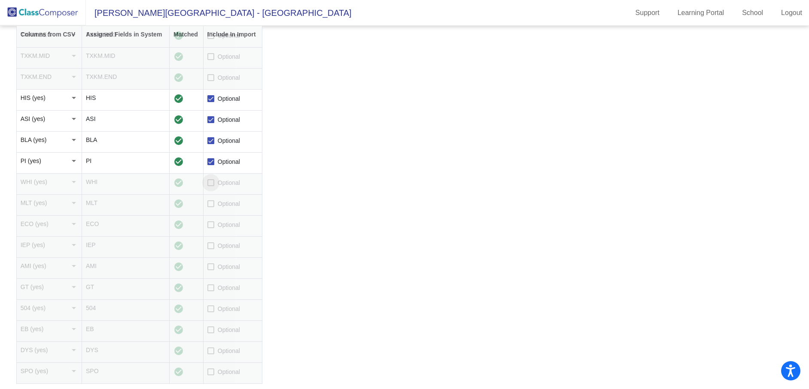
click at [210, 186] on input "Optional" at bounding box center [210, 186] width 0 height 0
checkbox input "true"
click at [208, 205] on div at bounding box center [210, 203] width 7 height 7
click at [210, 207] on input "Optional" at bounding box center [210, 207] width 0 height 0
checkbox input "true"
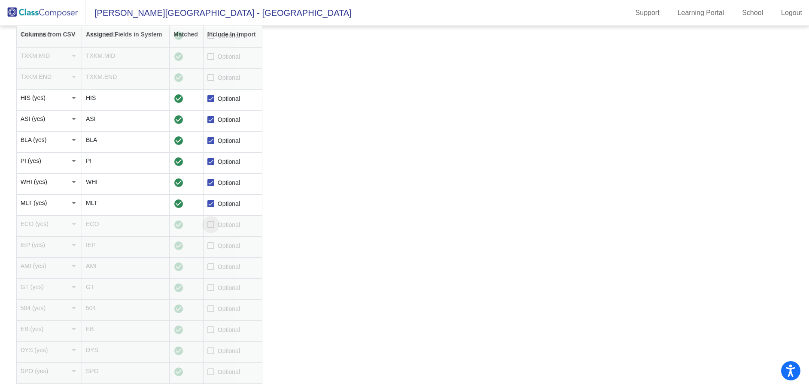
click at [209, 225] on div at bounding box center [210, 224] width 7 height 7
click at [210, 228] on input "Optional" at bounding box center [210, 228] width 0 height 0
checkbox input "true"
click at [209, 245] on div at bounding box center [210, 246] width 7 height 7
click at [210, 249] on input "Optional" at bounding box center [210, 249] width 0 height 0
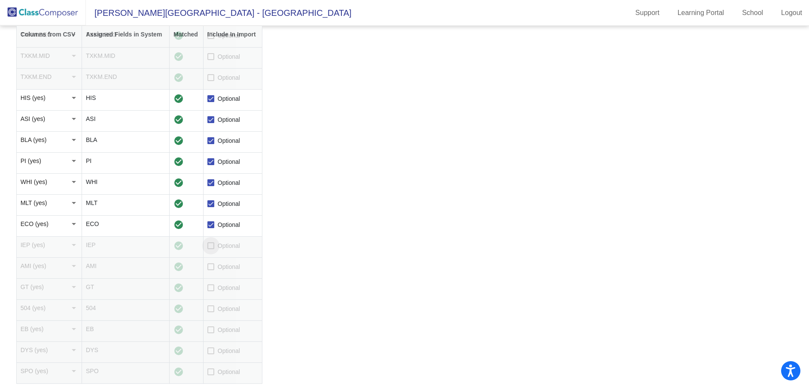
checkbox input "true"
click at [208, 267] on div at bounding box center [210, 267] width 7 height 7
click at [210, 270] on input "Optional" at bounding box center [210, 270] width 0 height 0
checkbox input "true"
click at [210, 288] on div at bounding box center [210, 288] width 7 height 7
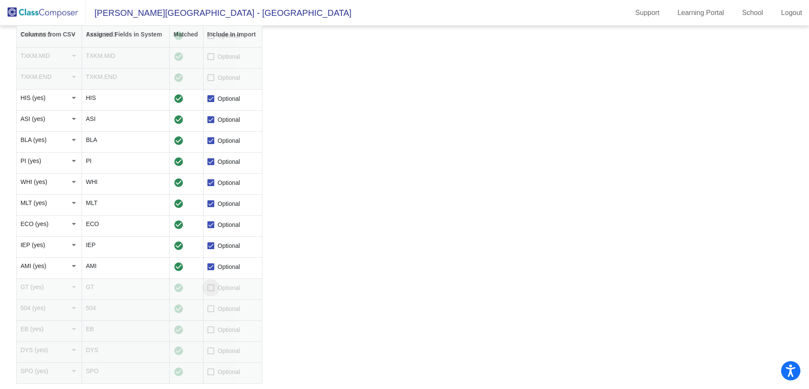
click at [210, 291] on input "Optional" at bounding box center [210, 291] width 0 height 0
checkbox input "true"
click at [211, 309] on div at bounding box center [210, 309] width 7 height 7
click at [211, 313] on input "Optional" at bounding box center [210, 313] width 0 height 0
checkbox input "true"
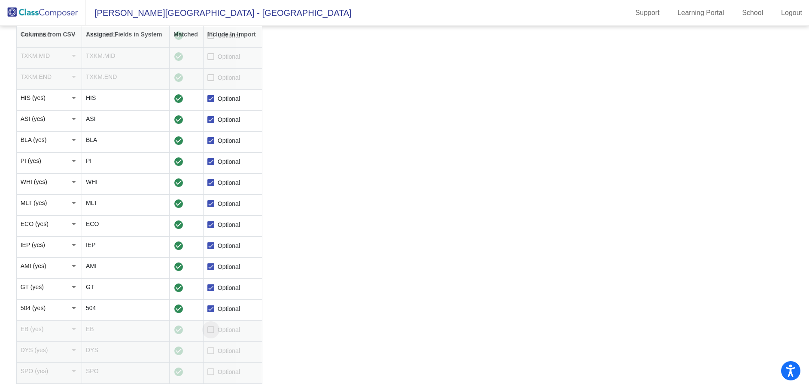
click at [210, 331] on div at bounding box center [210, 330] width 7 height 7
click at [210, 334] on input "Optional" at bounding box center [210, 334] width 0 height 0
checkbox input "true"
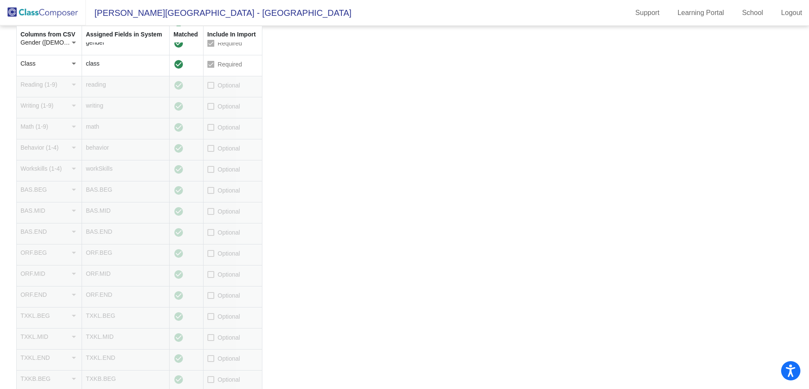
scroll to position [0, 0]
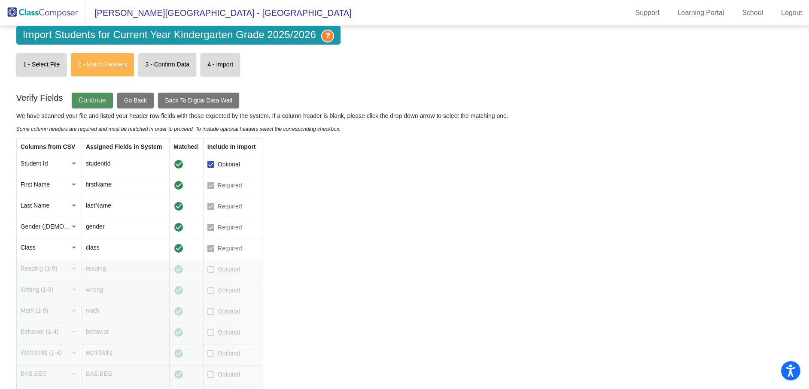
click at [102, 97] on span "Continue" at bounding box center [92, 100] width 27 height 7
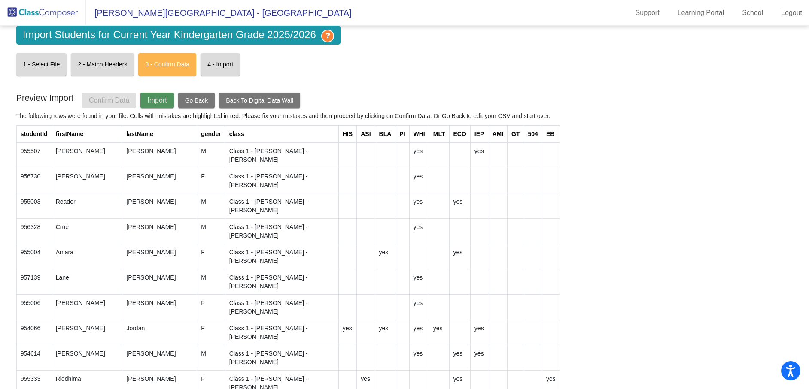
click at [166, 97] on span "Import" at bounding box center [156, 100] width 19 height 7
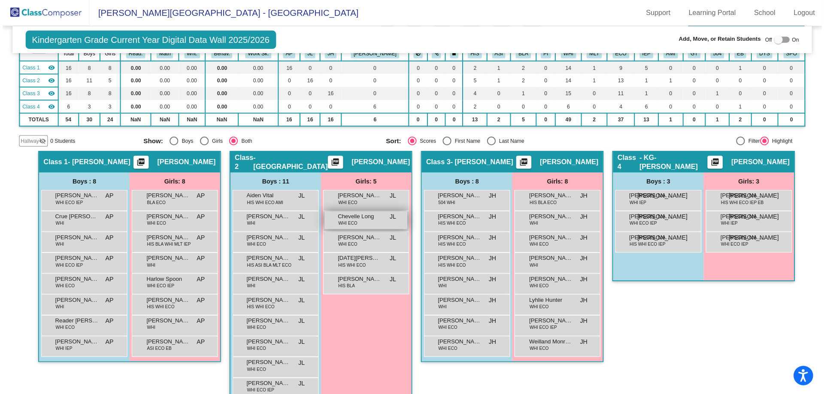
scroll to position [110, 0]
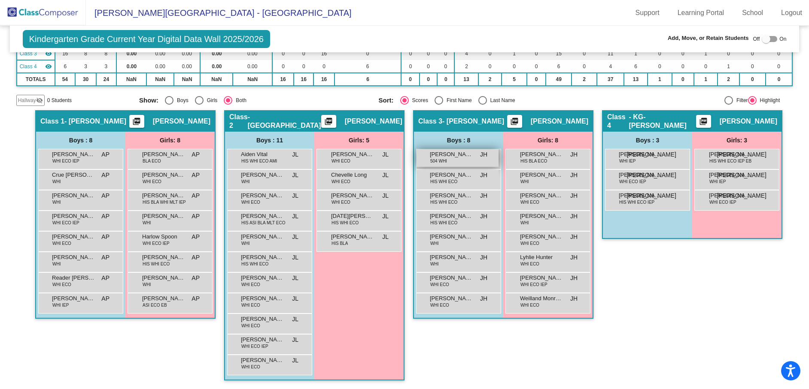
click at [441, 161] on span "504 WHI" at bounding box center [438, 161] width 17 height 6
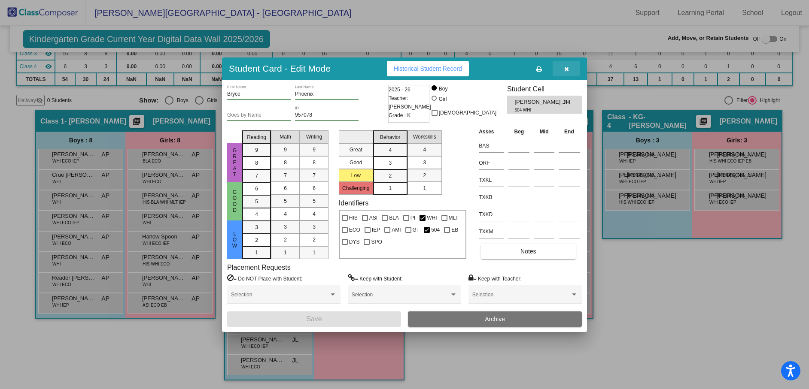
click at [567, 67] on icon "button" at bounding box center [566, 69] width 5 height 6
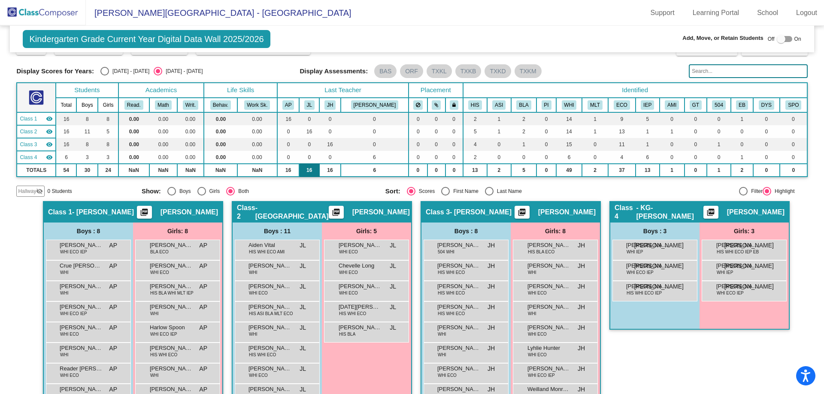
scroll to position [0, 0]
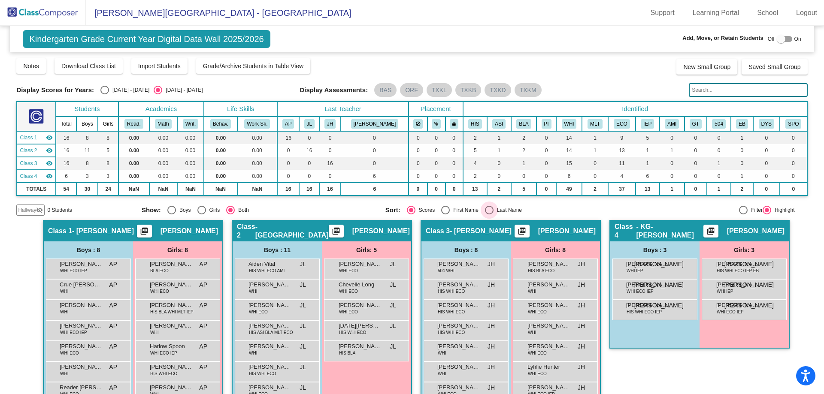
click at [485, 209] on div "Select an option" at bounding box center [489, 210] width 9 height 9
click at [489, 215] on input "Last Name" at bounding box center [489, 215] width 0 height 0
radio input "true"
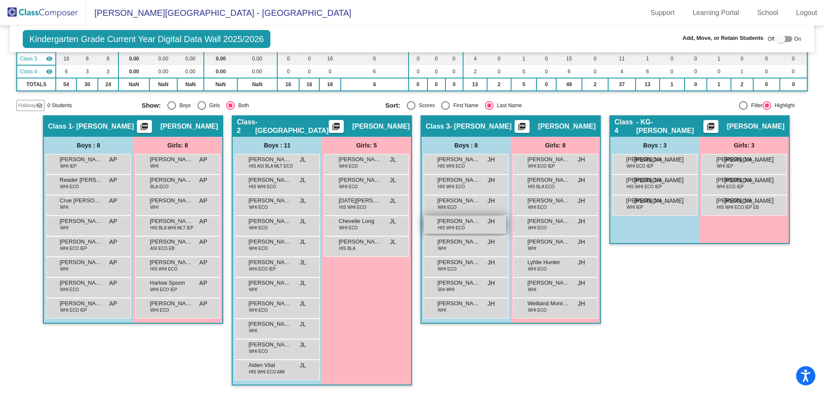
scroll to position [62, 0]
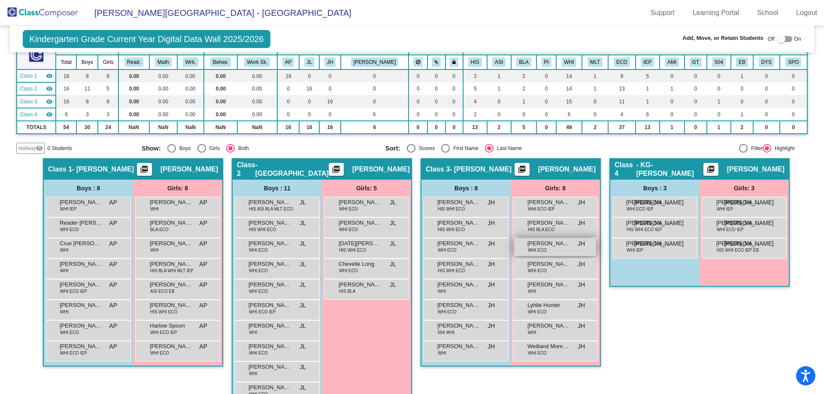
click at [537, 251] on span "WHI ECO" at bounding box center [537, 250] width 19 height 6
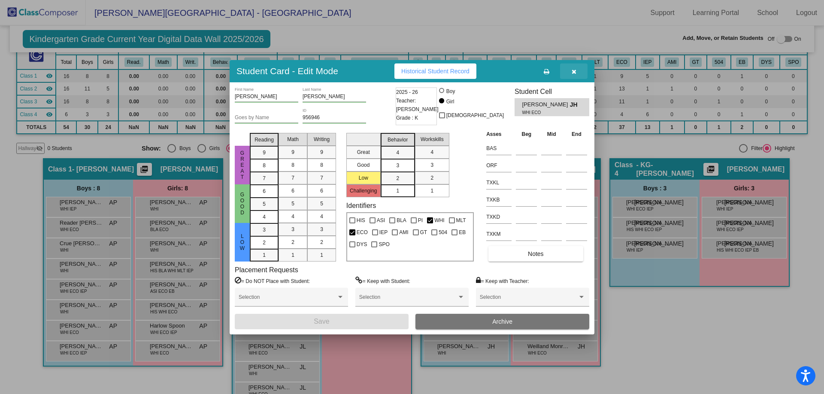
click at [573, 69] on icon "button" at bounding box center [574, 72] width 5 height 6
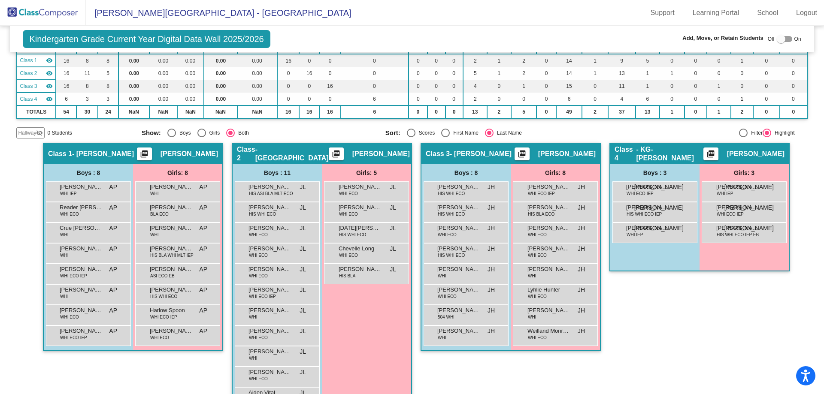
scroll to position [0, 0]
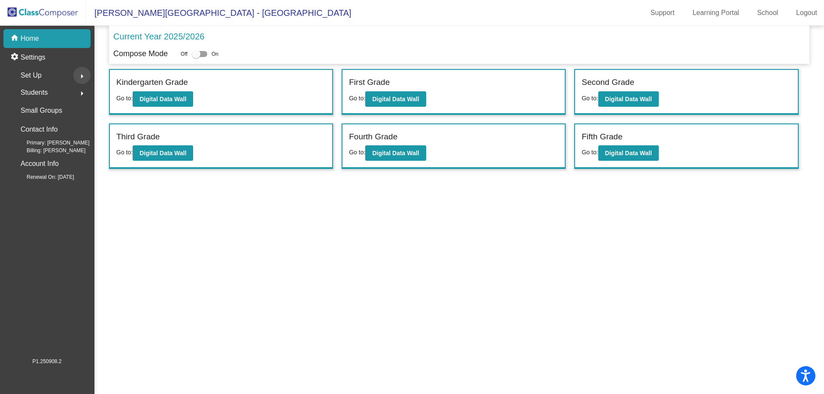
click at [81, 73] on mat-icon "arrow_right" at bounding box center [82, 76] width 10 height 10
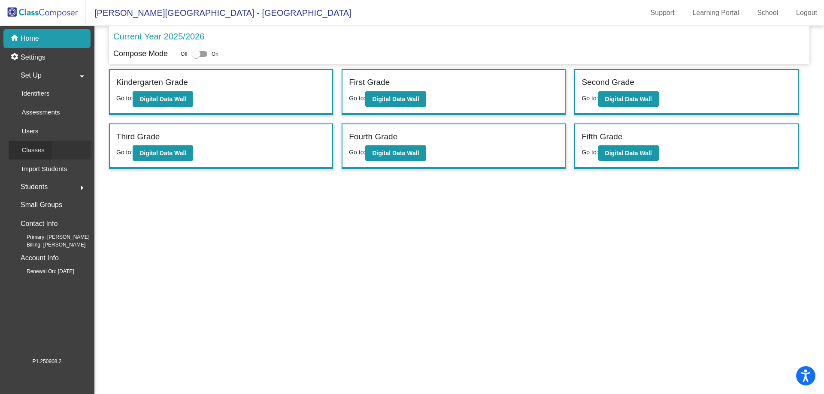
click at [39, 148] on p "Classes" at bounding box center [32, 150] width 23 height 10
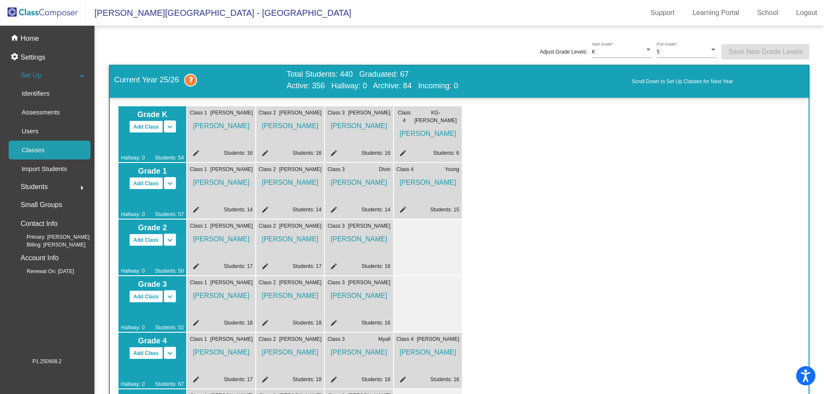
scroll to position [43, 0]
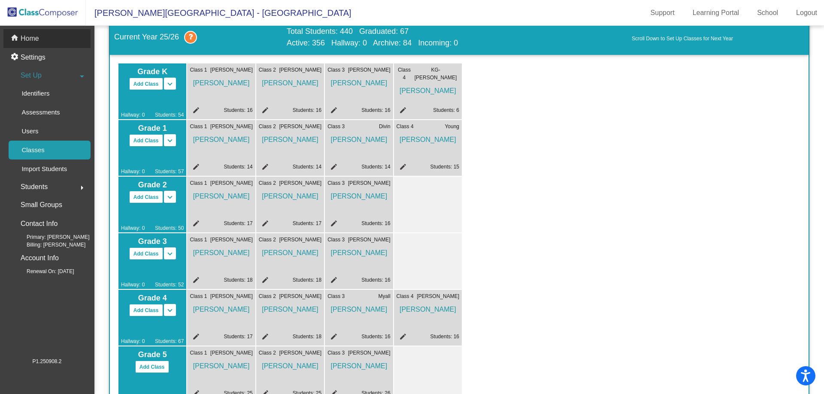
click at [36, 37] on p "Home" at bounding box center [30, 38] width 18 height 10
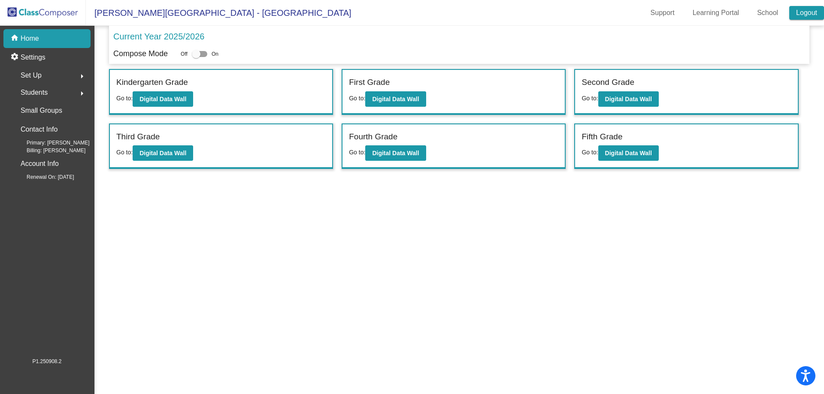
click at [808, 11] on link "Logout" at bounding box center [806, 13] width 35 height 14
